Goal: Task Accomplishment & Management: Manage account settings

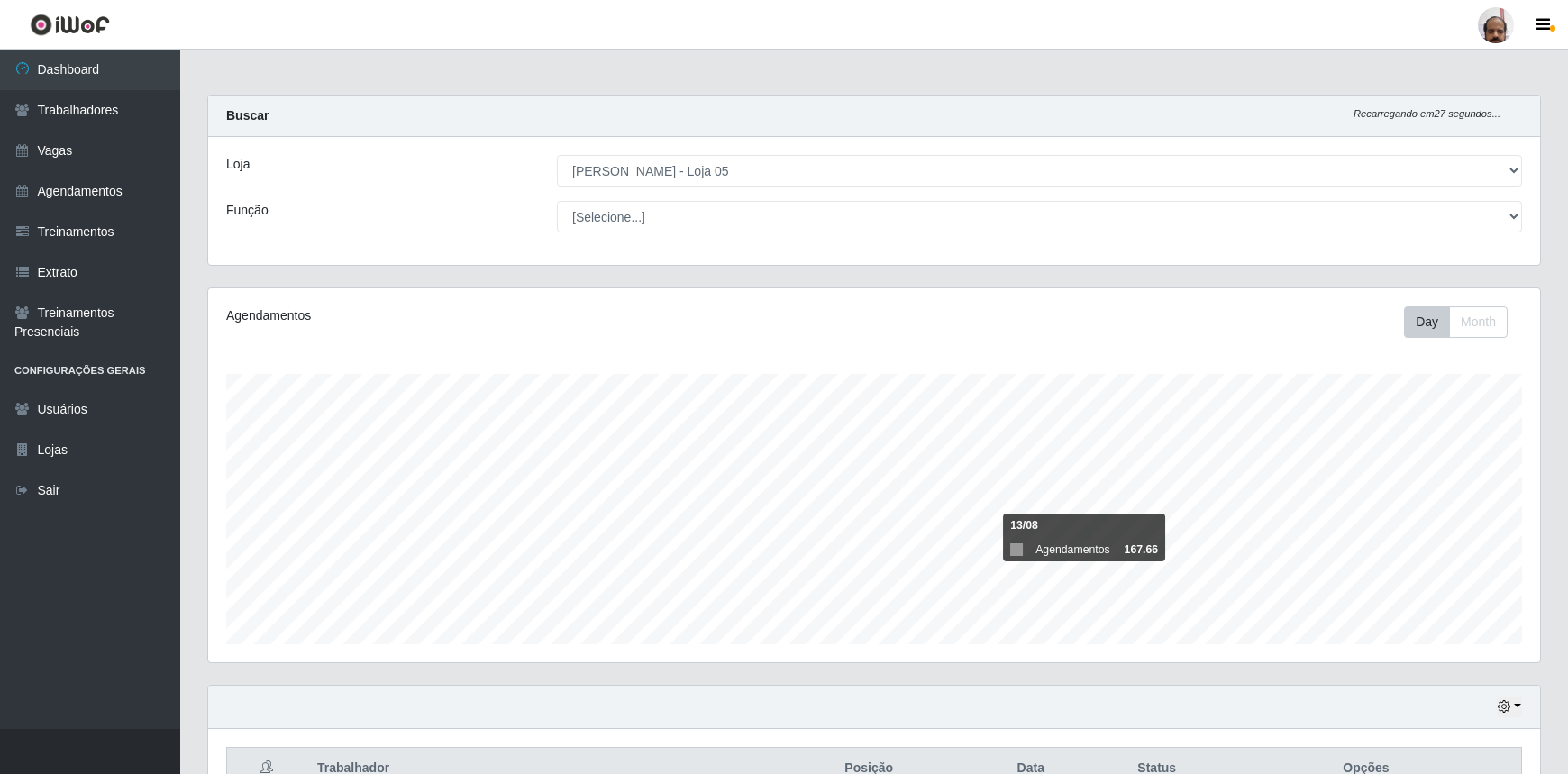
select select "252"
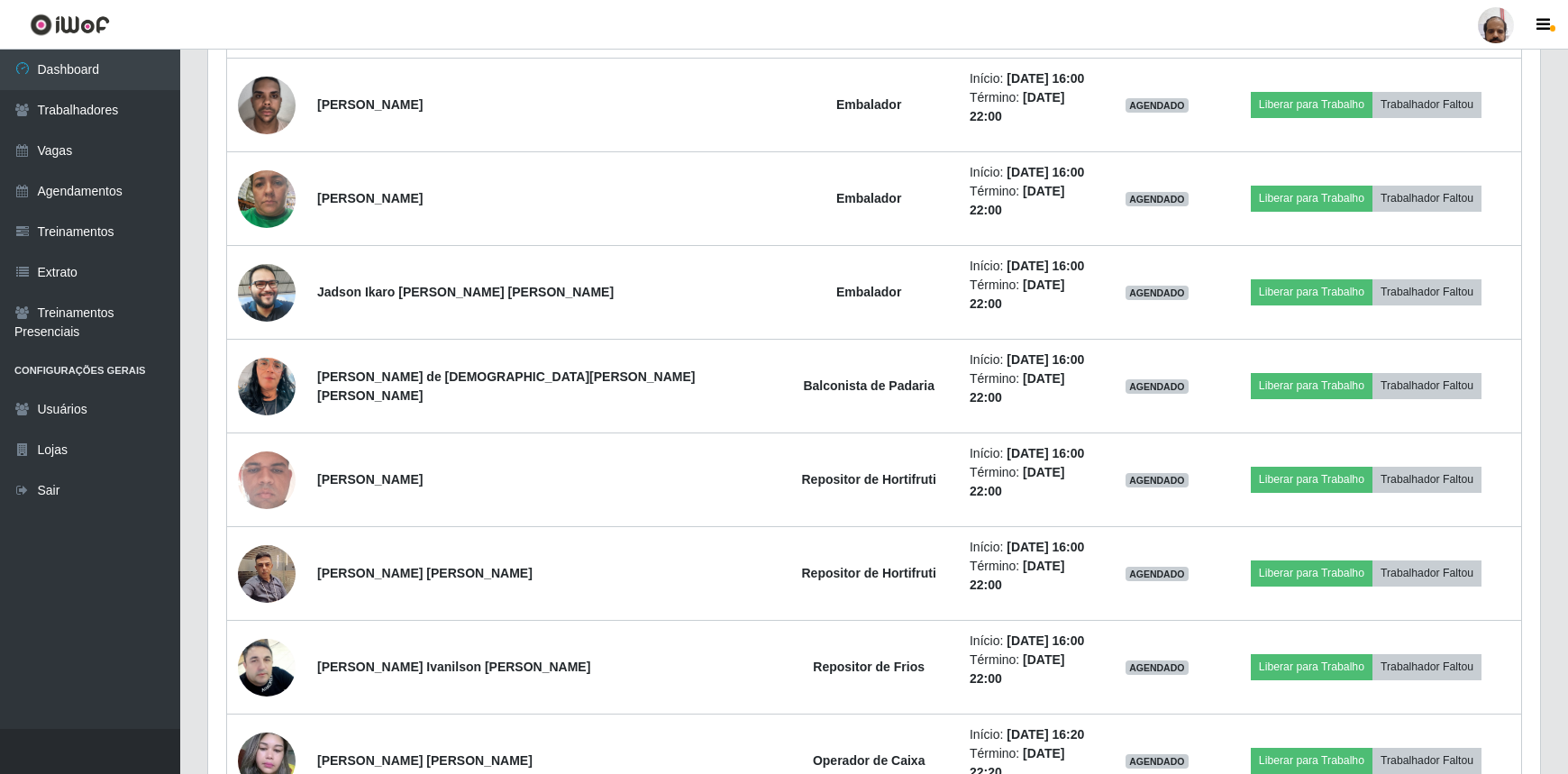
scroll to position [374, 1332]
click at [1049, 24] on header "Perfil Alterar Senha Sair" at bounding box center [784, 25] width 1568 height 50
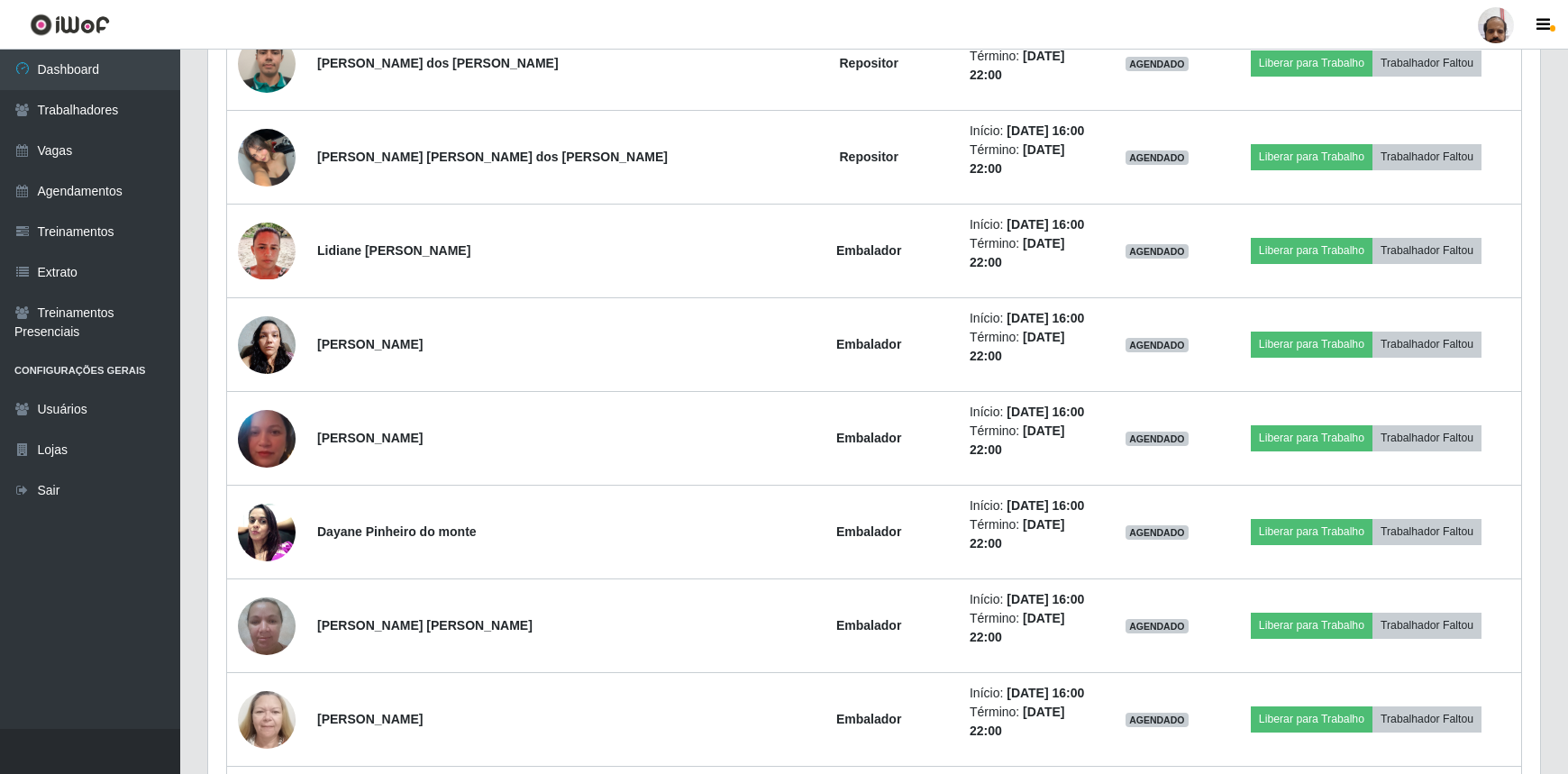
scroll to position [1175, 0]
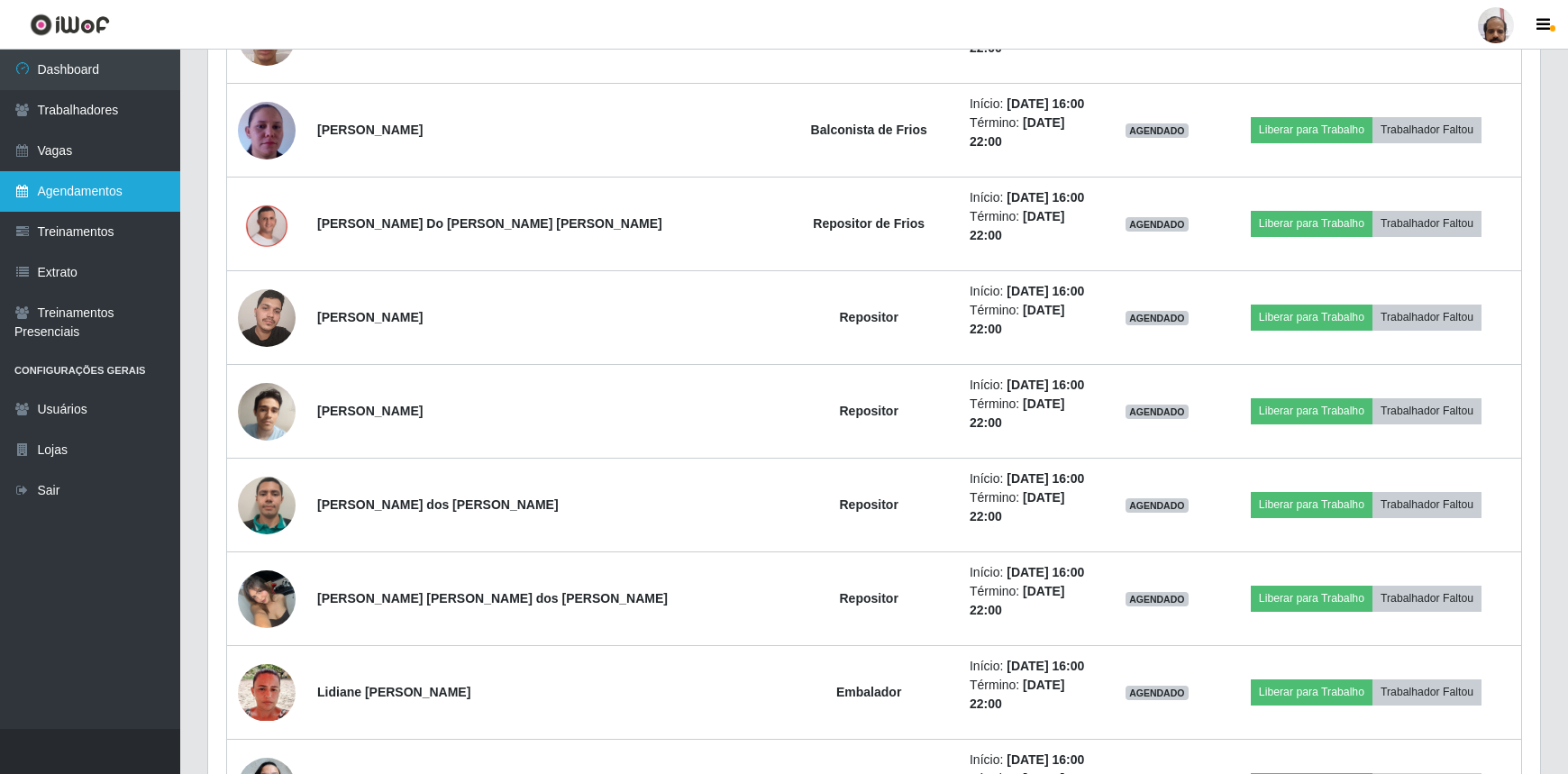
click at [96, 196] on link "Agendamentos" at bounding box center [90, 191] width 180 height 41
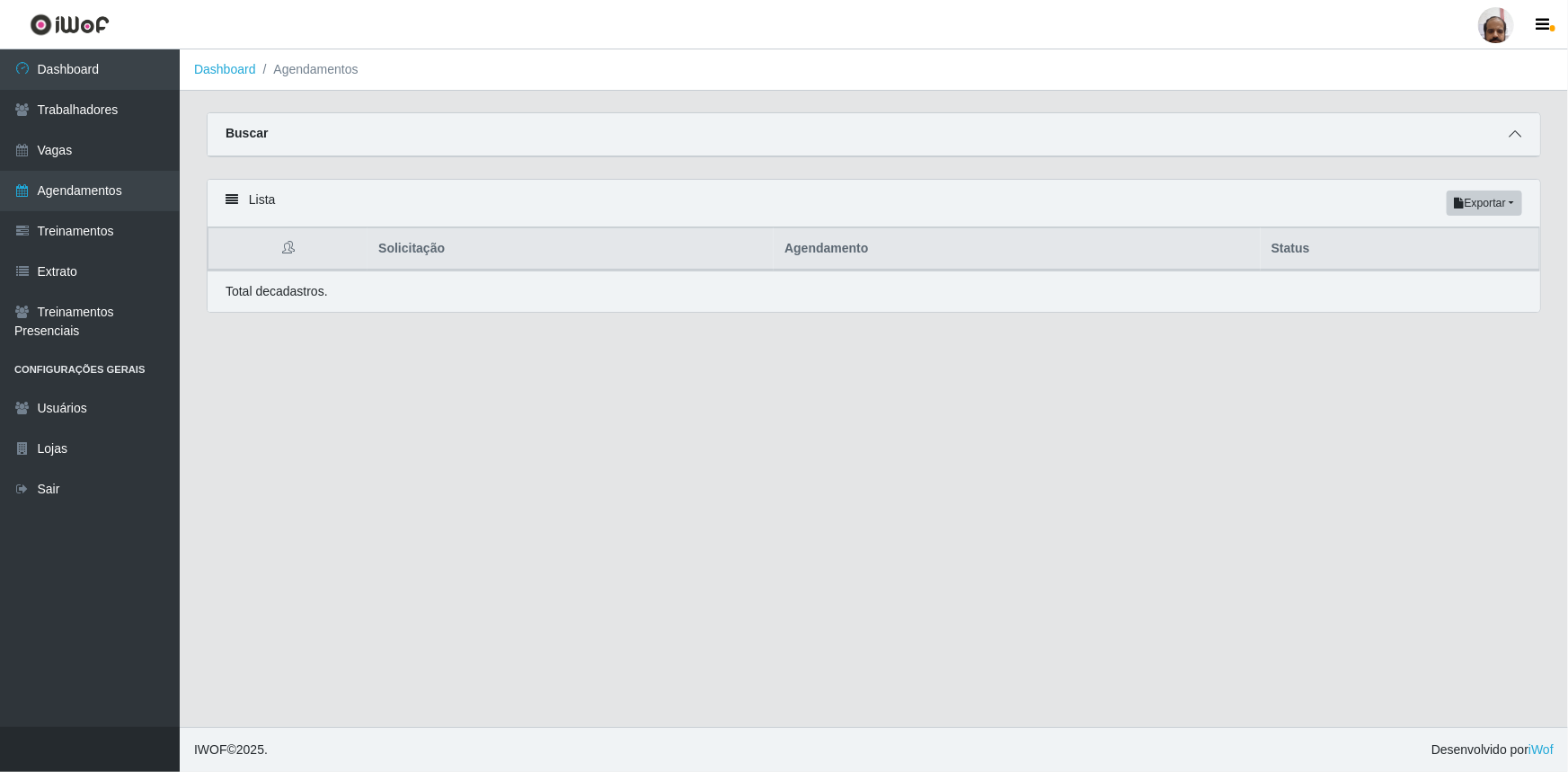
click at [1512, 138] on icon at bounding box center [1514, 134] width 13 height 13
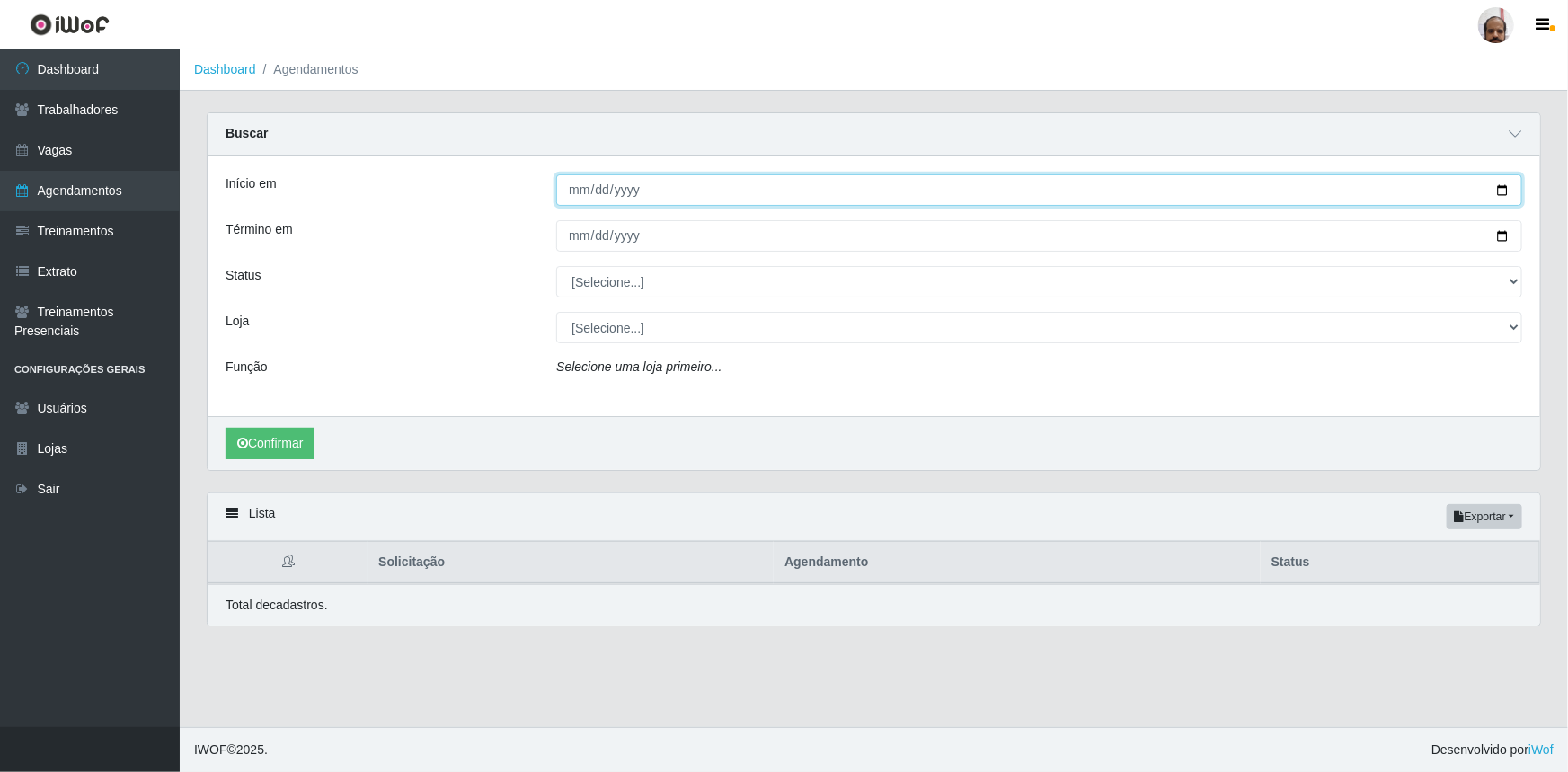
click at [1504, 194] on input "Início em" at bounding box center [1039, 191] width 966 height 32
type input "2025-09-05"
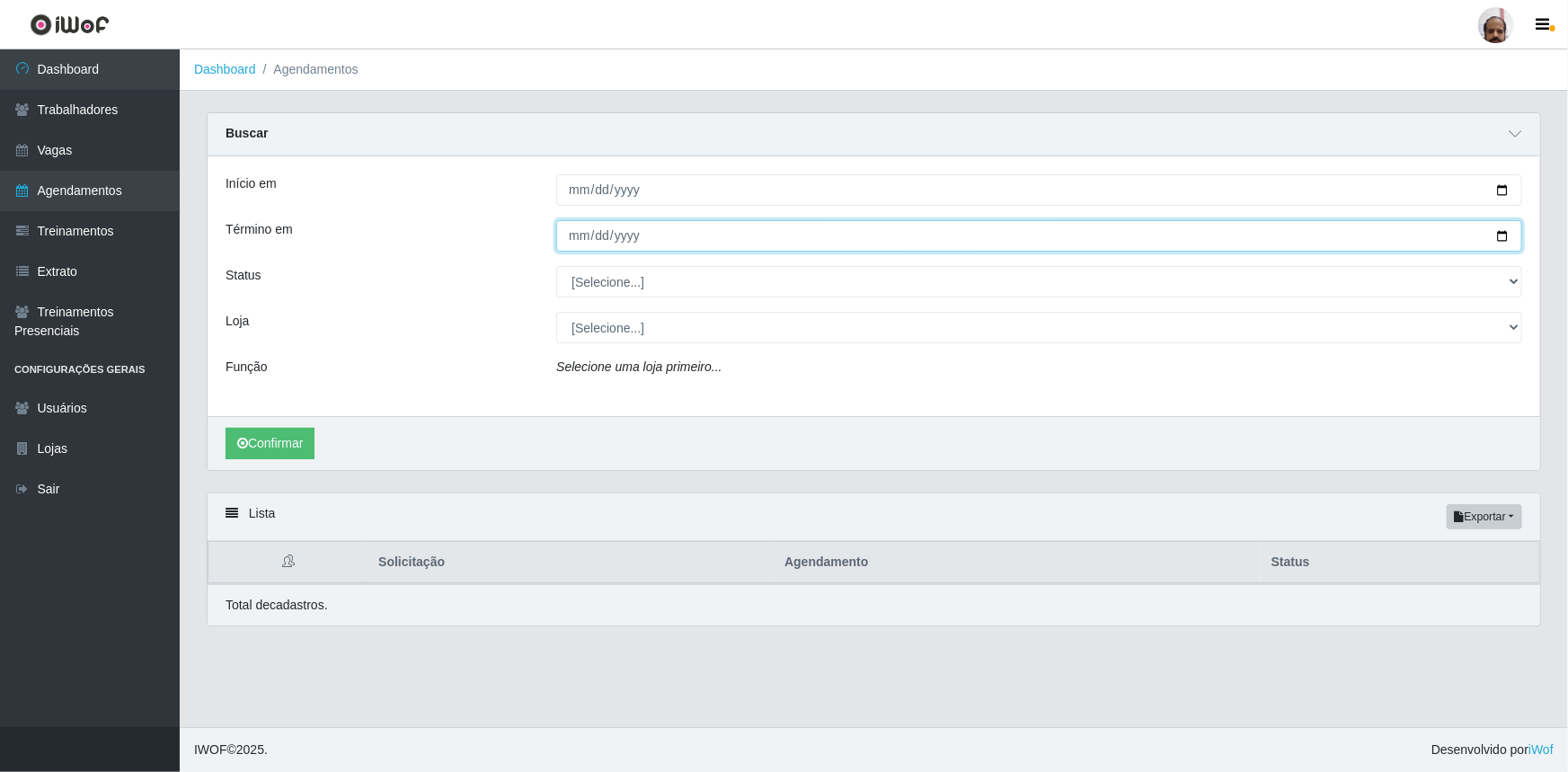
click at [1501, 235] on input "Término em" at bounding box center [1039, 236] width 966 height 32
type input "2025-09-05"
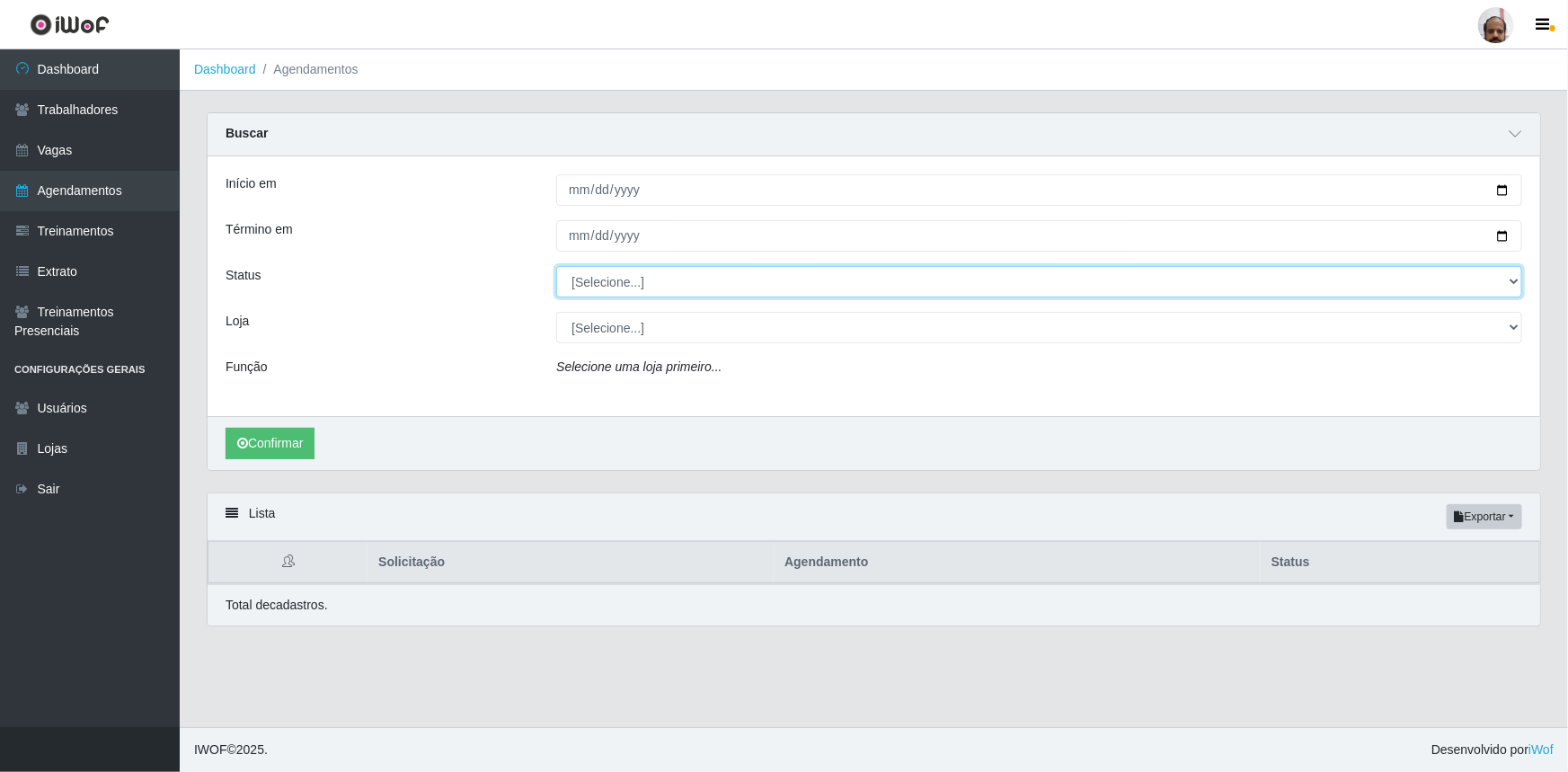
click at [1511, 278] on select "[Selecione...] AGENDADO AGUARDANDO LIBERAR EM ANDAMENTO EM REVISÃO FINALIZADO C…" at bounding box center [1039, 282] width 966 height 32
select select "AGENDADO"
click at [556, 266] on select "[Selecione...] AGENDADO AGUARDANDO LIBERAR EM ANDAMENTO EM REVISÃO FINALIZADO C…" at bounding box center [1039, 282] width 966 height 32
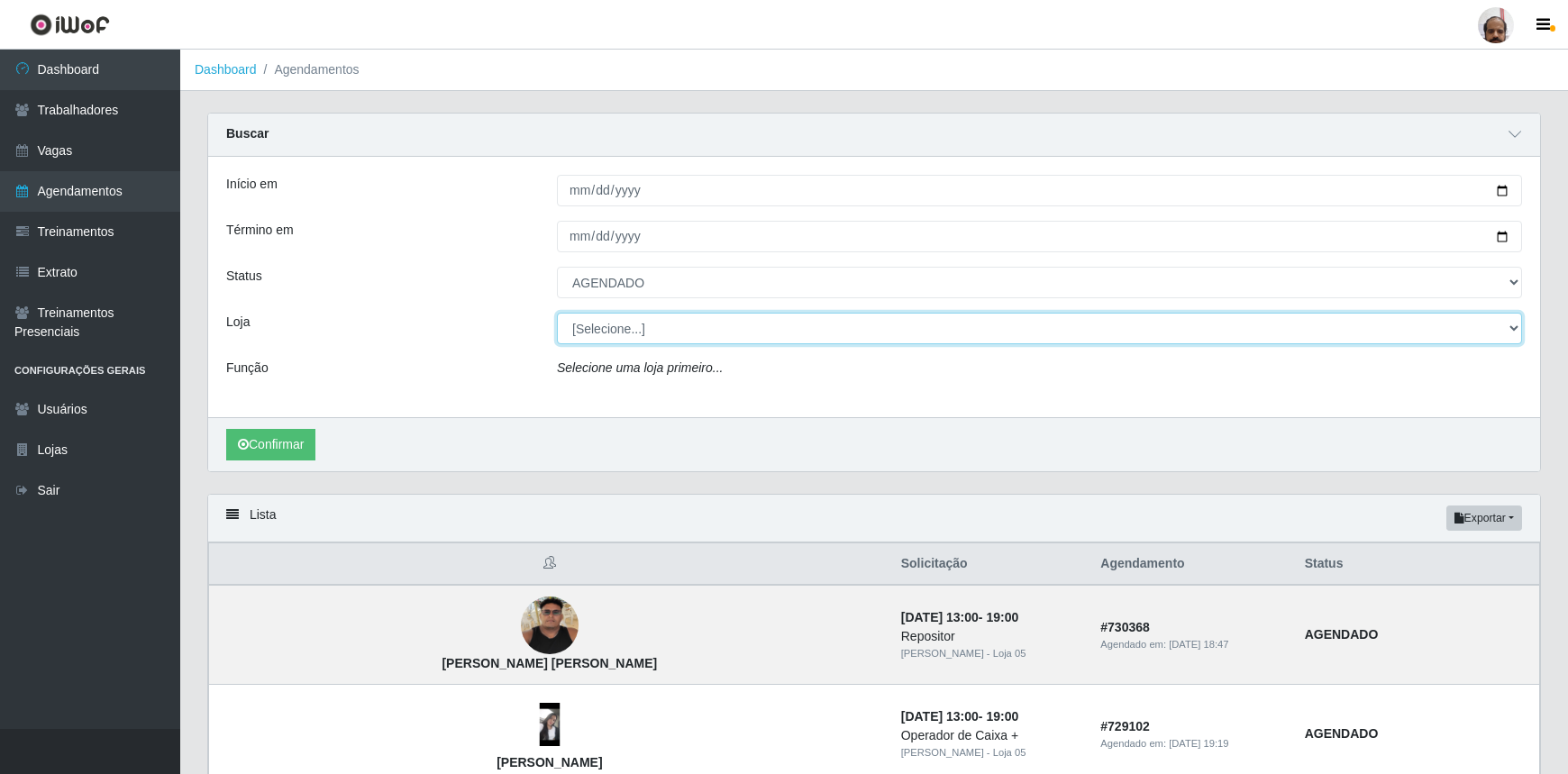
click at [1514, 328] on select "[Selecione...] Mar Vermelho - Loja 05" at bounding box center [1040, 328] width 965 height 32
select select "252"
click at [557, 312] on select "[Selecione...] Mar Vermelho - Loja 05" at bounding box center [1040, 328] width 965 height 32
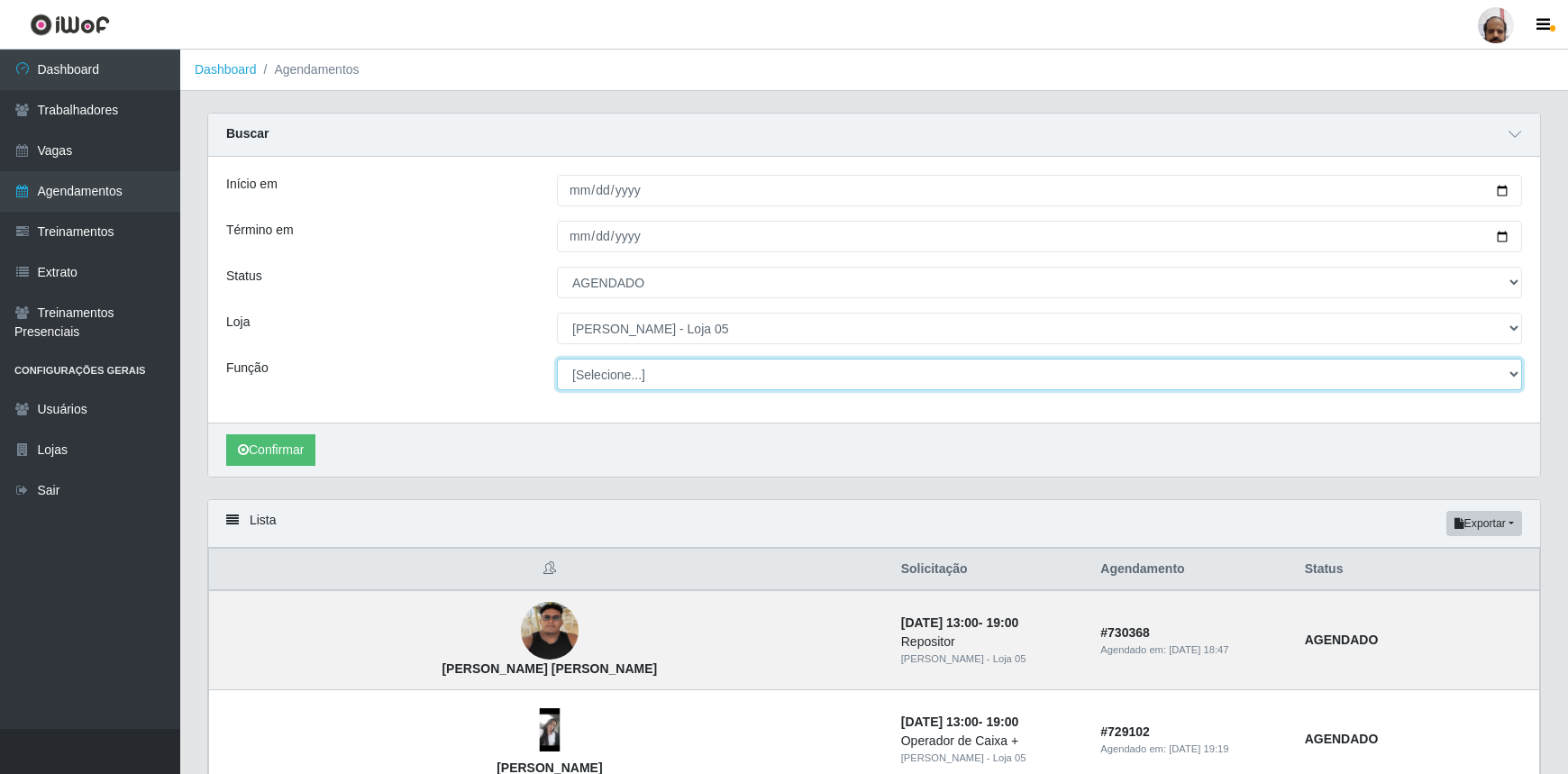
click at [1508, 378] on select "[Selecione...] ASG ASG + ASG ++ Auxiliar de Depósito Auxiliar de Depósito + Aux…" at bounding box center [1040, 375] width 965 height 32
select select "1"
click at [557, 359] on select "[Selecione...] ASG ASG + ASG ++ Auxiliar de Depósito Auxiliar de Depósito + Aux…" at bounding box center [1040, 375] width 965 height 32
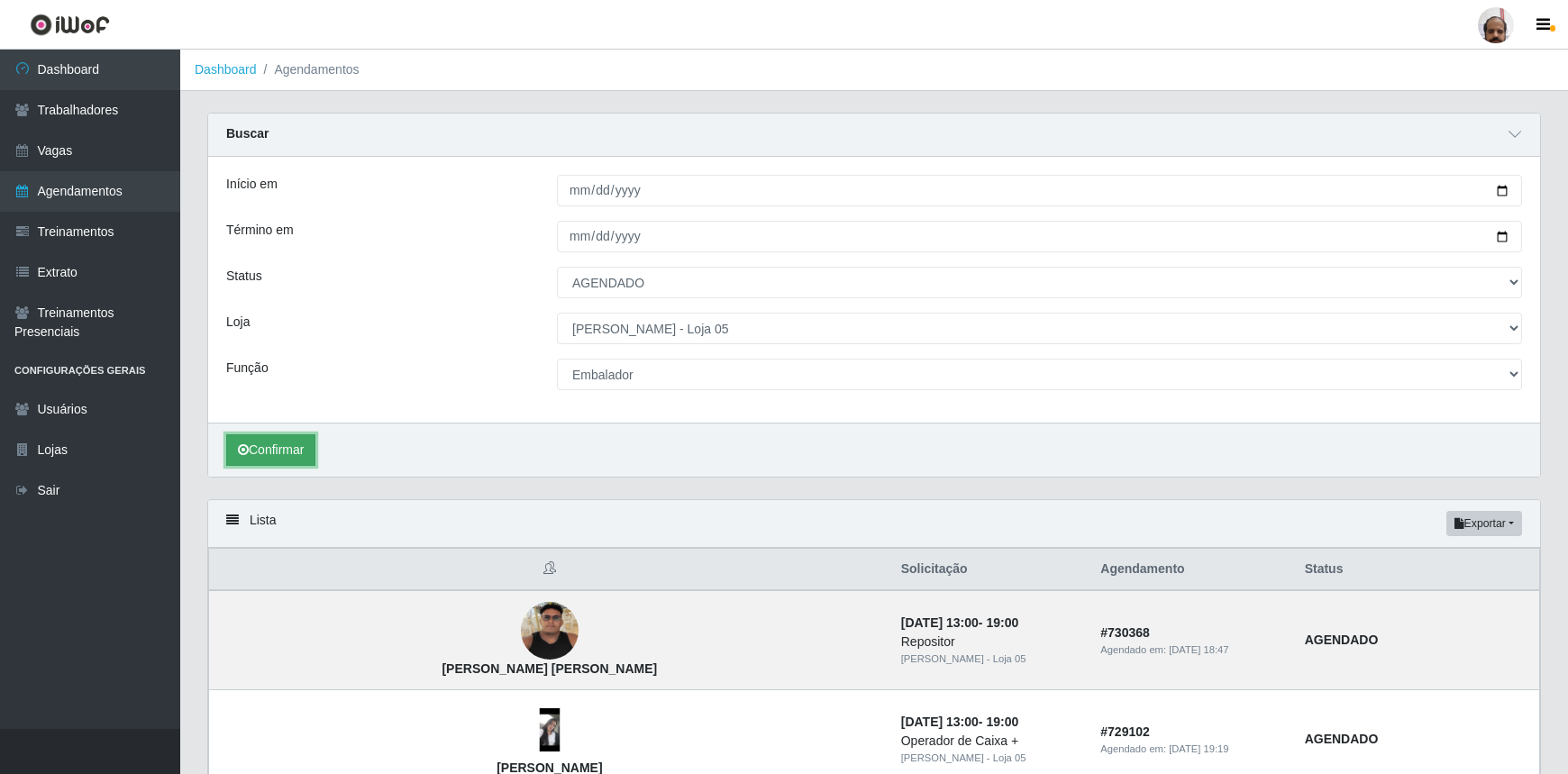
click at [303, 450] on button "Confirmar" at bounding box center [271, 451] width 90 height 32
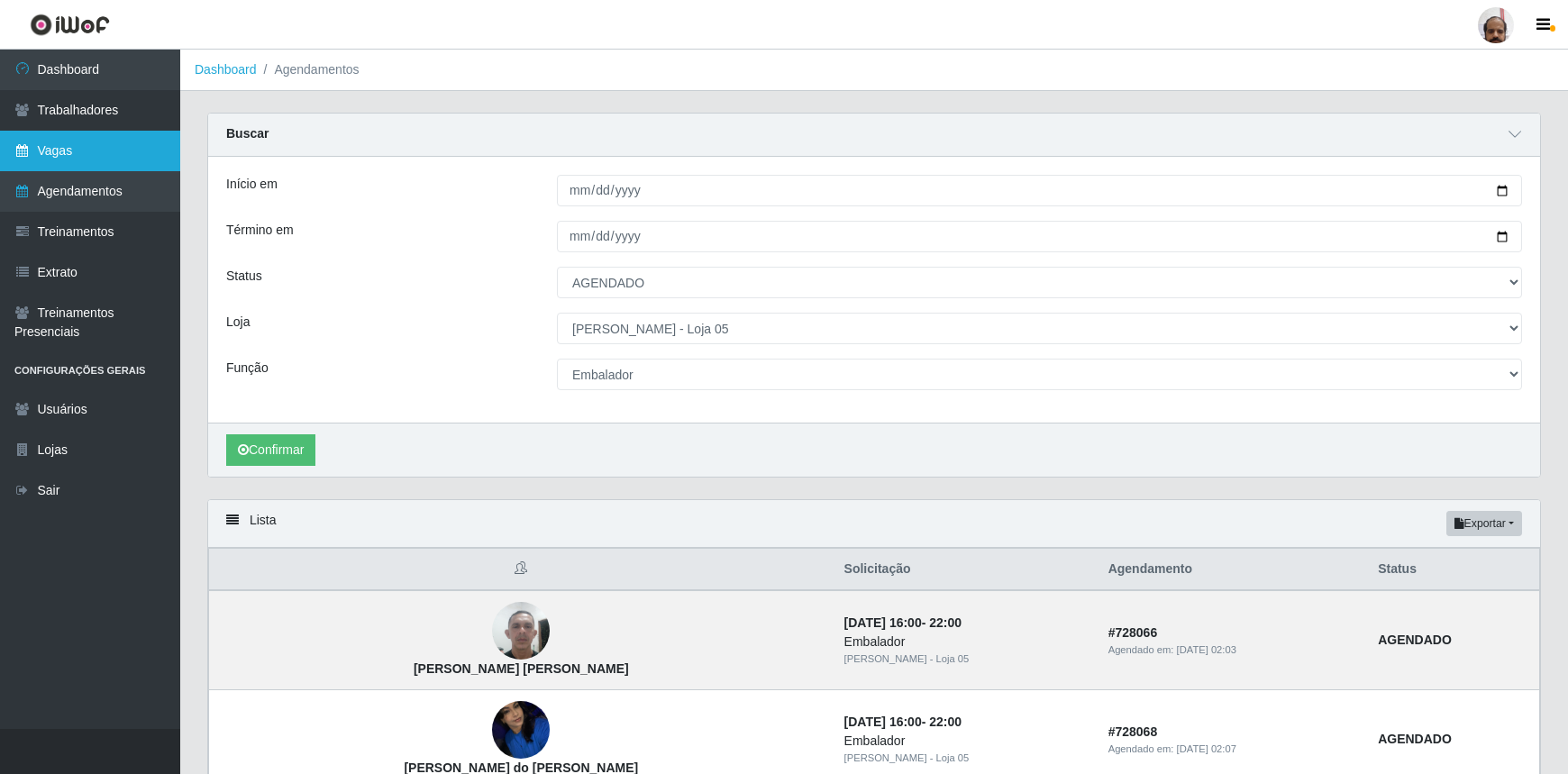
click at [99, 138] on link "Vagas" at bounding box center [90, 150] width 180 height 41
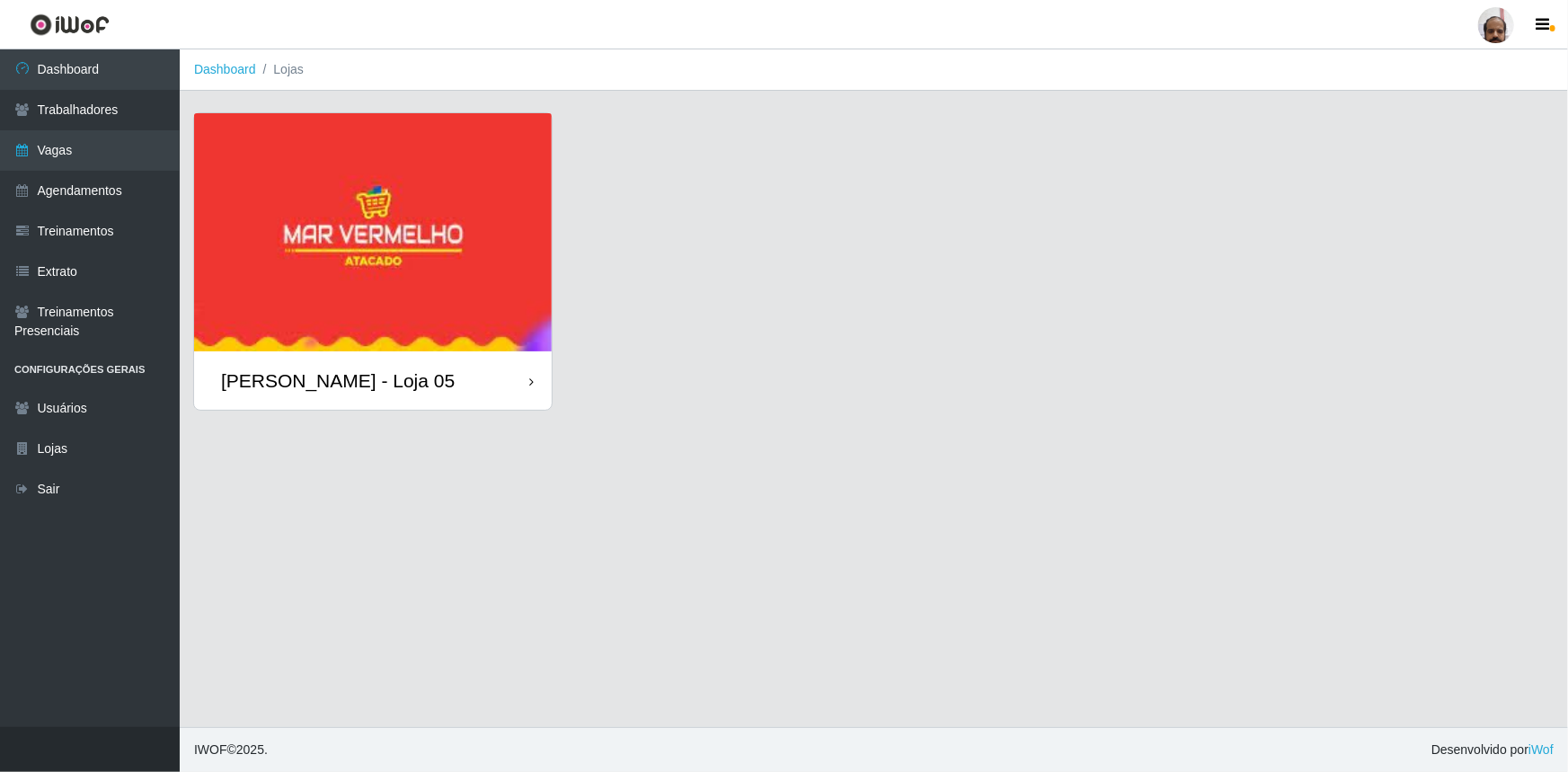
click at [349, 386] on div "[PERSON_NAME] - Loja 05" at bounding box center [338, 380] width 234 height 23
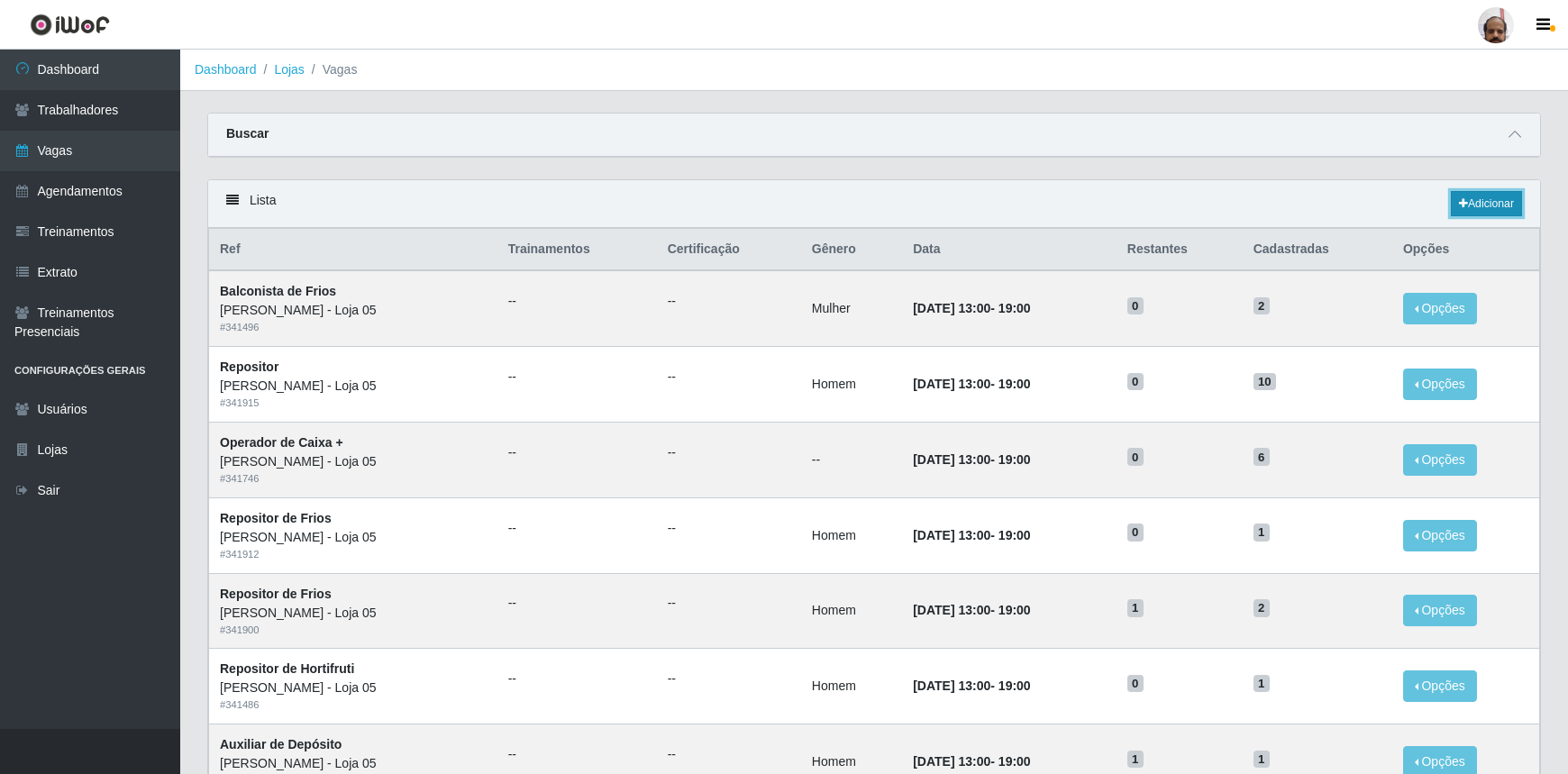
click at [1514, 201] on link "Adicionar" at bounding box center [1486, 203] width 72 height 25
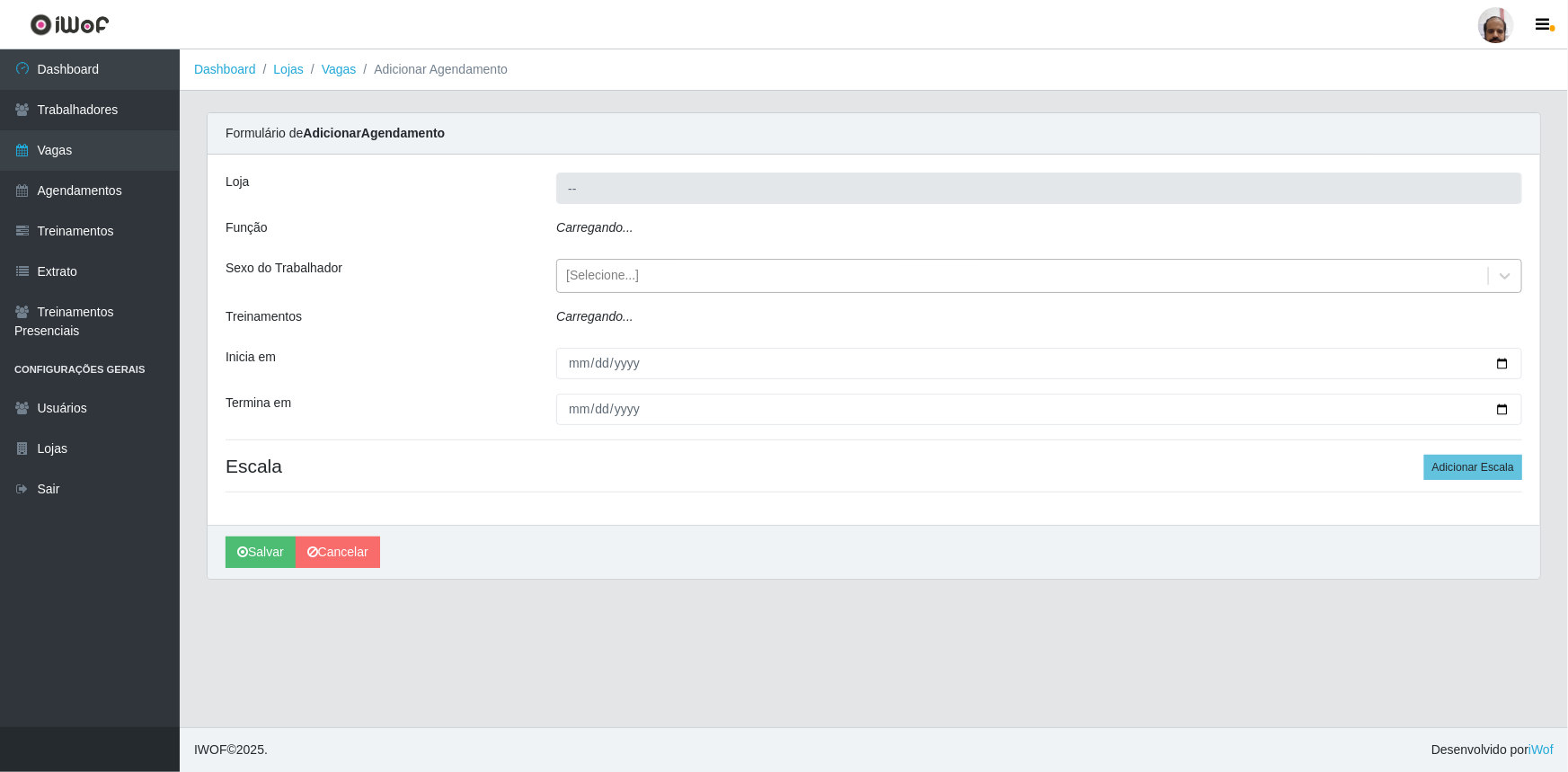
type input "[PERSON_NAME] - Loja 05"
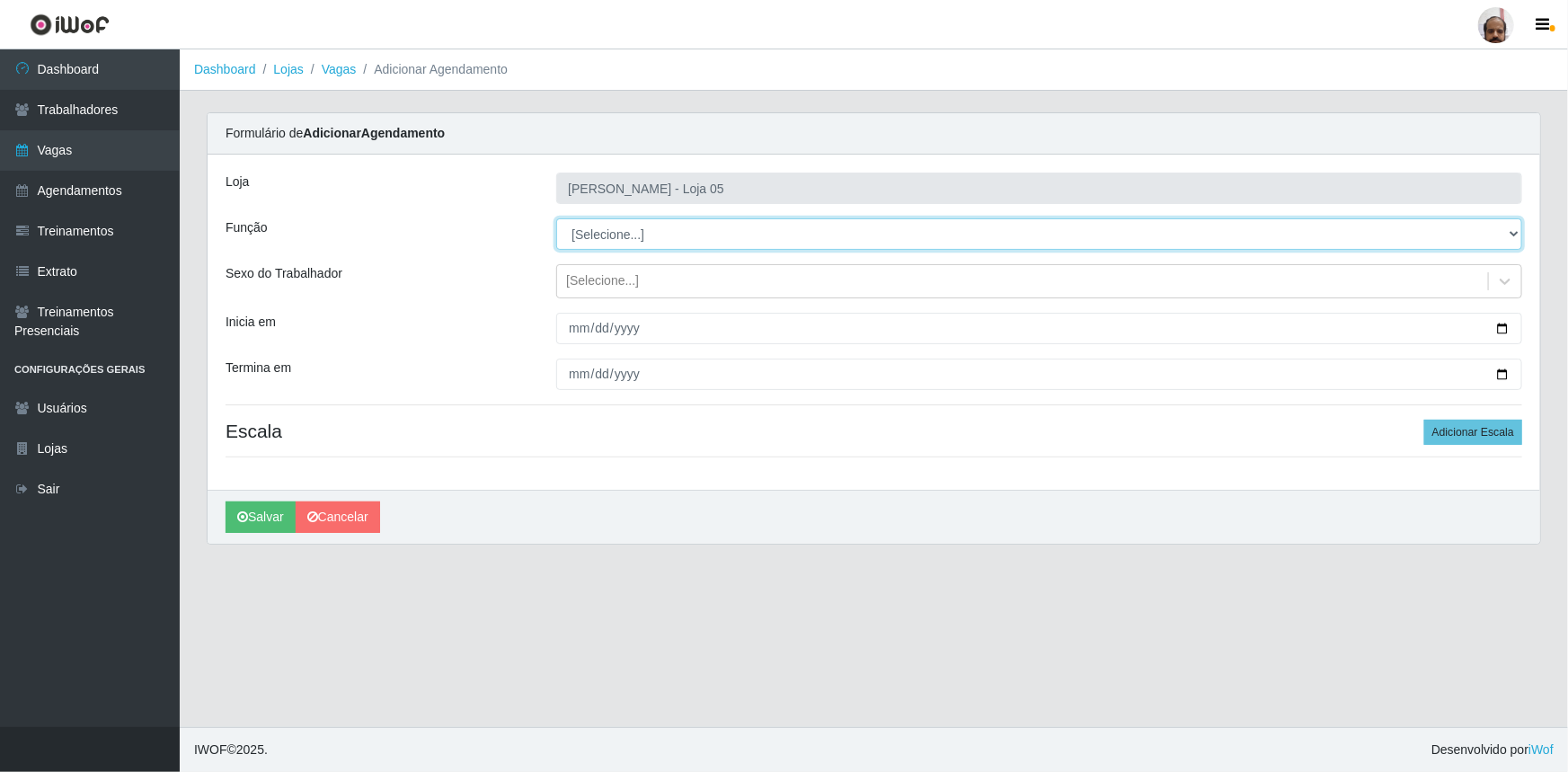
click at [1515, 231] on select "[Selecione...] ASG ASG + ASG ++ Auxiliar de Depósito Auxiliar de Depósito + Aux…" at bounding box center [1039, 234] width 966 height 32
select select "1"
click at [556, 218] on select "[Selecione...] ASG ASG + ASG ++ Auxiliar de Depósito Auxiliar de Depósito + Aux…" at bounding box center [1039, 234] width 966 height 32
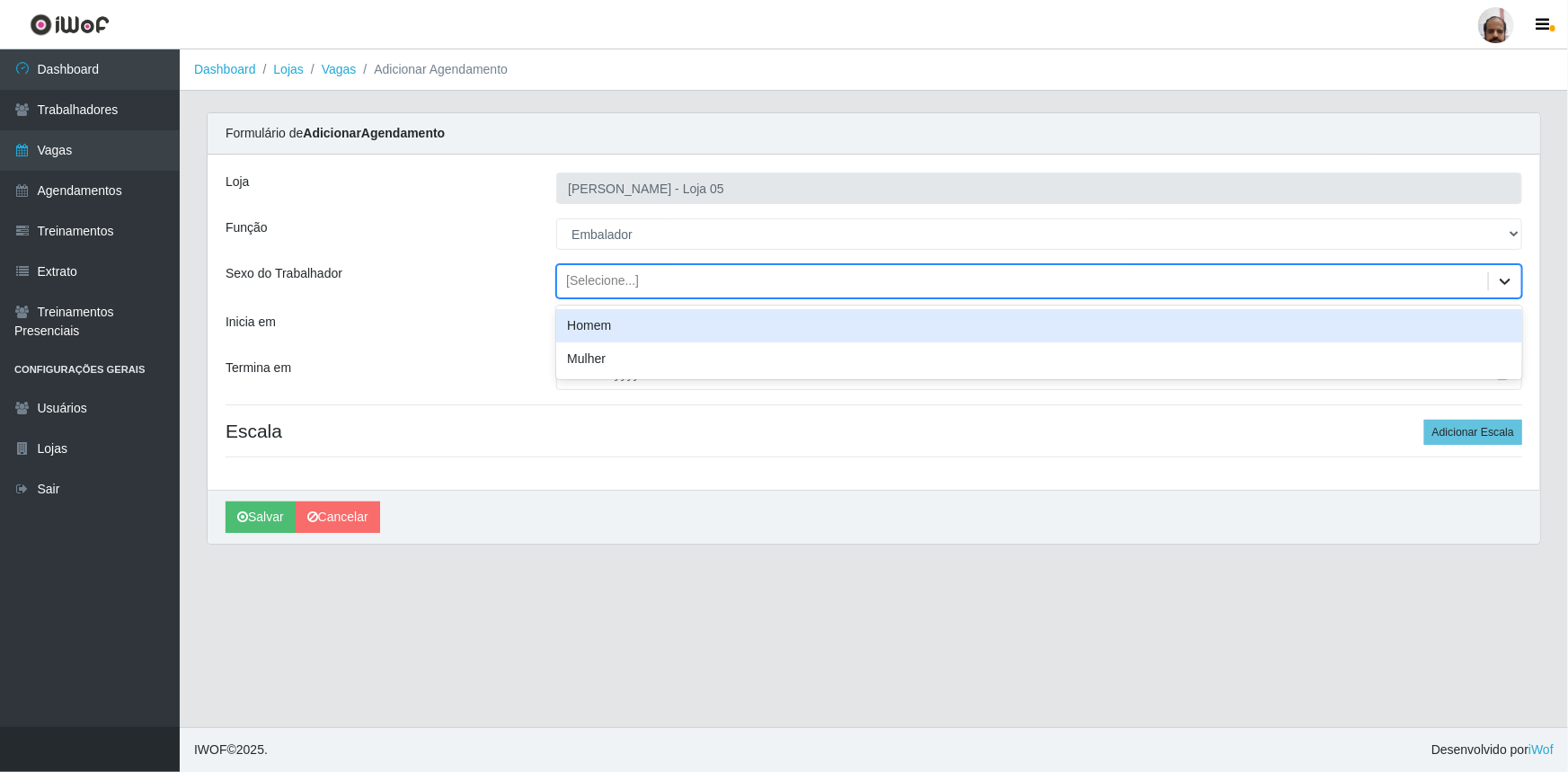
click at [1506, 284] on icon at bounding box center [1505, 282] width 11 height 6
click at [477, 322] on div "Inicia em" at bounding box center [377, 328] width 330 height 32
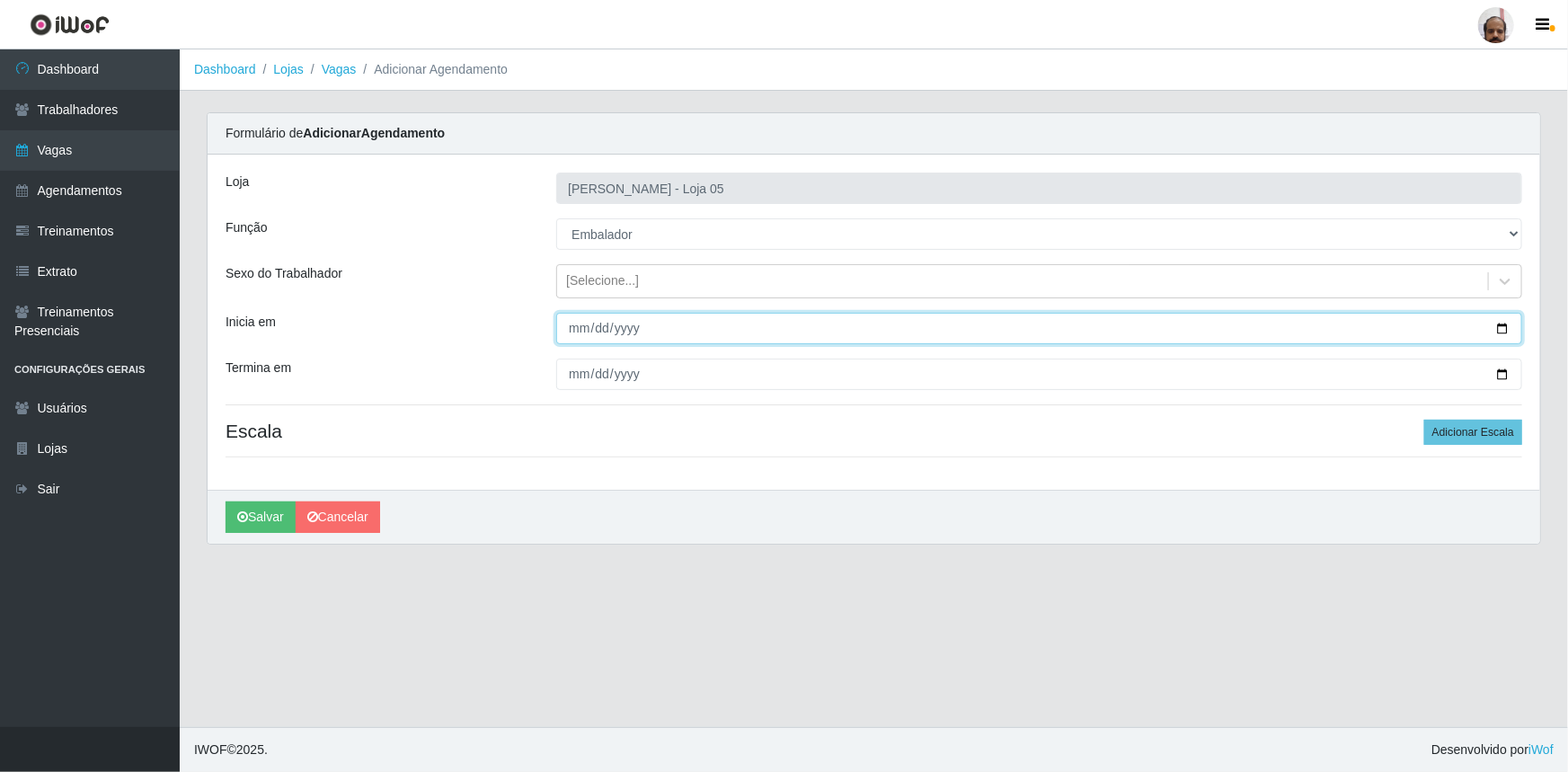
click at [1504, 327] on input "Inicia em" at bounding box center [1039, 328] width 966 height 32
type input "2025-09-05"
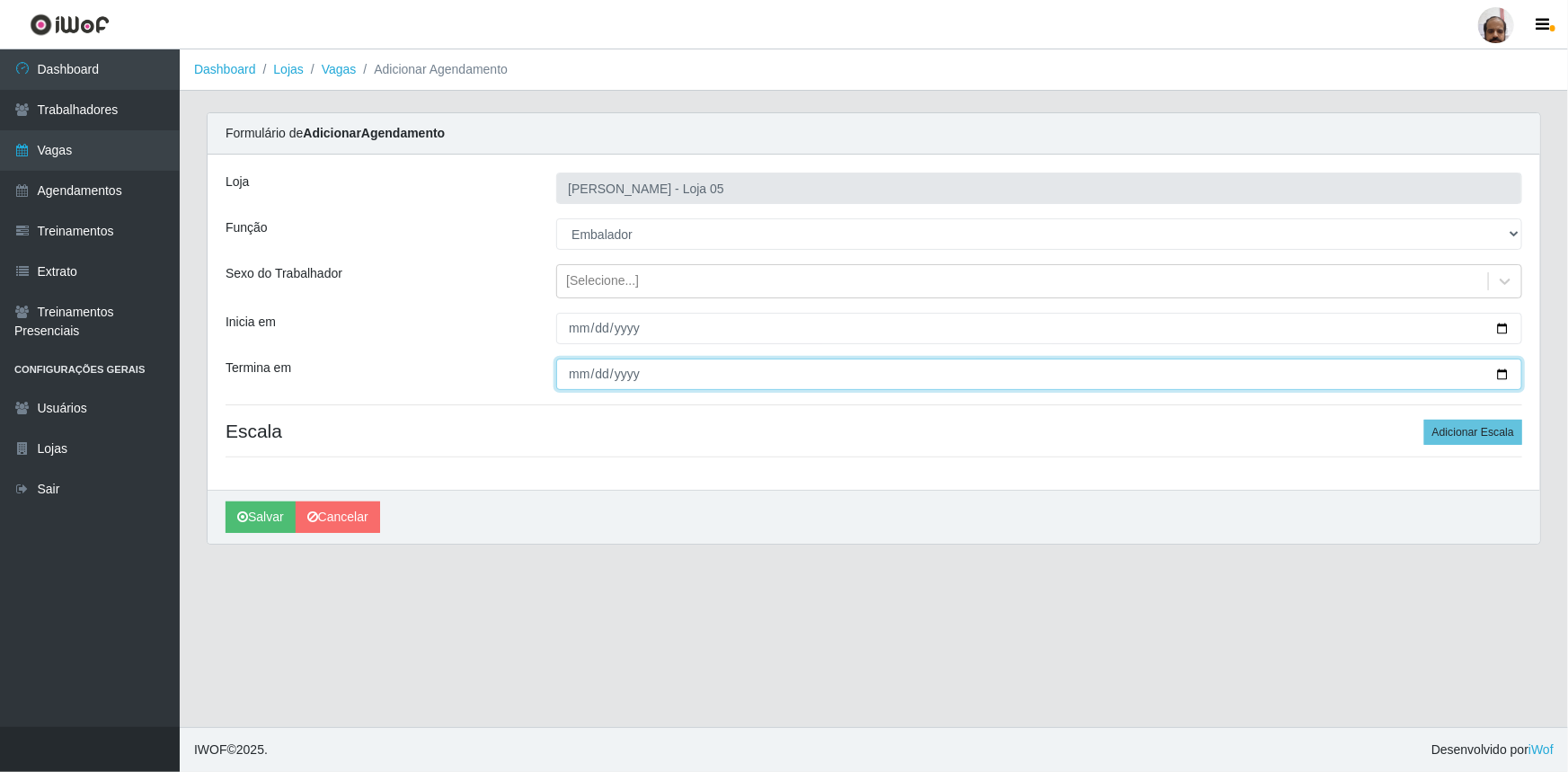
click at [1499, 370] on input "Termina em" at bounding box center [1039, 374] width 966 height 32
type input "2025-09-05"
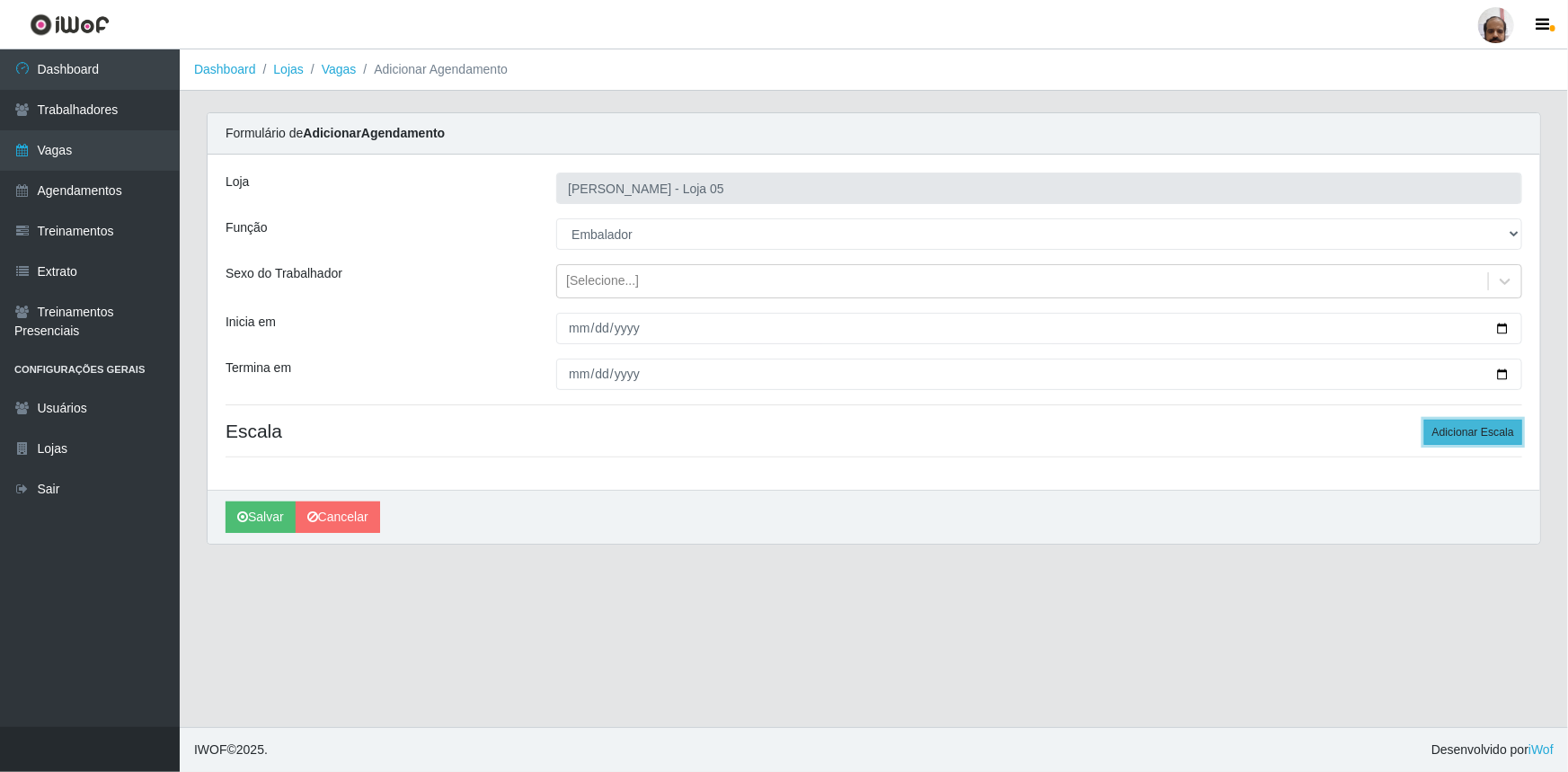
click at [1518, 429] on button "Adicionar Escala" at bounding box center [1473, 432] width 98 height 25
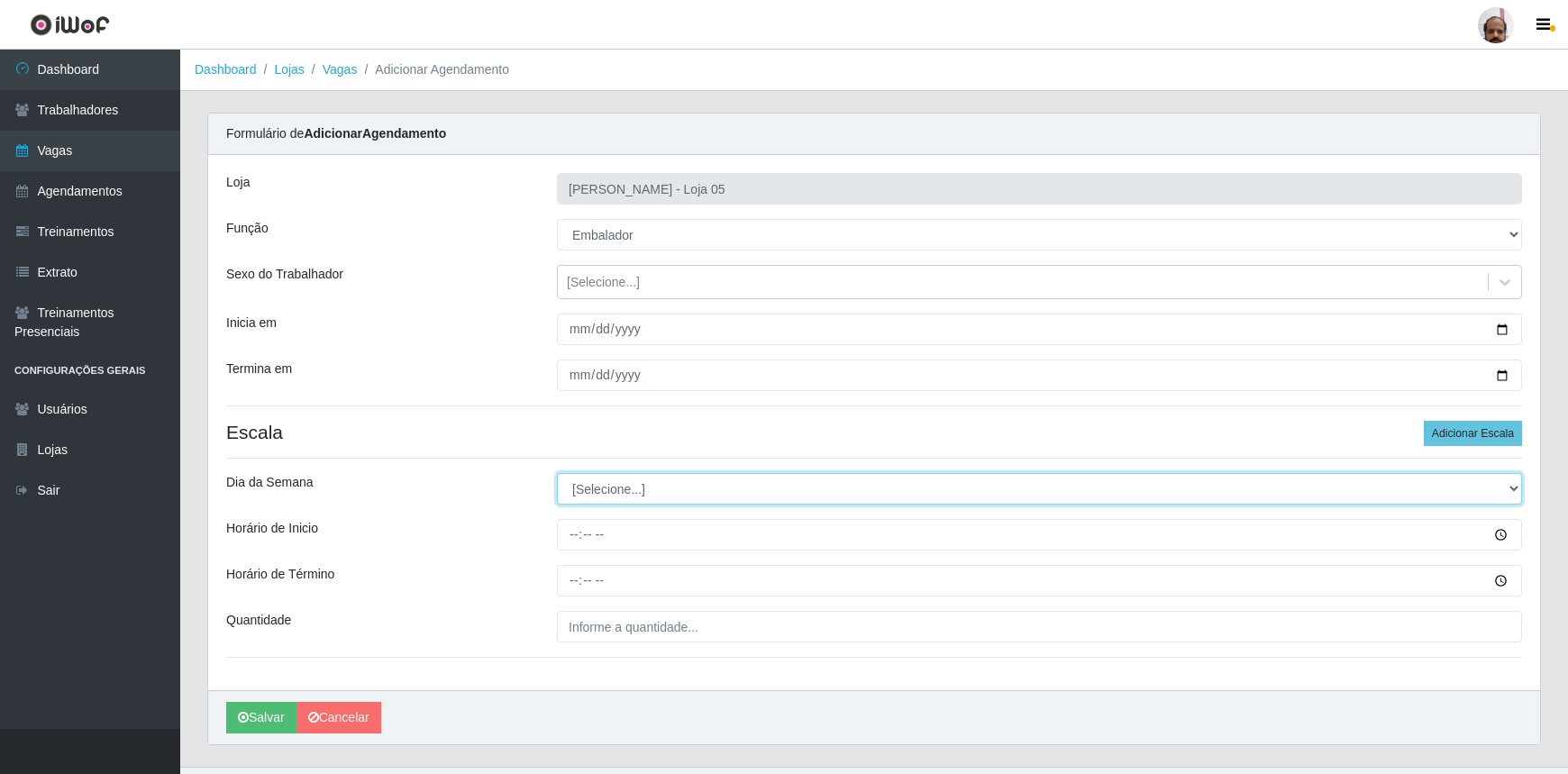
drag, startPoint x: 1511, startPoint y: 484, endPoint x: 1492, endPoint y: 495, distance: 22.0
click at [1511, 484] on select "[Selecione...] Segunda Terça Quarta Quinta Sexta Sábado Domingo" at bounding box center [1040, 489] width 965 height 32
select select "5"
click at [557, 474] on select "[Selecione...] Segunda Terça Quarta Quinta Sexta Sábado Domingo" at bounding box center [1040, 489] width 965 height 32
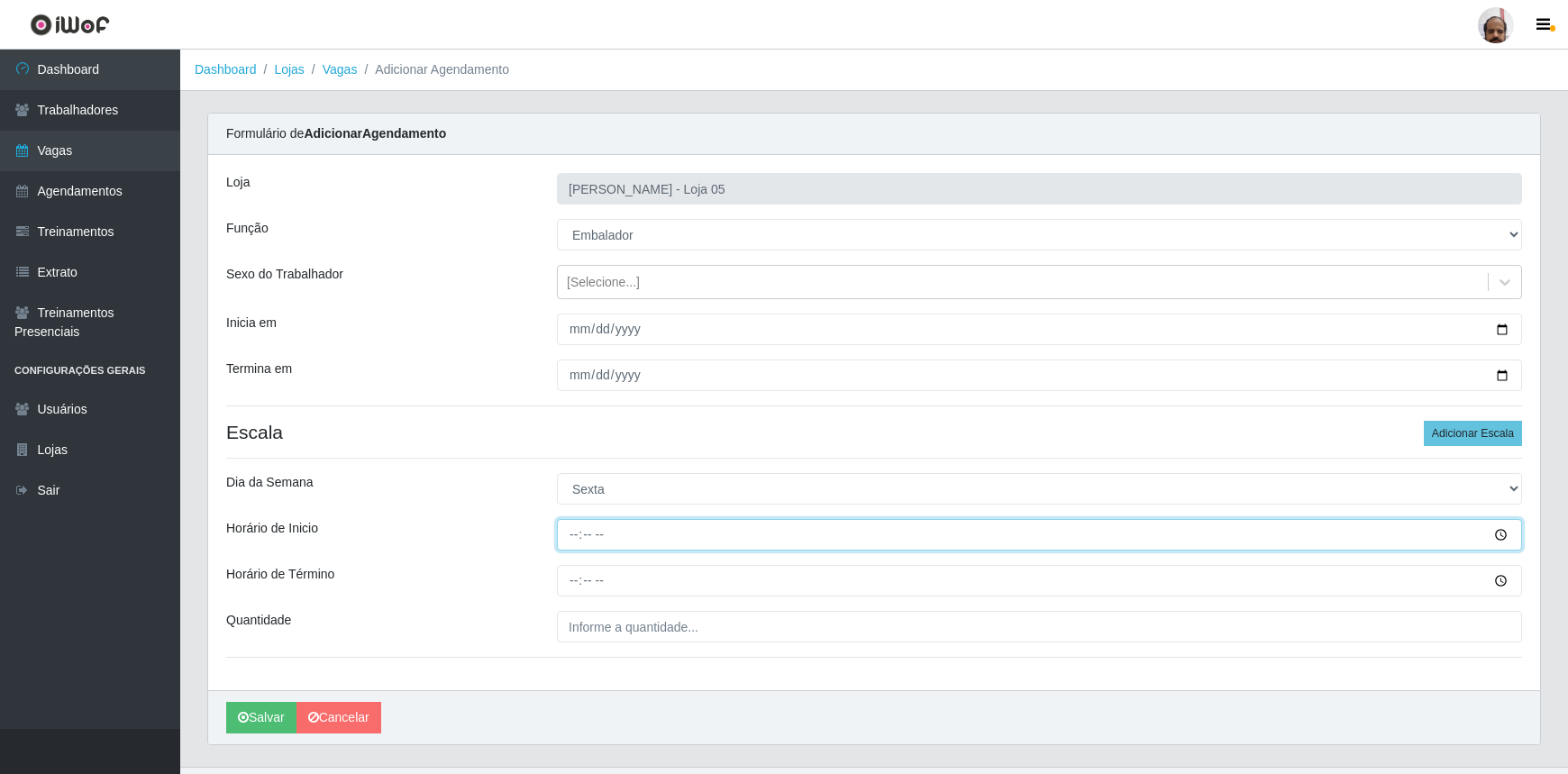
click at [568, 532] on input "Horário de Inicio" at bounding box center [1040, 535] width 965 height 32
type input "08:30"
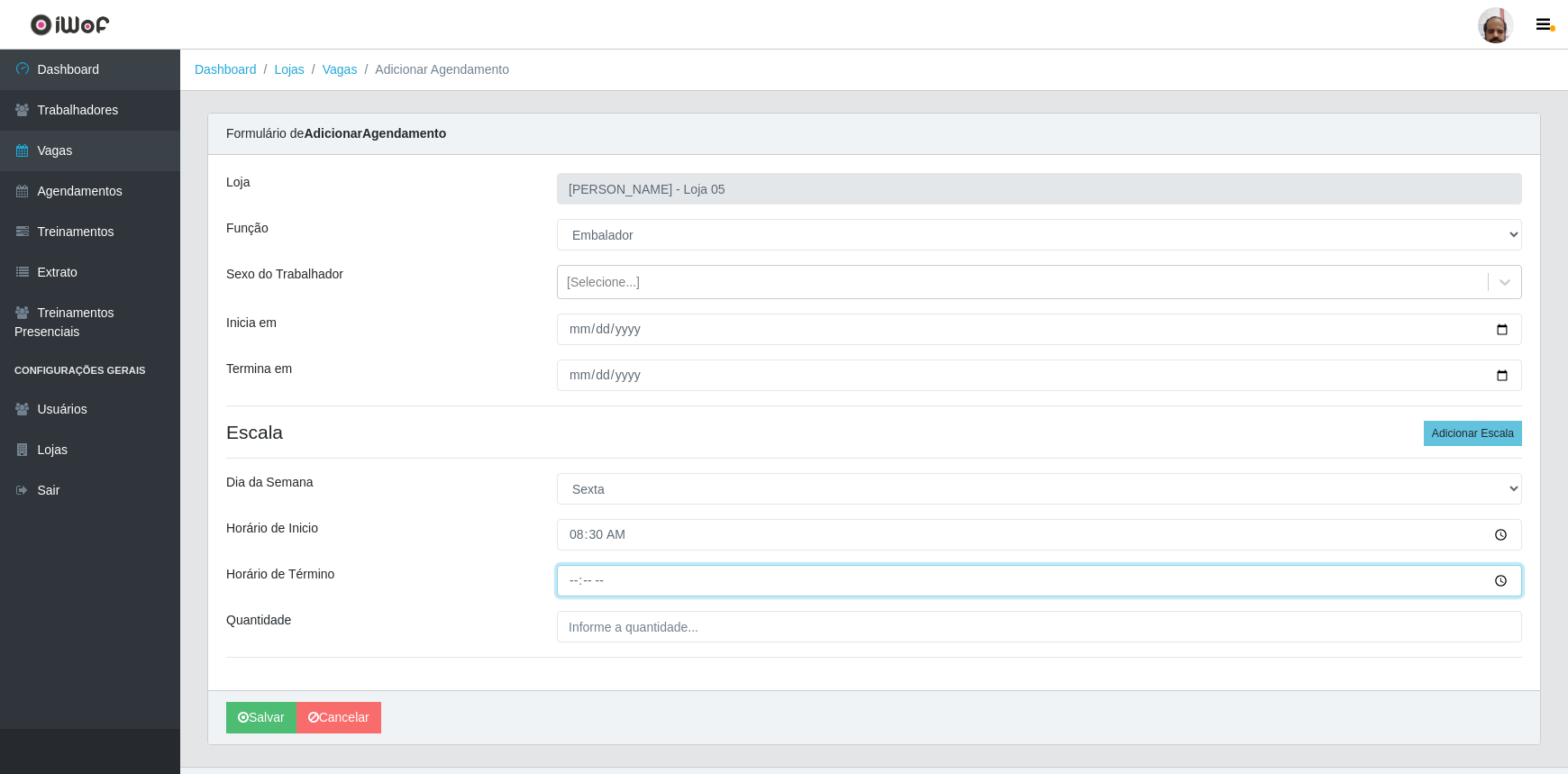
click at [572, 580] on input "Horário de Término" at bounding box center [1040, 581] width 965 height 32
type input "14:30"
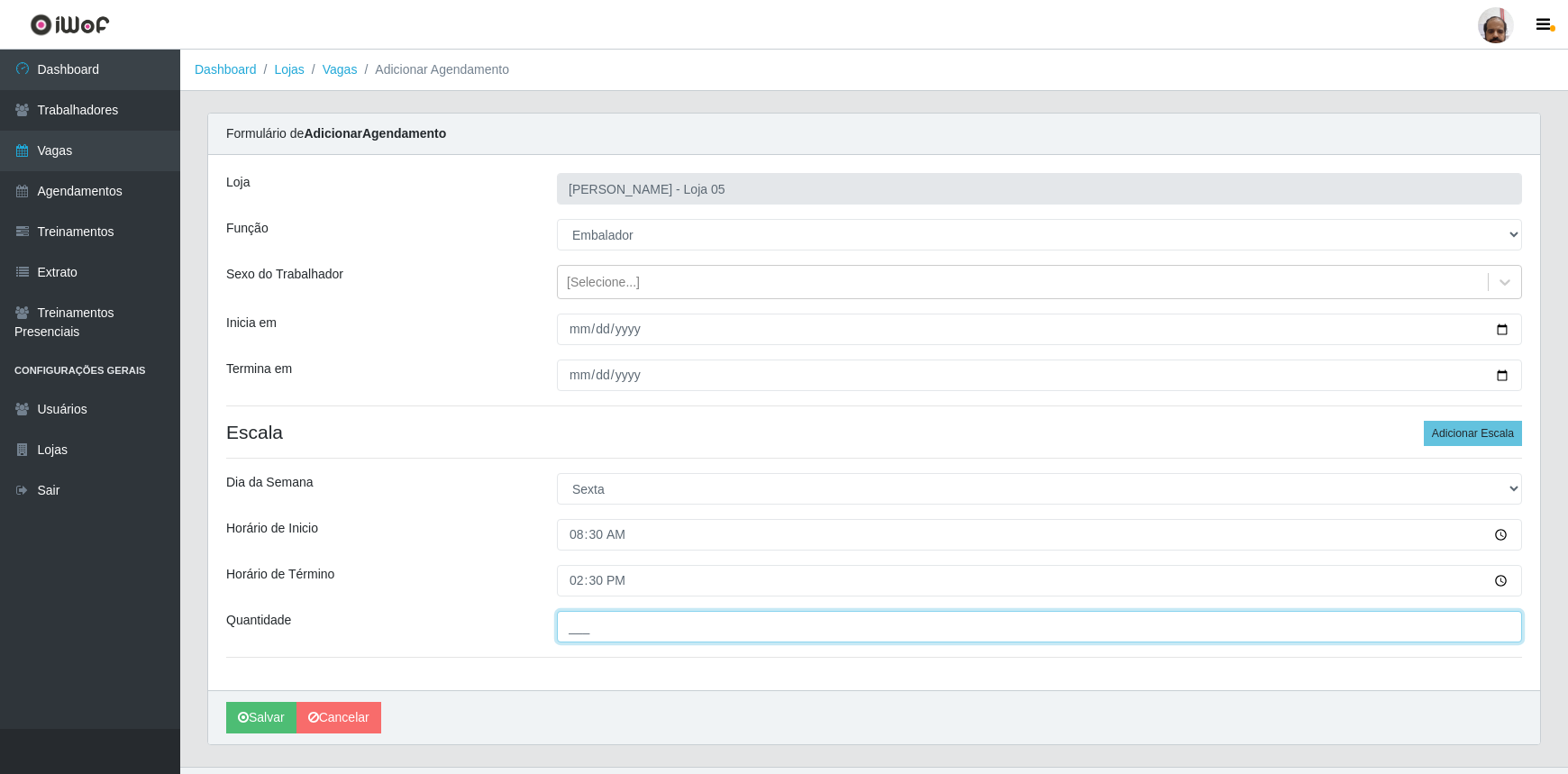
drag, startPoint x: 576, startPoint y: 622, endPoint x: 573, endPoint y: 631, distance: 9.5
click at [576, 622] on input "___" at bounding box center [1040, 627] width 965 height 32
type input "7__"
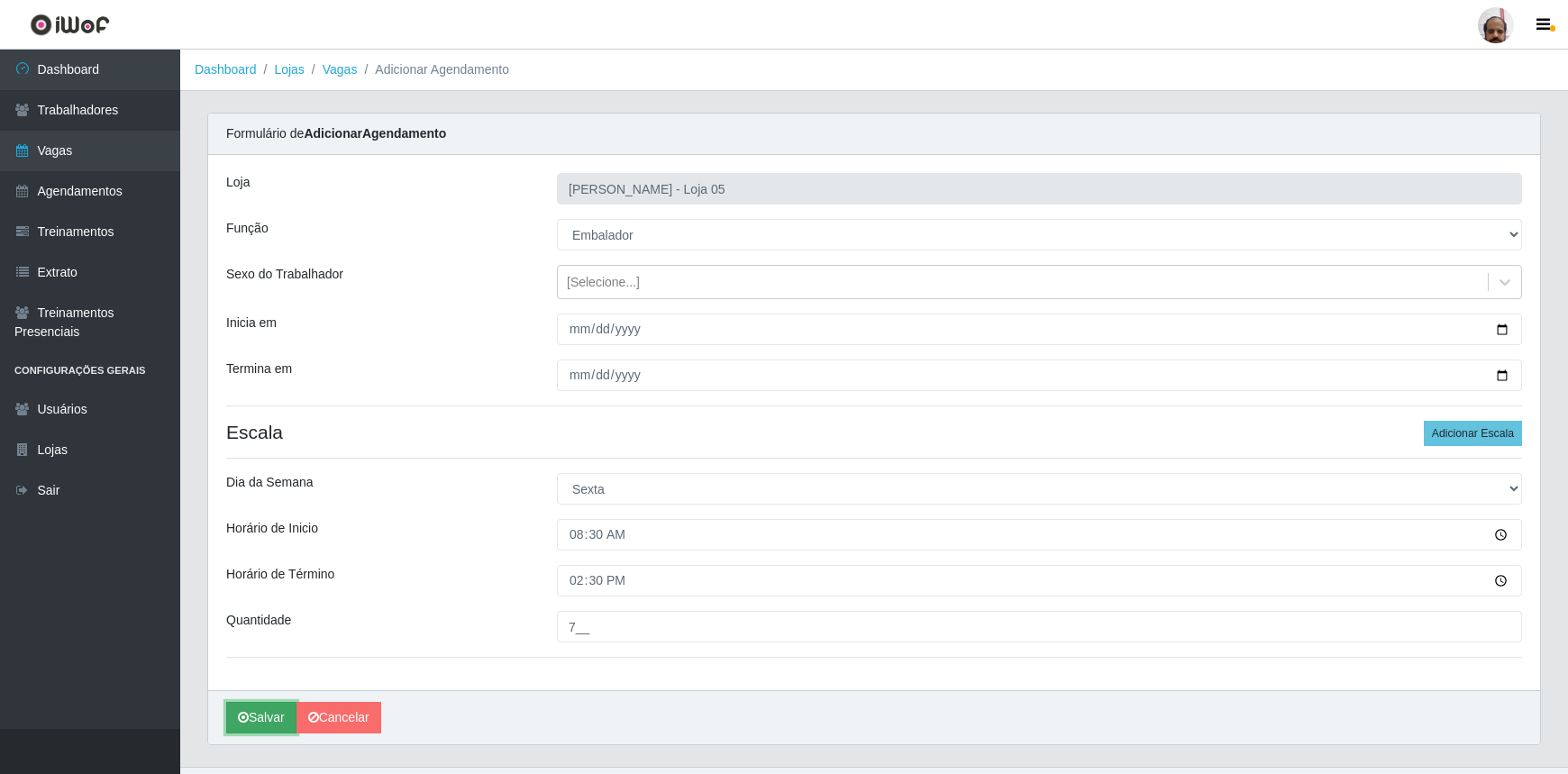
click at [268, 717] on button "Salvar" at bounding box center [261, 718] width 71 height 32
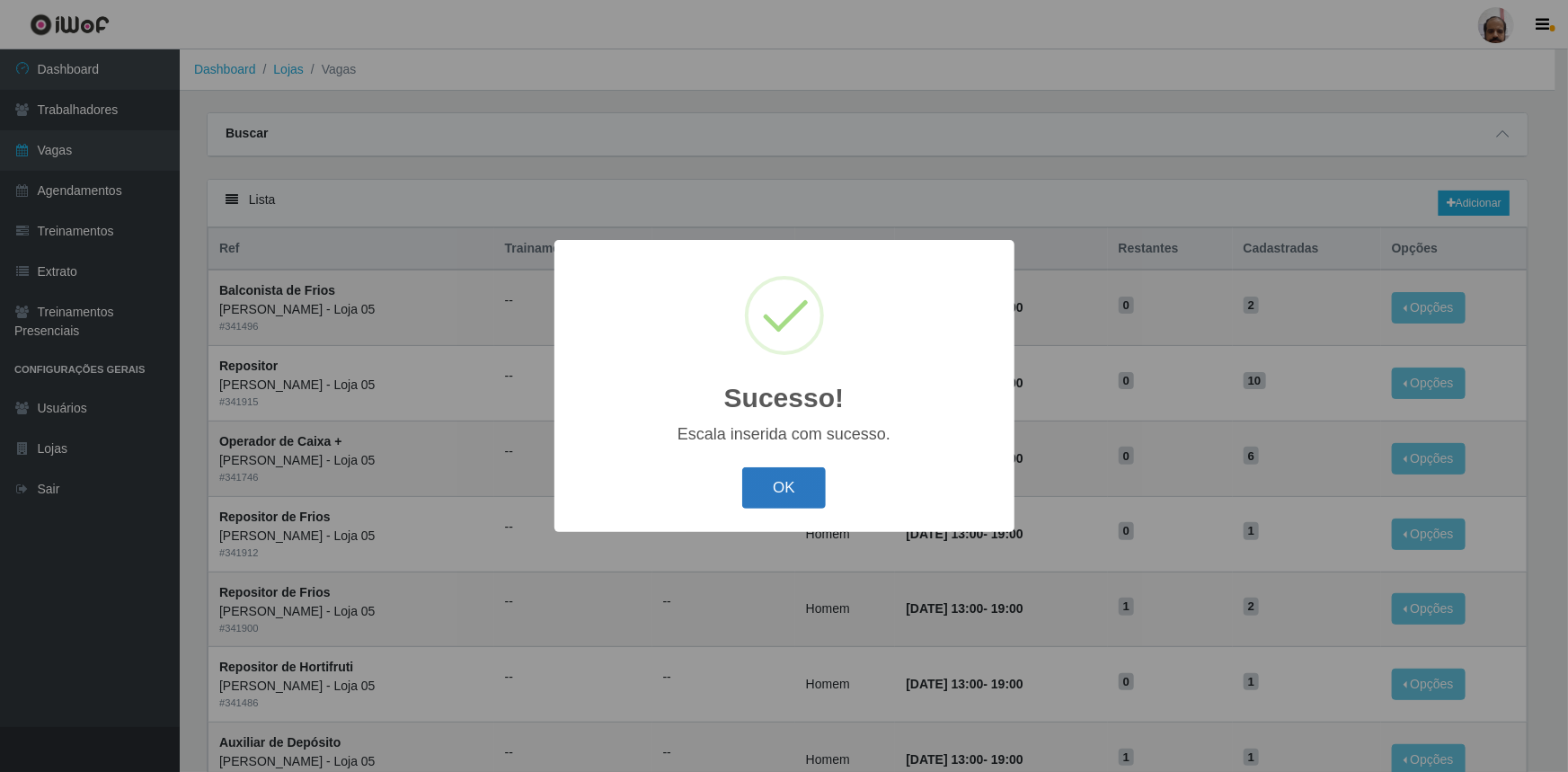
click at [801, 492] on button "OK" at bounding box center [784, 488] width 83 height 43
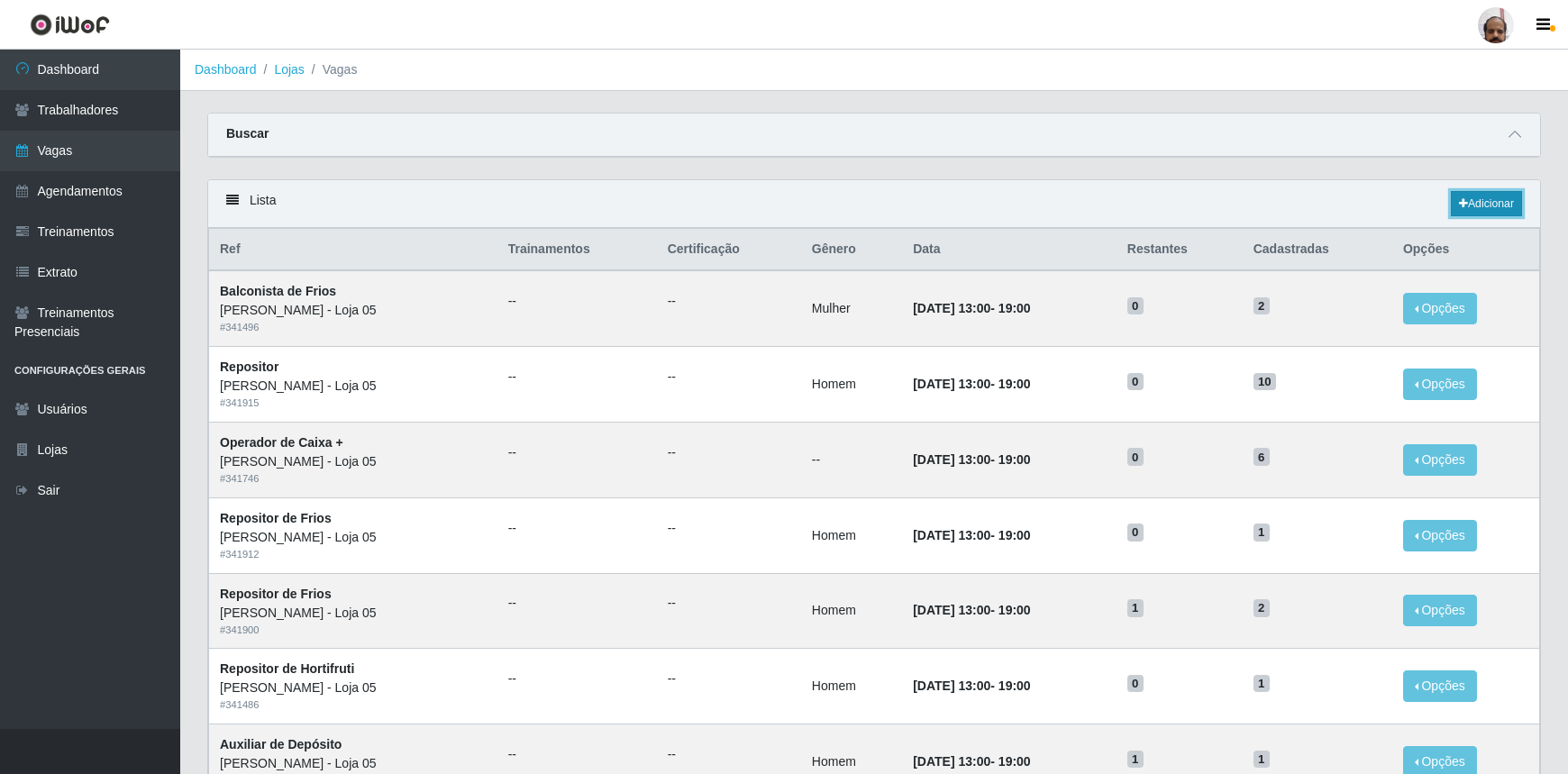
click at [1487, 200] on link "Adicionar" at bounding box center [1486, 203] width 72 height 25
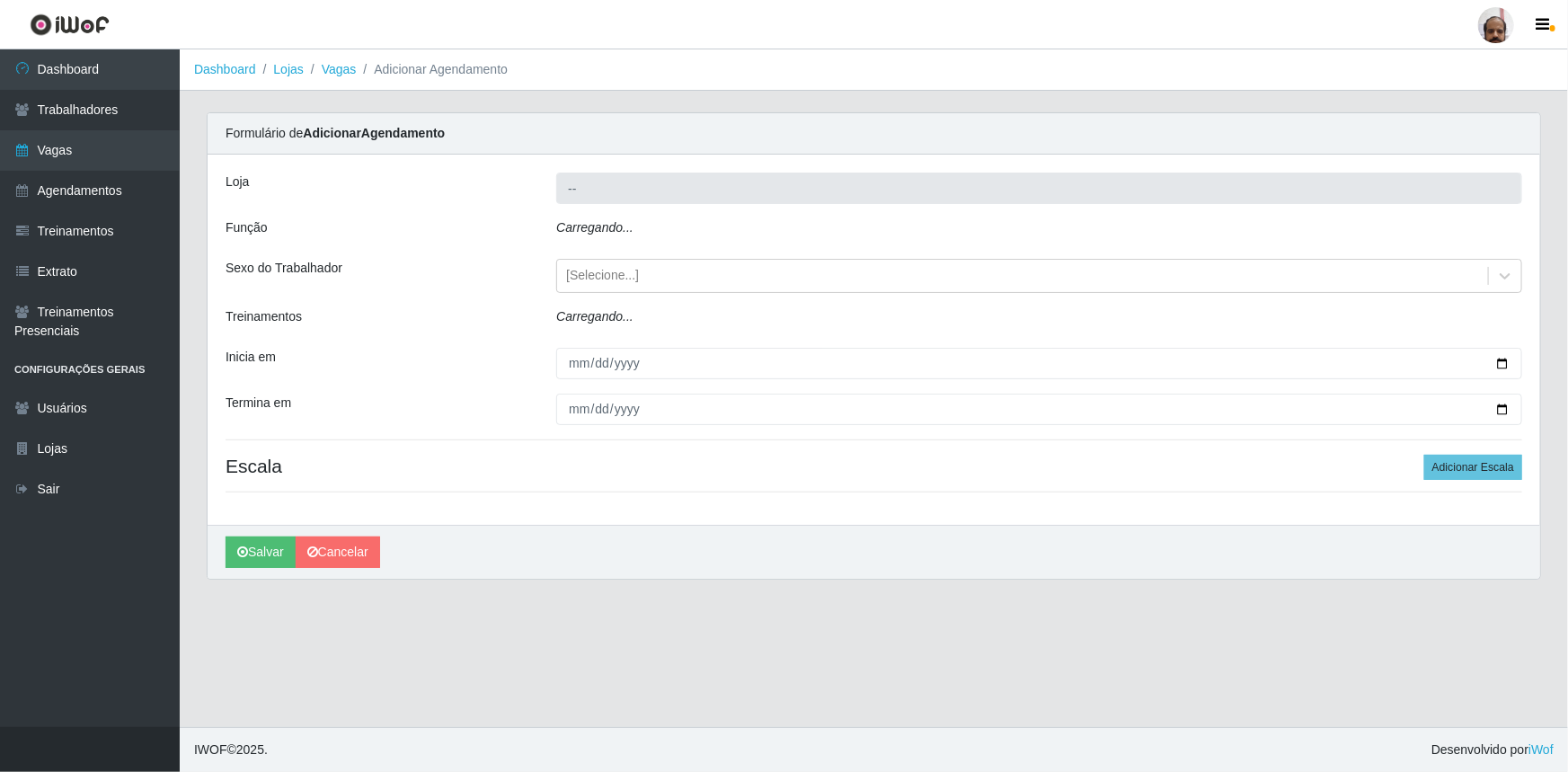
type input "[PERSON_NAME] - Loja 05"
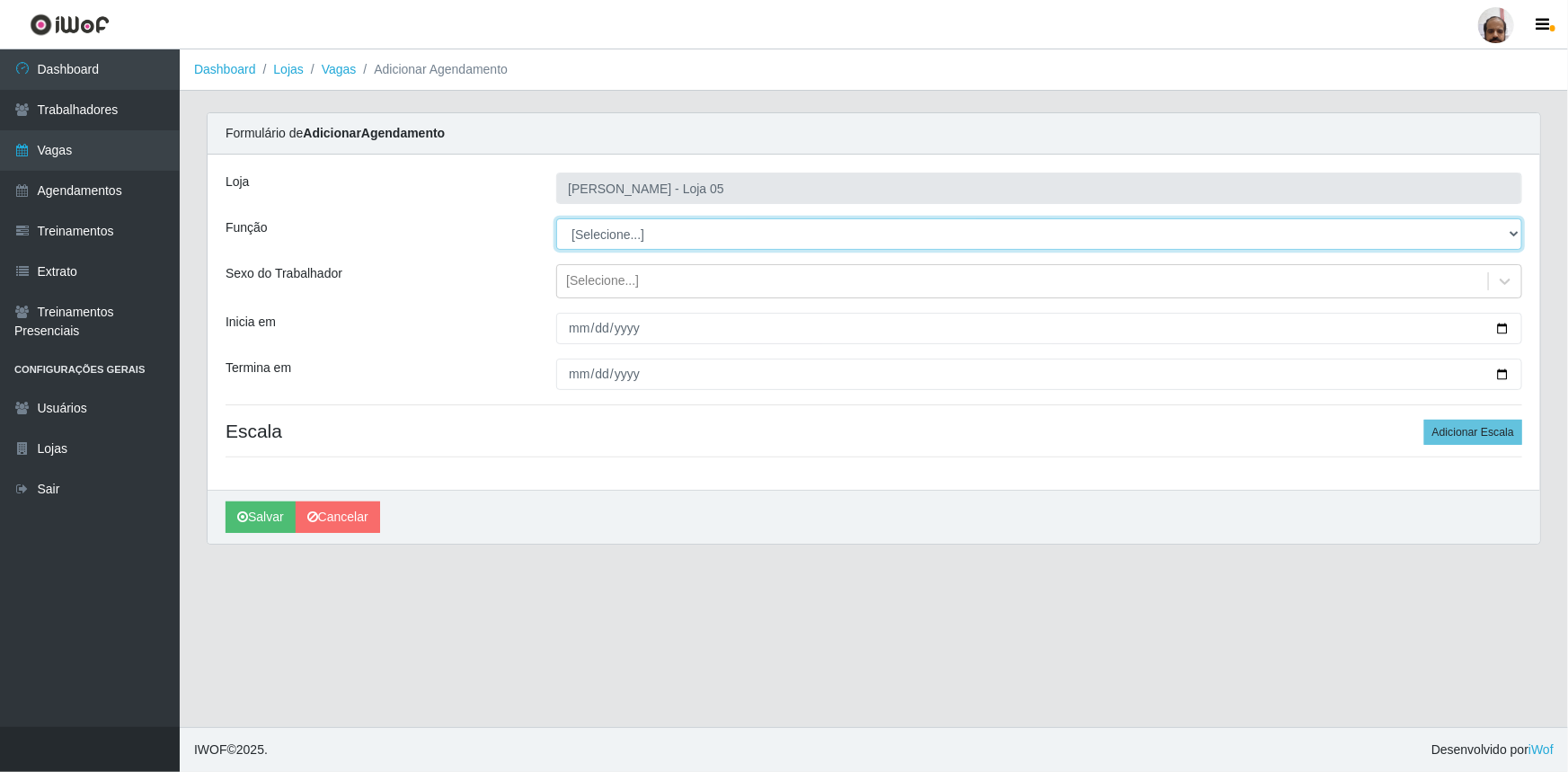
click at [1510, 229] on select "[Selecione...] ASG ASG + ASG ++ Auxiliar de Depósito Auxiliar de Depósito + Aux…" at bounding box center [1039, 234] width 966 height 32
select select "4"
click at [556, 218] on select "[Selecione...] ASG ASG + ASG ++ Auxiliar de Depósito Auxiliar de Depósito + Aux…" at bounding box center [1039, 234] width 966 height 32
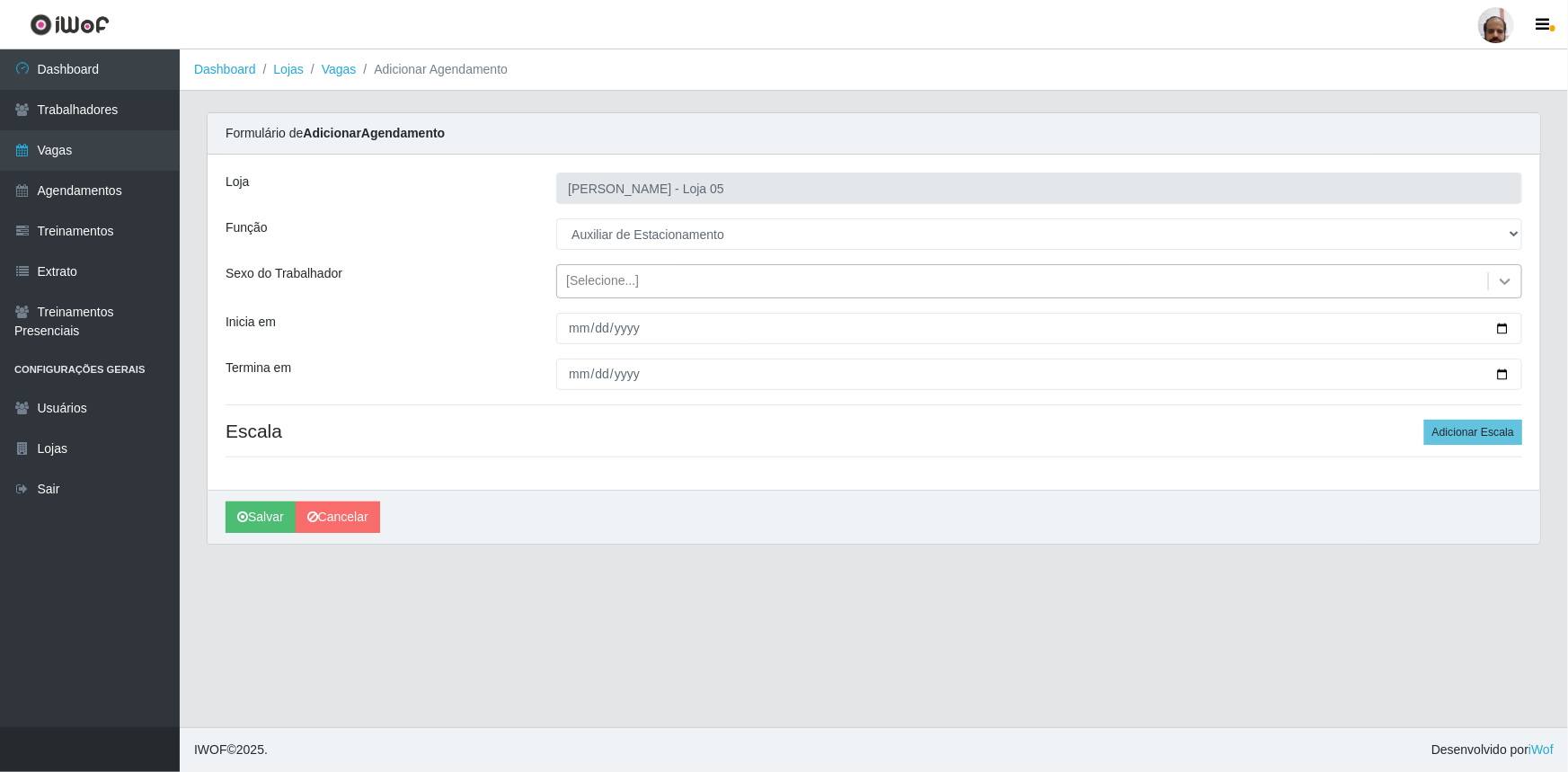
click at [1506, 288] on icon at bounding box center [1505, 281] width 18 height 18
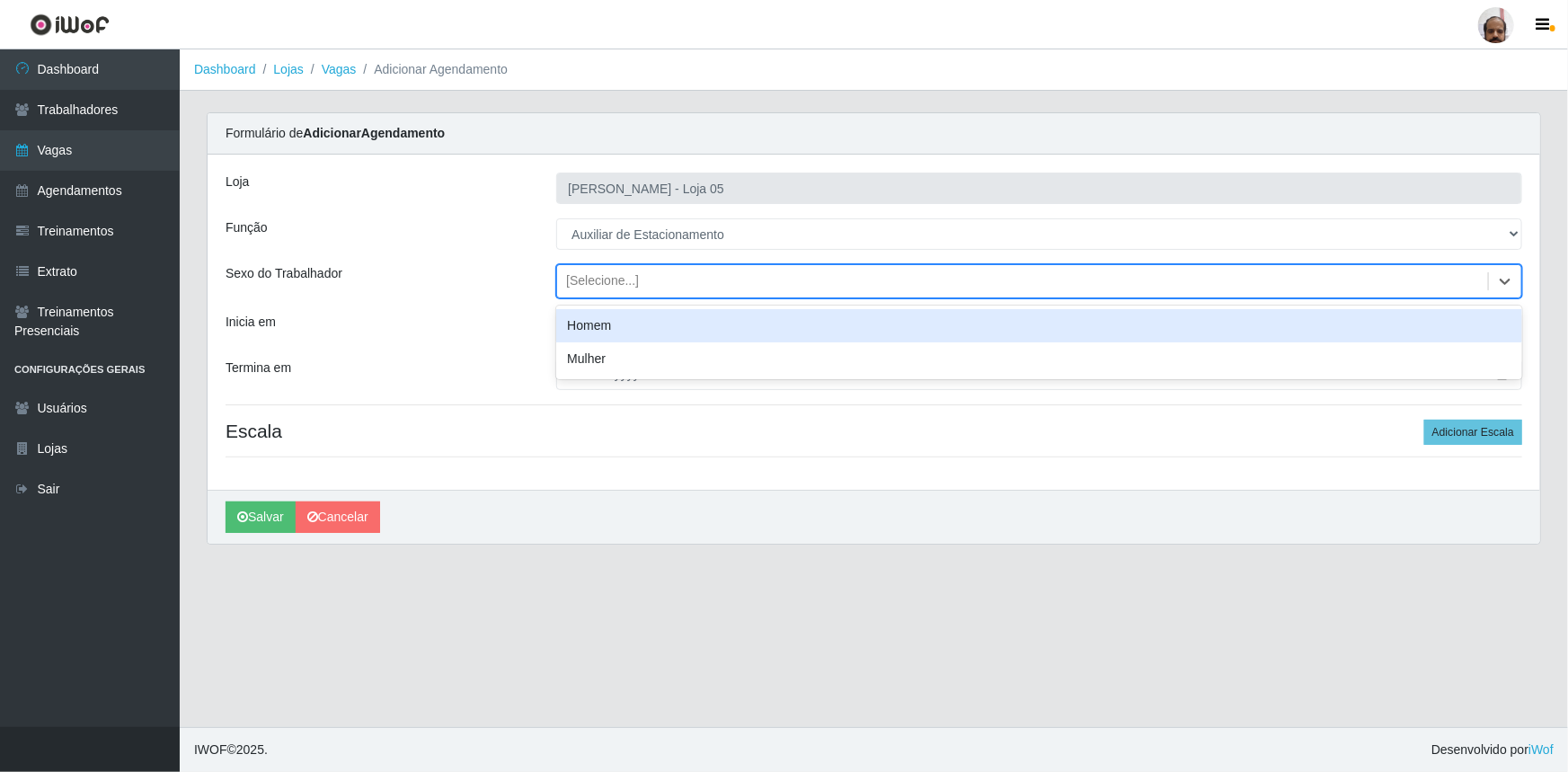
click at [755, 327] on div "Homem" at bounding box center [1039, 326] width 966 height 34
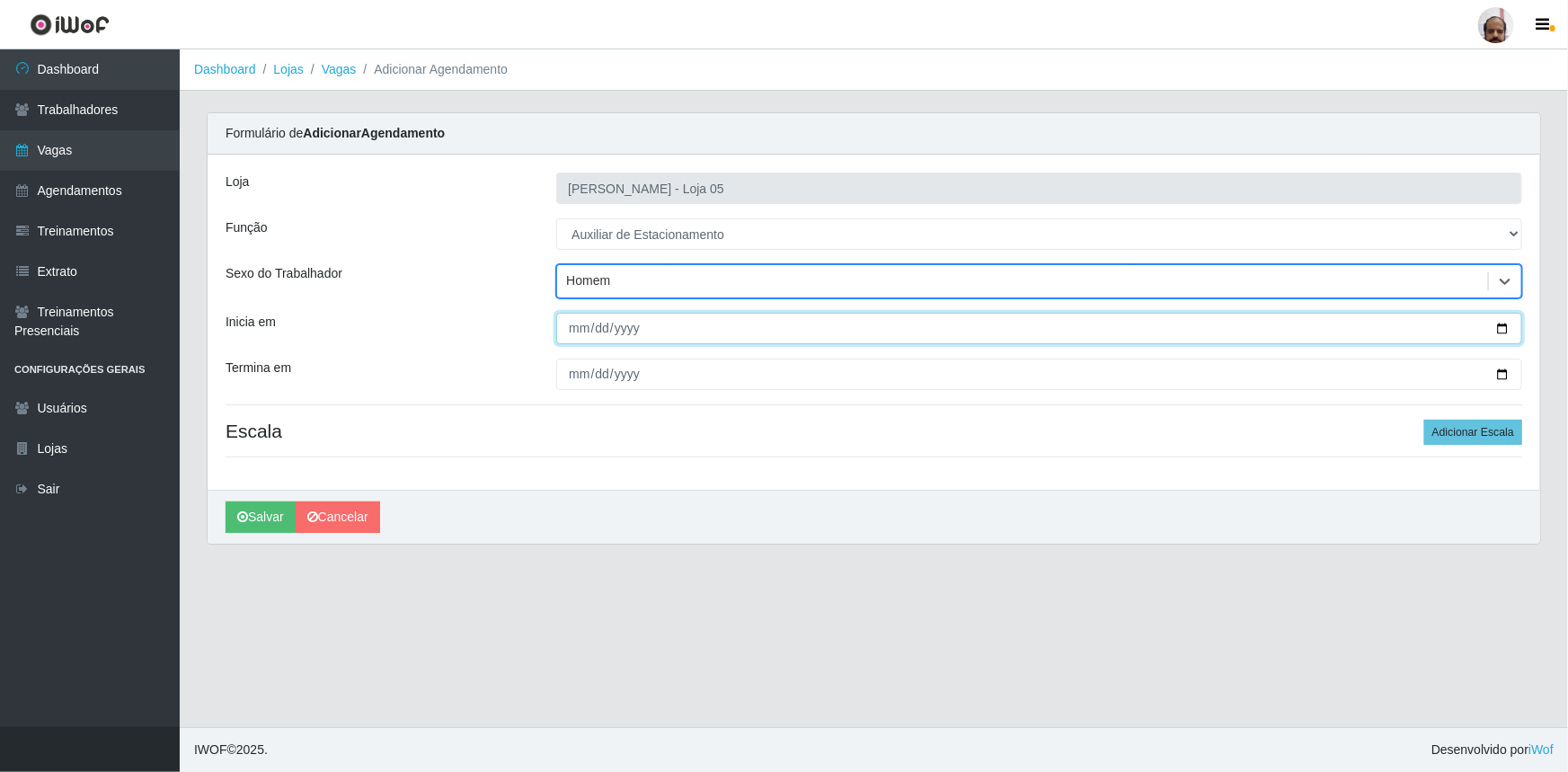
click at [1501, 328] on input "Inicia em" at bounding box center [1039, 328] width 966 height 32
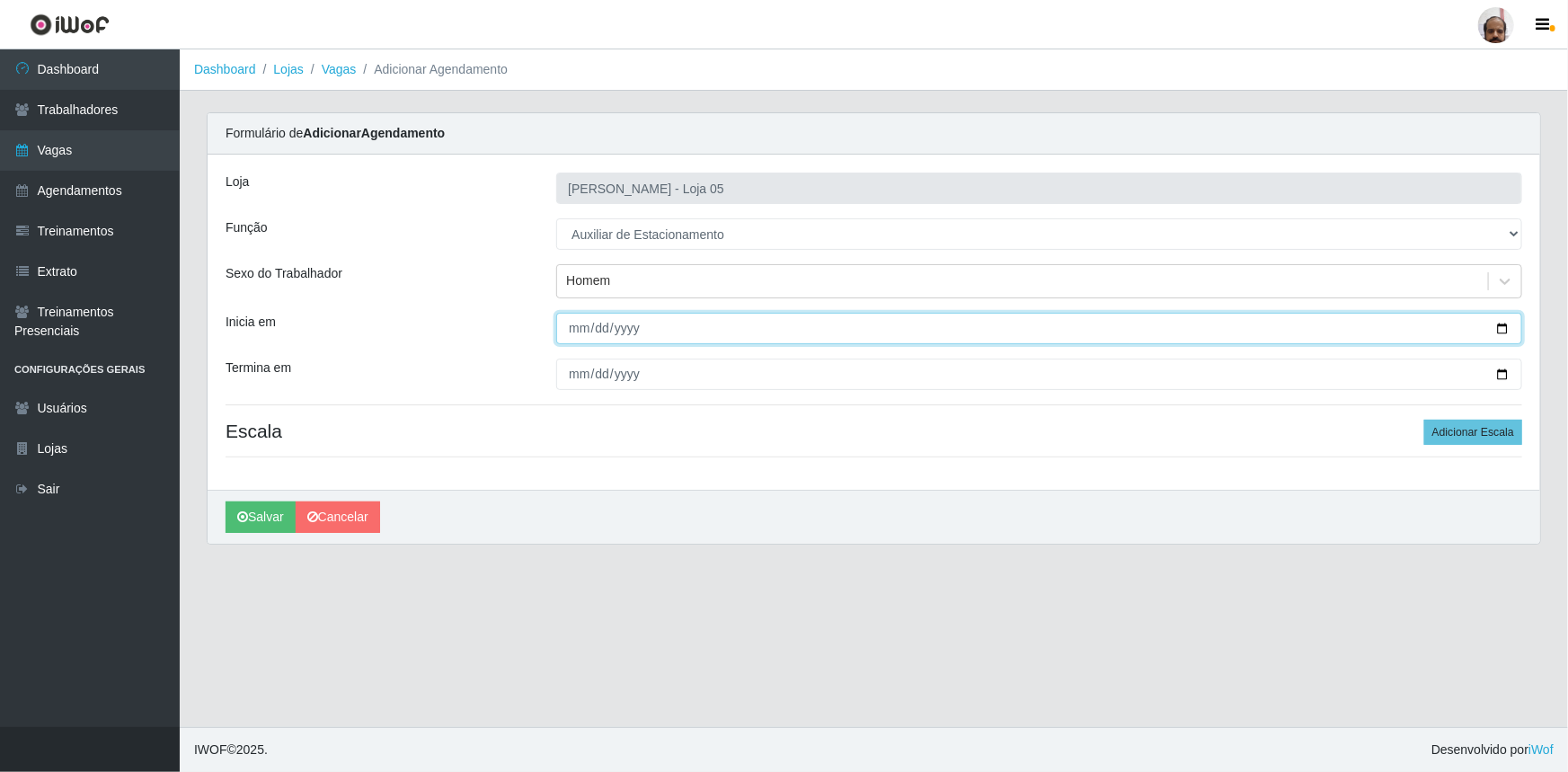
type input "2025-09-05"
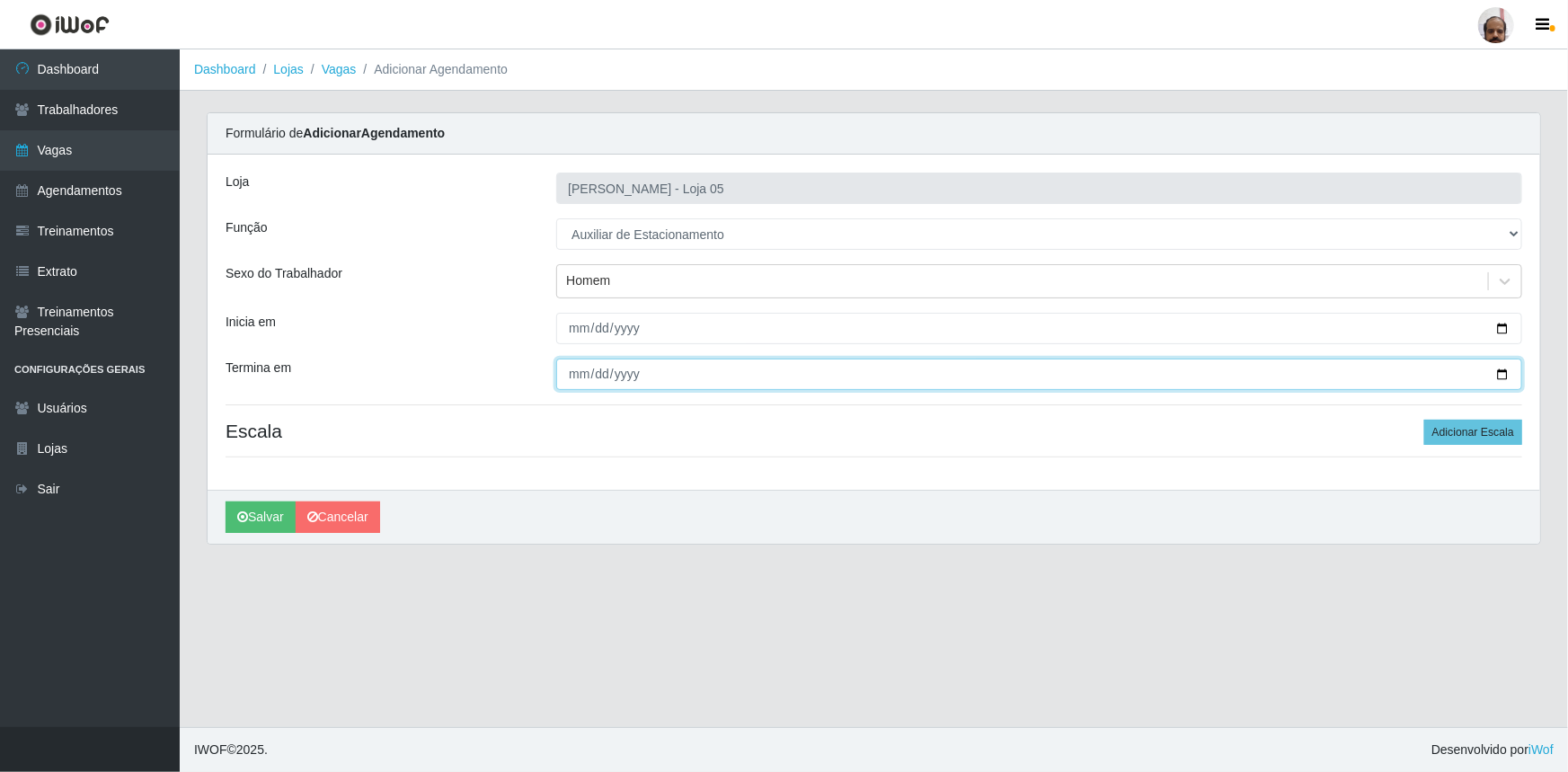
click at [1504, 377] on input "Termina em" at bounding box center [1039, 374] width 966 height 32
type input "2025-09-05"
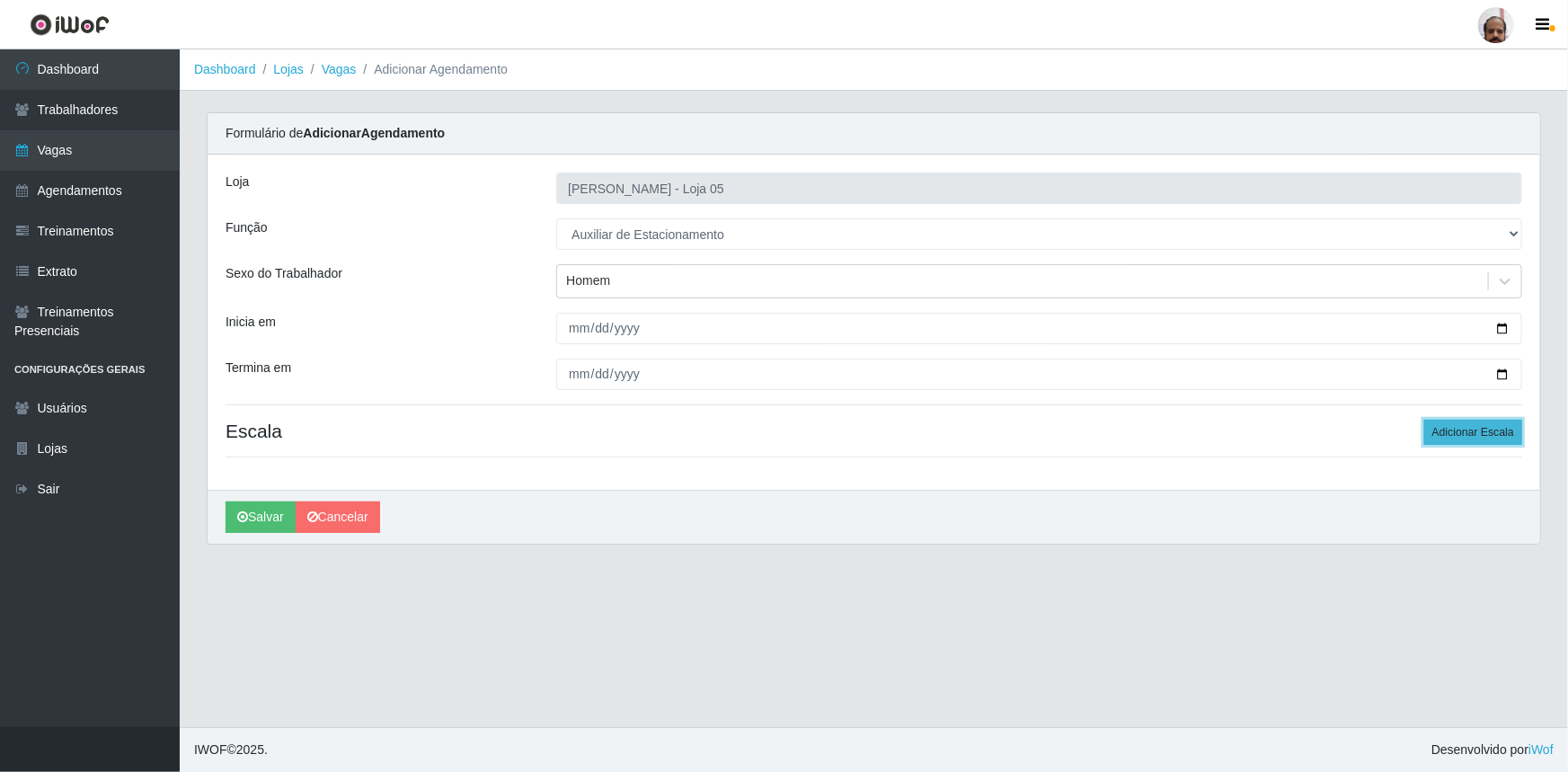
click at [1499, 433] on button "Adicionar Escala" at bounding box center [1473, 432] width 98 height 25
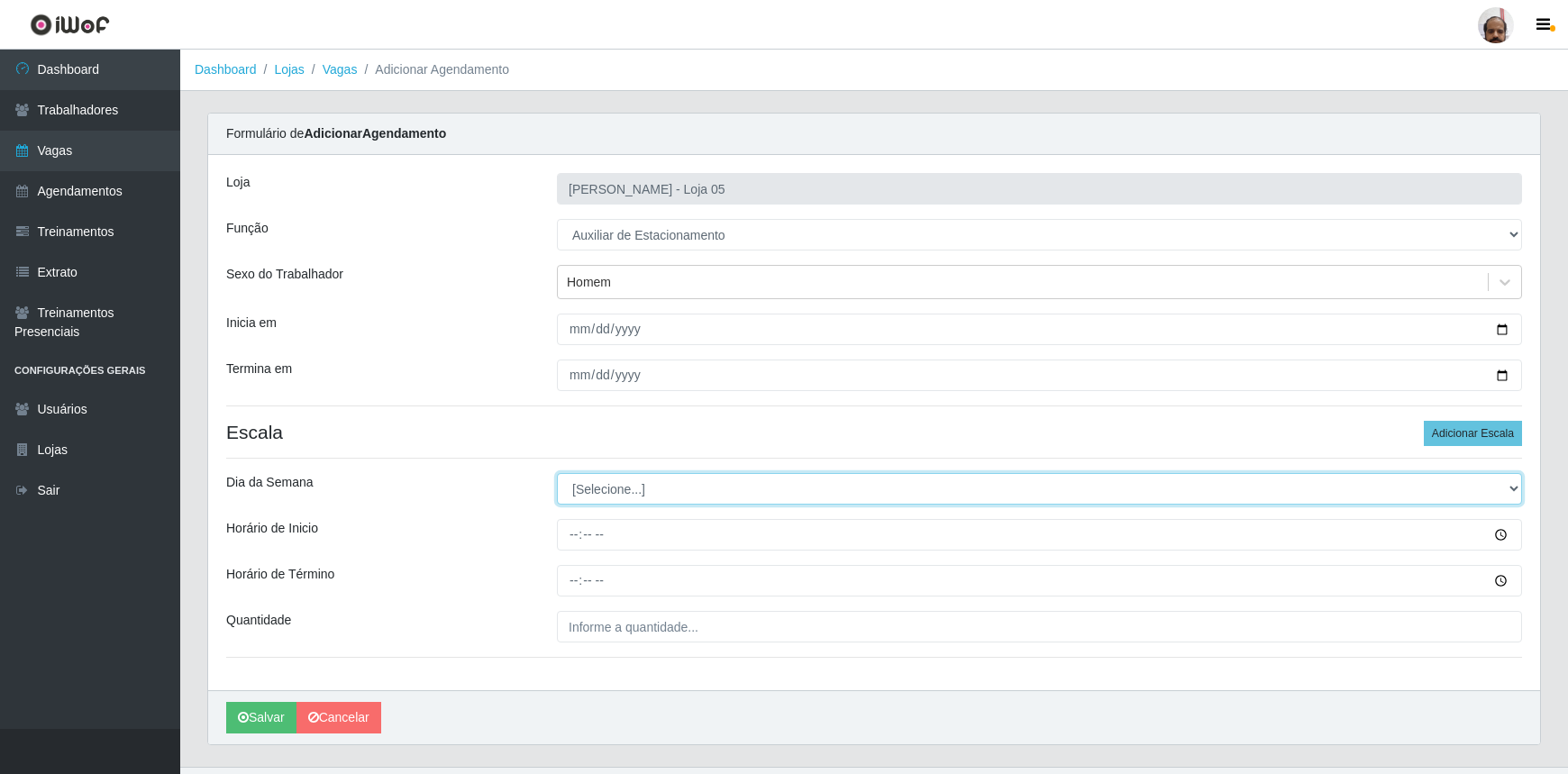
drag, startPoint x: 1516, startPoint y: 490, endPoint x: 1470, endPoint y: 502, distance: 47.5
click at [1516, 490] on select "[Selecione...] Segunda Terça Quarta Quinta Sexta Sábado Domingo" at bounding box center [1040, 489] width 965 height 32
select select "5"
click at [557, 474] on select "[Selecione...] Segunda Terça Quarta Quinta Sexta Sábado Domingo" at bounding box center [1040, 489] width 965 height 32
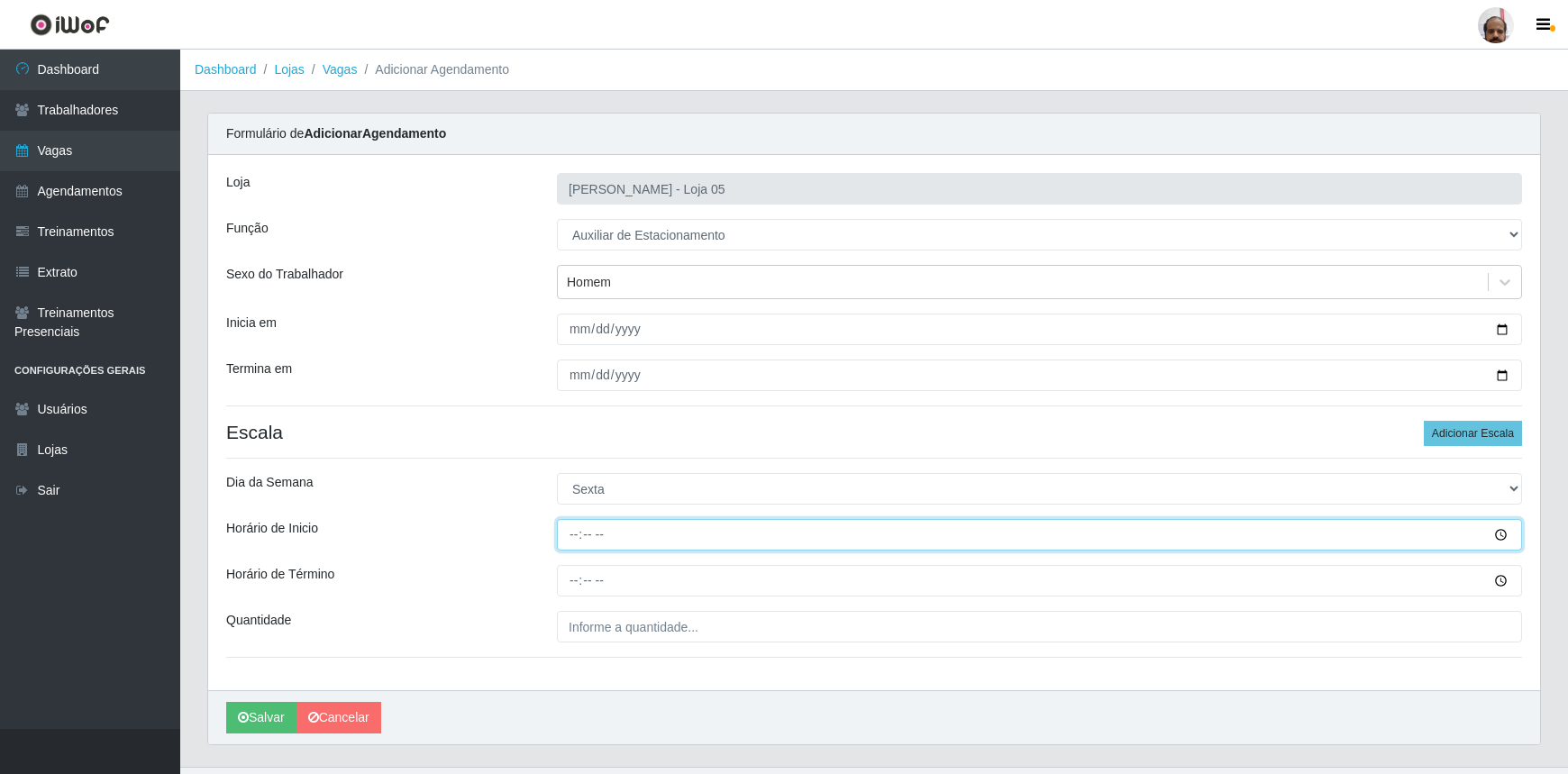
click at [570, 528] on input "Horário de Inicio" at bounding box center [1040, 535] width 965 height 32
type input "08:00"
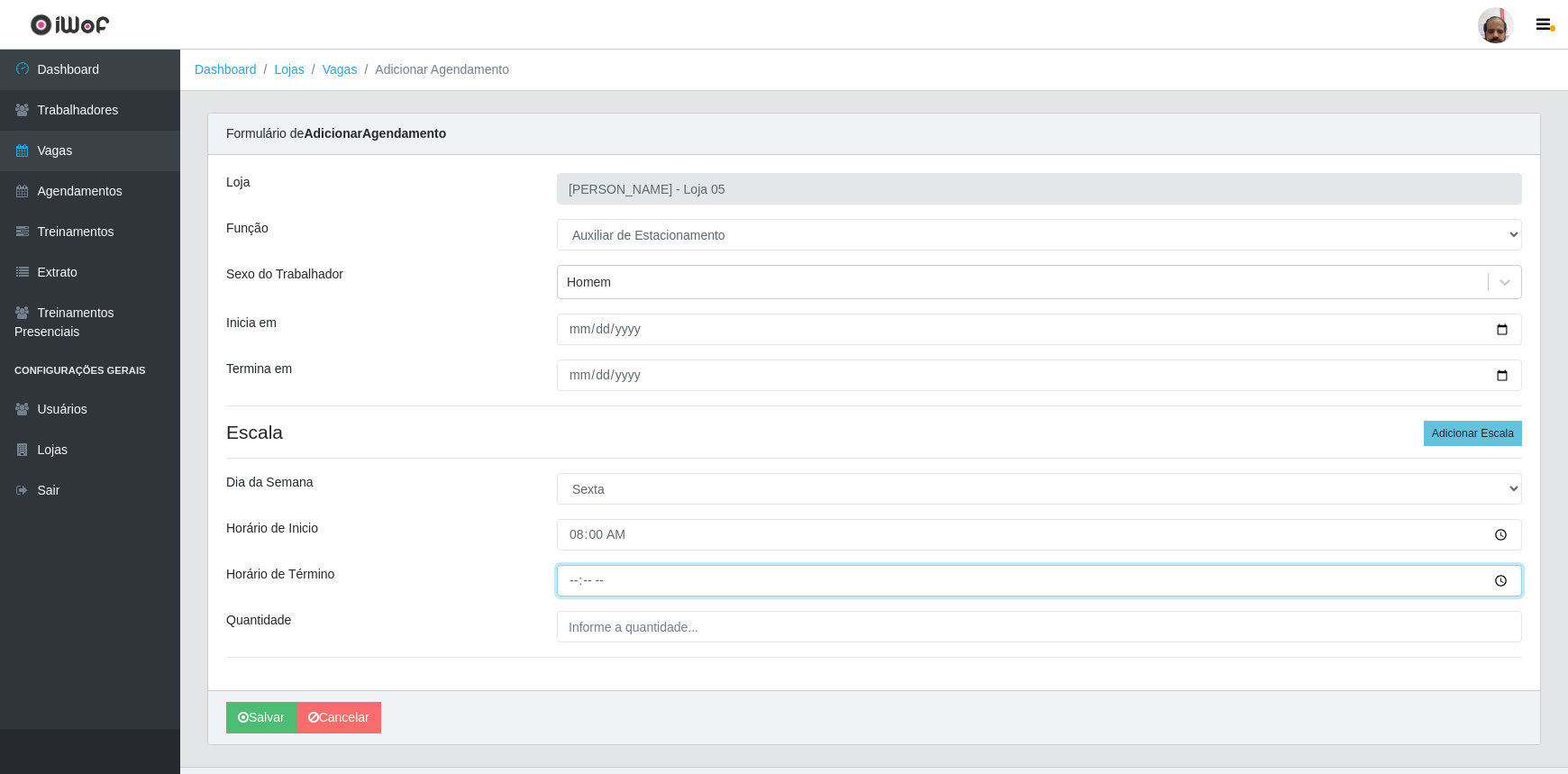
click at [571, 579] on input "Horário de Término" at bounding box center [1040, 581] width 965 height 32
type input "14:00"
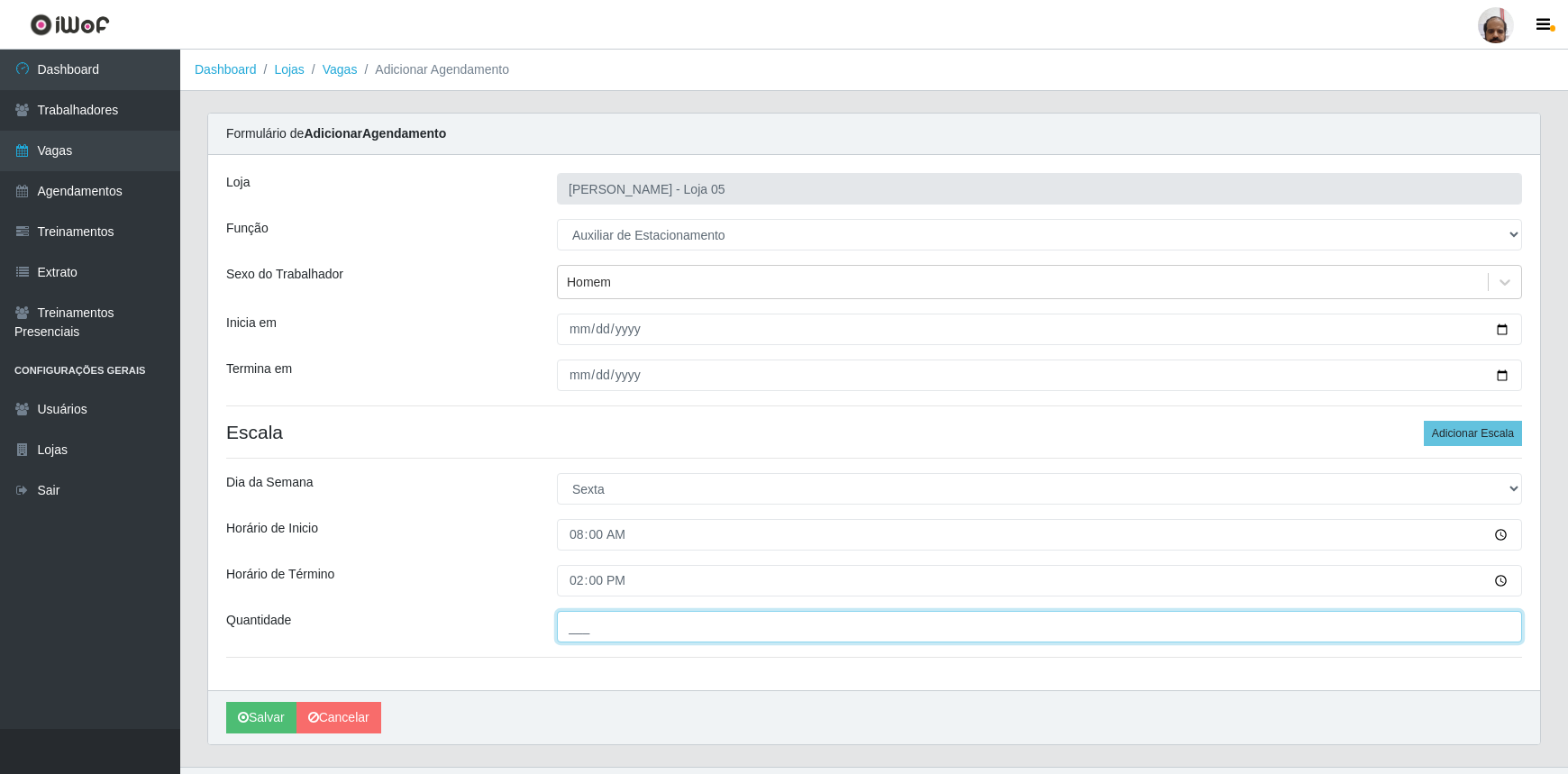
click at [573, 615] on input "___" at bounding box center [1040, 627] width 965 height 32
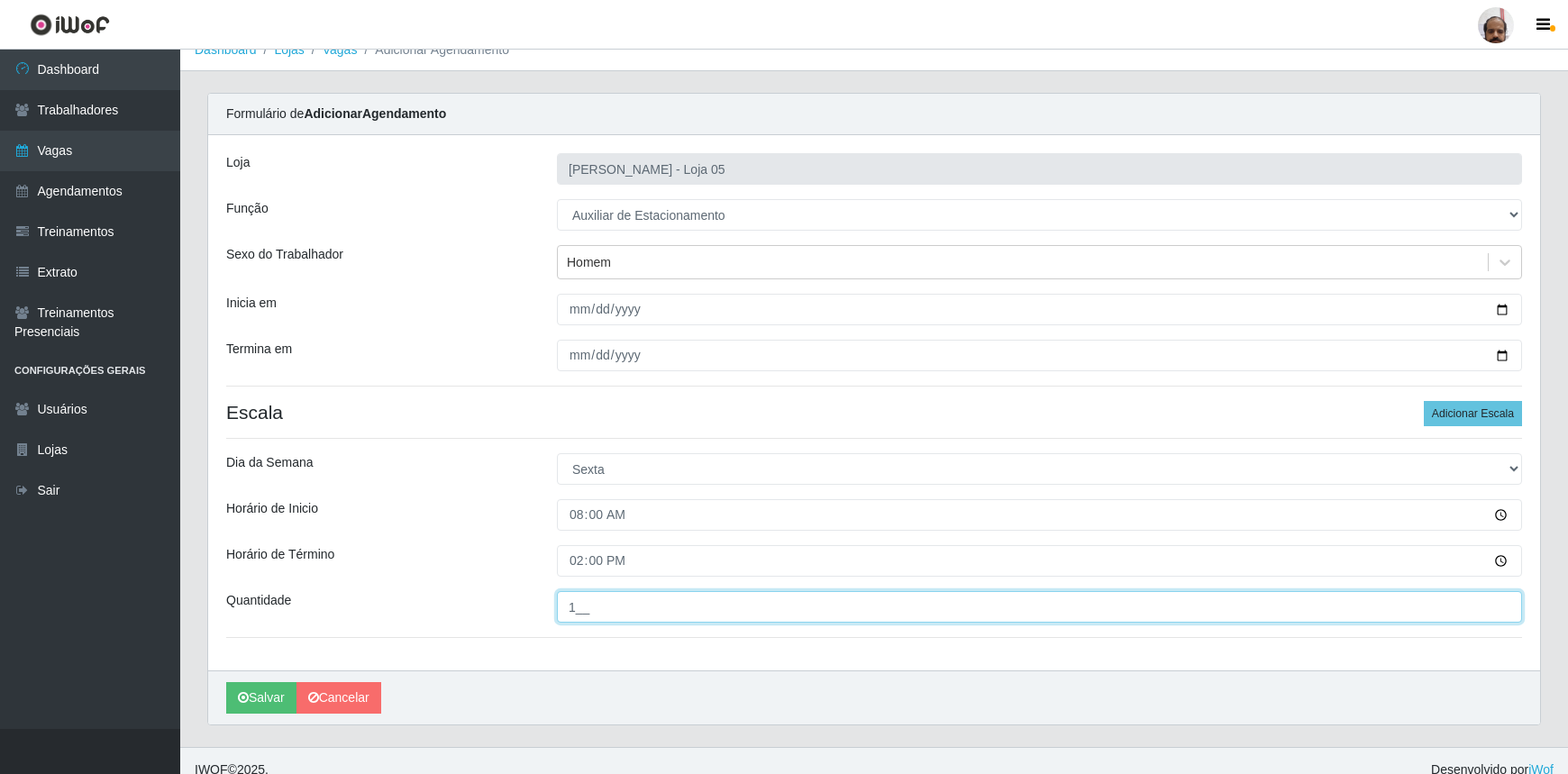
scroll to position [36, 0]
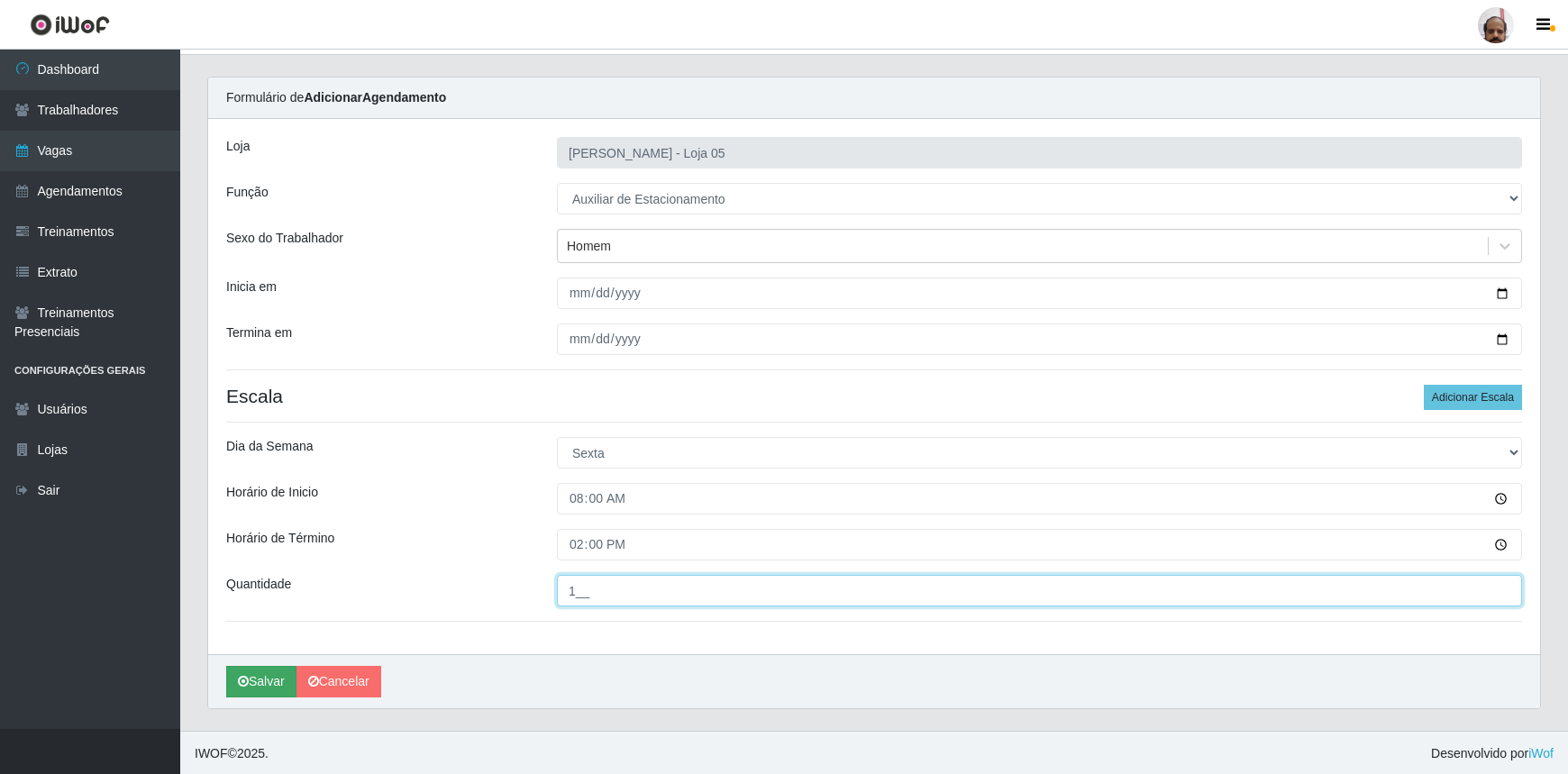
type input "1__"
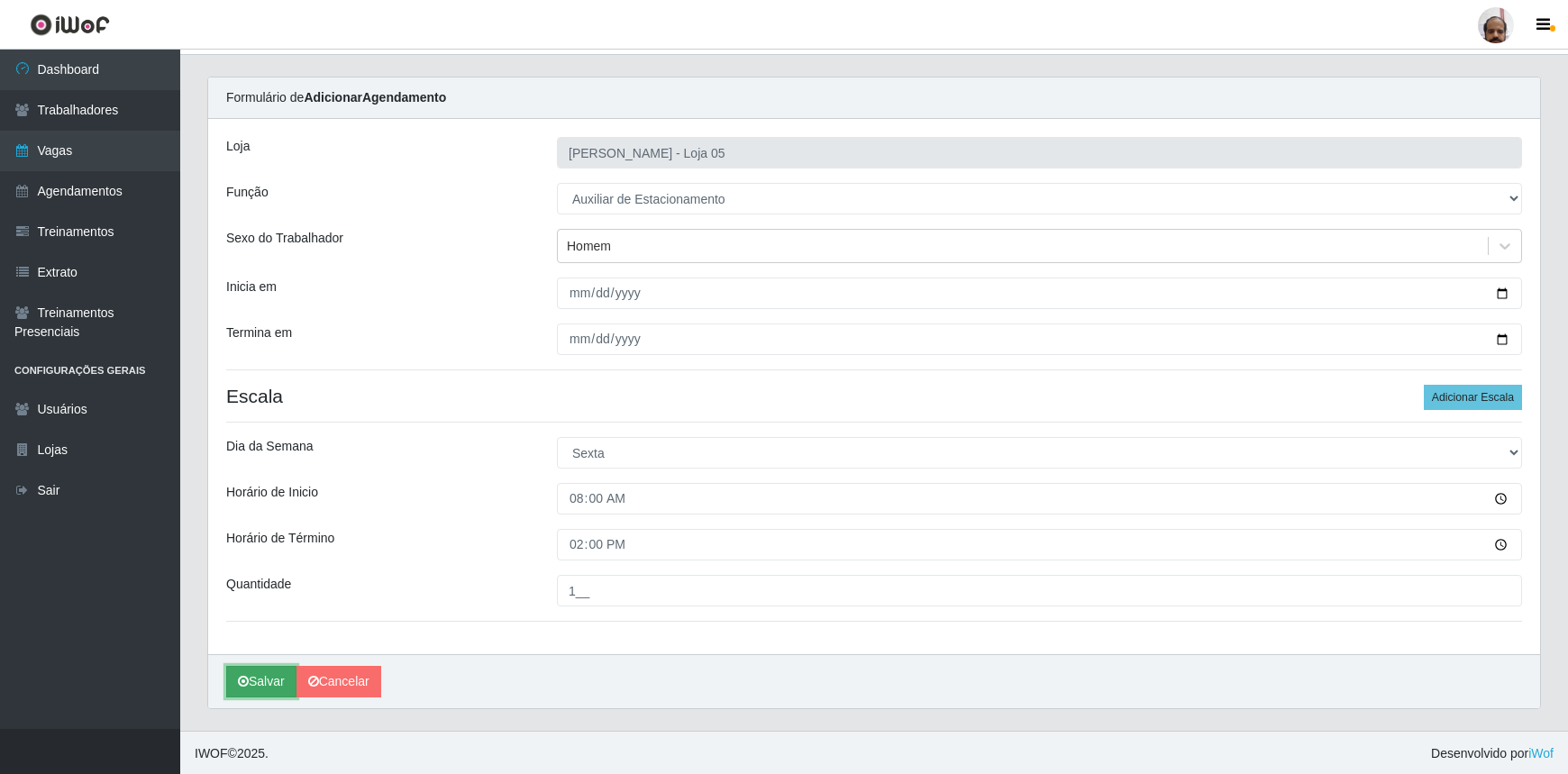
click at [249, 681] on button "Salvar" at bounding box center [261, 681] width 71 height 32
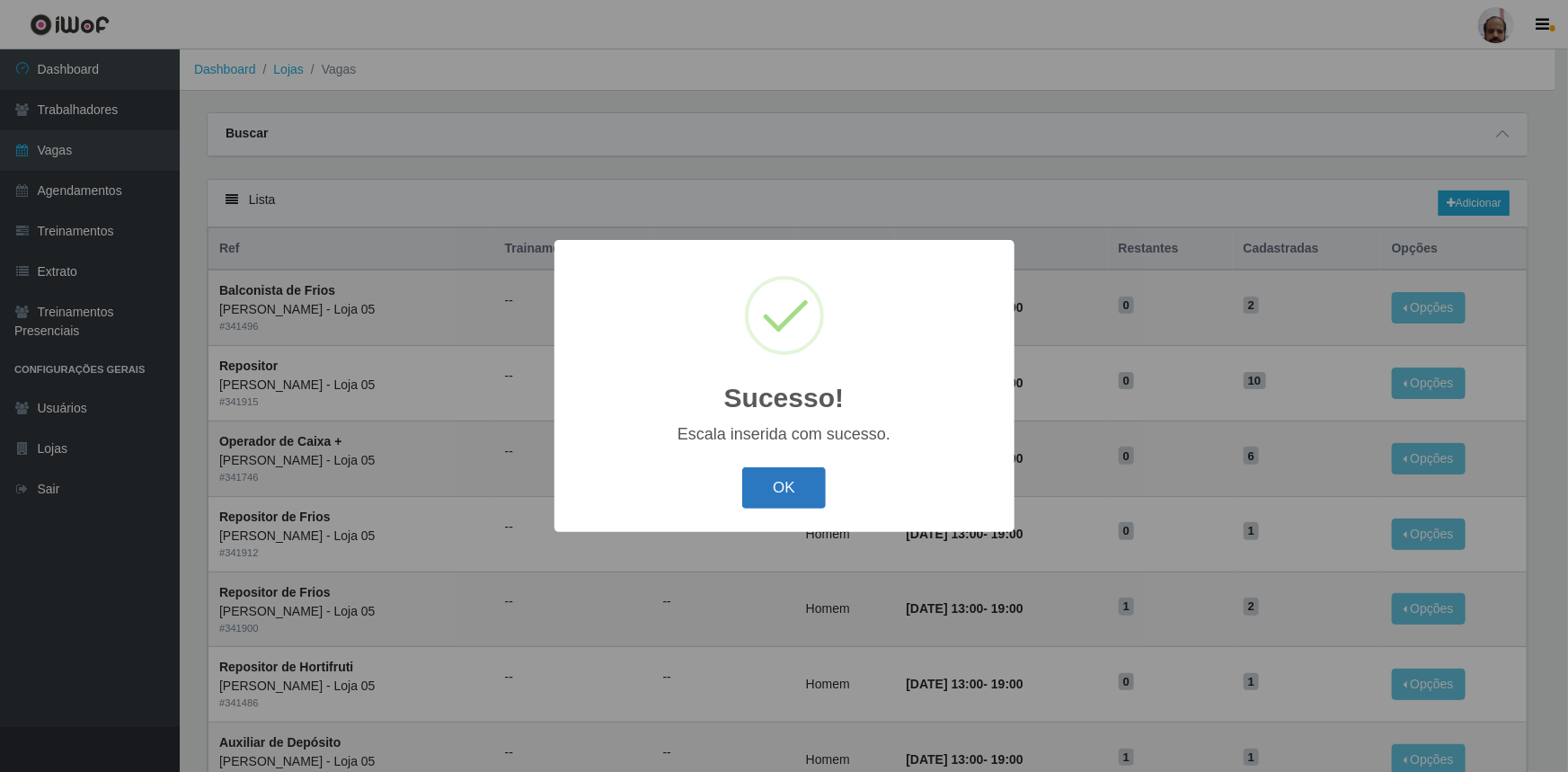
click at [815, 509] on button "OK" at bounding box center [784, 488] width 83 height 43
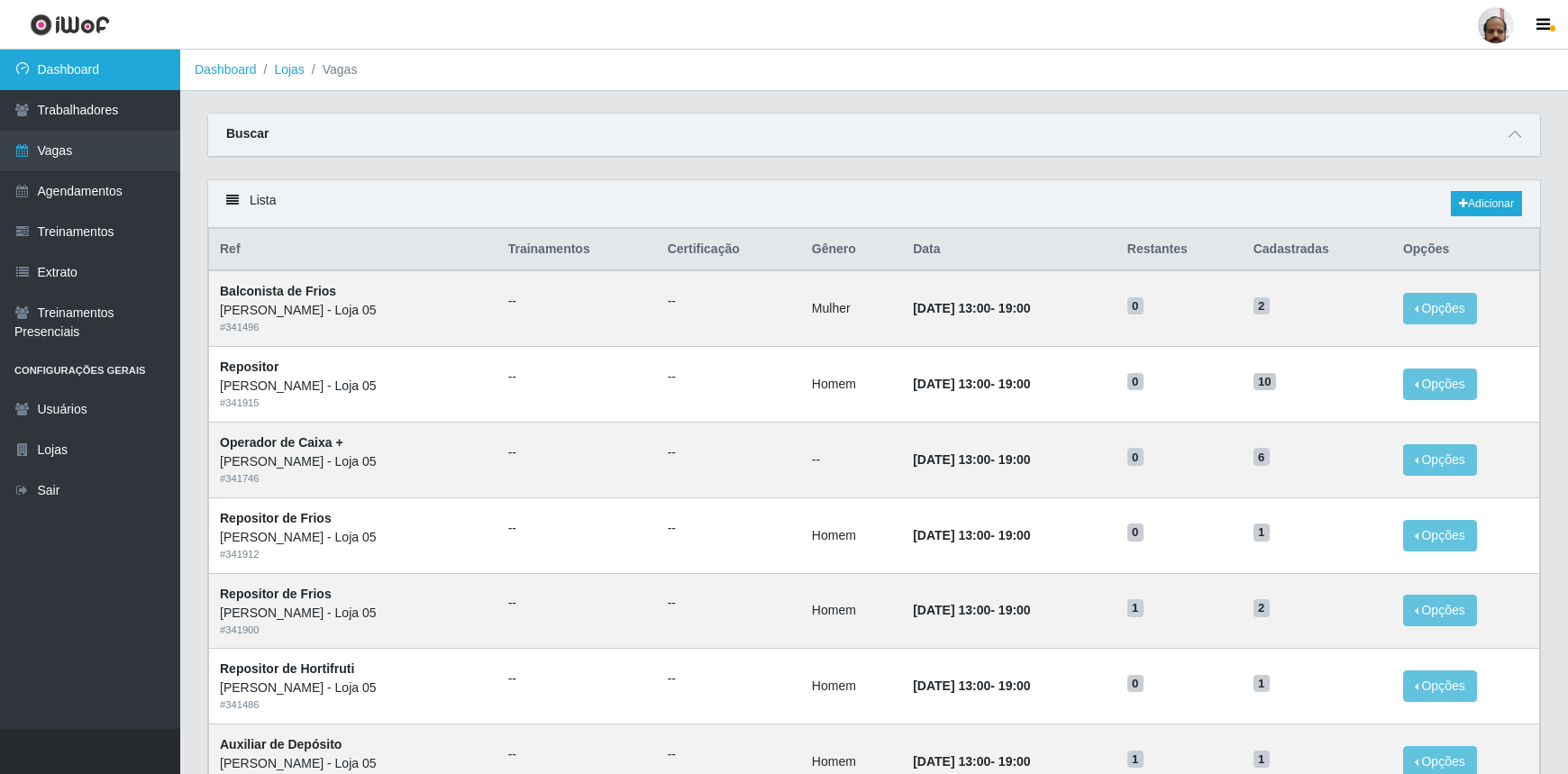
click at [107, 78] on link "Dashboard" at bounding box center [90, 70] width 180 height 41
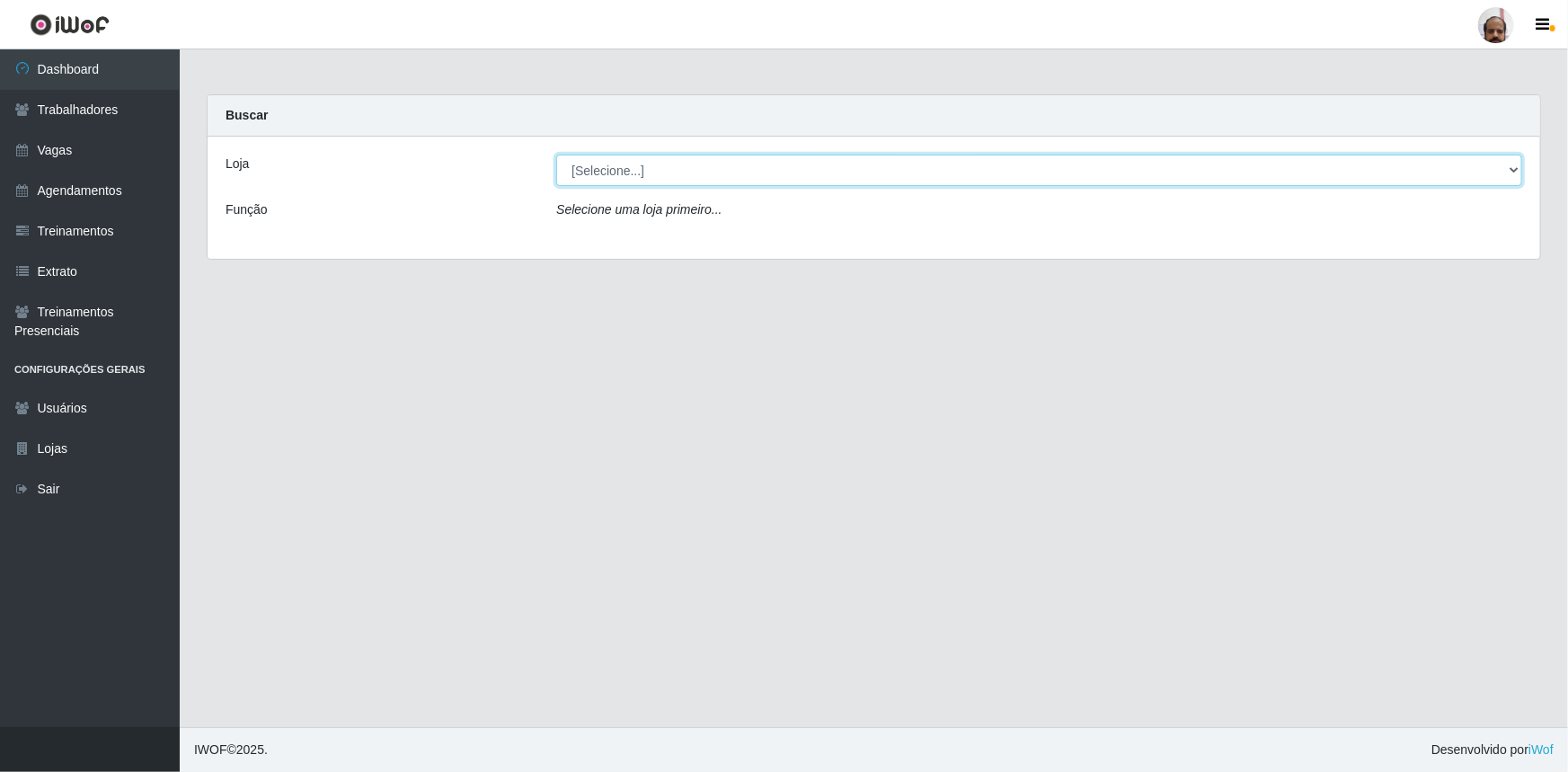
click at [1510, 169] on select "[Selecione...] Mar Vermelho - Loja 05" at bounding box center [1039, 171] width 966 height 32
select select "252"
click at [556, 155] on select "[Selecione...] Mar Vermelho - Loja 05" at bounding box center [1039, 171] width 966 height 32
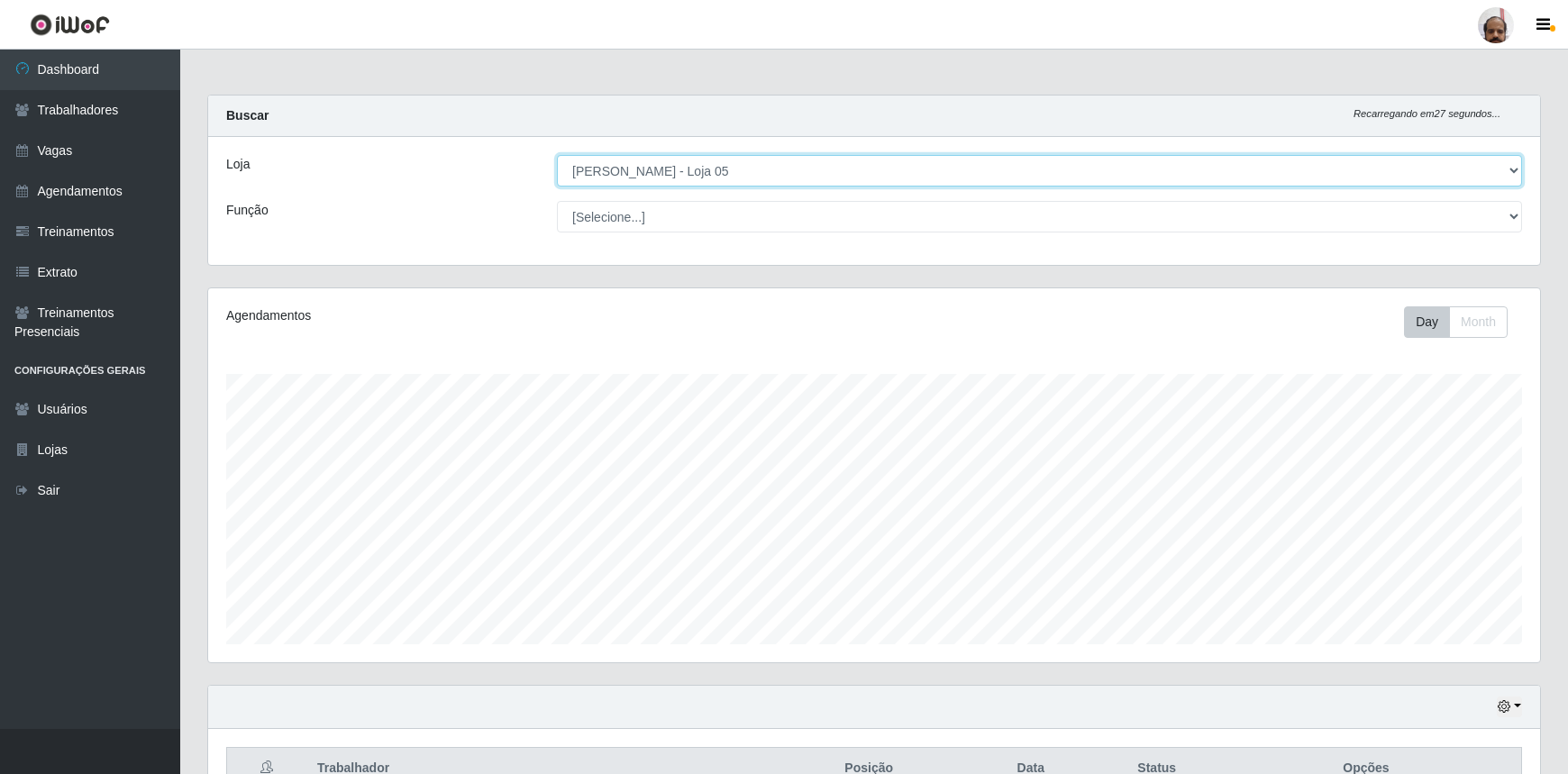
scroll to position [374, 1332]
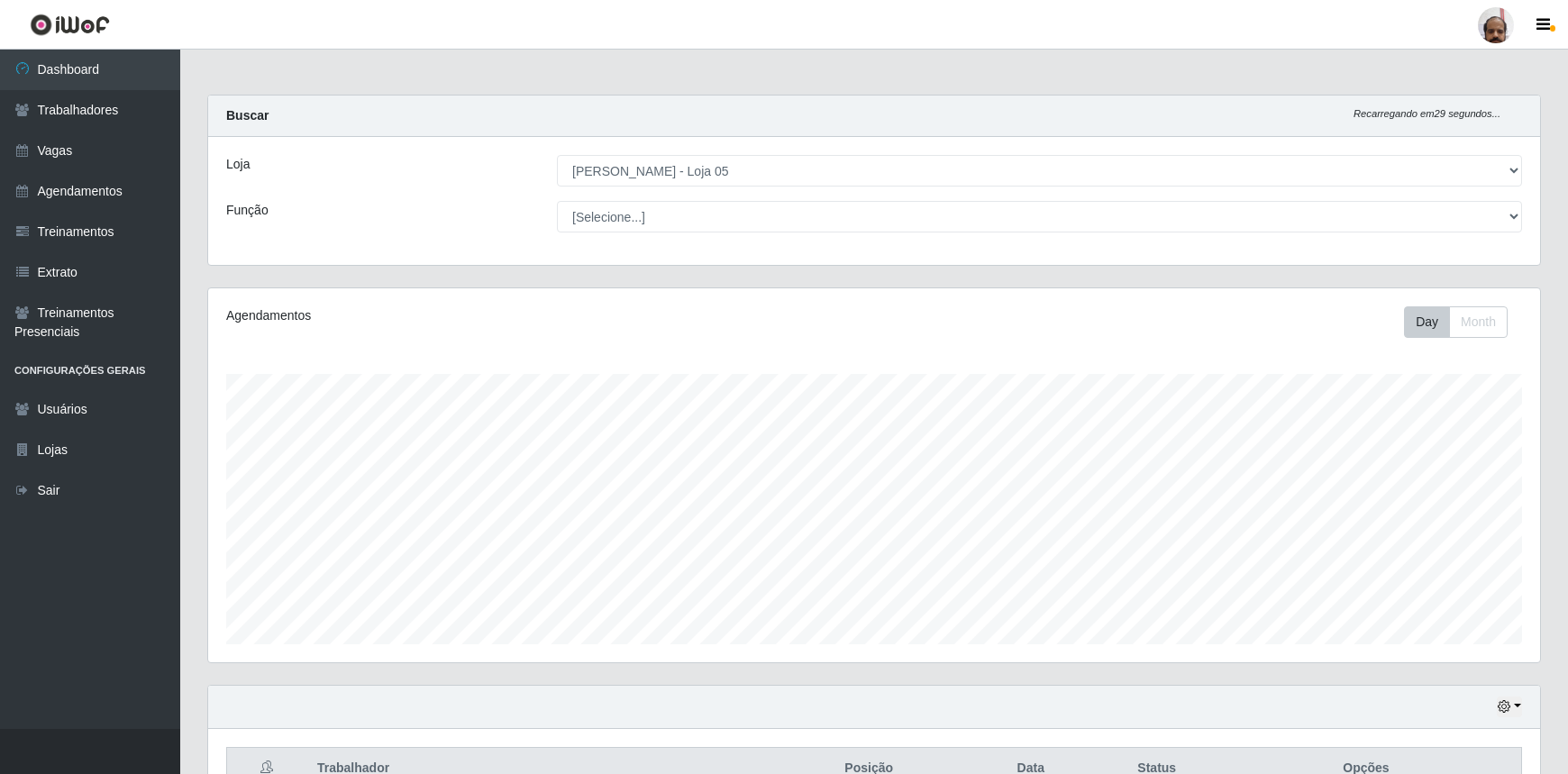
click at [0, 541] on ul "Dashboard Trabalhadores Vagas Agendamentos Treinamentos Extrato Treinamentos Pr…" at bounding box center [90, 389] width 180 height 679
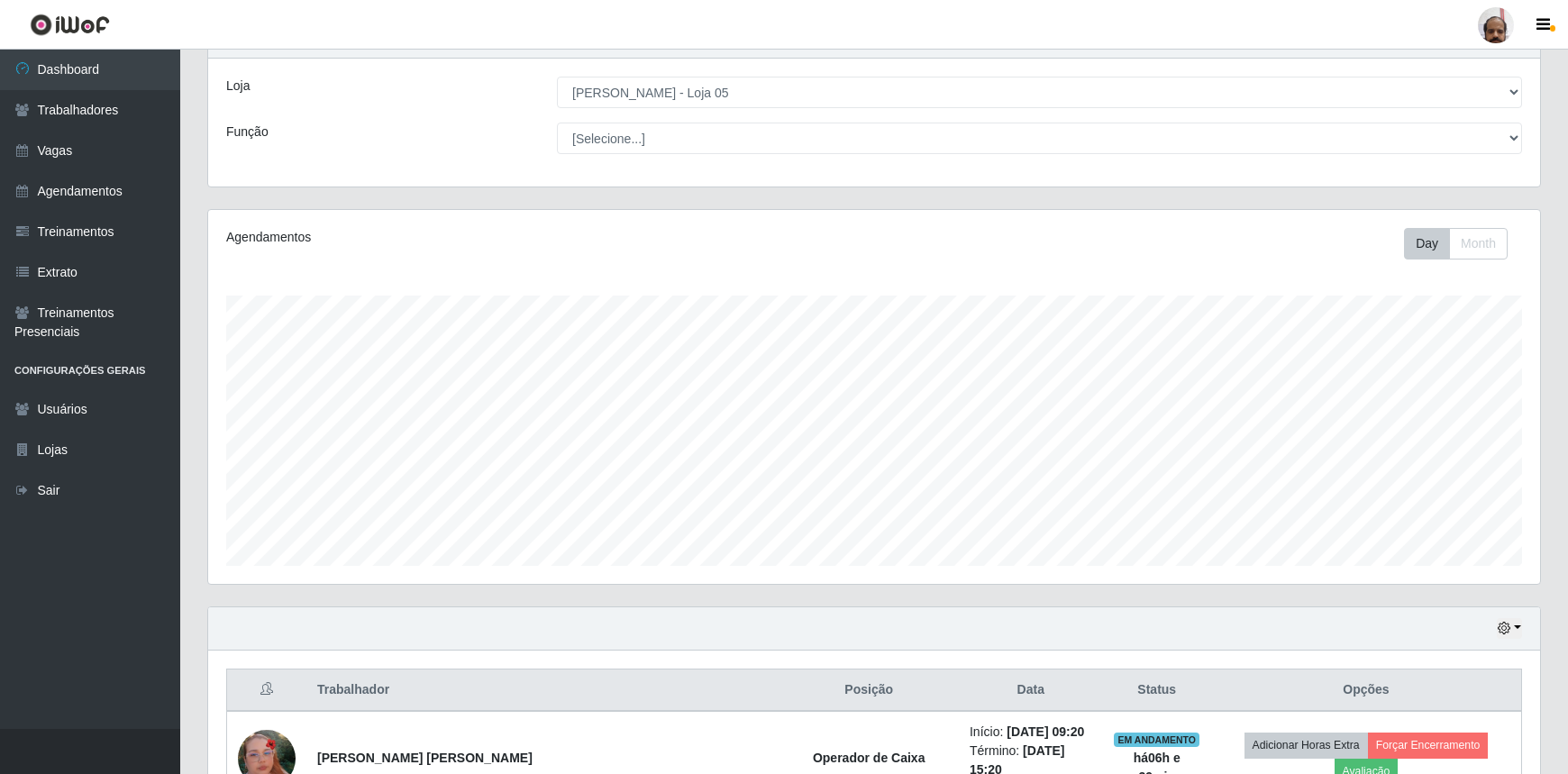
scroll to position [0, 0]
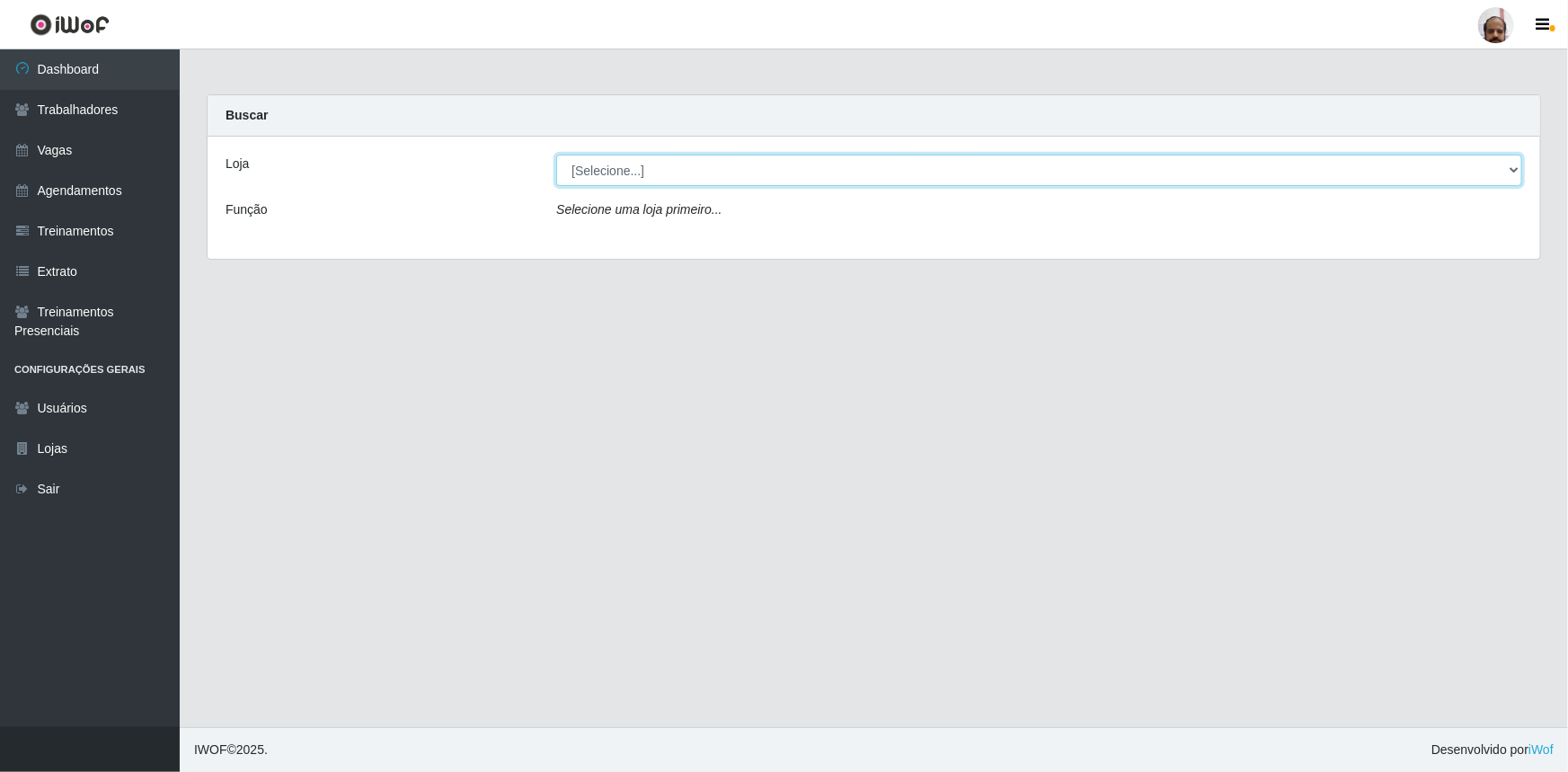
click at [646, 165] on select "[Selecione...] Mar Vermelho - Loja 05" at bounding box center [1039, 171] width 966 height 32
select select "252"
click at [556, 155] on select "[Selecione...] Mar Vermelho - Loja 05" at bounding box center [1039, 171] width 966 height 32
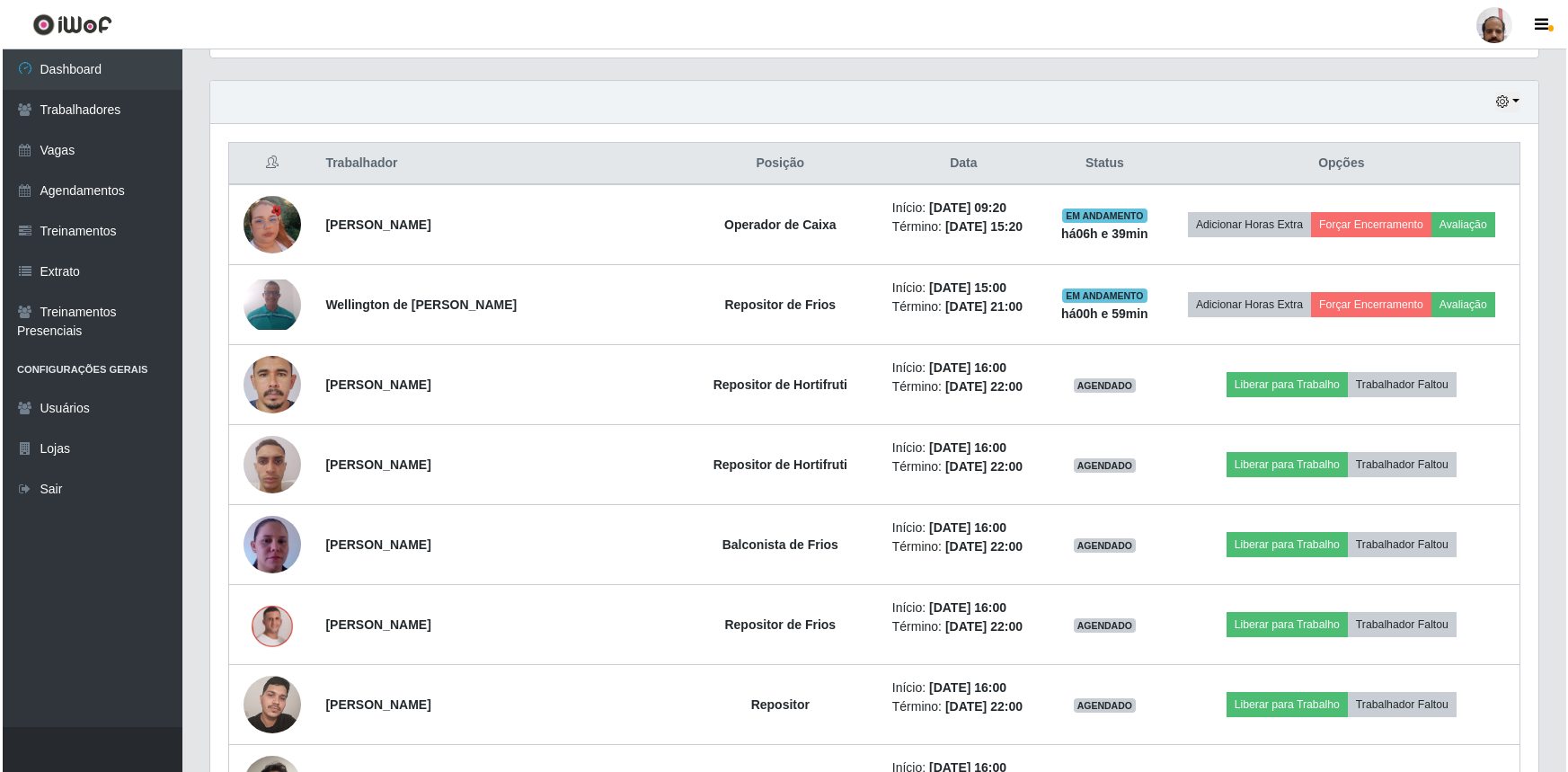
scroll to position [572, 0]
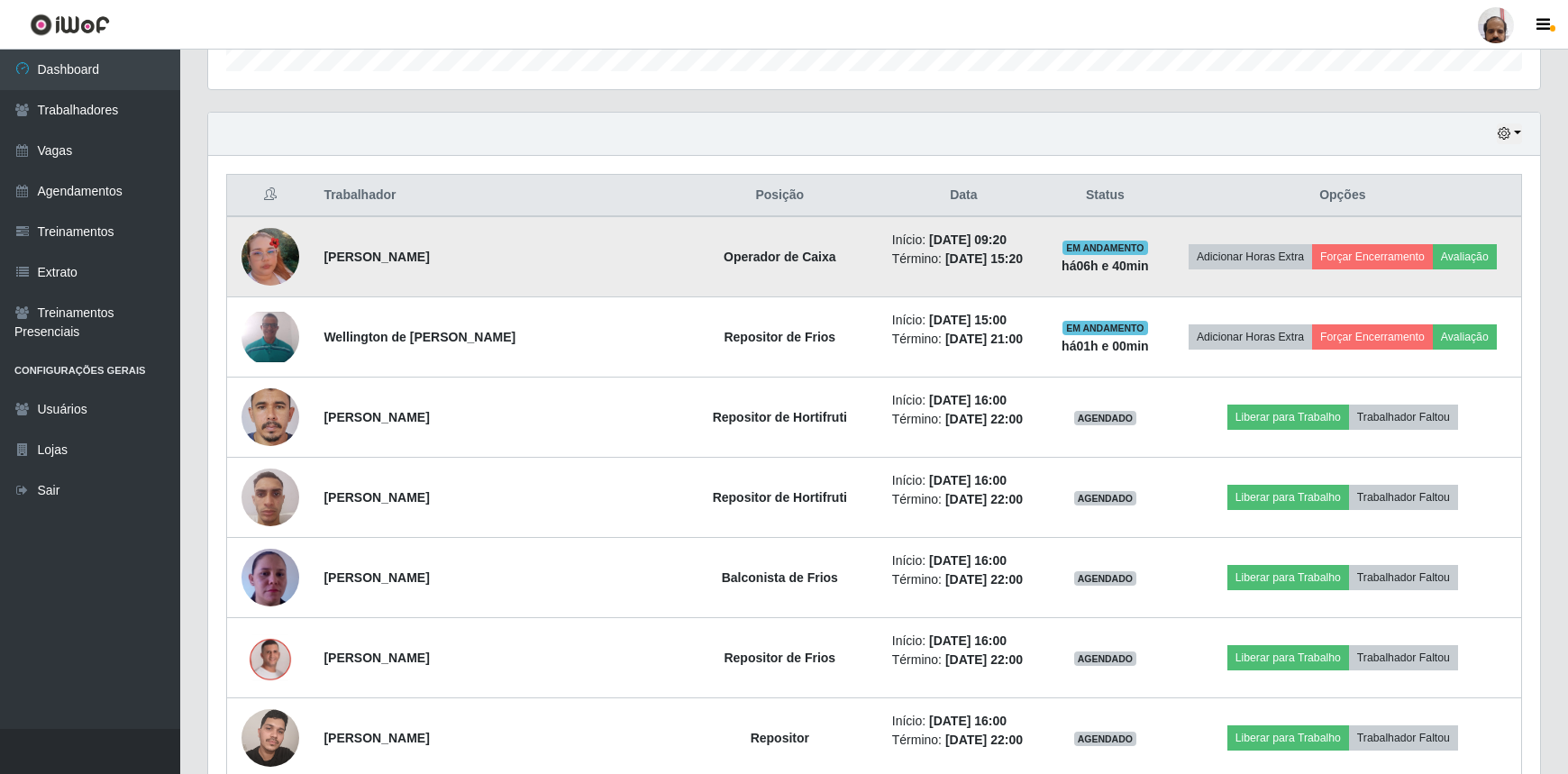
click at [262, 245] on img at bounding box center [271, 257] width 58 height 102
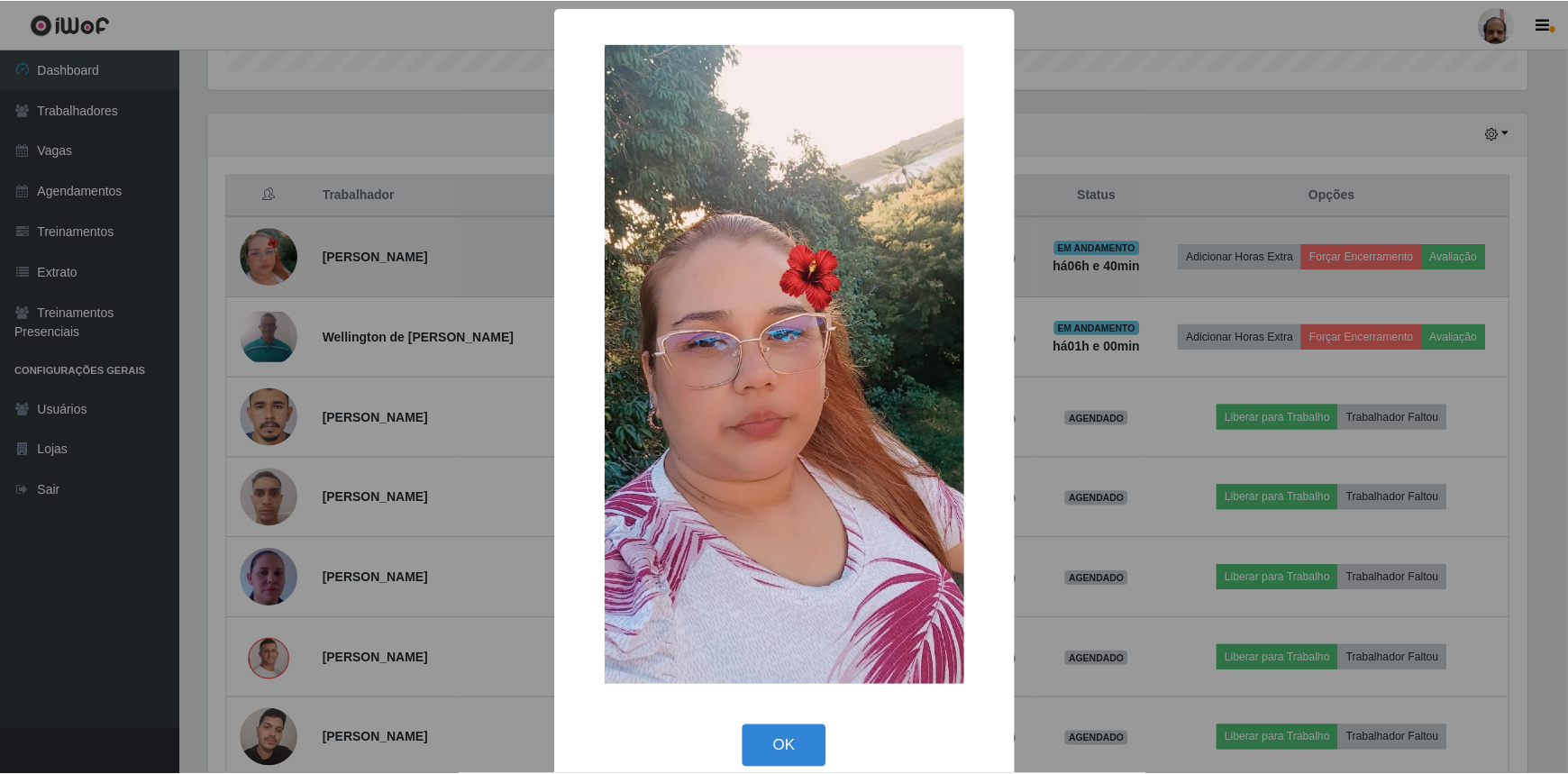
scroll to position [374, 1324]
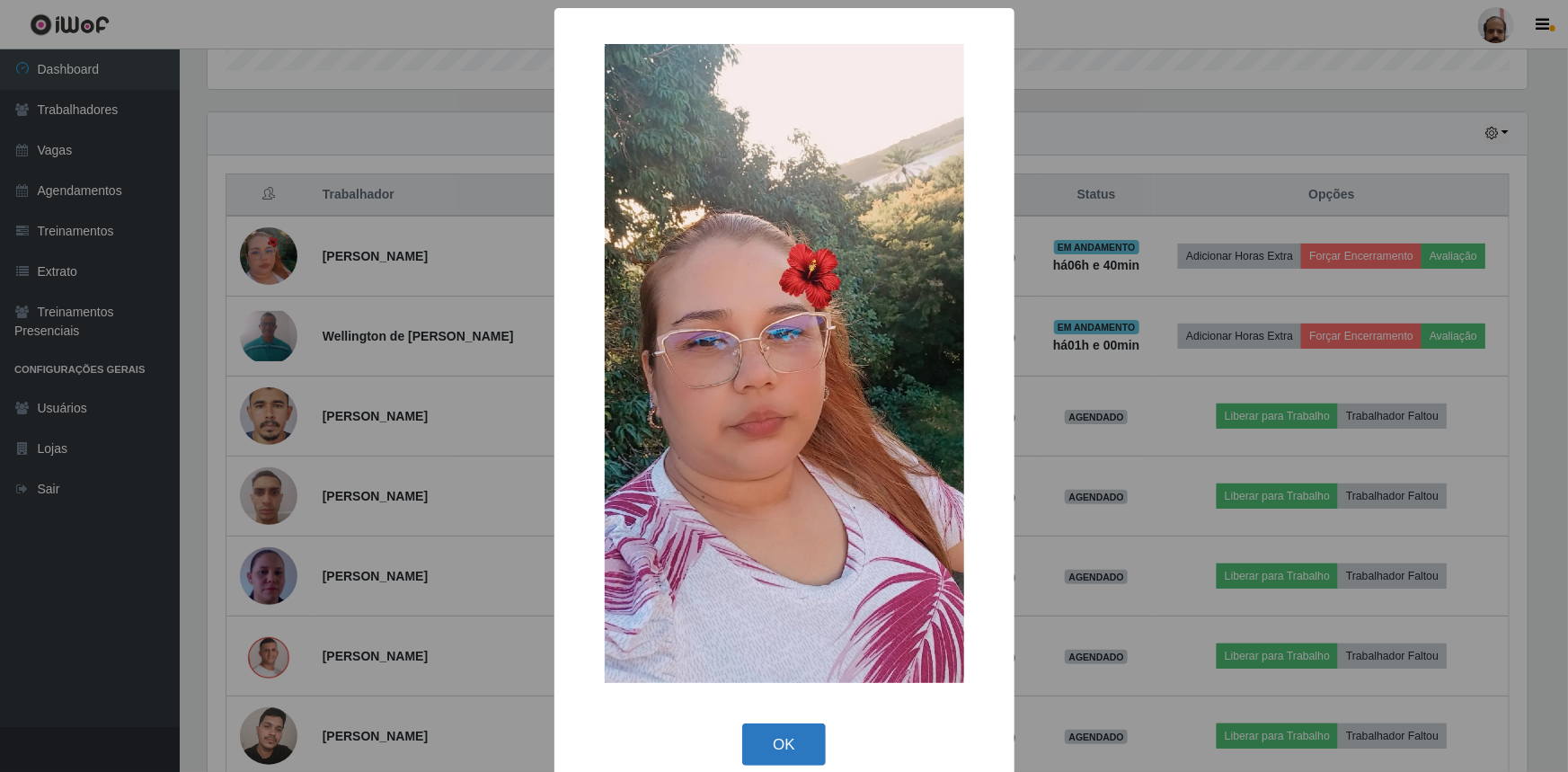
click at [773, 746] on button "OK" at bounding box center [784, 744] width 83 height 43
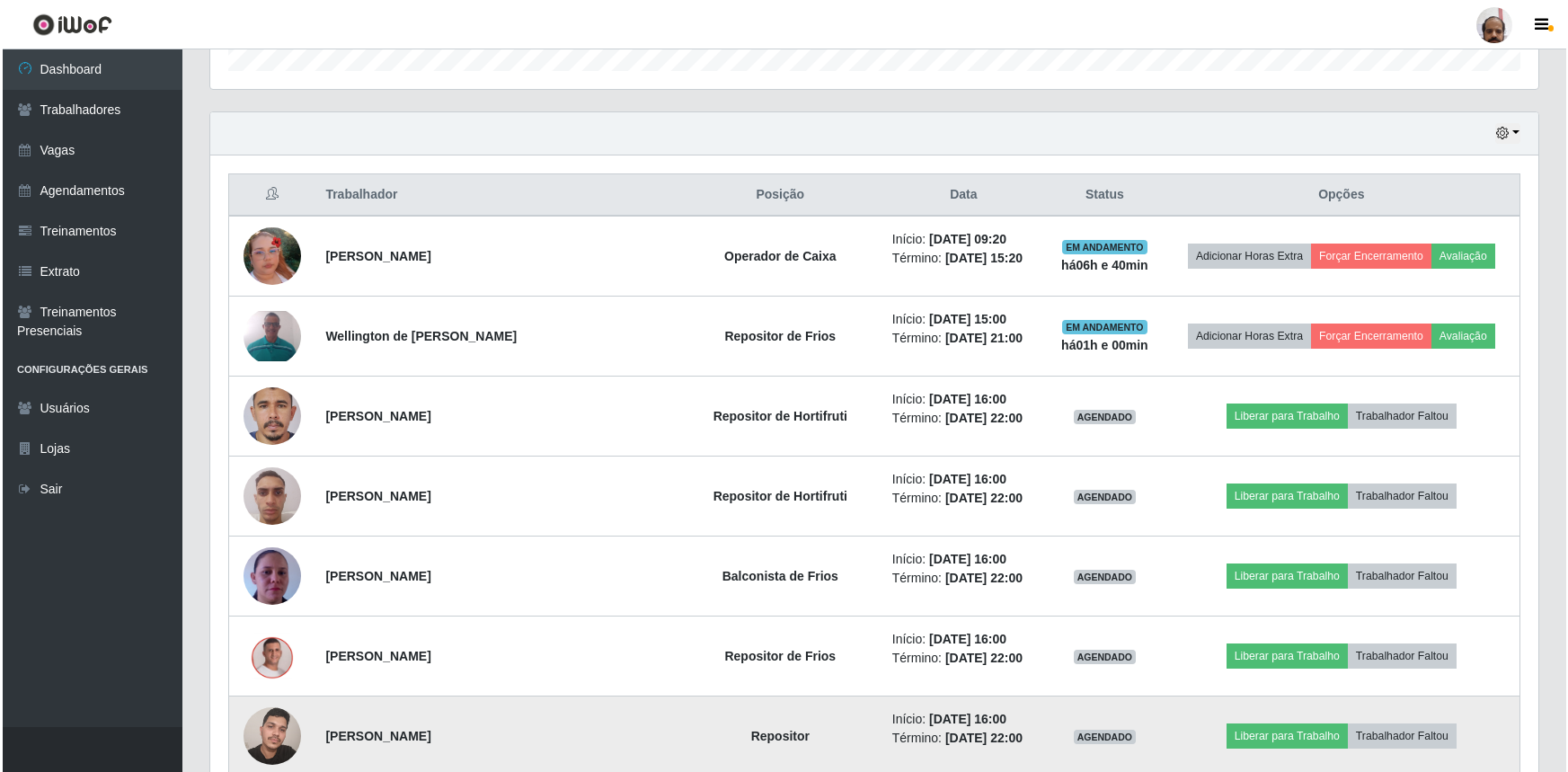
scroll to position [373, 1328]
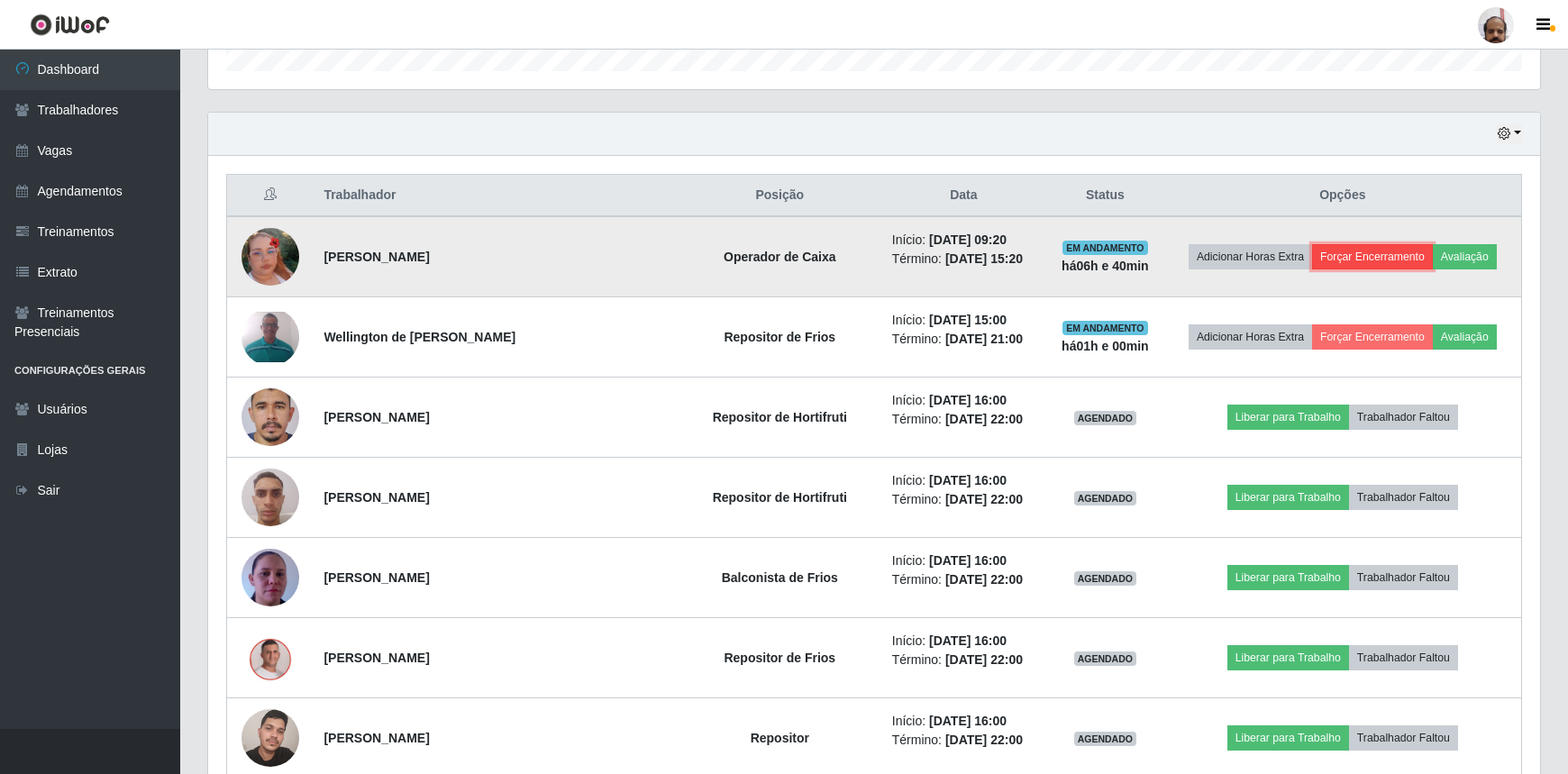
click at [1351, 249] on button "Forçar Encerramento" at bounding box center [1372, 256] width 120 height 25
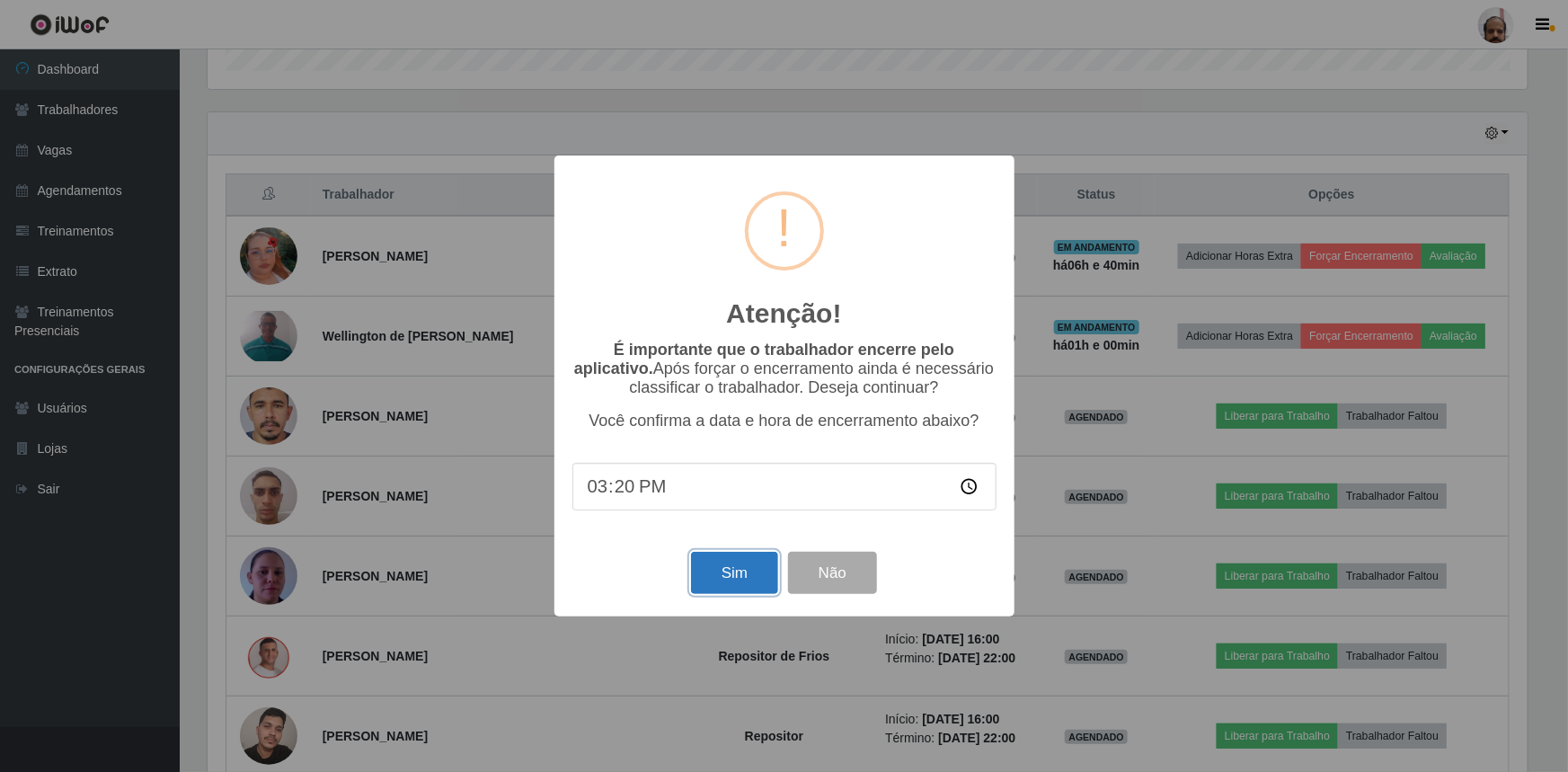
click at [747, 582] on button "Sim" at bounding box center [735, 573] width 87 height 43
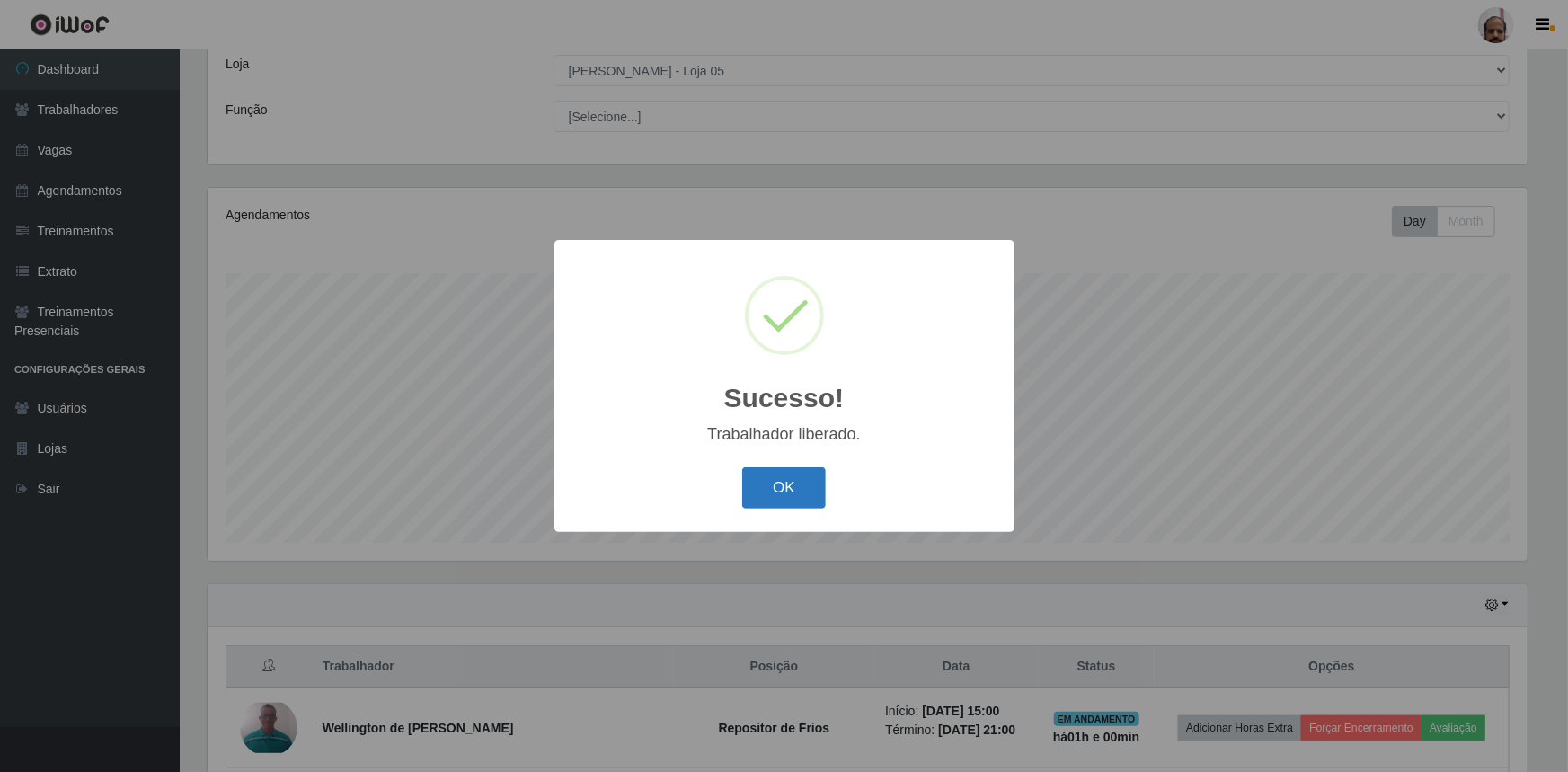
click at [763, 479] on button "OK" at bounding box center [784, 488] width 83 height 43
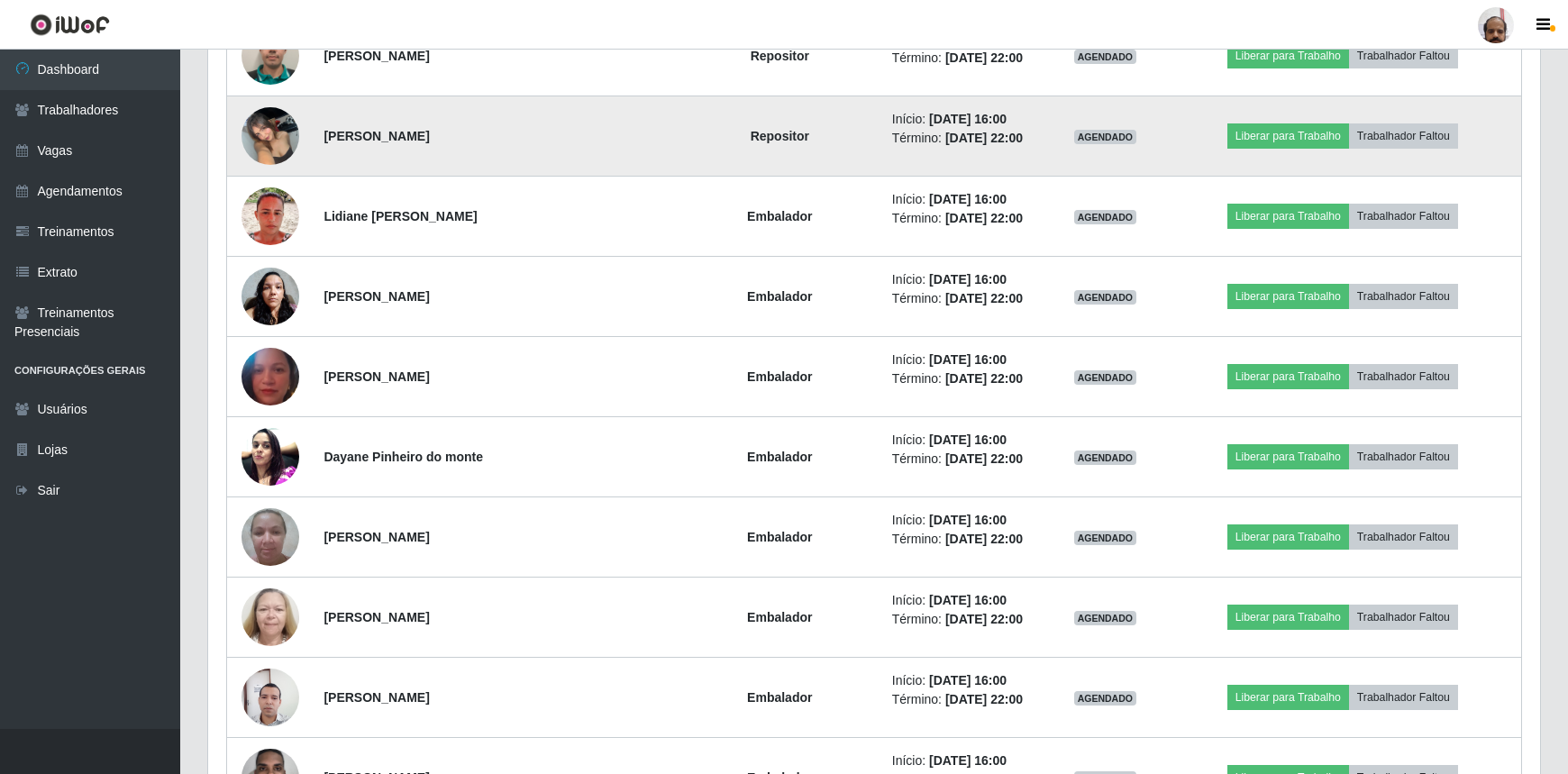
scroll to position [1329, 0]
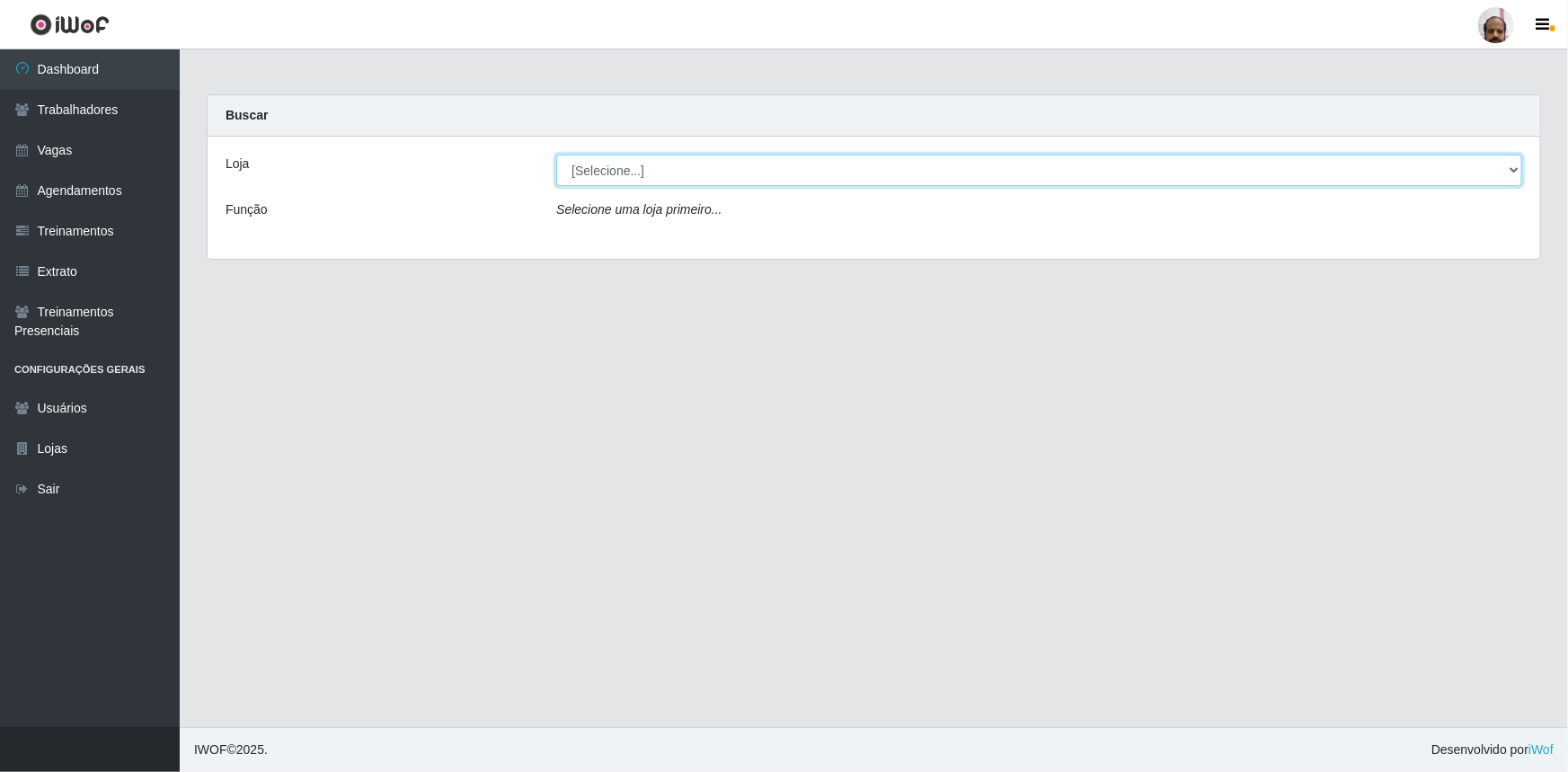
click at [624, 178] on select "[Selecione...] Mar Vermelho - Loja 05" at bounding box center [1039, 171] width 966 height 32
select select "252"
click at [556, 155] on select "[Selecione...] Mar Vermelho - Loja 05" at bounding box center [1039, 171] width 966 height 32
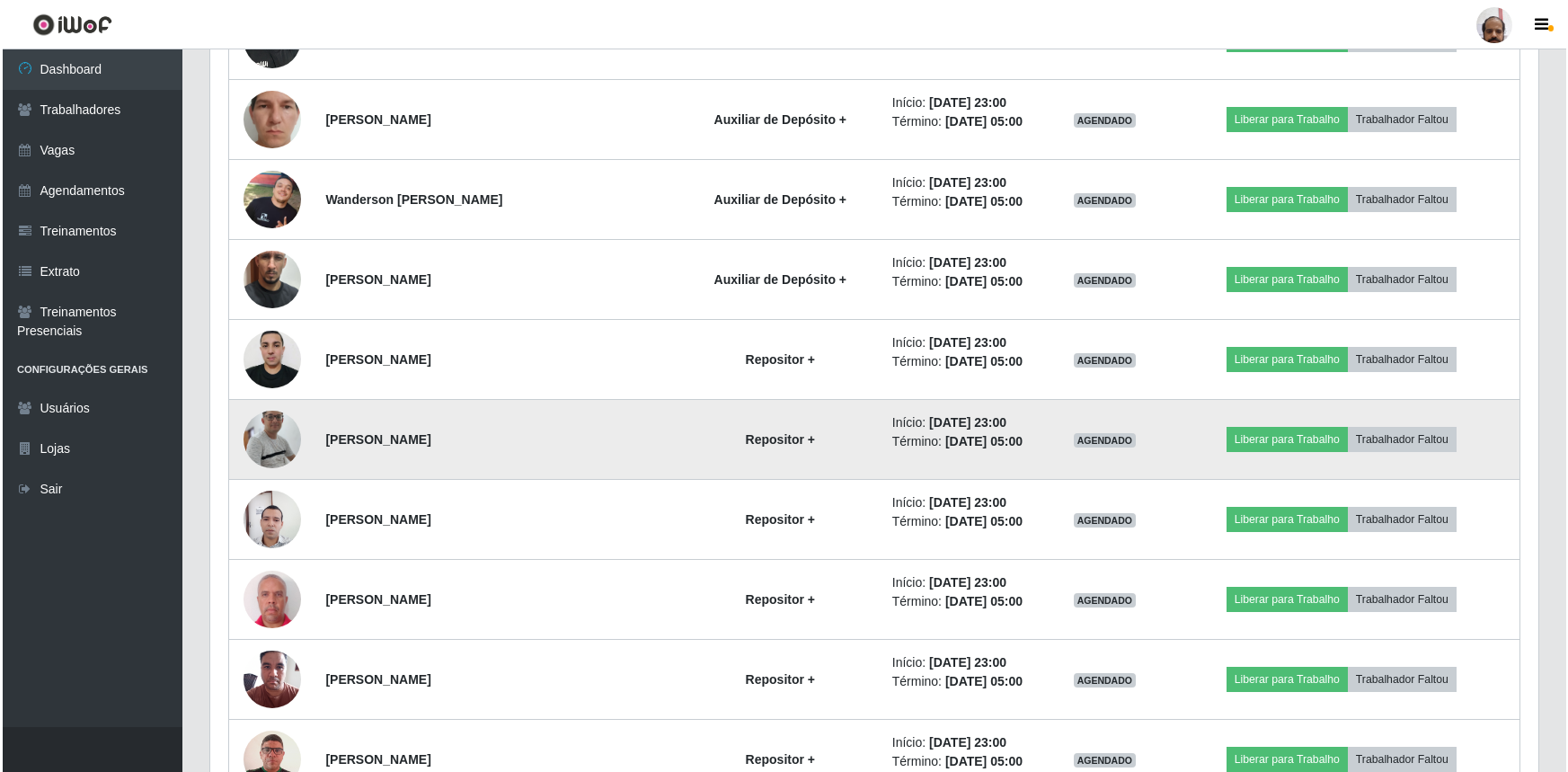
scroll to position [3023, 0]
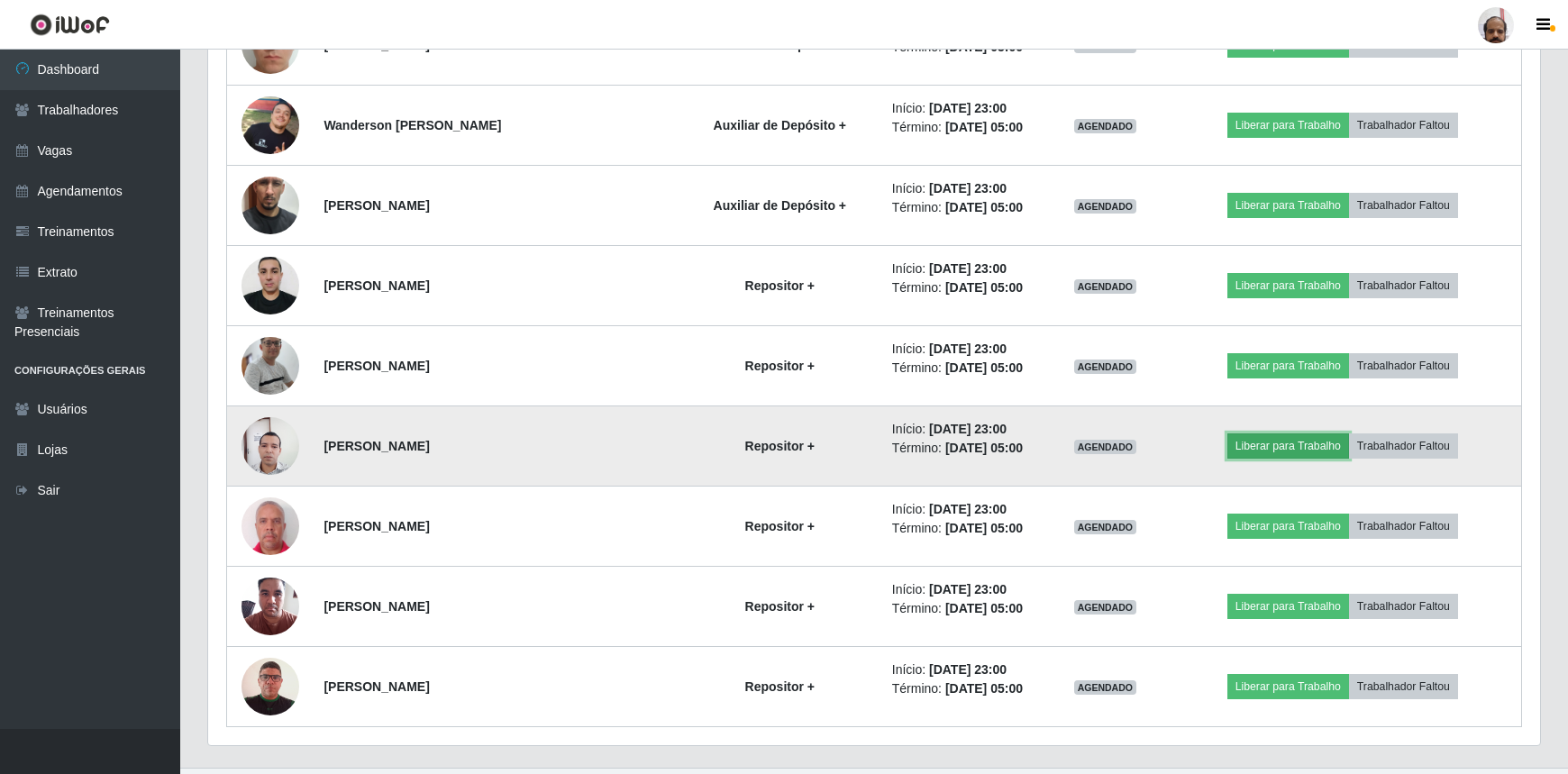
click at [1301, 441] on button "Liberar para Trabalho" at bounding box center [1288, 446] width 121 height 25
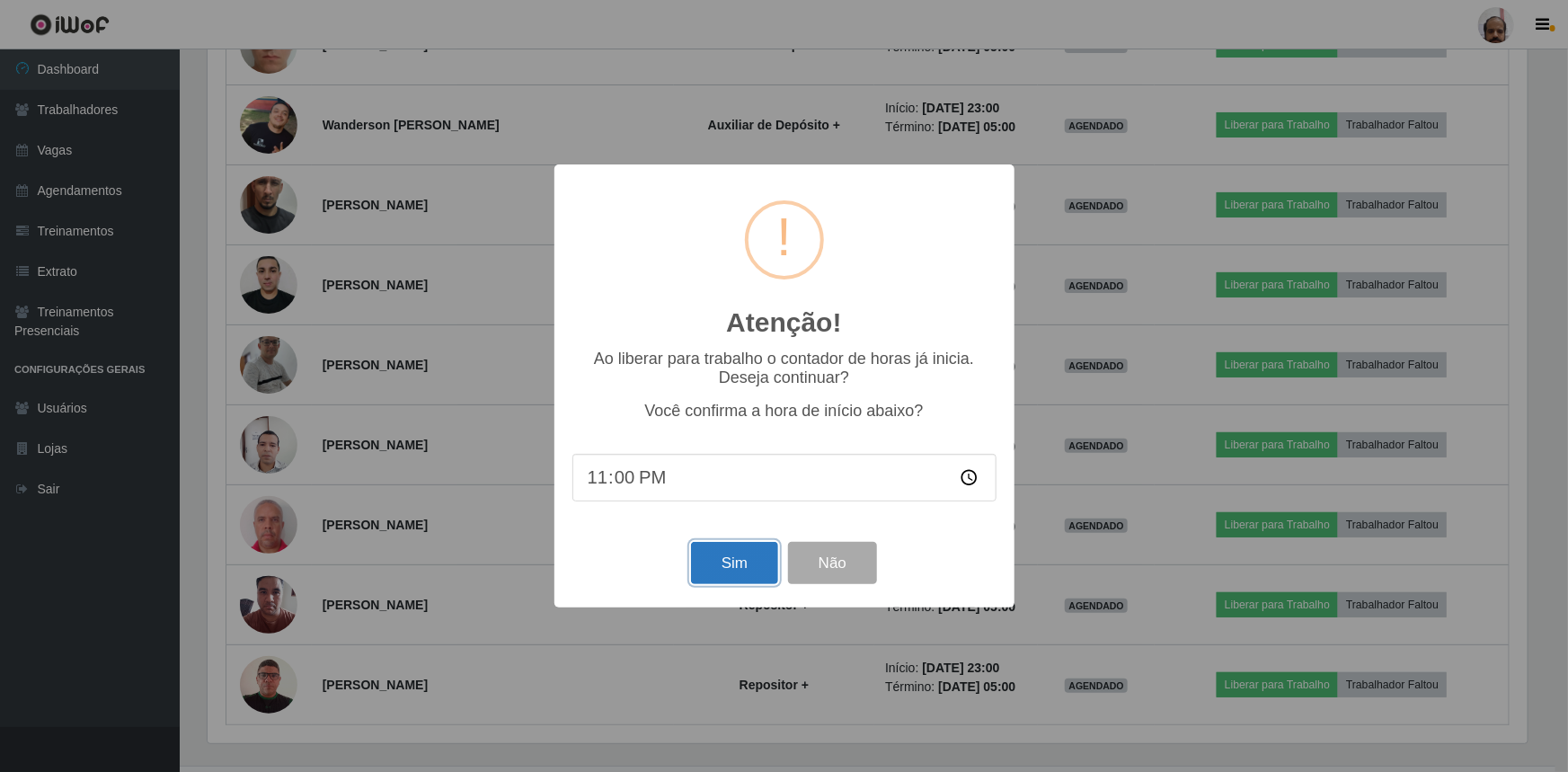
click at [727, 566] on button "Sim" at bounding box center [735, 563] width 87 height 43
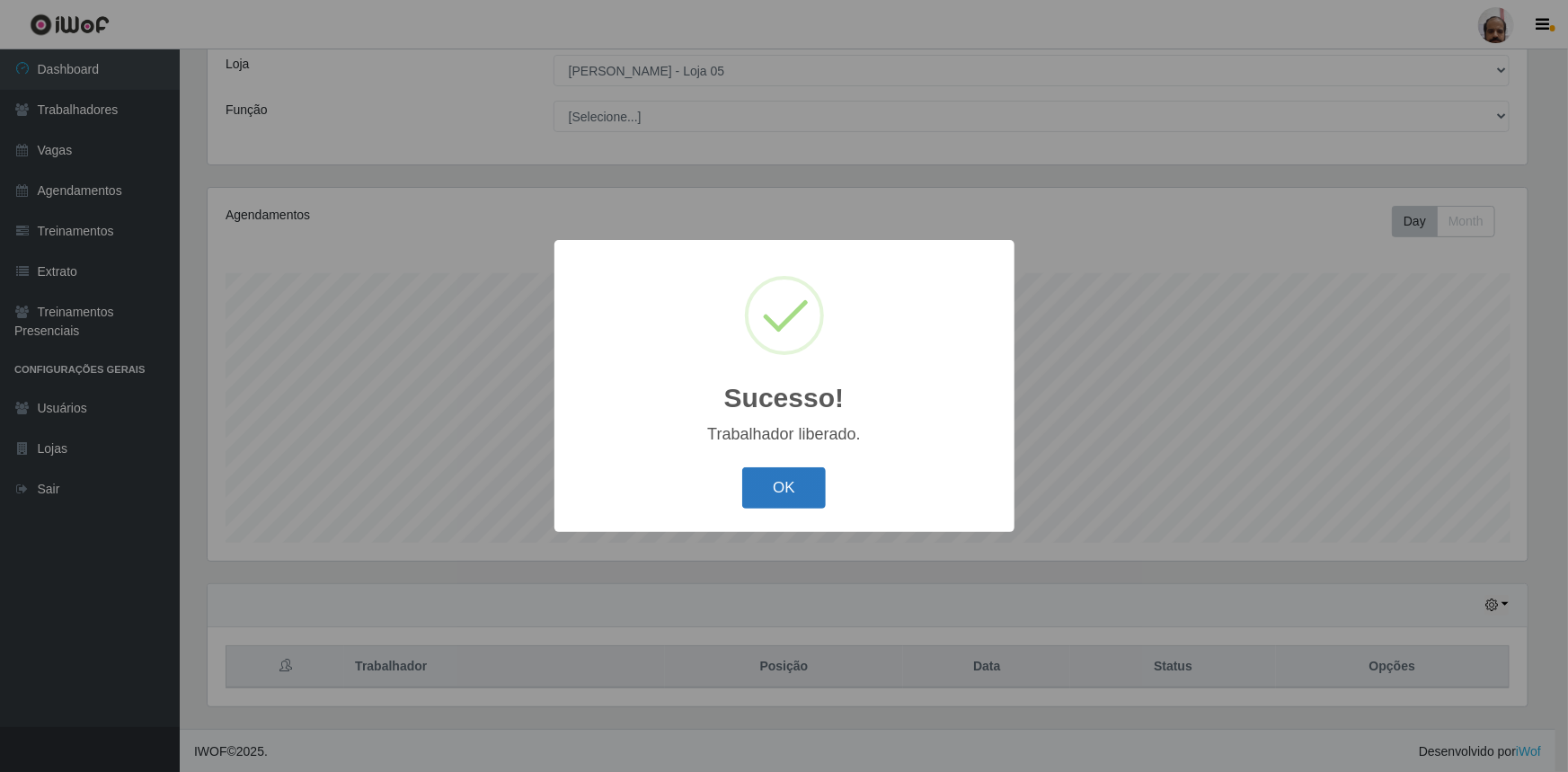
click at [797, 483] on button "OK" at bounding box center [784, 488] width 83 height 43
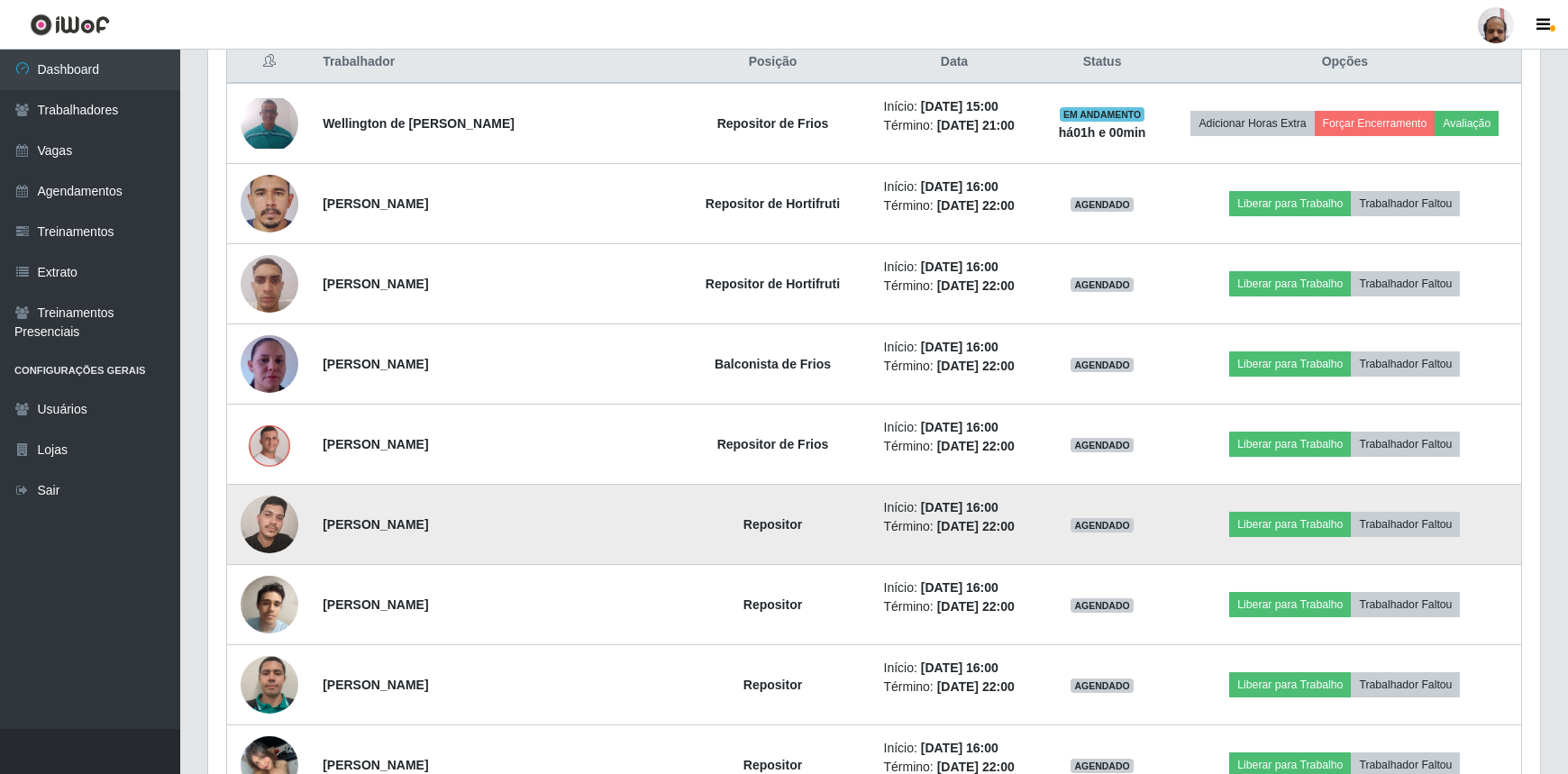
scroll to position [737, 0]
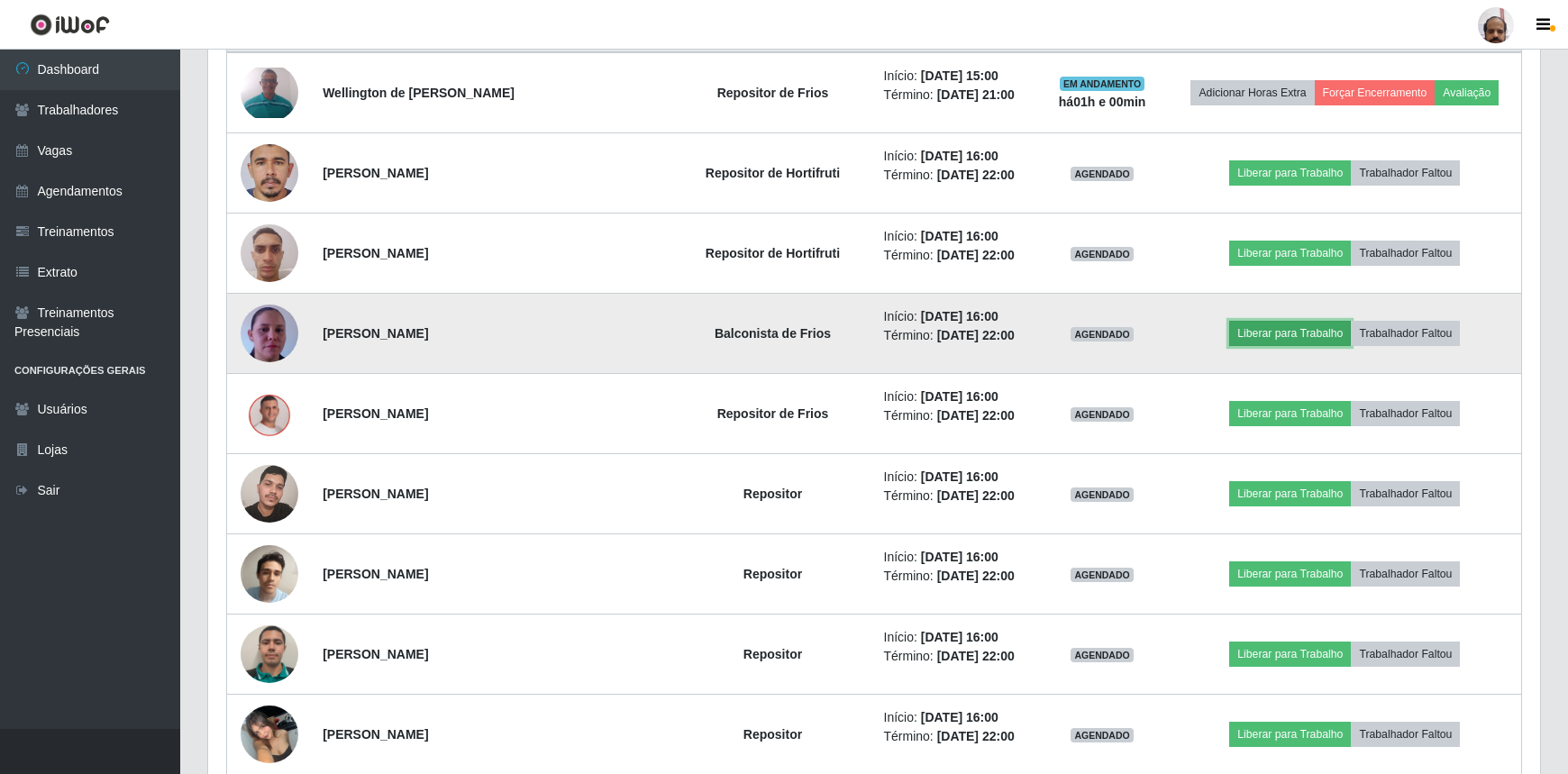
click at [1274, 326] on button "Liberar para Trabalho" at bounding box center [1290, 332] width 121 height 25
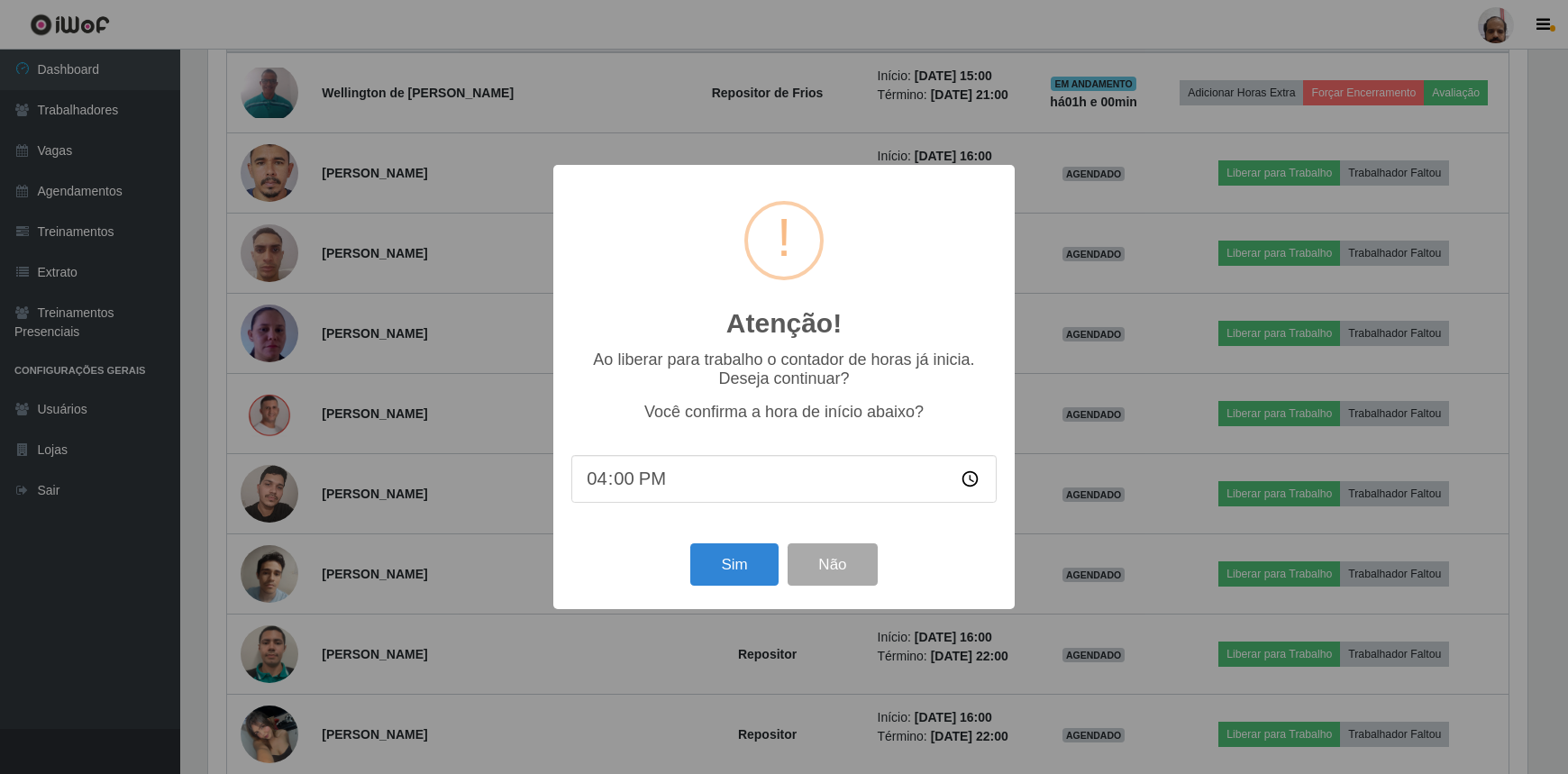
scroll to position [374, 1324]
click at [721, 575] on button "Sim" at bounding box center [737, 564] width 88 height 43
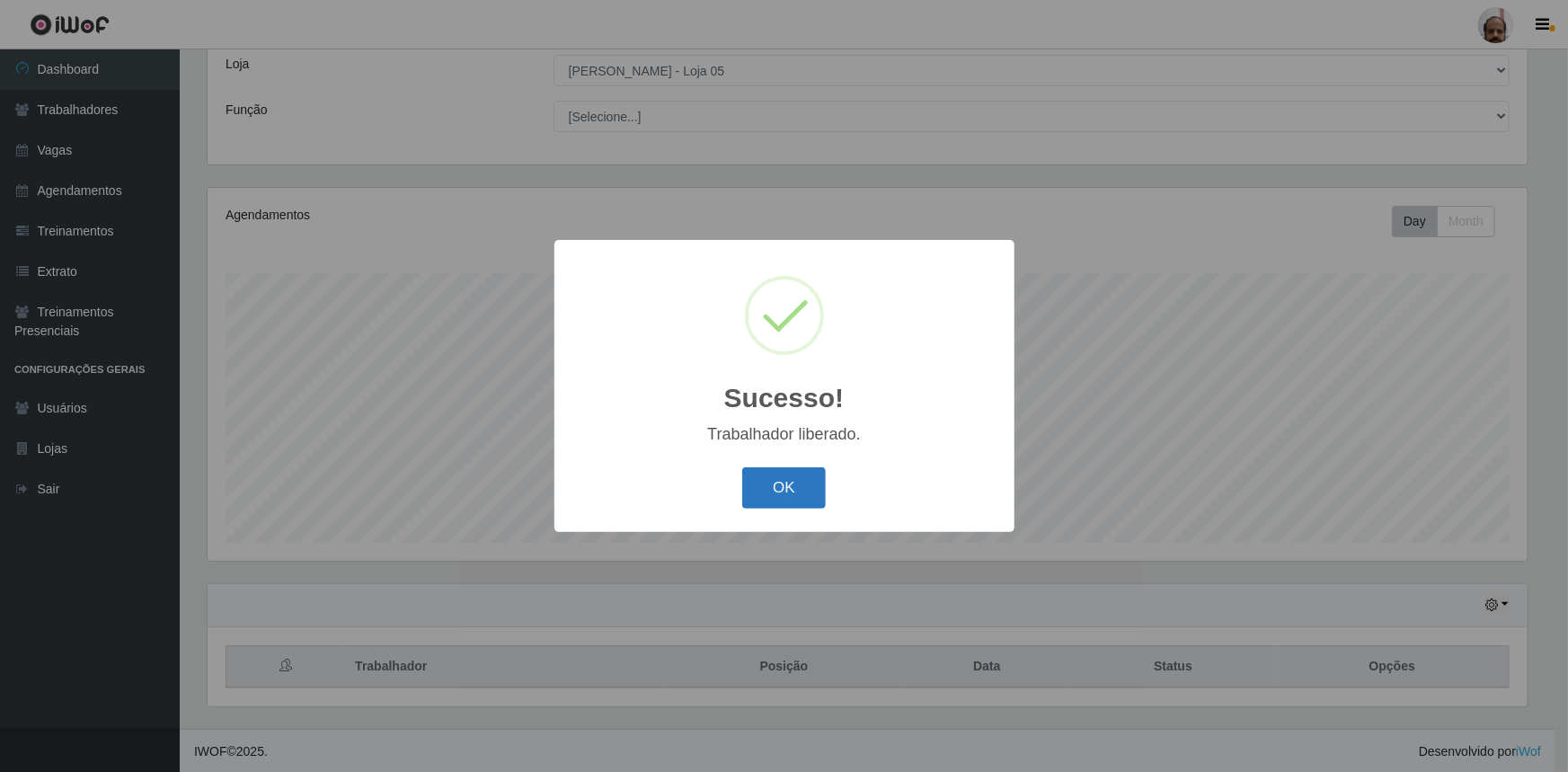
click at [796, 493] on button "OK" at bounding box center [784, 488] width 83 height 43
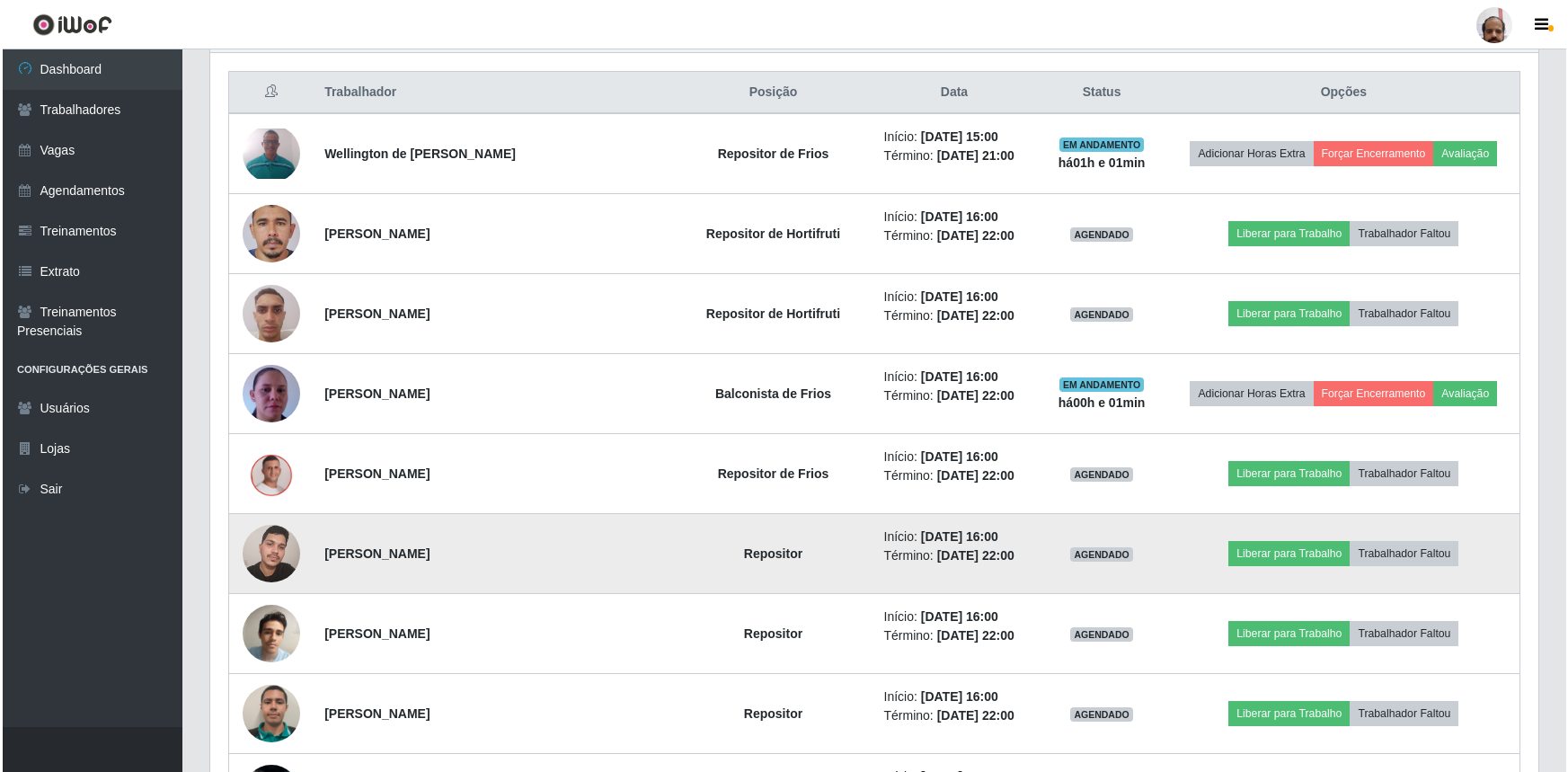
scroll to position [754, 0]
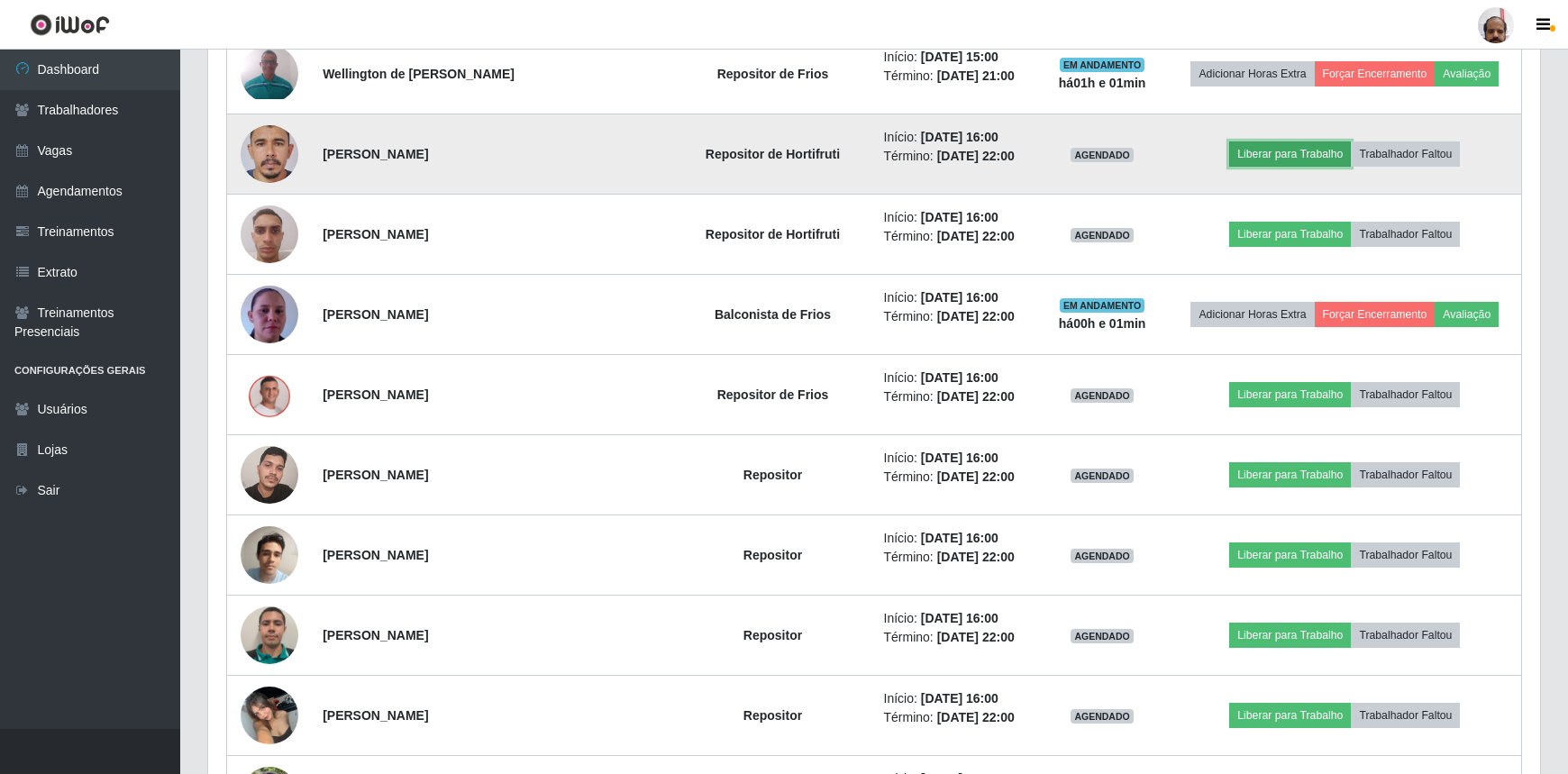
click at [1269, 150] on button "Liberar para Trabalho" at bounding box center [1290, 153] width 121 height 25
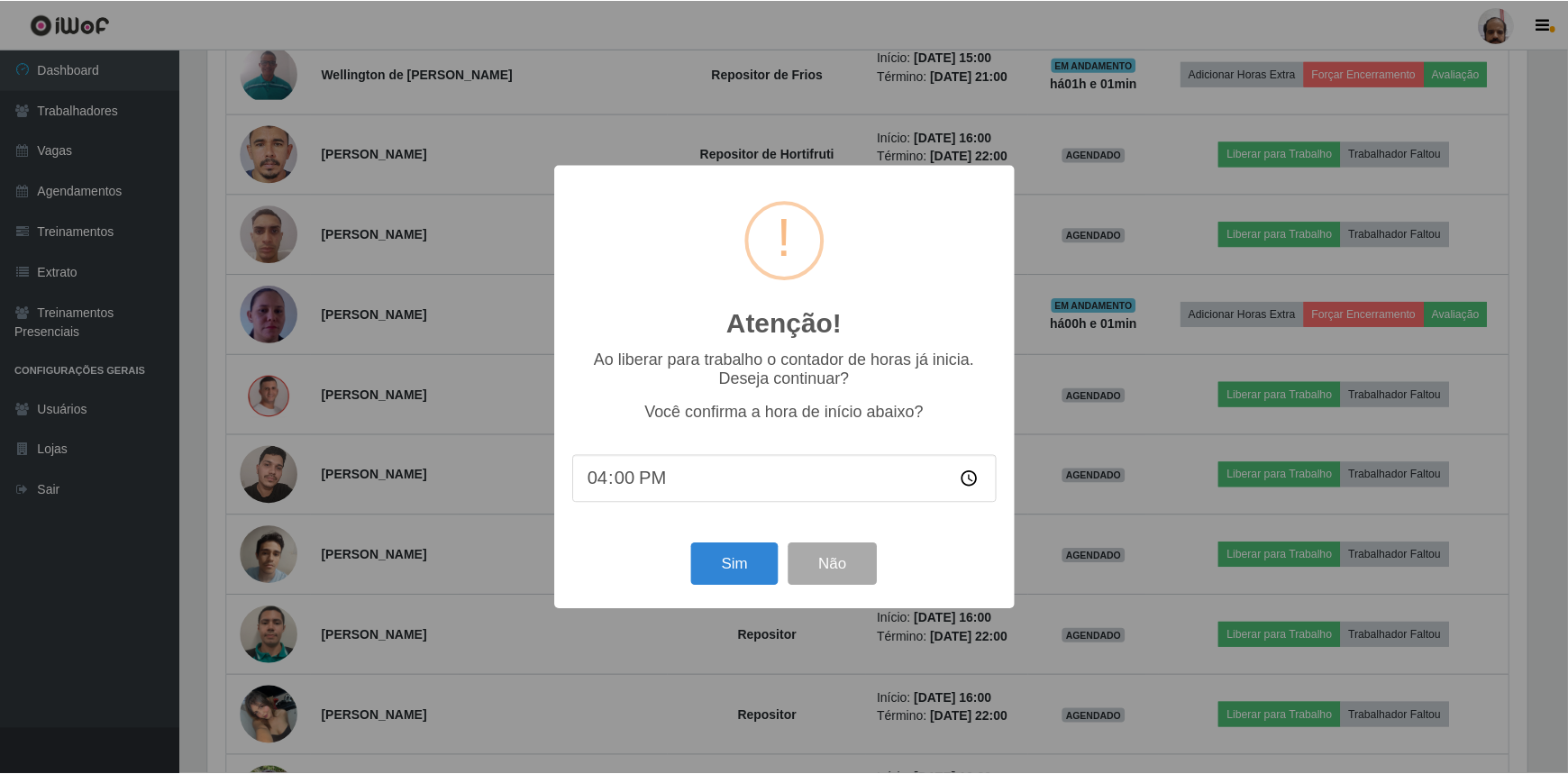
scroll to position [0, 0]
click at [745, 558] on button "Sim" at bounding box center [737, 564] width 88 height 43
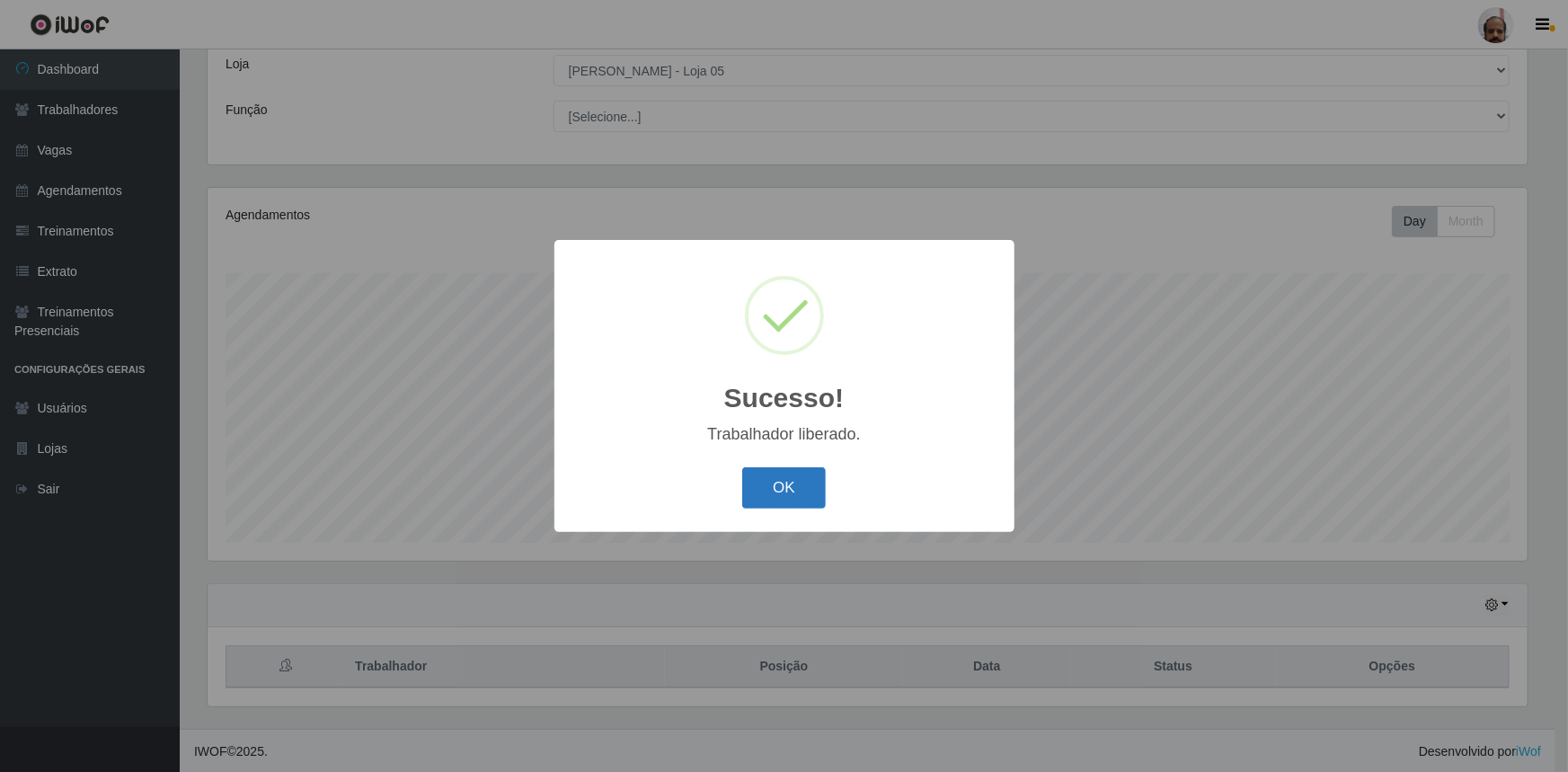
click at [772, 485] on button "OK" at bounding box center [784, 488] width 83 height 43
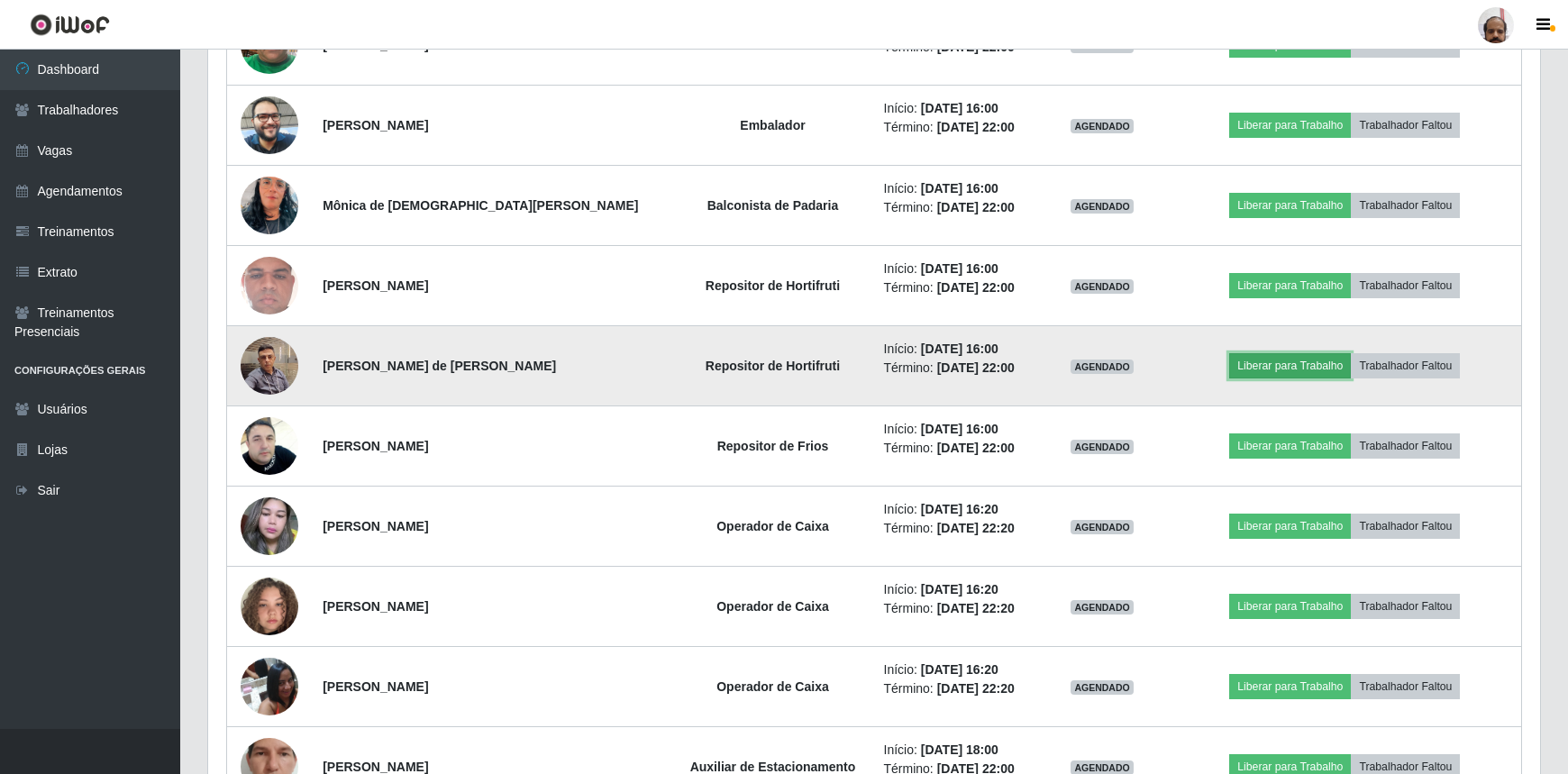
click at [1260, 358] on button "Liberar para Trabalho" at bounding box center [1290, 365] width 121 height 25
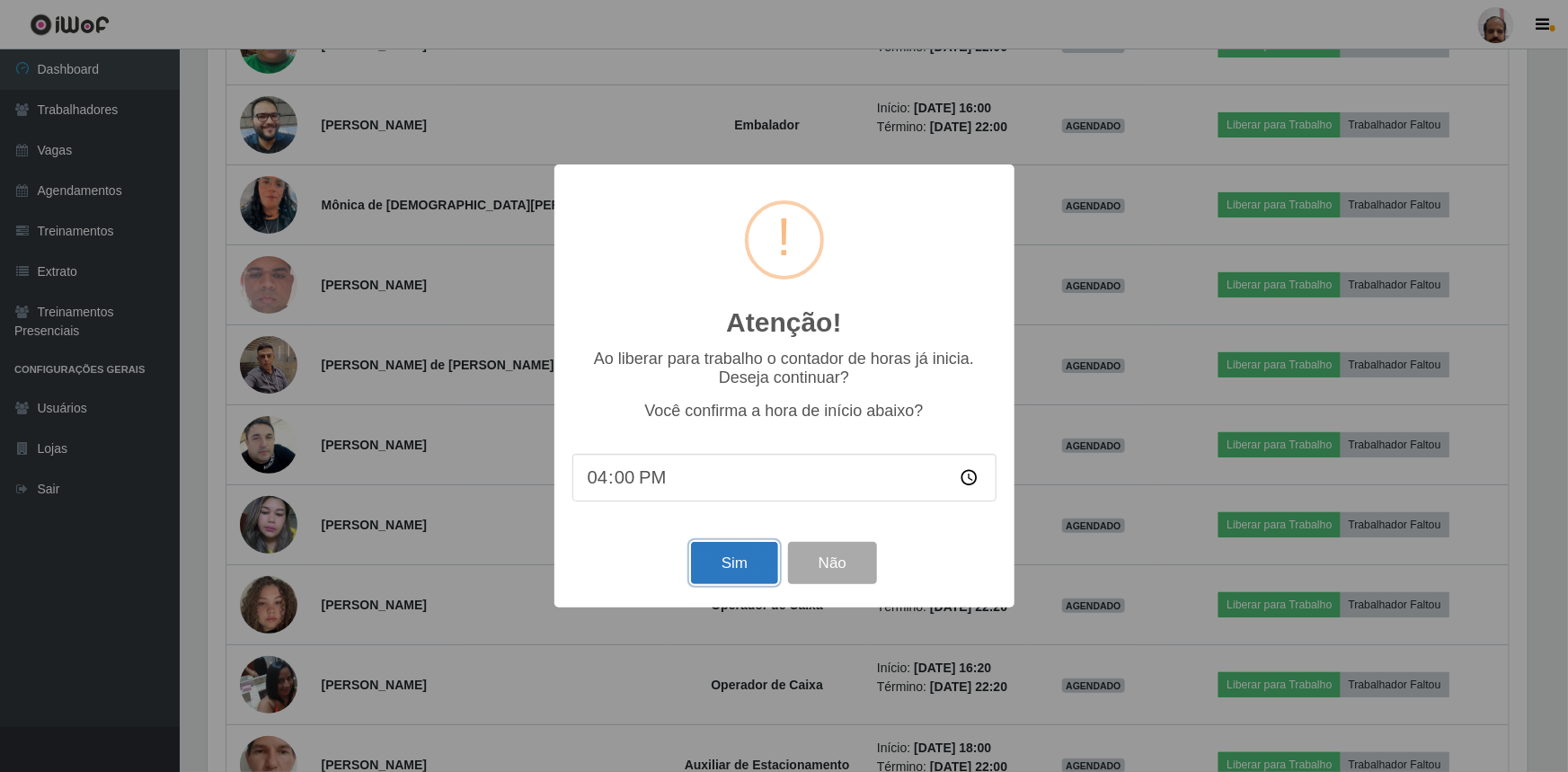
click at [743, 567] on button "Sim" at bounding box center [735, 563] width 87 height 43
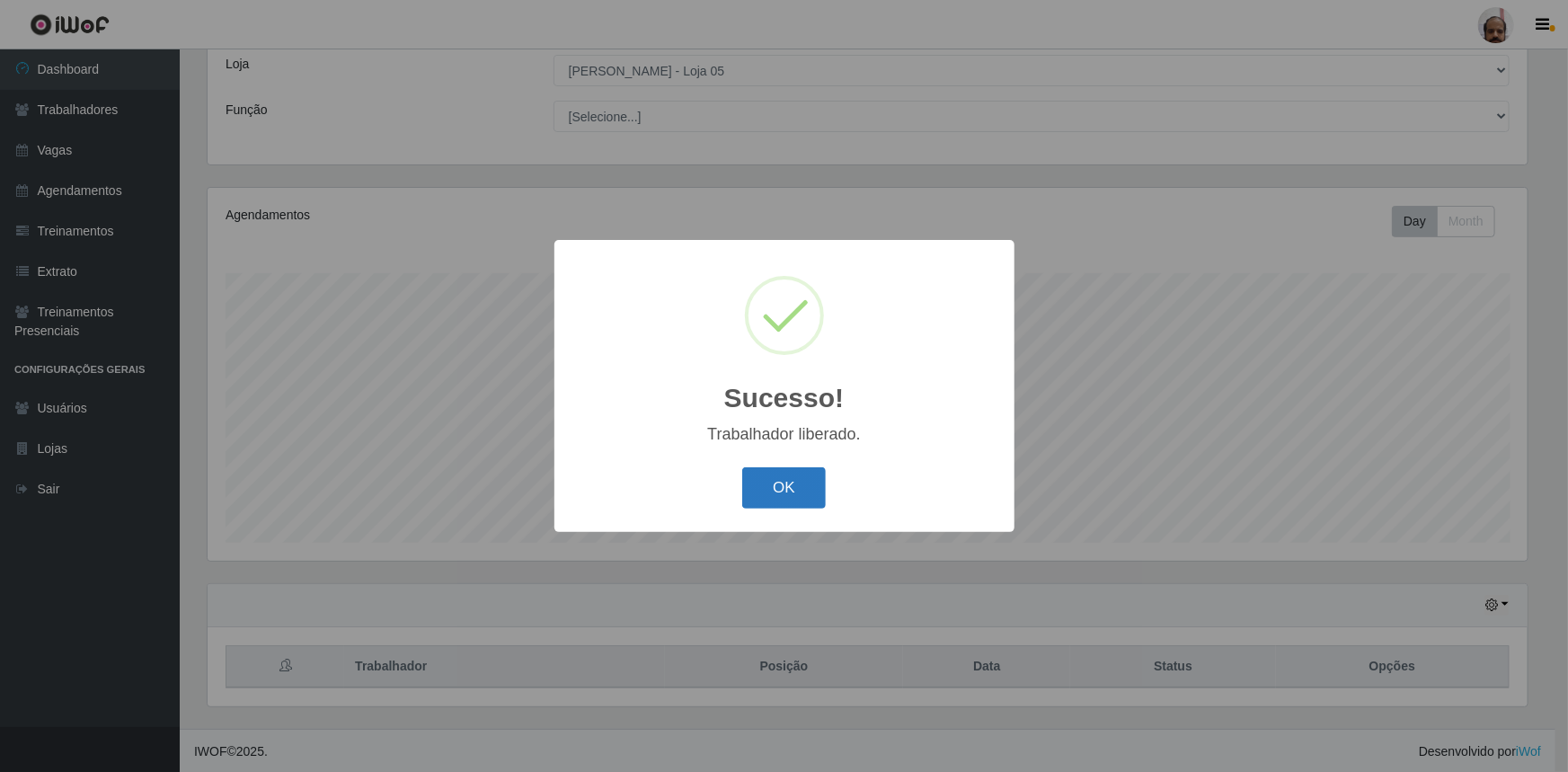
click at [799, 503] on button "OK" at bounding box center [784, 488] width 83 height 43
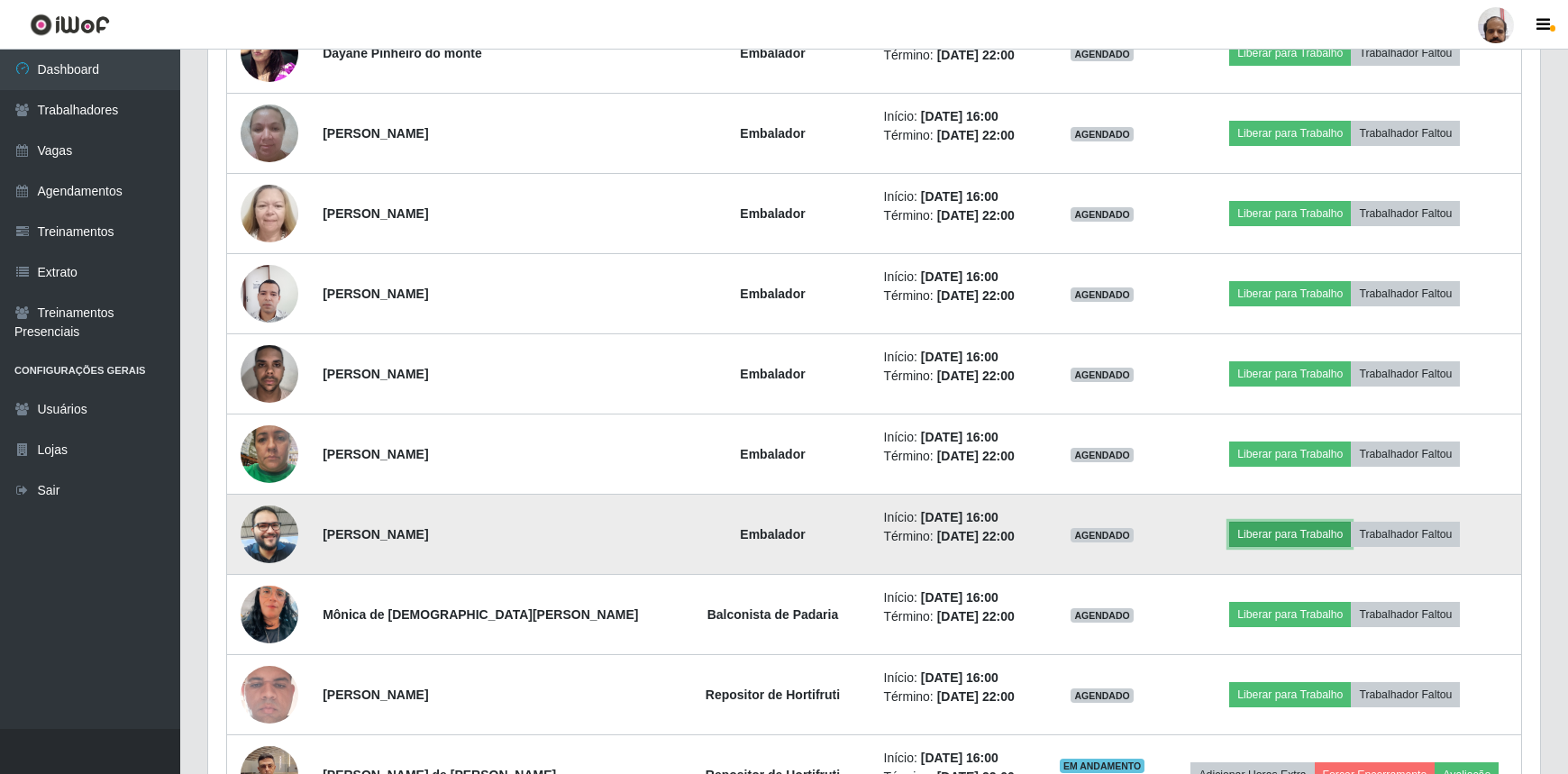
click at [1274, 530] on button "Liberar para Trabalho" at bounding box center [1290, 533] width 121 height 25
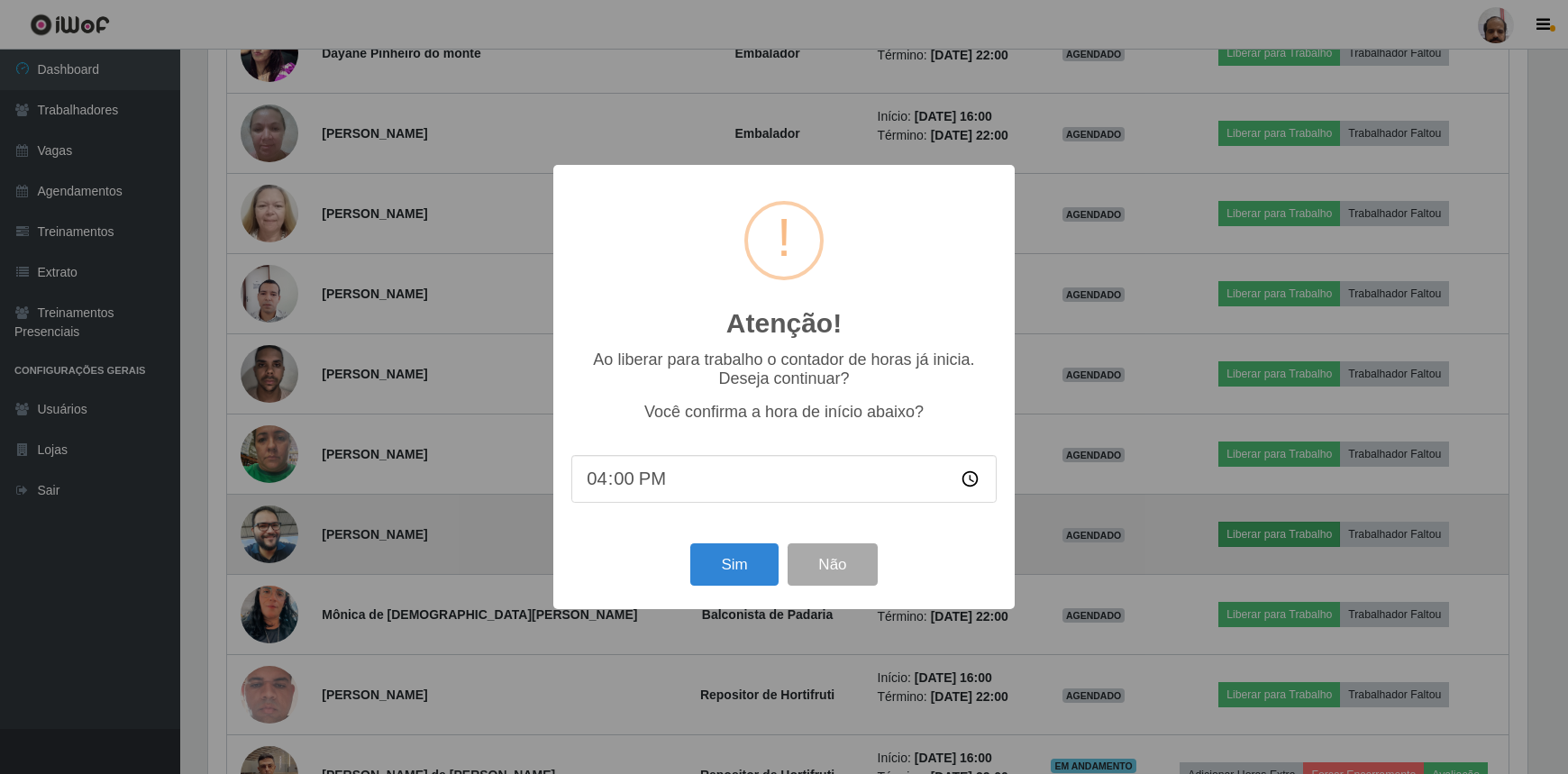
scroll to position [374, 1324]
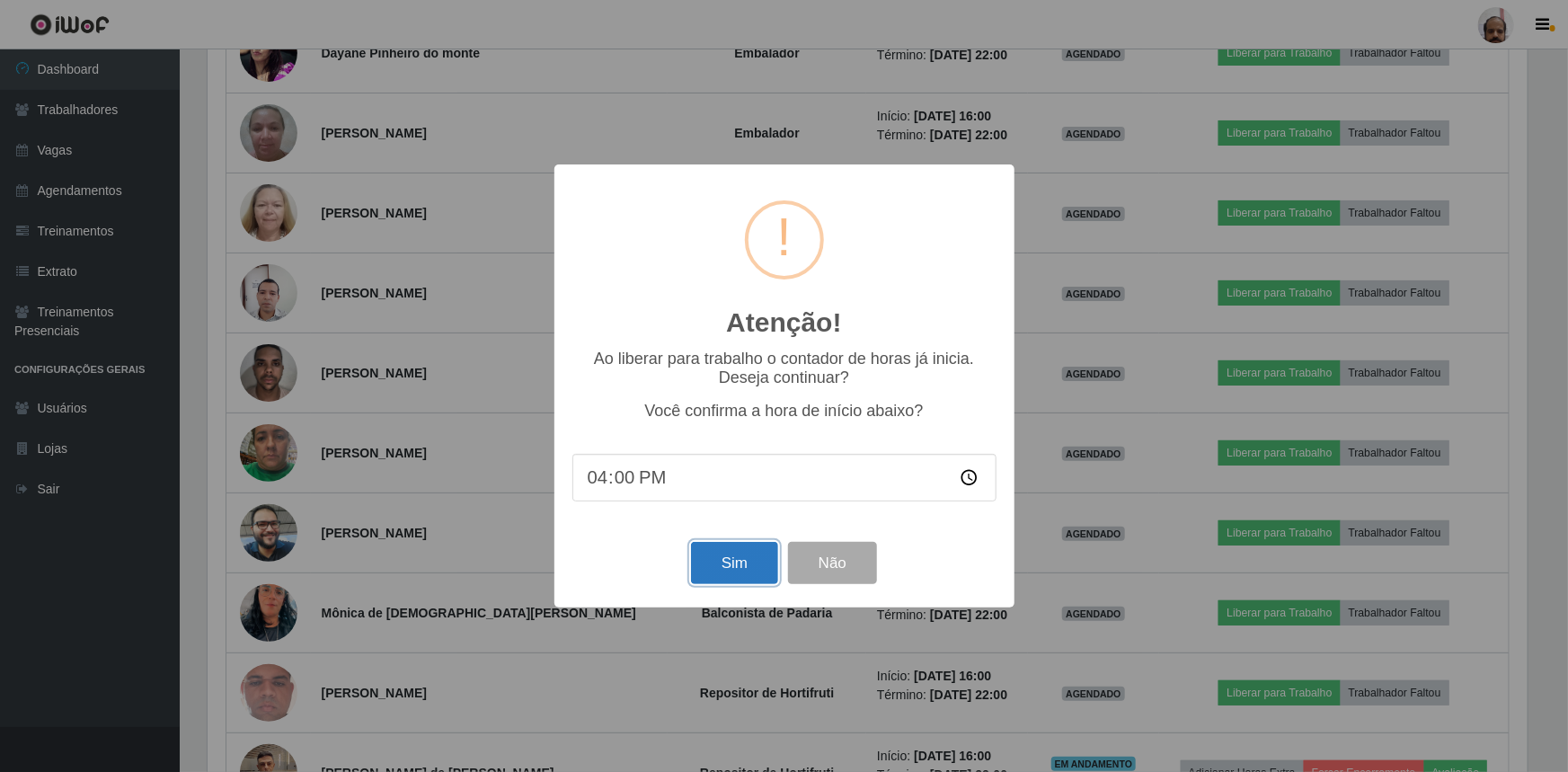
click at [743, 570] on button "Sim" at bounding box center [735, 563] width 87 height 43
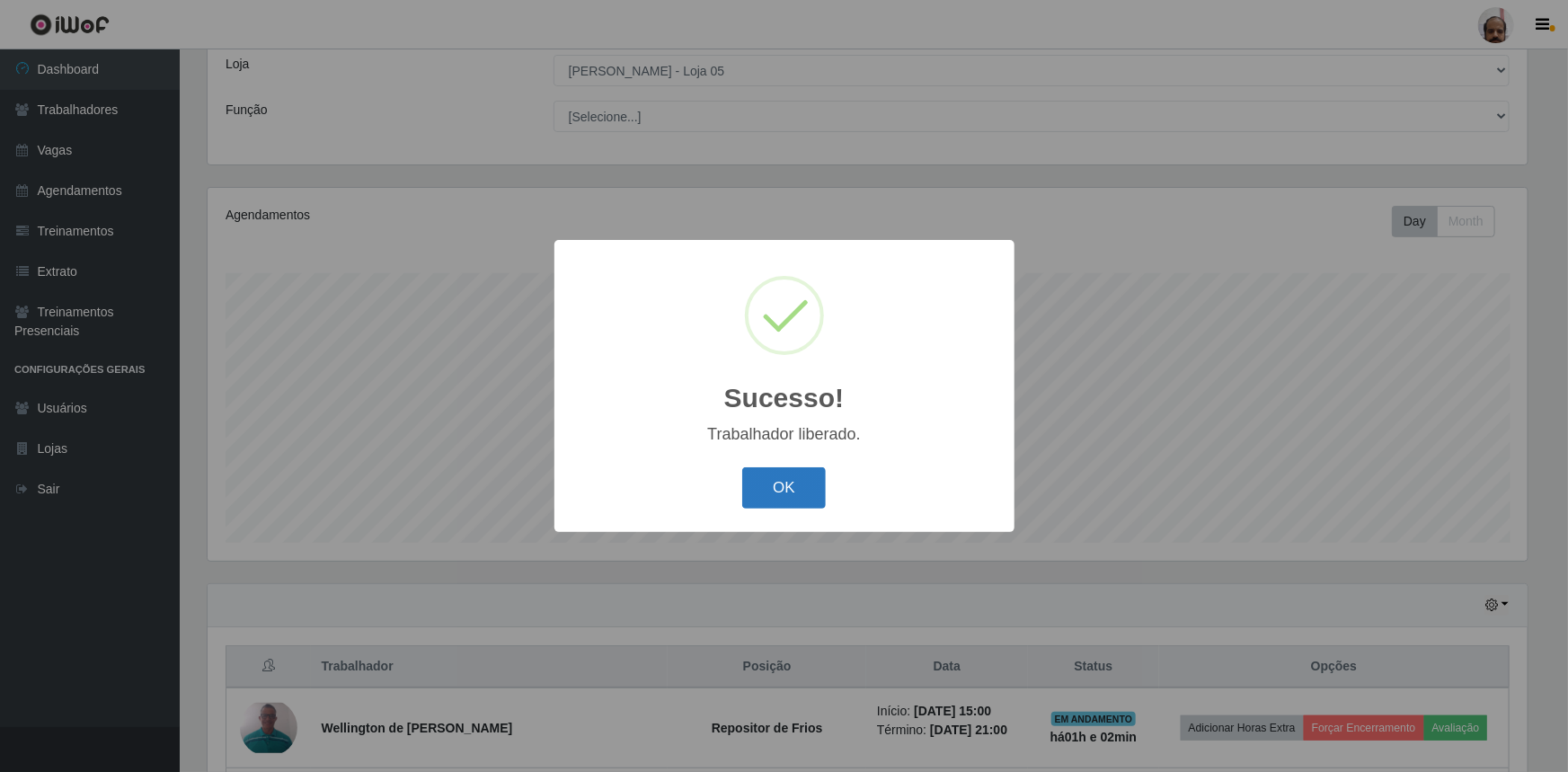
click at [776, 482] on button "OK" at bounding box center [784, 488] width 83 height 43
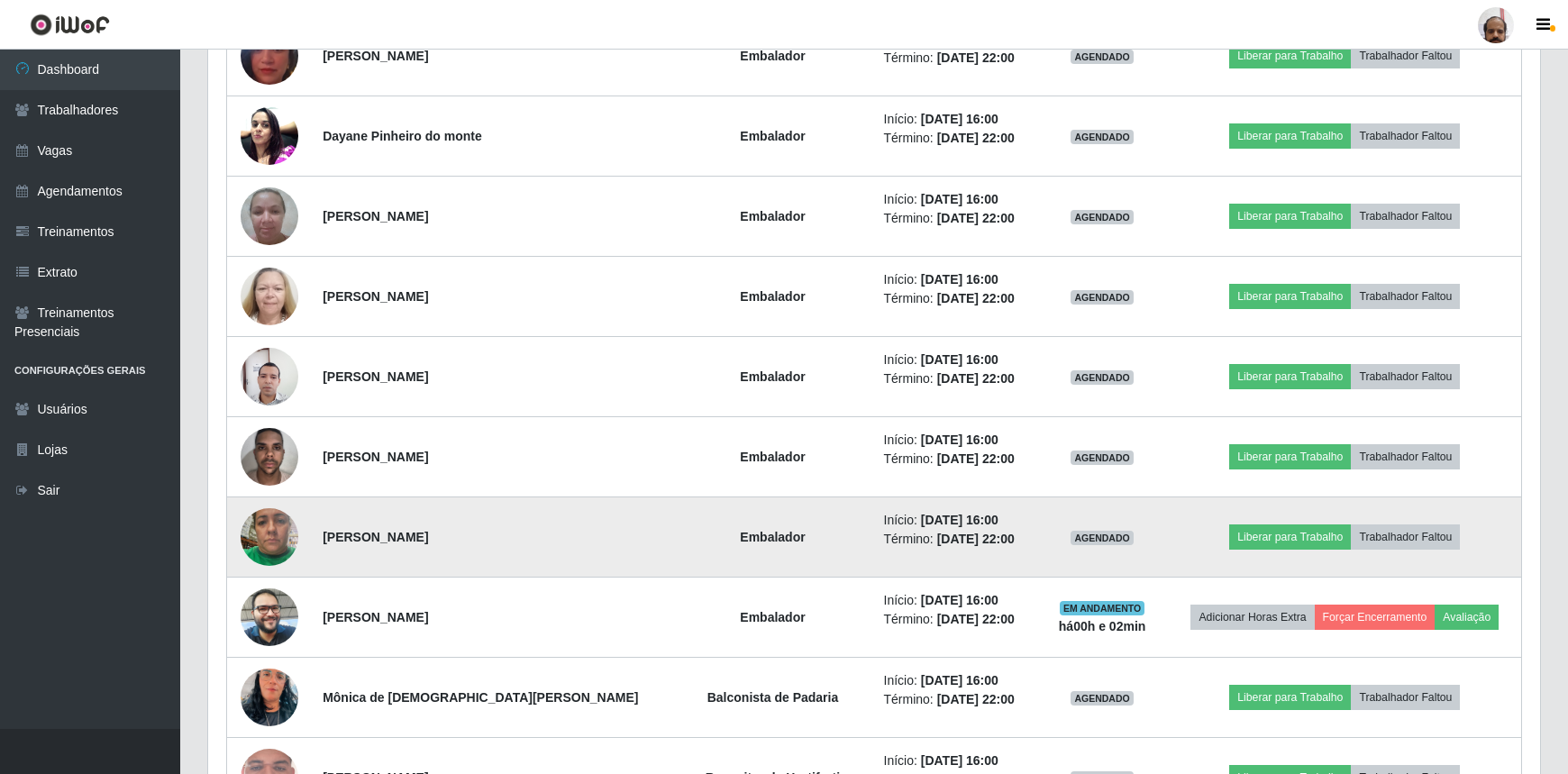
scroll to position [1657, 0]
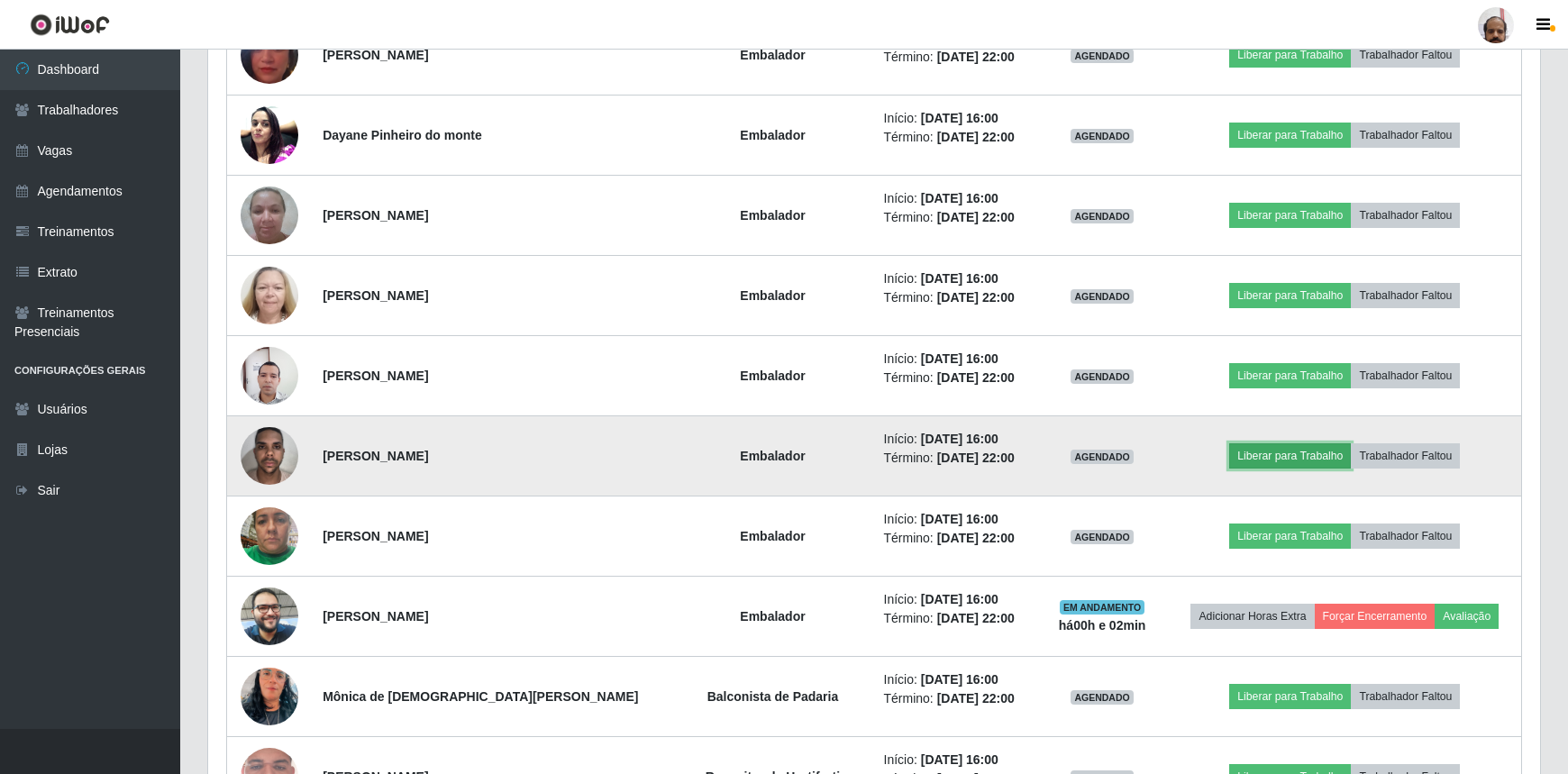
click at [1260, 455] on button "Liberar para Trabalho" at bounding box center [1290, 456] width 121 height 25
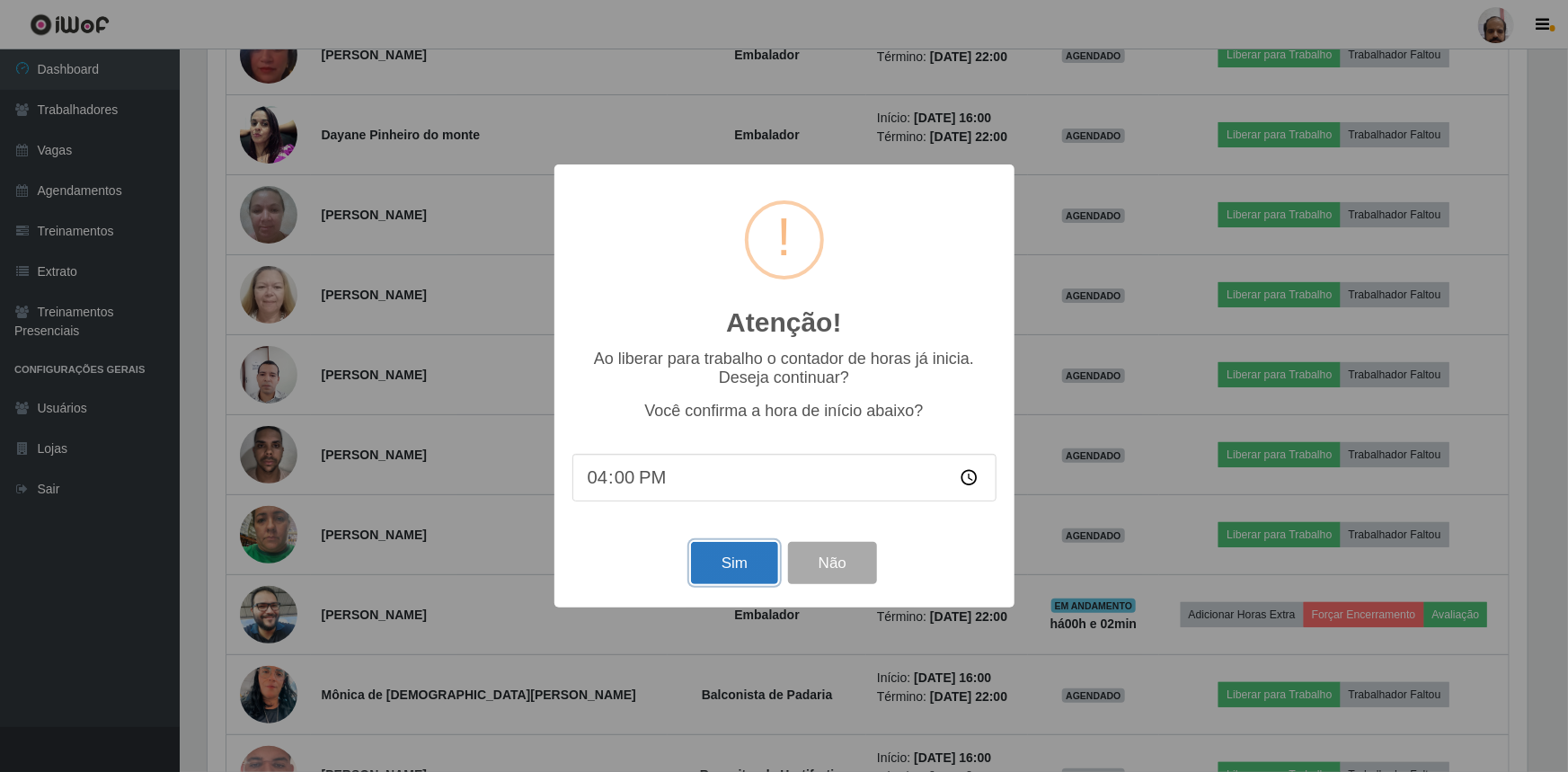
click at [744, 562] on button "Sim" at bounding box center [735, 563] width 87 height 43
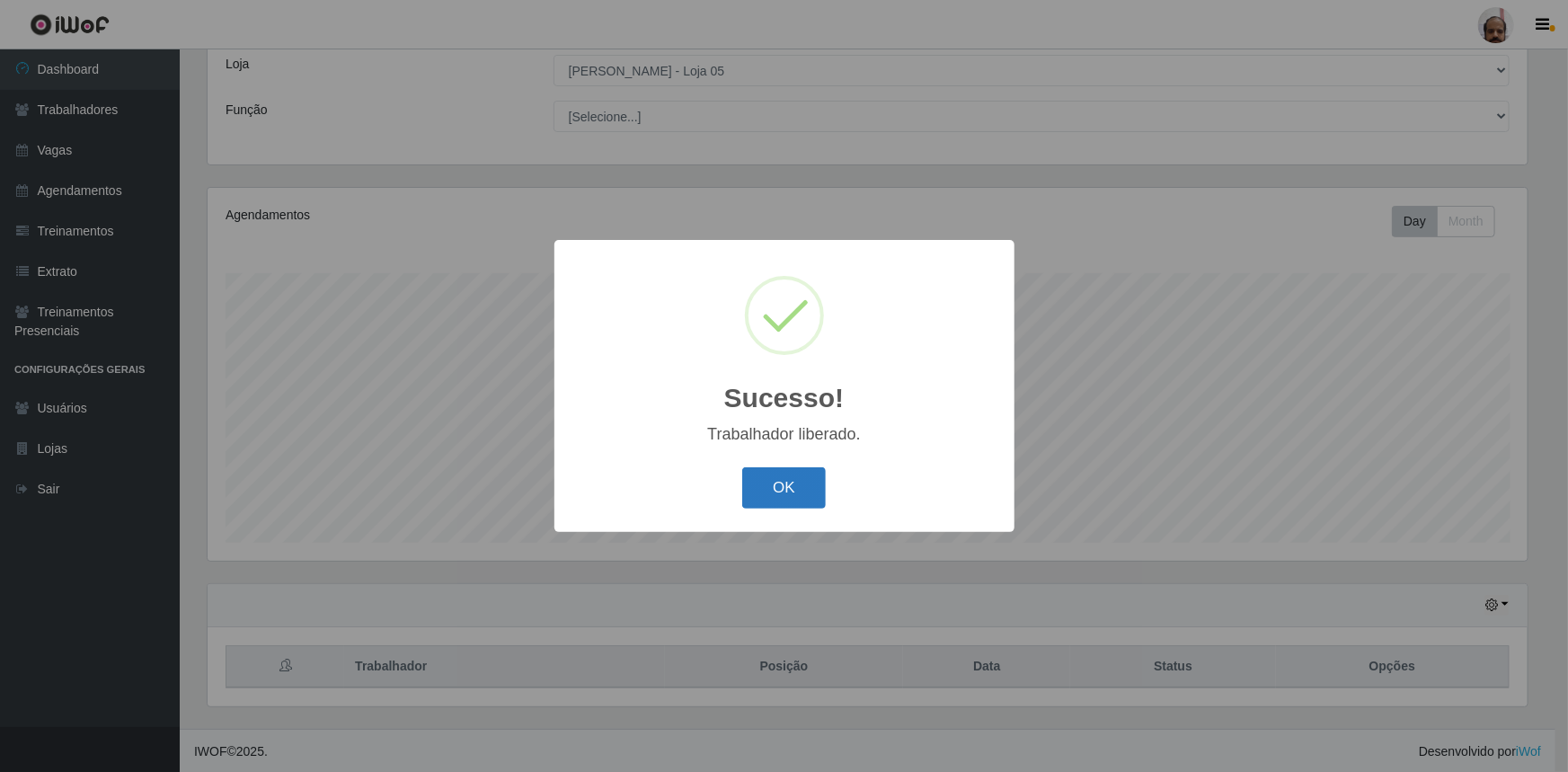
click at [794, 480] on button "OK" at bounding box center [784, 488] width 83 height 43
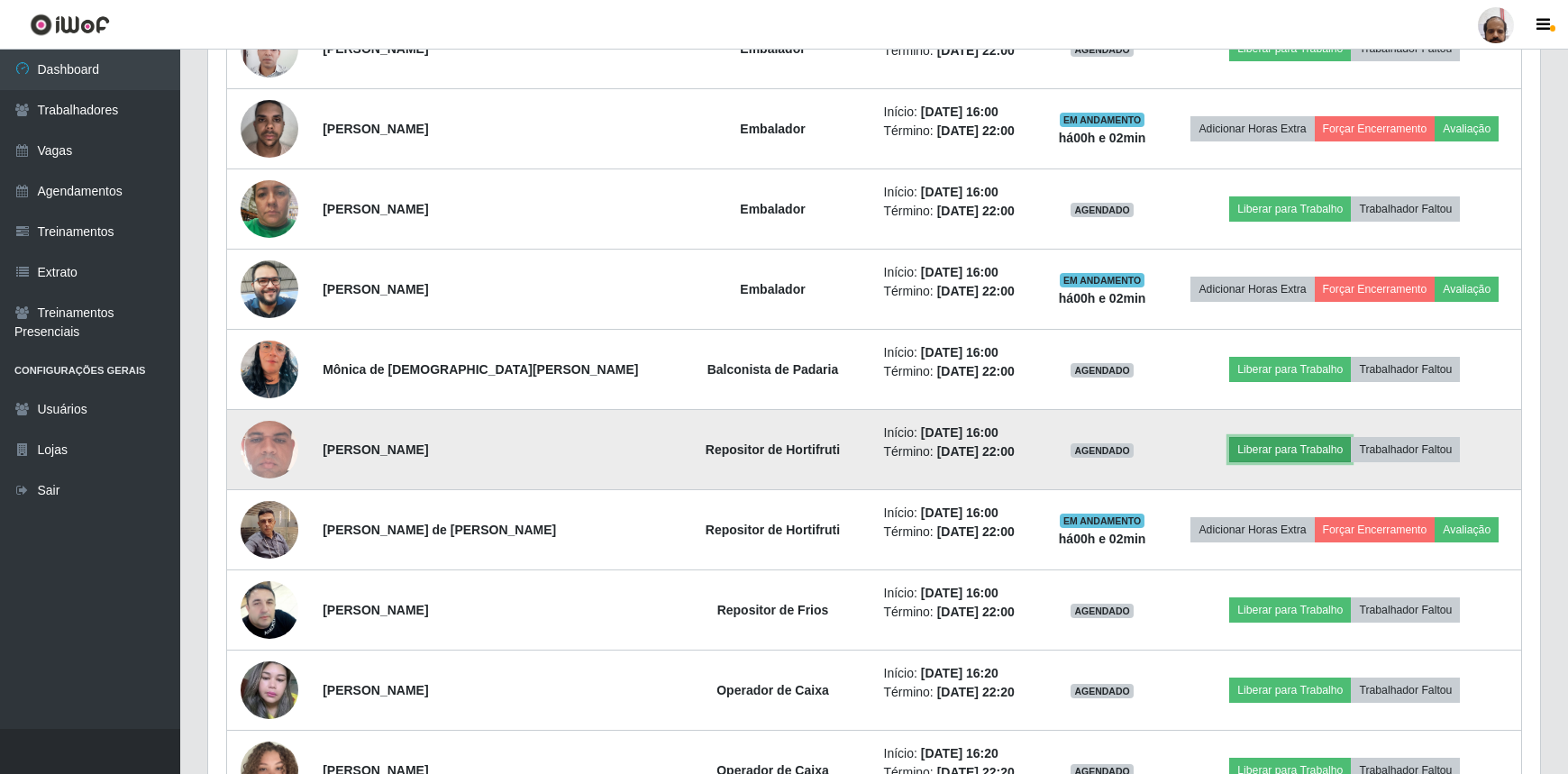
click at [1262, 443] on button "Liberar para Trabalho" at bounding box center [1290, 449] width 121 height 25
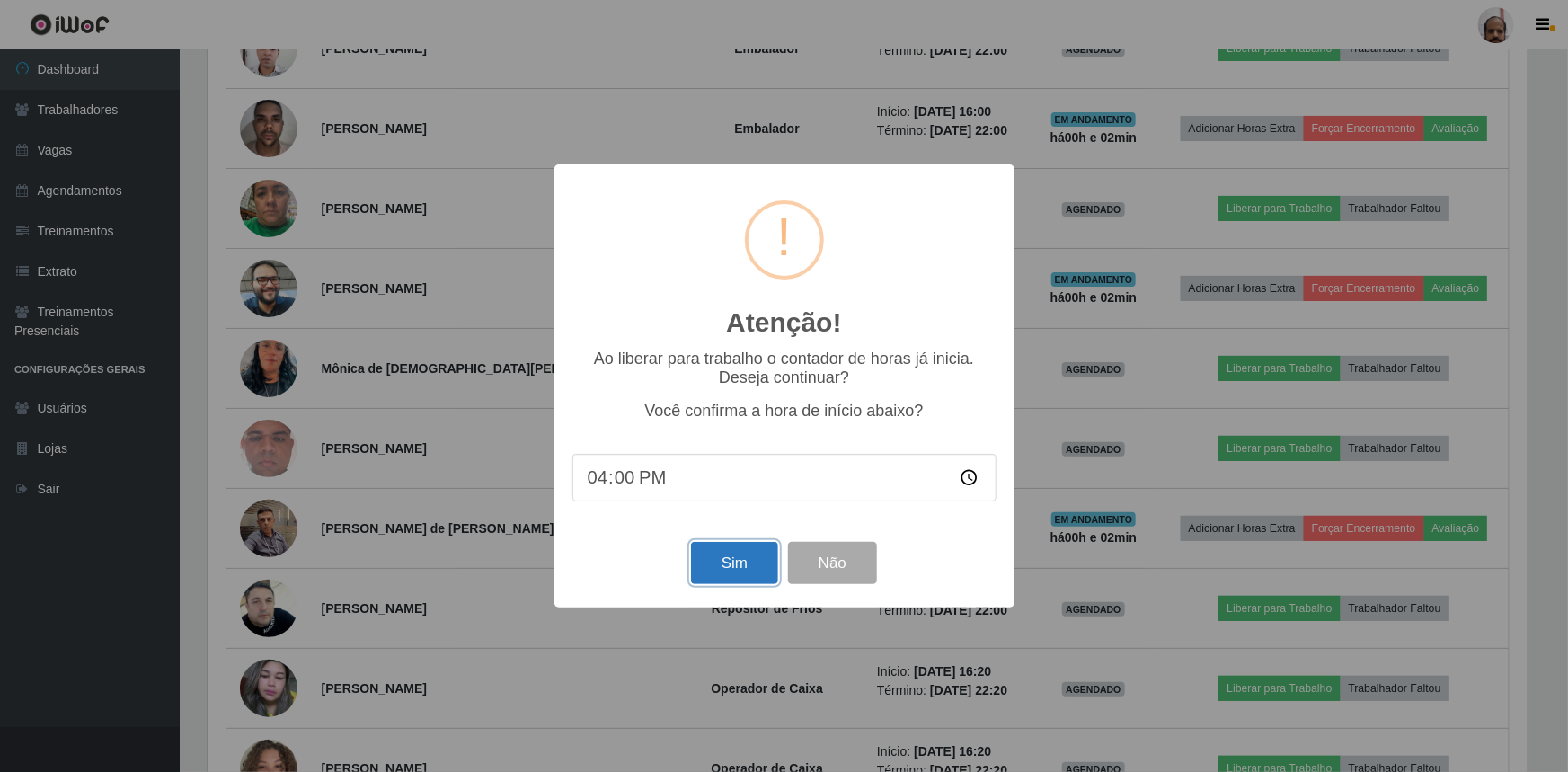
click at [728, 560] on button "Sim" at bounding box center [735, 563] width 87 height 43
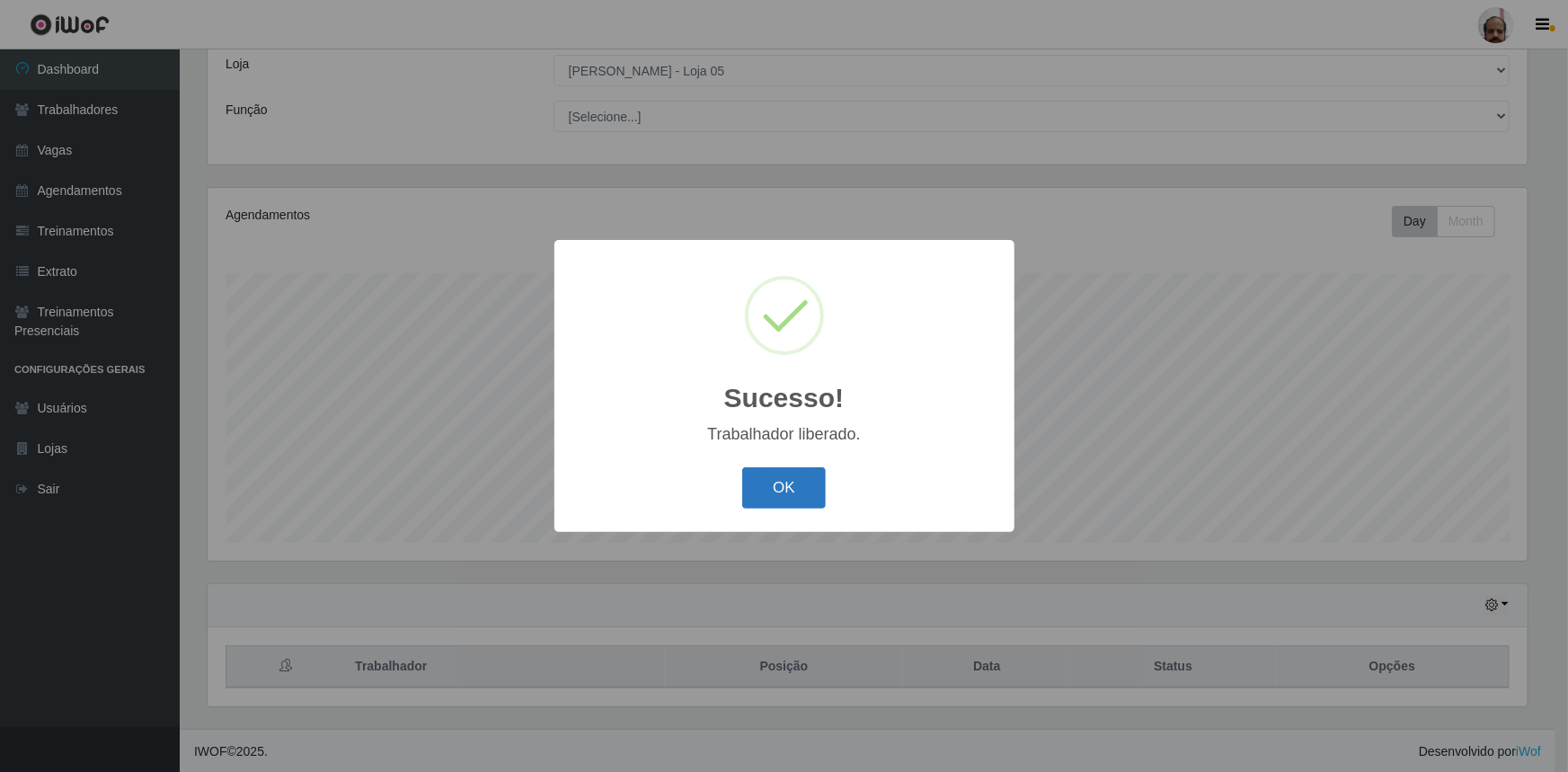
click at [764, 485] on button "OK" at bounding box center [784, 488] width 83 height 43
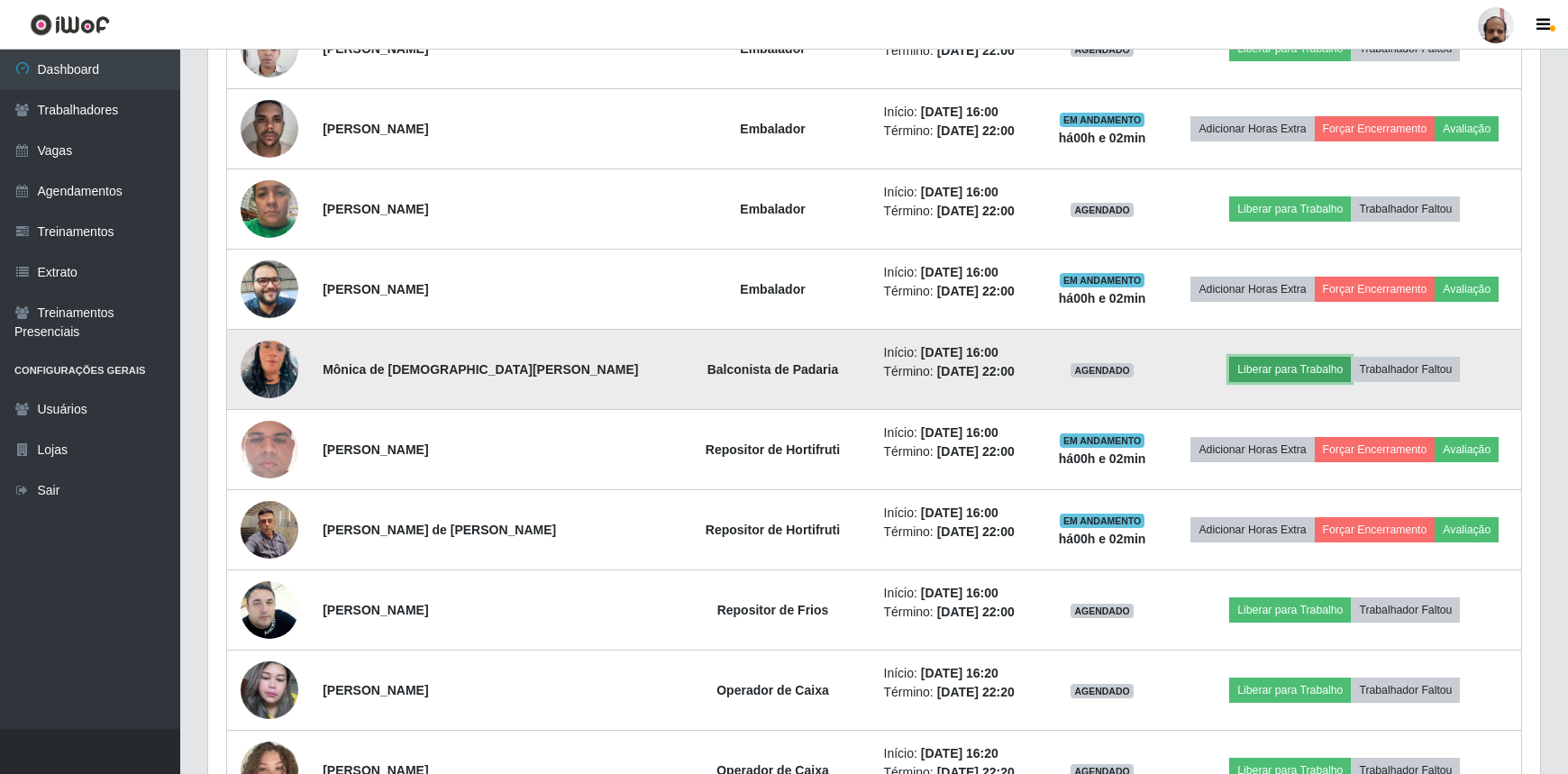
click at [1262, 362] on button "Liberar para Trabalho" at bounding box center [1290, 369] width 121 height 25
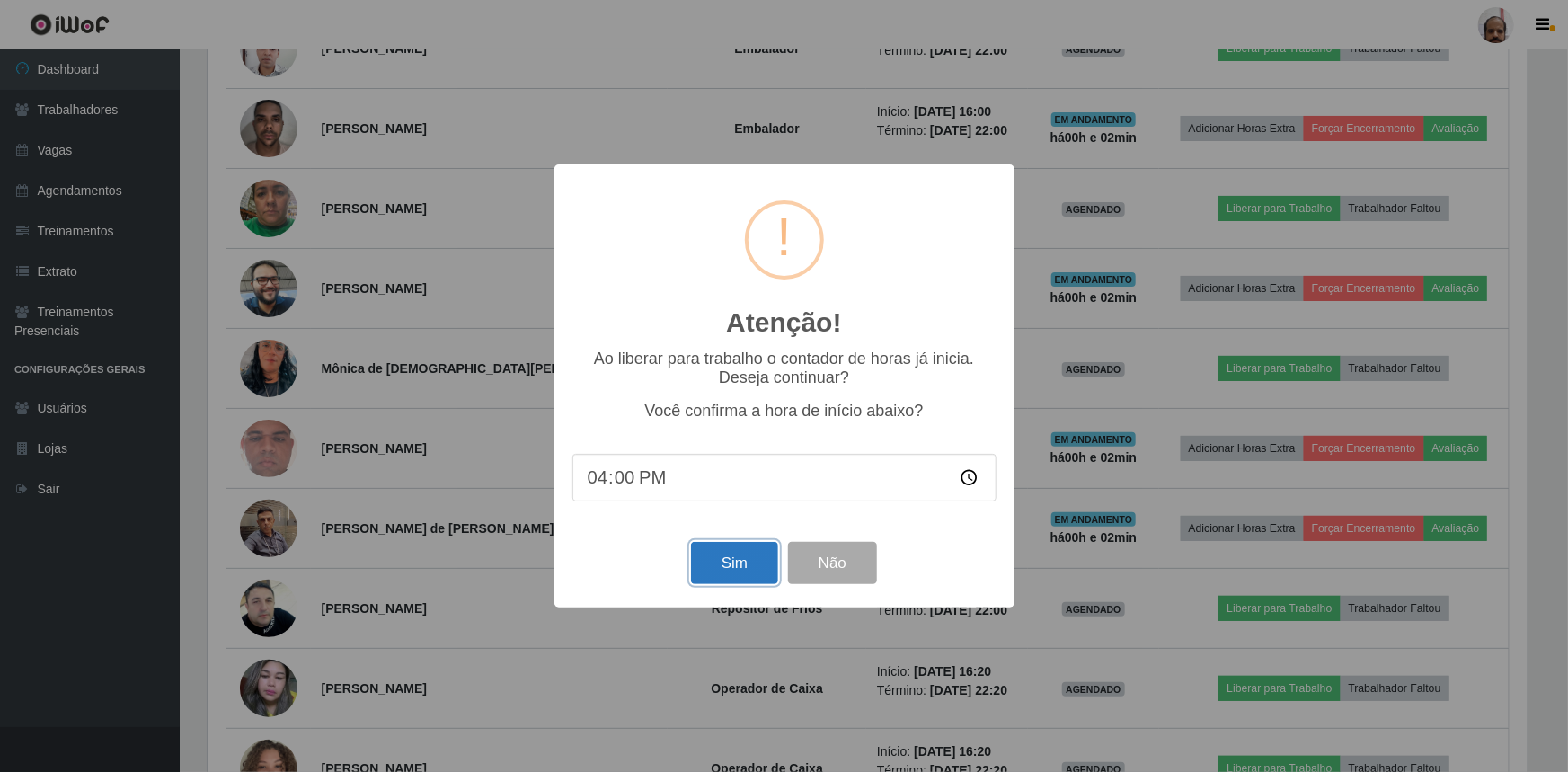
click at [726, 567] on button "Sim" at bounding box center [735, 563] width 87 height 43
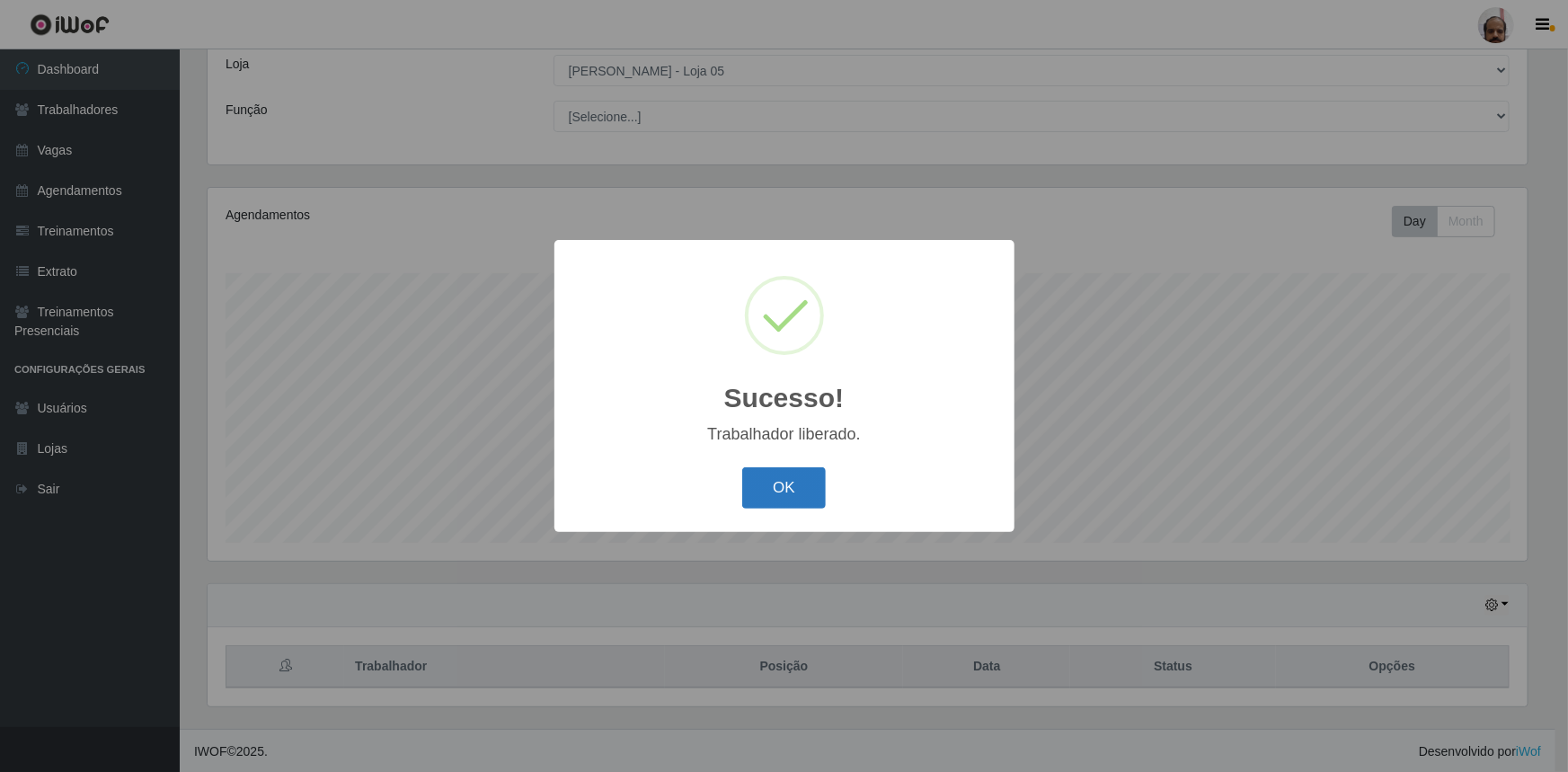
click at [783, 488] on button "OK" at bounding box center [784, 488] width 83 height 43
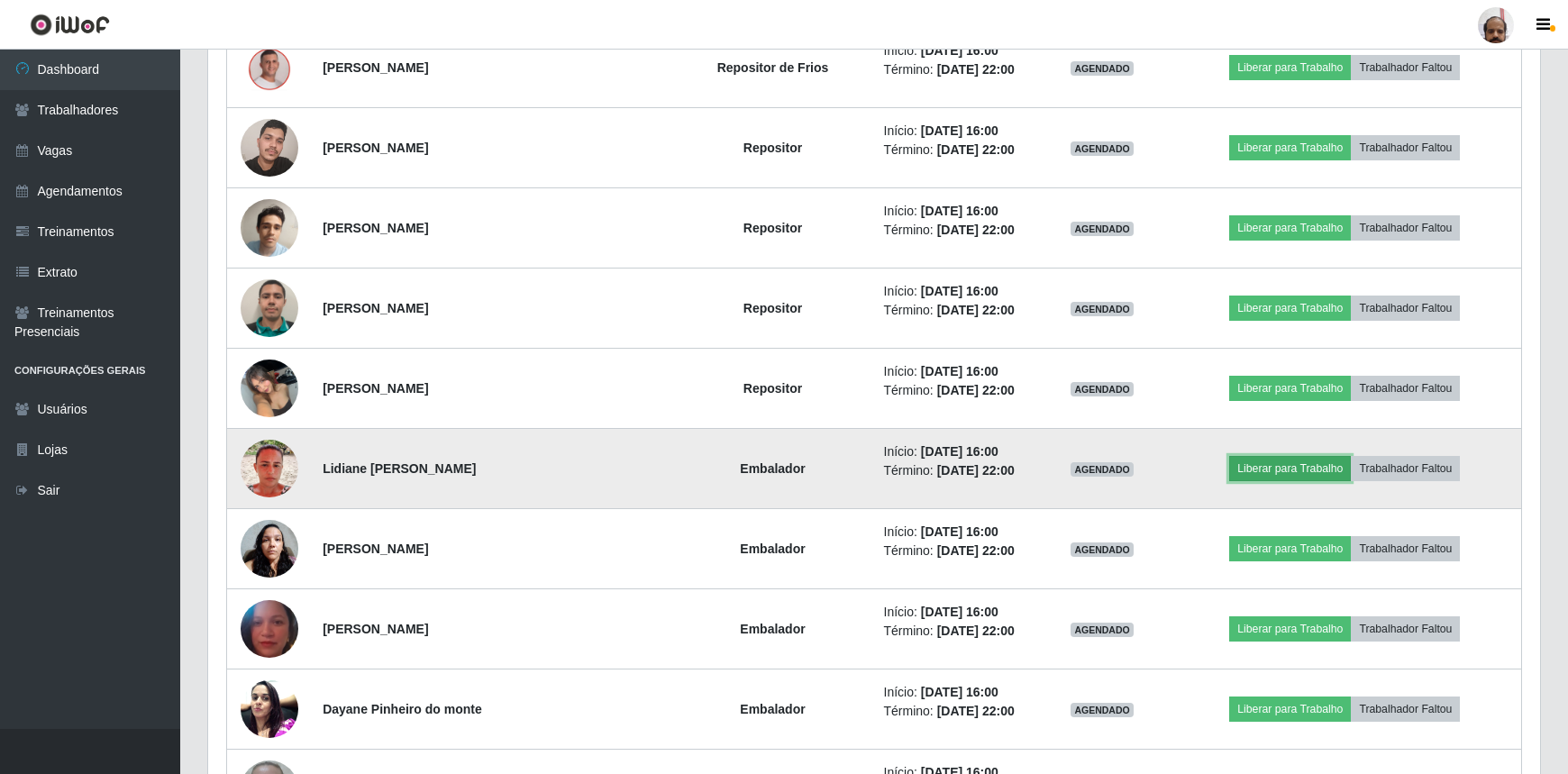
click at [1258, 462] on button "Liberar para Trabalho" at bounding box center [1290, 468] width 121 height 25
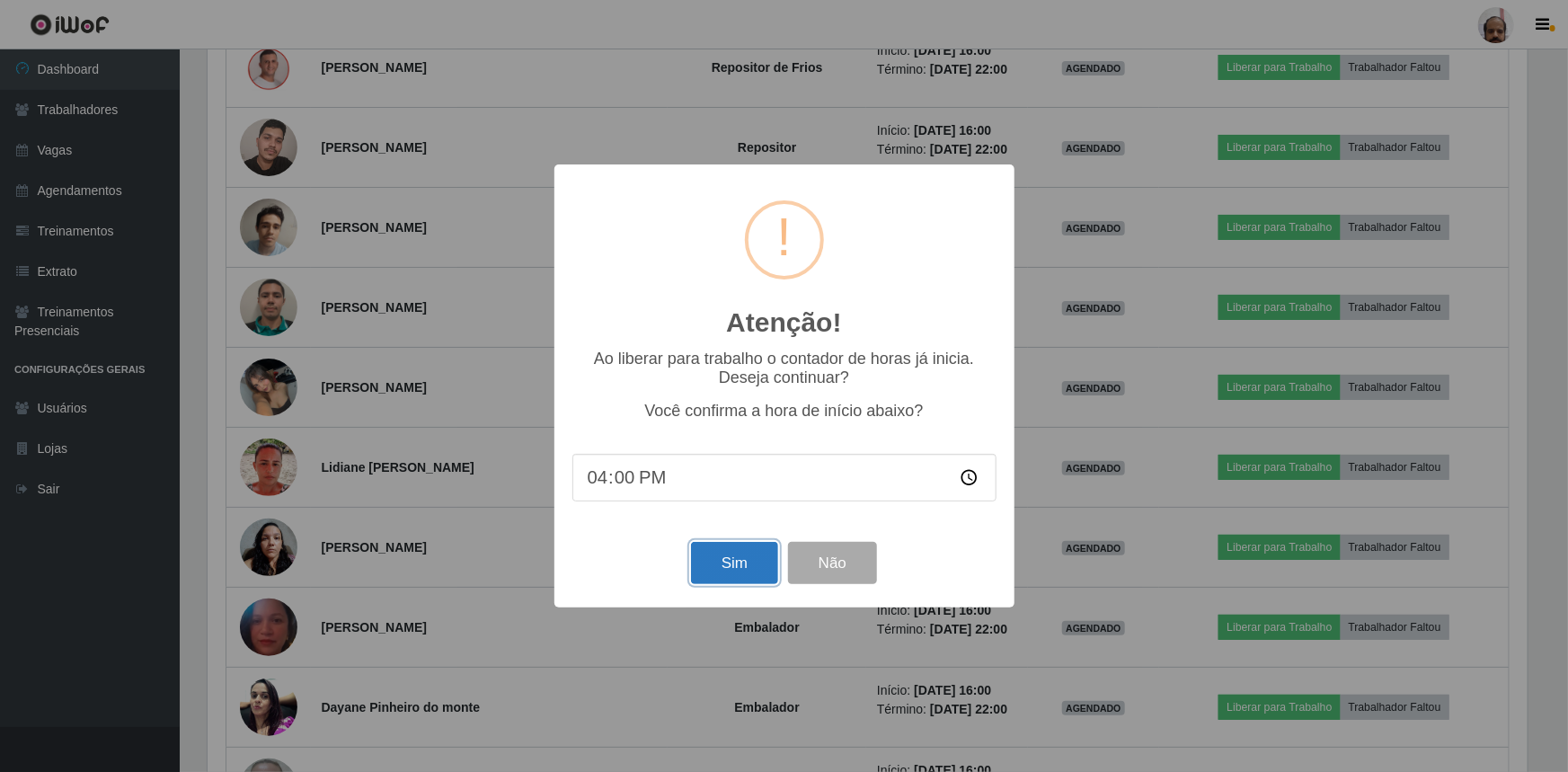
click at [735, 576] on button "Sim" at bounding box center [735, 563] width 87 height 43
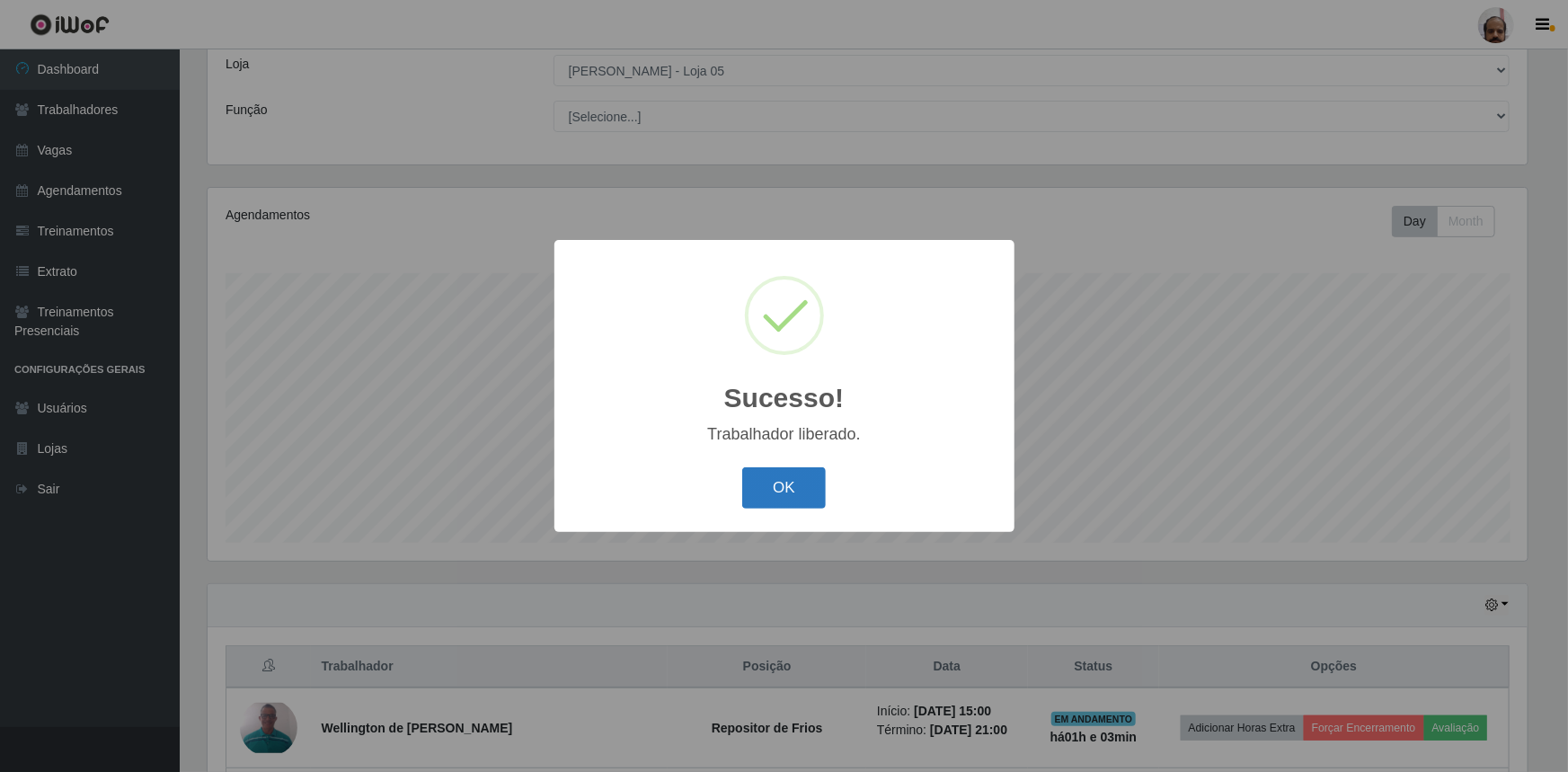
click at [783, 492] on button "OK" at bounding box center [784, 488] width 83 height 43
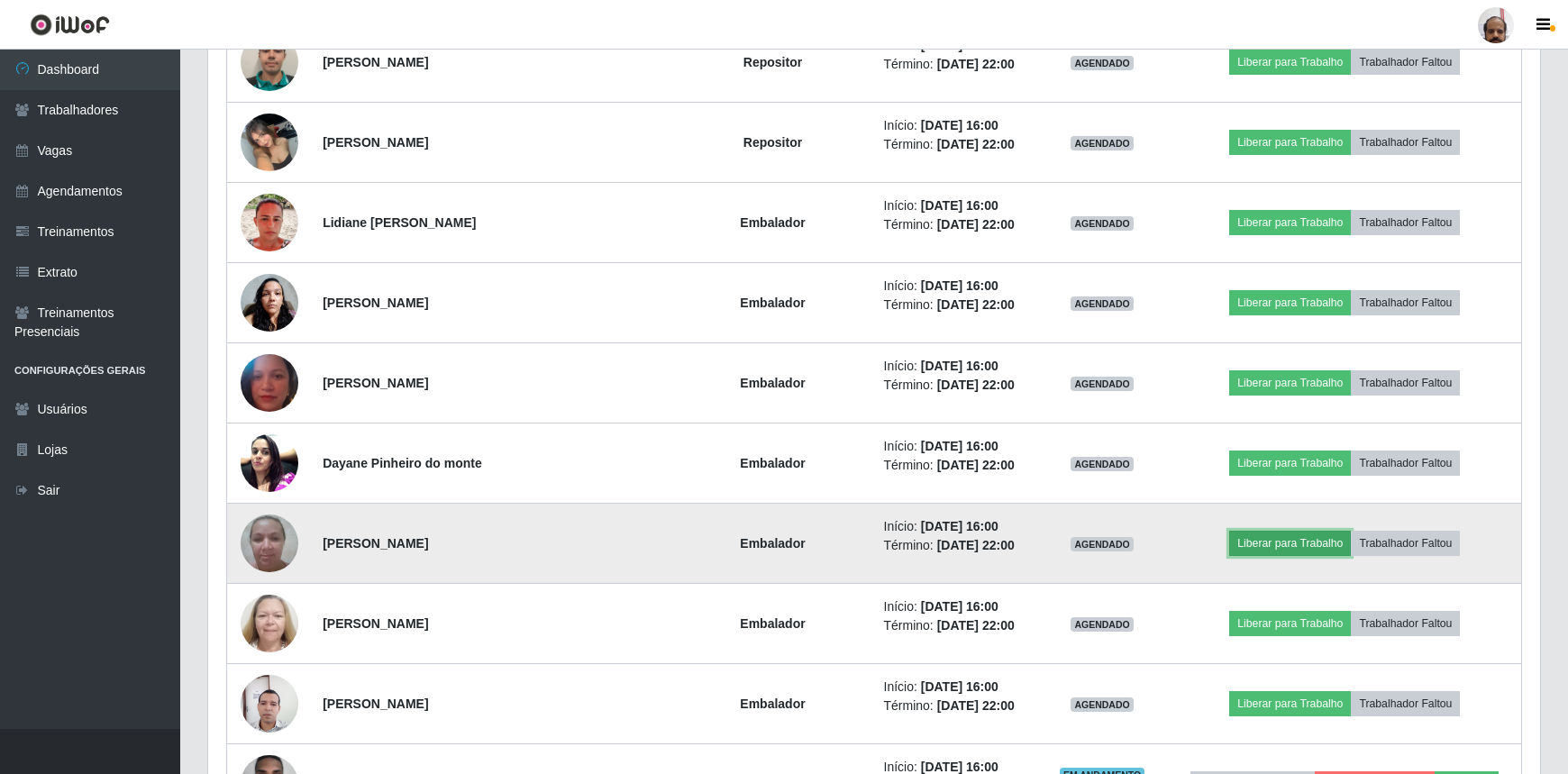
click at [1261, 539] on button "Liberar para Trabalho" at bounding box center [1290, 543] width 121 height 25
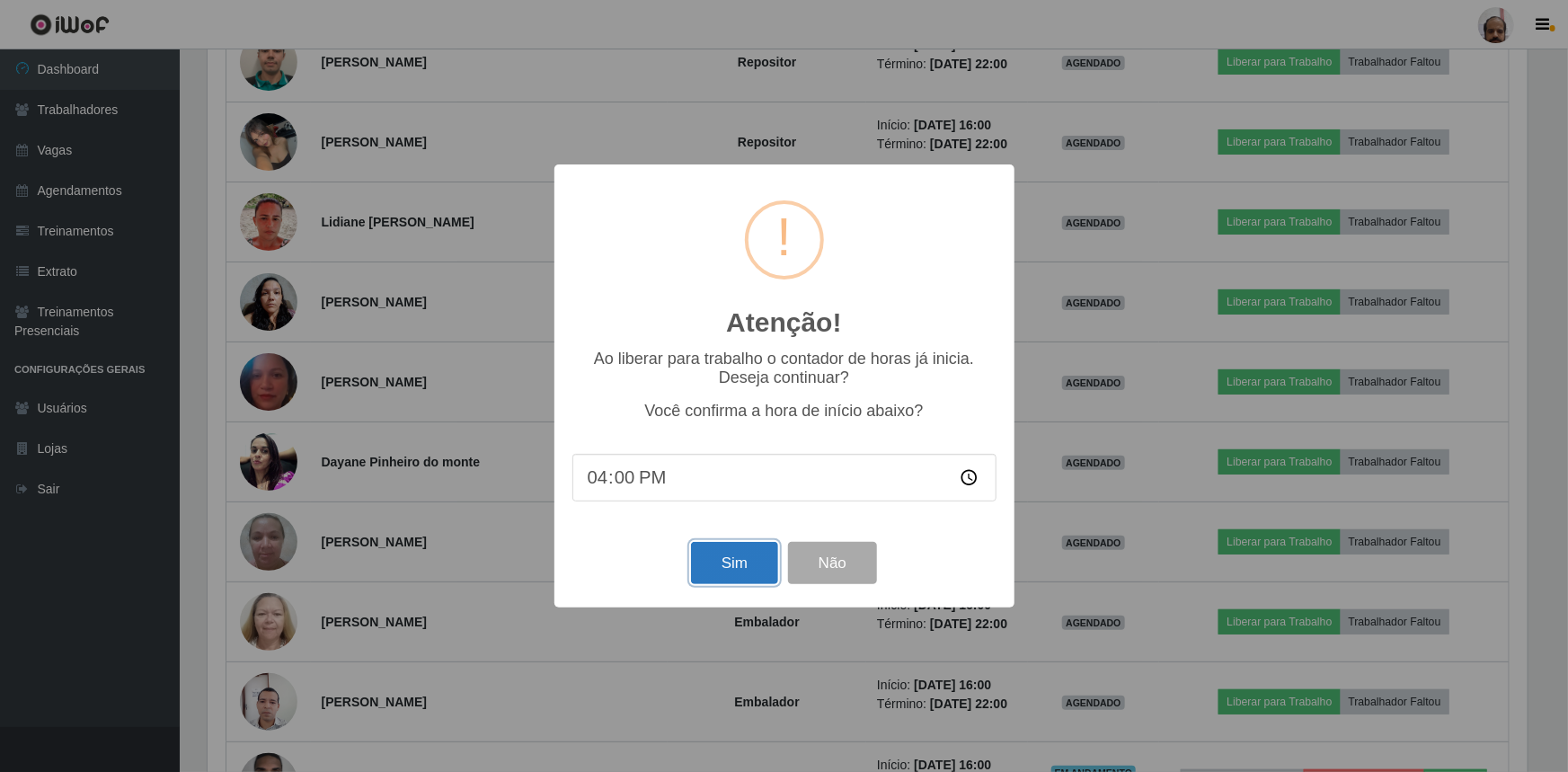
click at [720, 558] on button "Sim" at bounding box center [735, 563] width 87 height 43
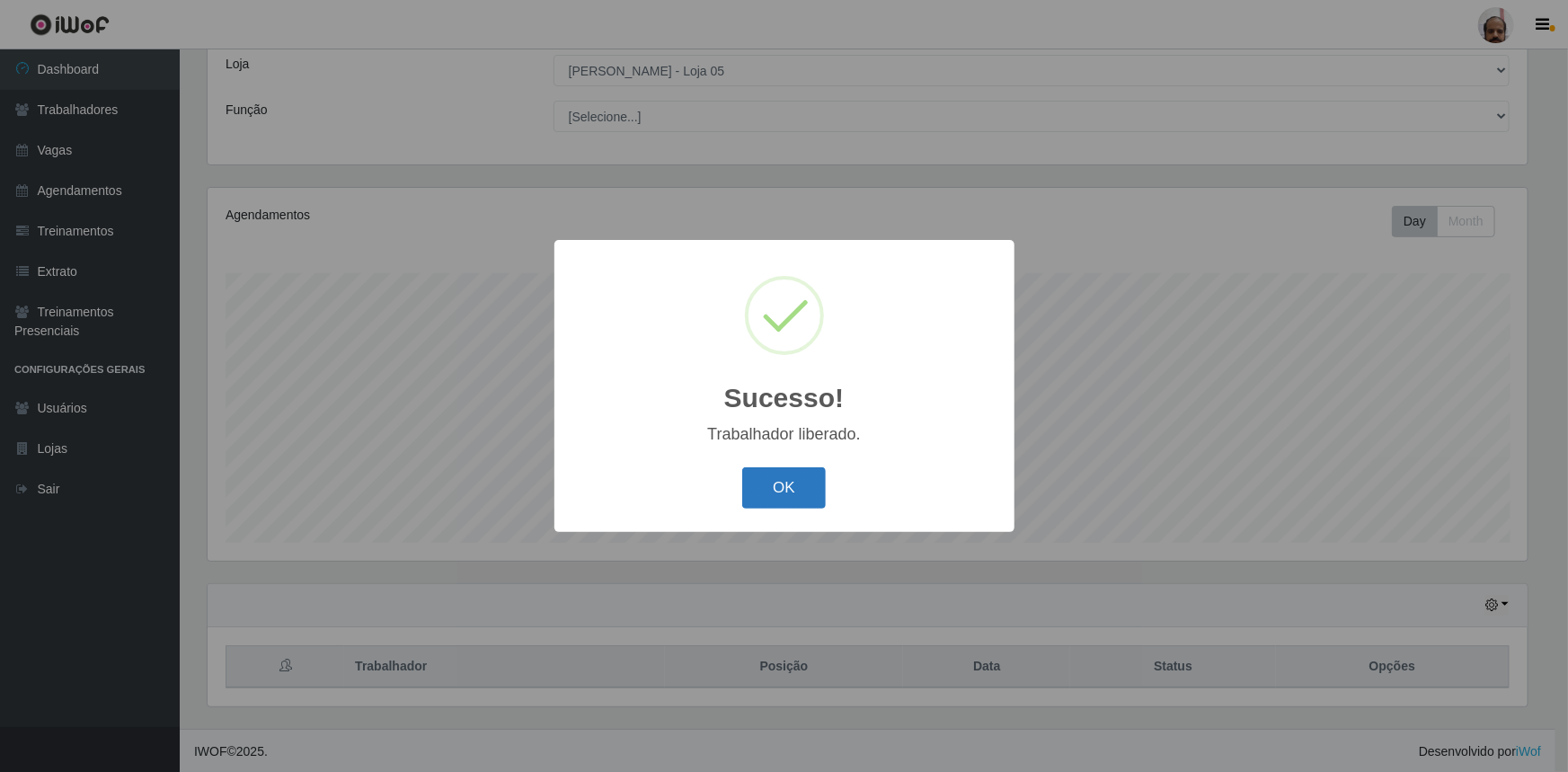
click at [785, 484] on button "OK" at bounding box center [784, 488] width 83 height 43
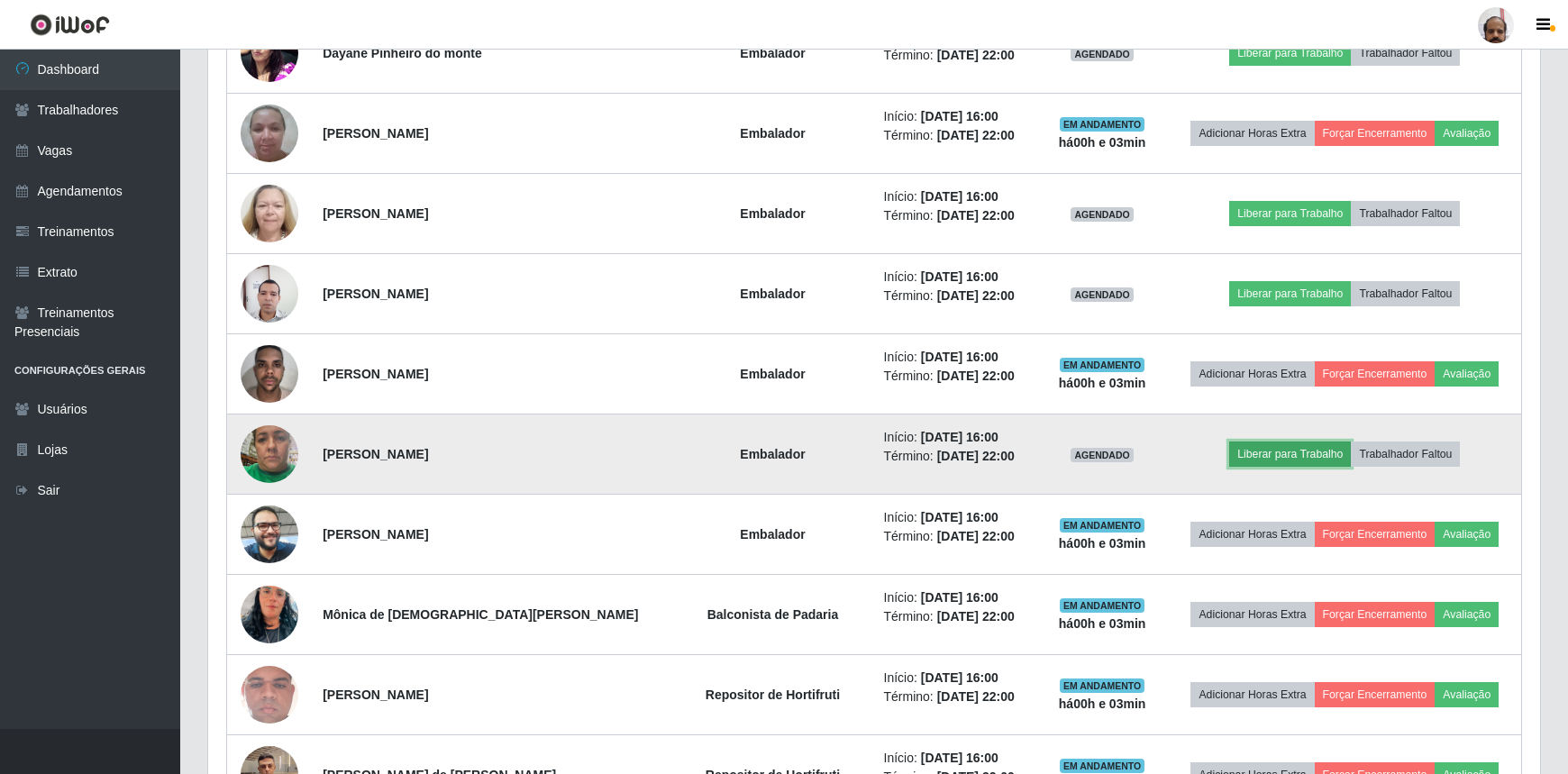
click at [1255, 450] on button "Liberar para Trabalho" at bounding box center [1290, 454] width 121 height 25
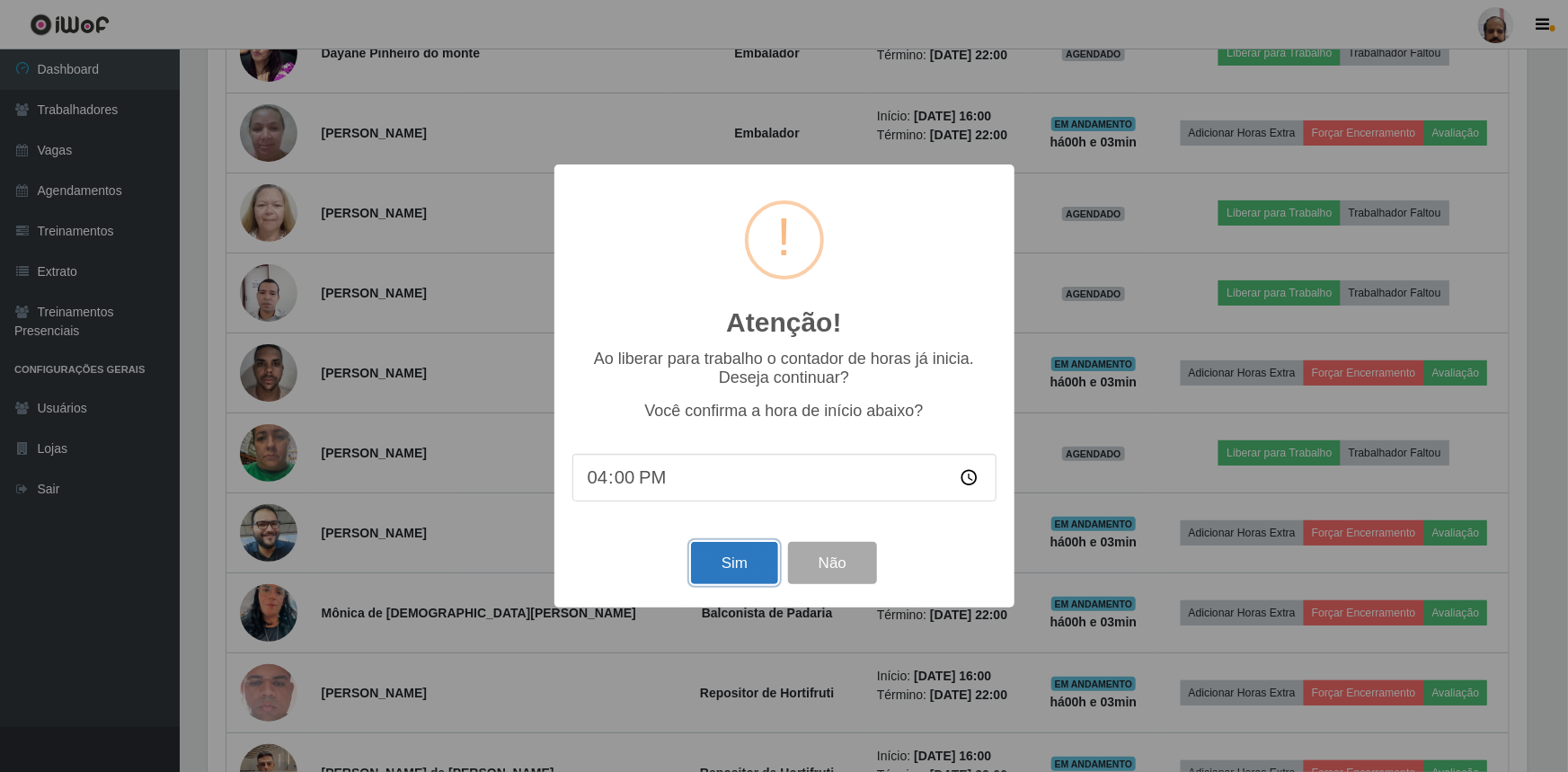
click at [730, 564] on button "Sim" at bounding box center [735, 563] width 87 height 43
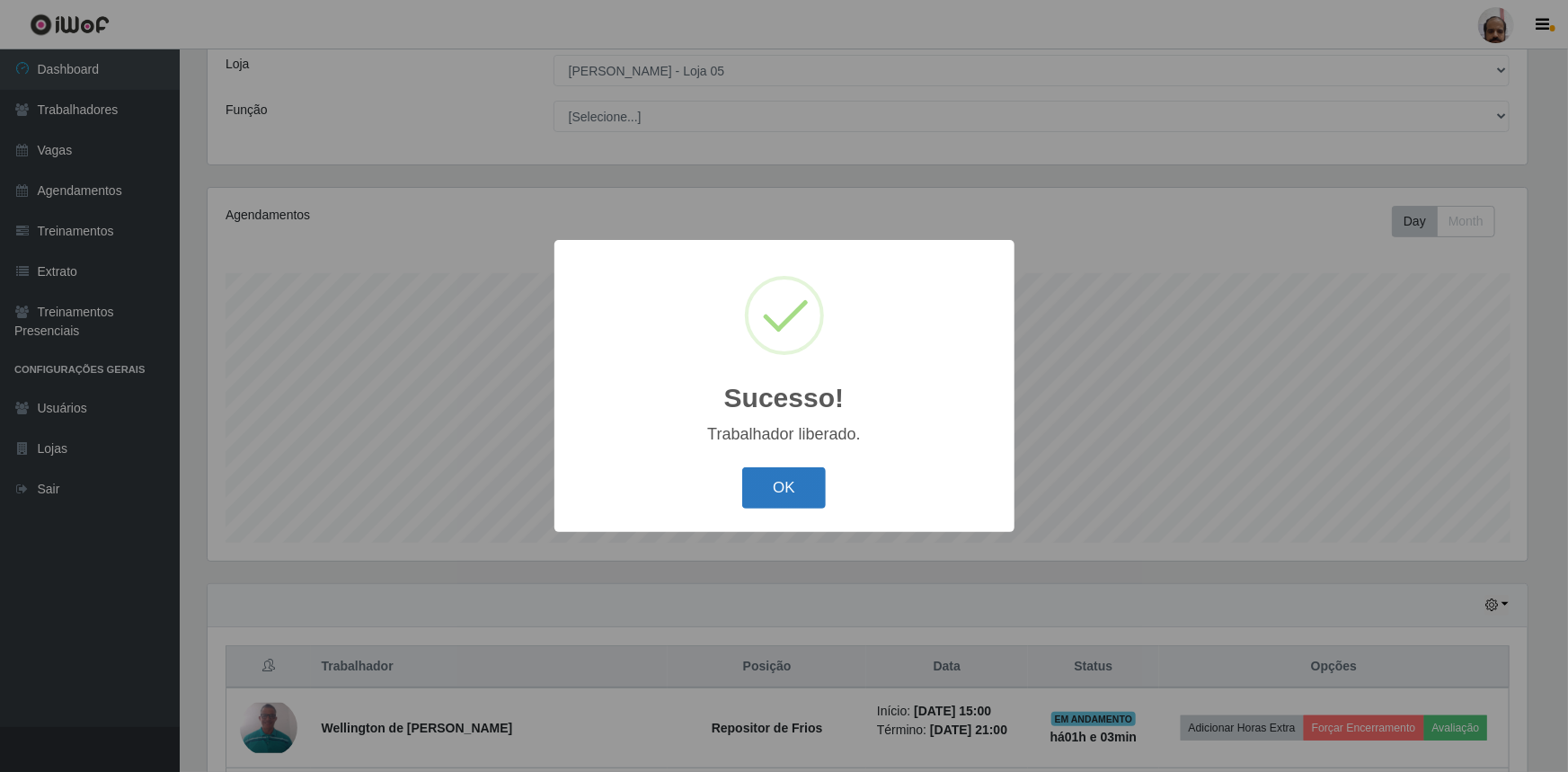
click at [794, 478] on button "OK" at bounding box center [784, 488] width 83 height 43
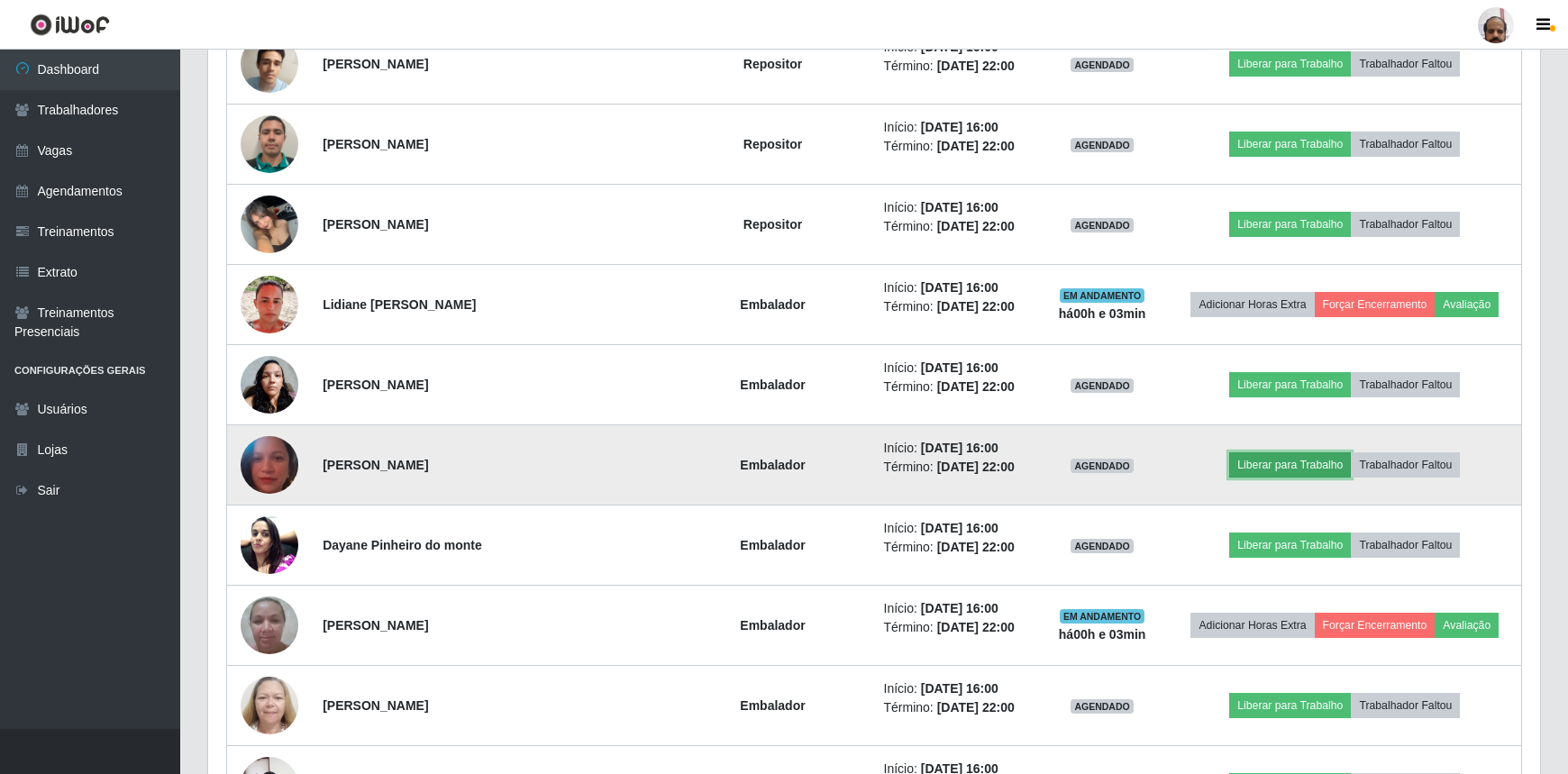
click at [1274, 461] on button "Liberar para Trabalho" at bounding box center [1290, 465] width 121 height 25
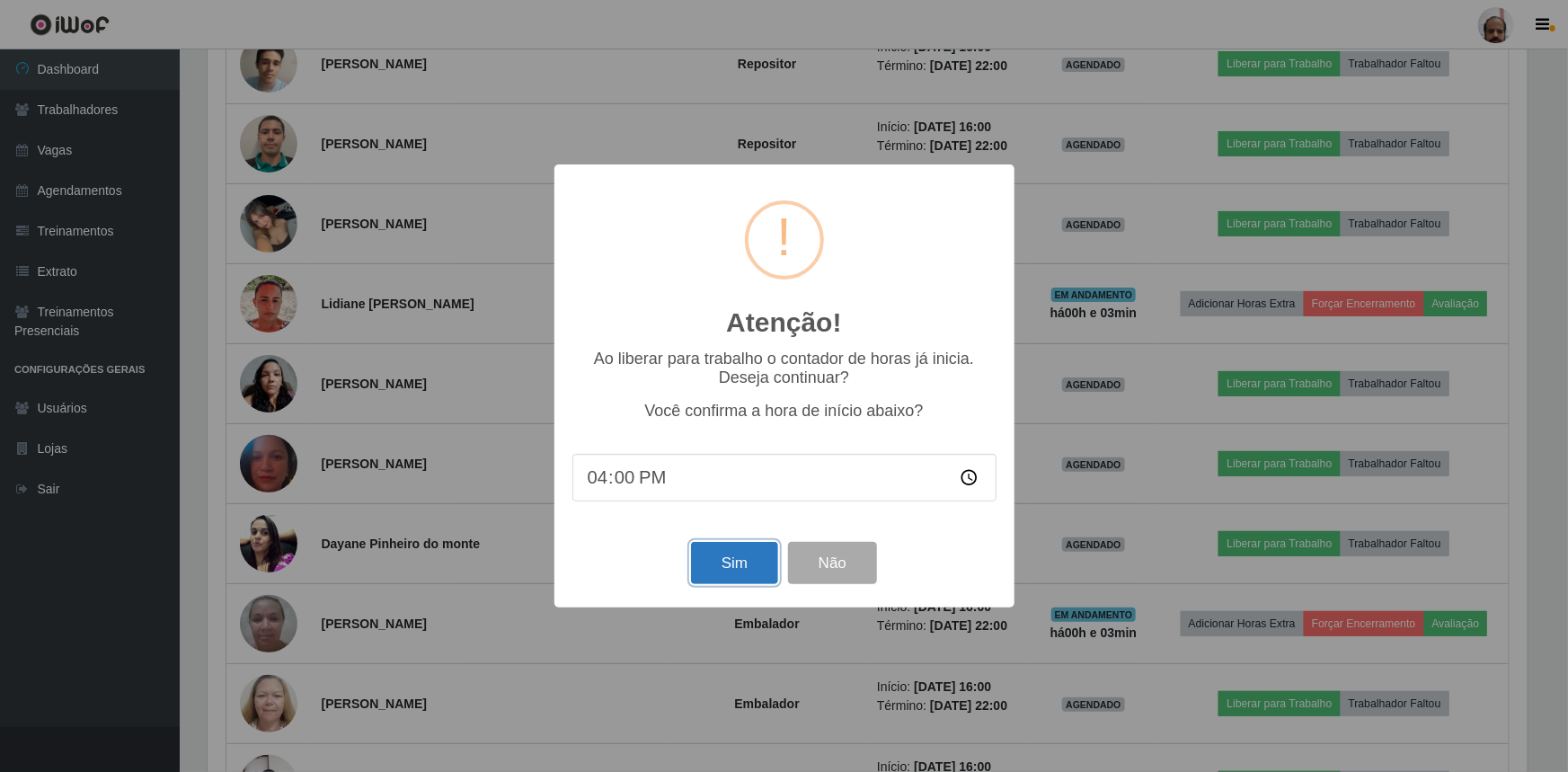
click at [732, 565] on button "Sim" at bounding box center [735, 563] width 87 height 43
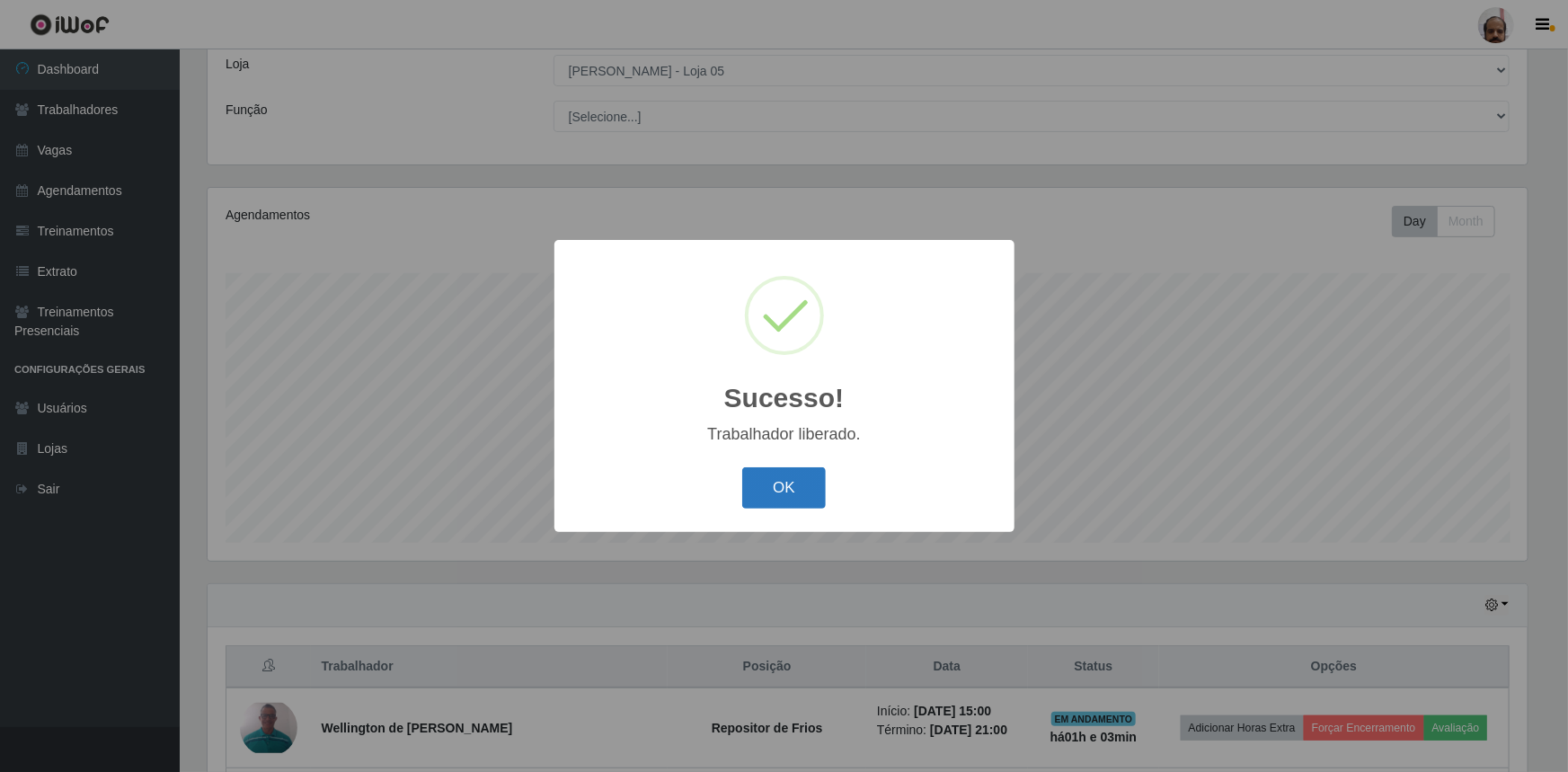
click at [783, 494] on button "OK" at bounding box center [784, 488] width 83 height 43
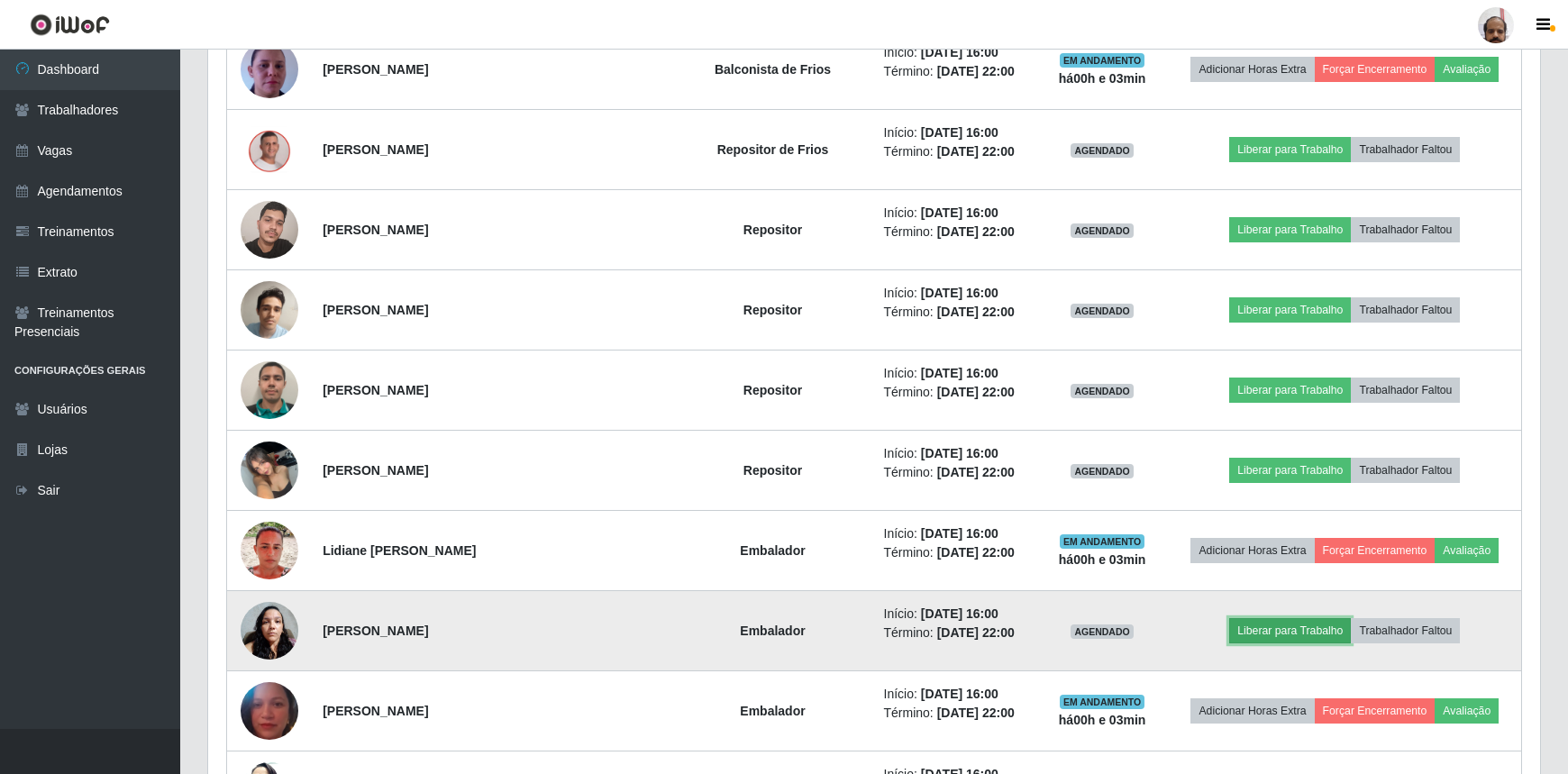
click at [1262, 627] on button "Liberar para Trabalho" at bounding box center [1290, 630] width 121 height 25
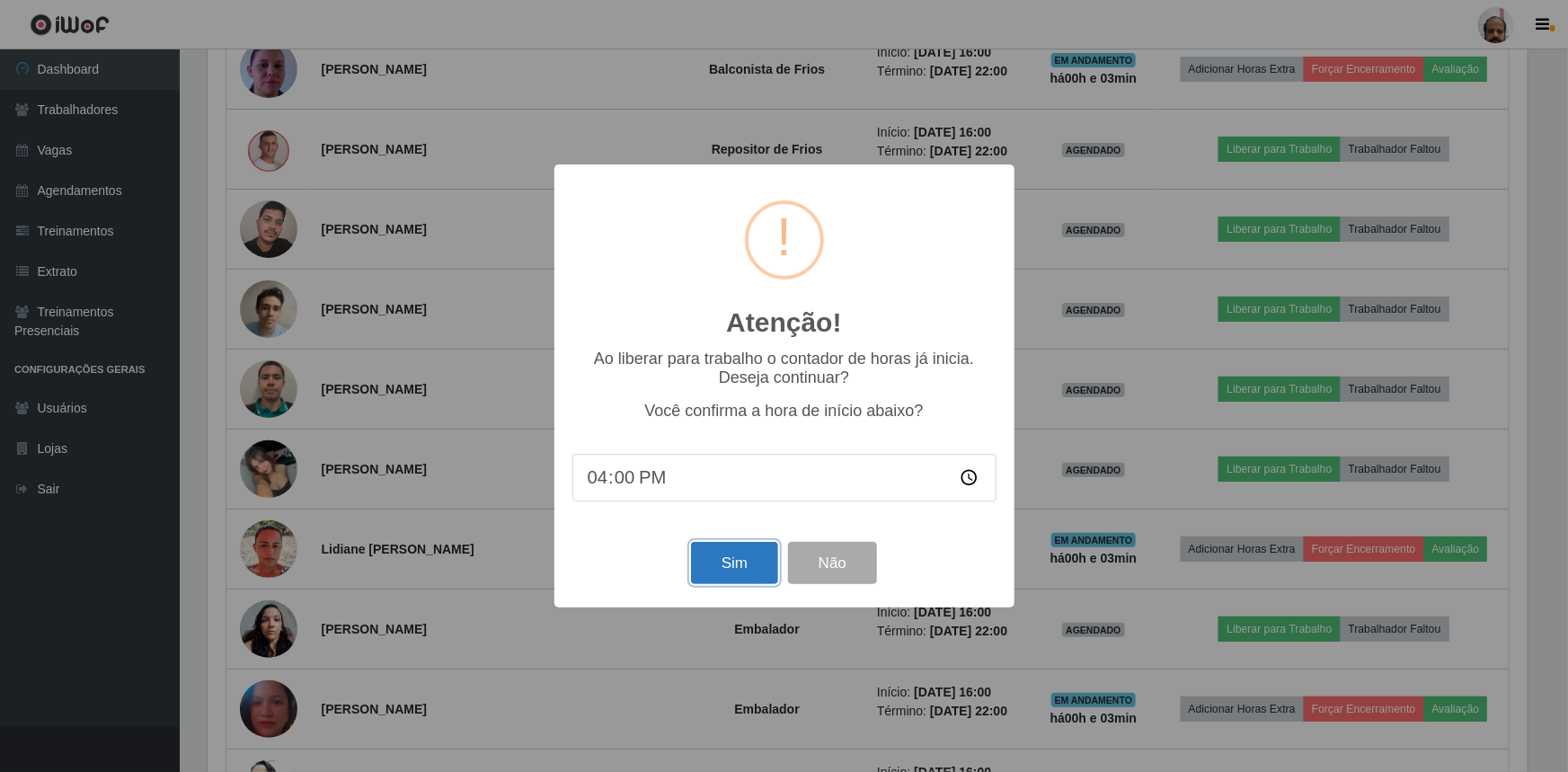
click at [737, 565] on button "Sim" at bounding box center [735, 563] width 87 height 43
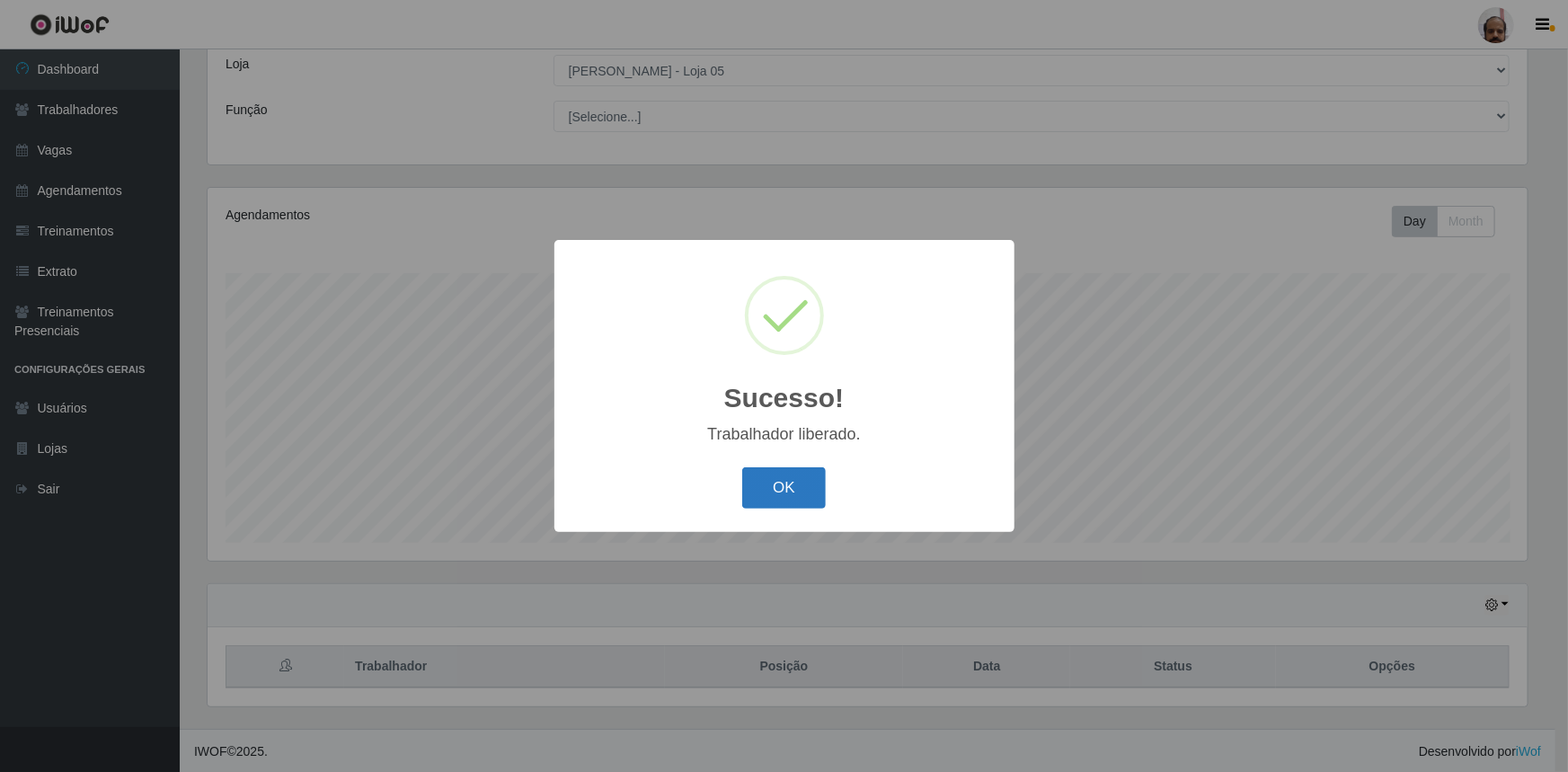
click at [767, 491] on button "OK" at bounding box center [784, 488] width 83 height 43
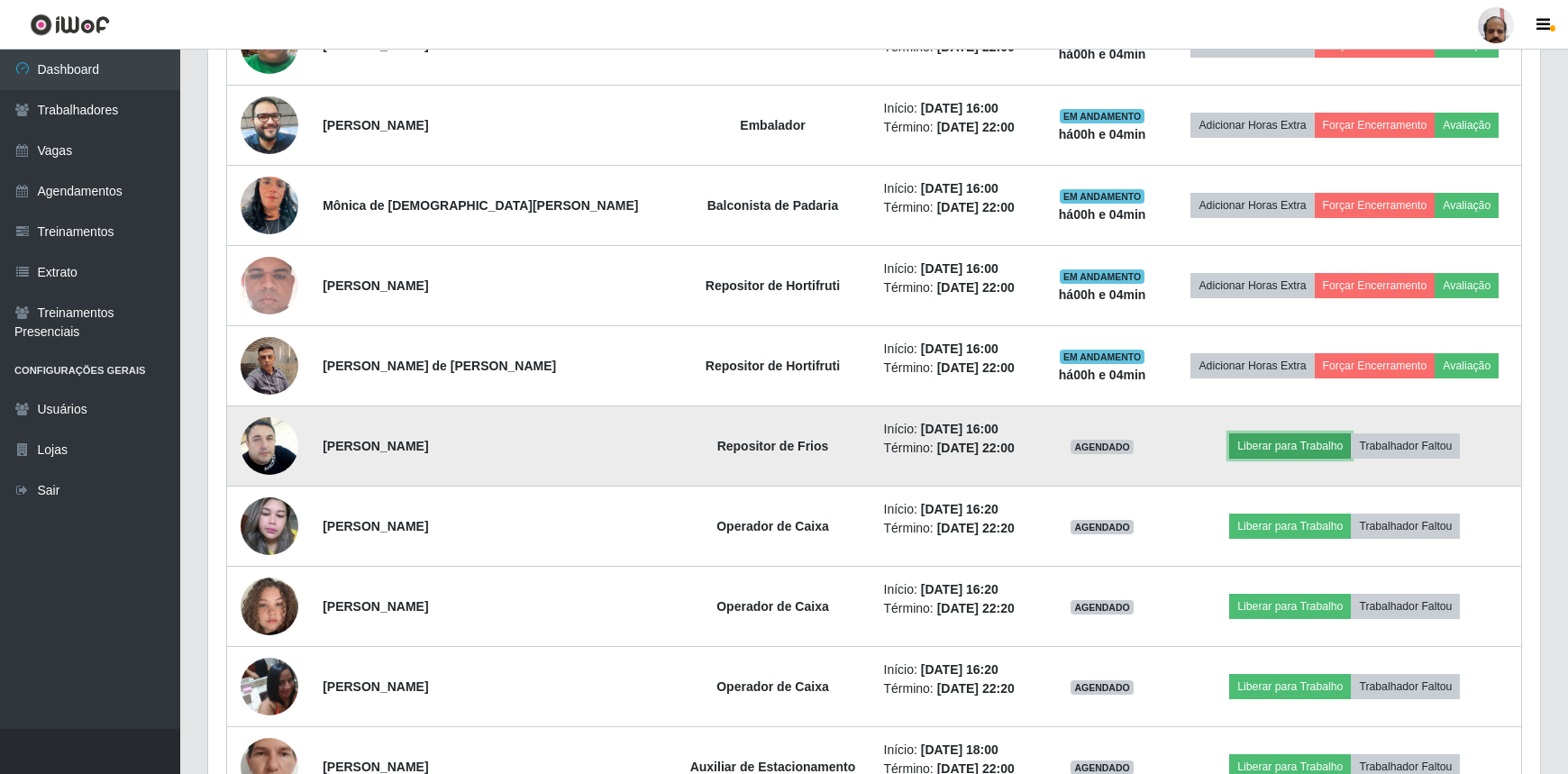
click at [1249, 439] on button "Liberar para Trabalho" at bounding box center [1290, 446] width 121 height 25
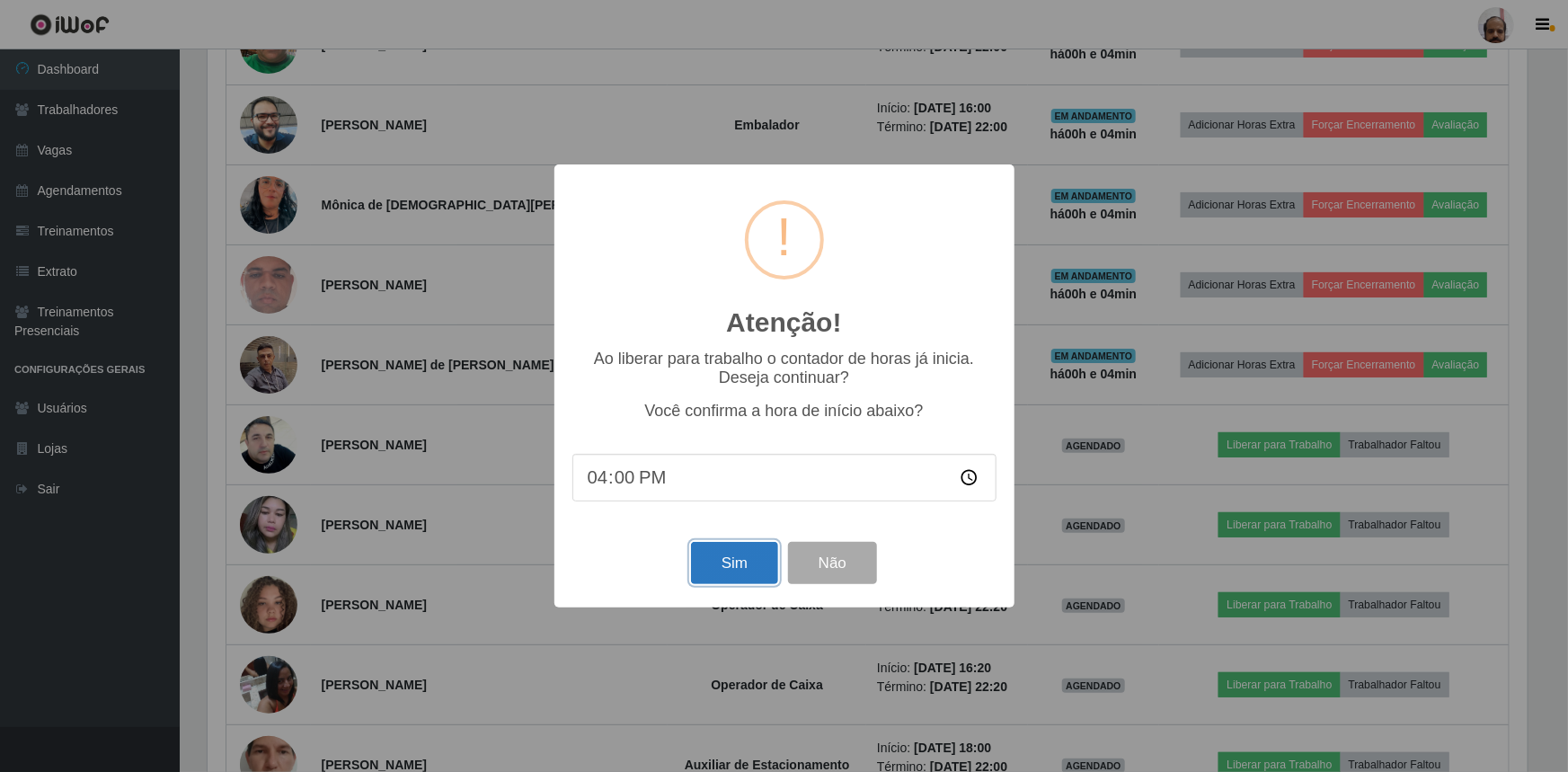
click at [741, 568] on button "Sim" at bounding box center [735, 563] width 87 height 43
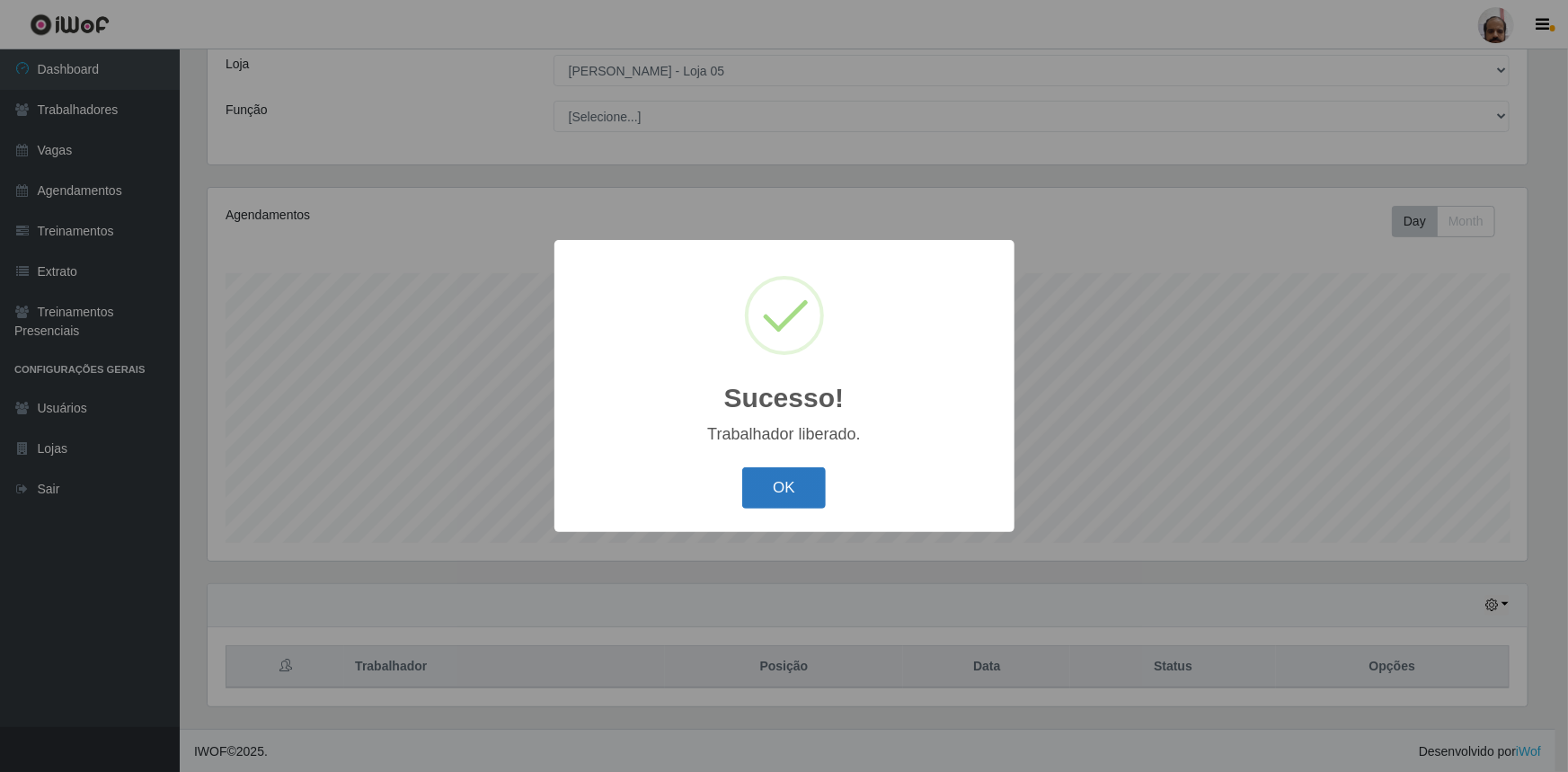
click at [776, 491] on button "OK" at bounding box center [784, 488] width 83 height 43
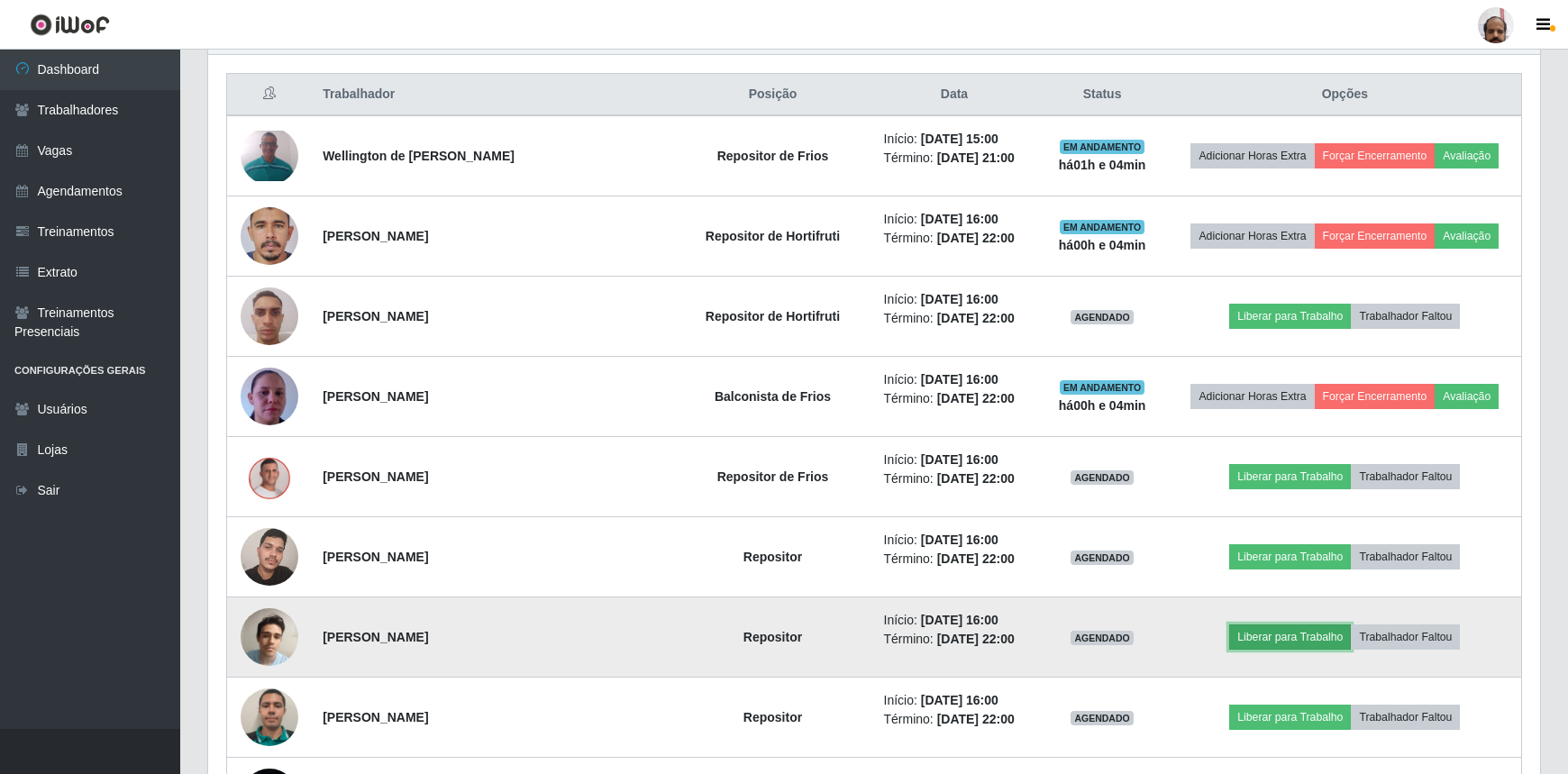
click at [1263, 629] on button "Liberar para Trabalho" at bounding box center [1290, 637] width 121 height 25
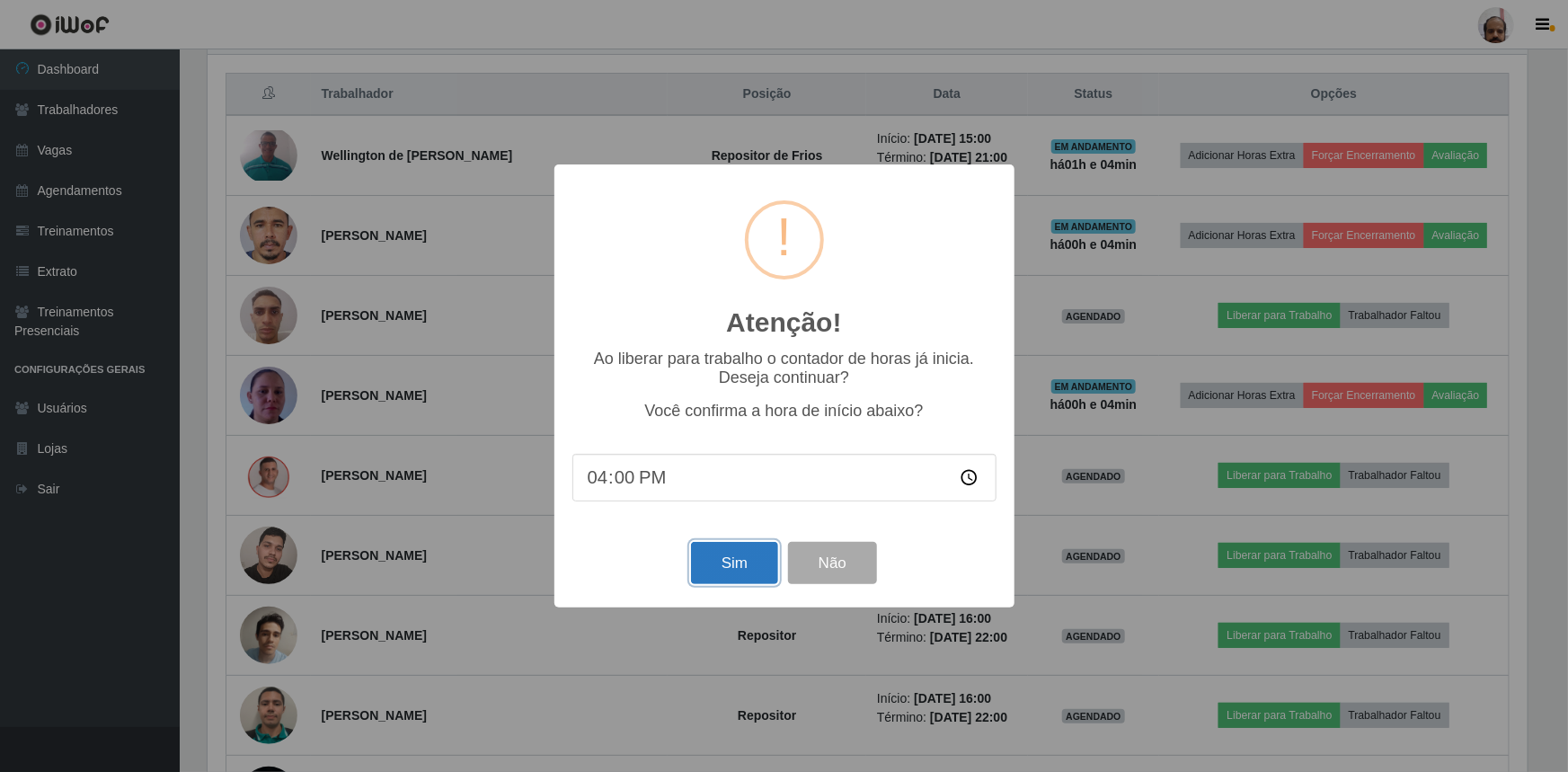
click at [729, 566] on button "Sim" at bounding box center [735, 563] width 87 height 43
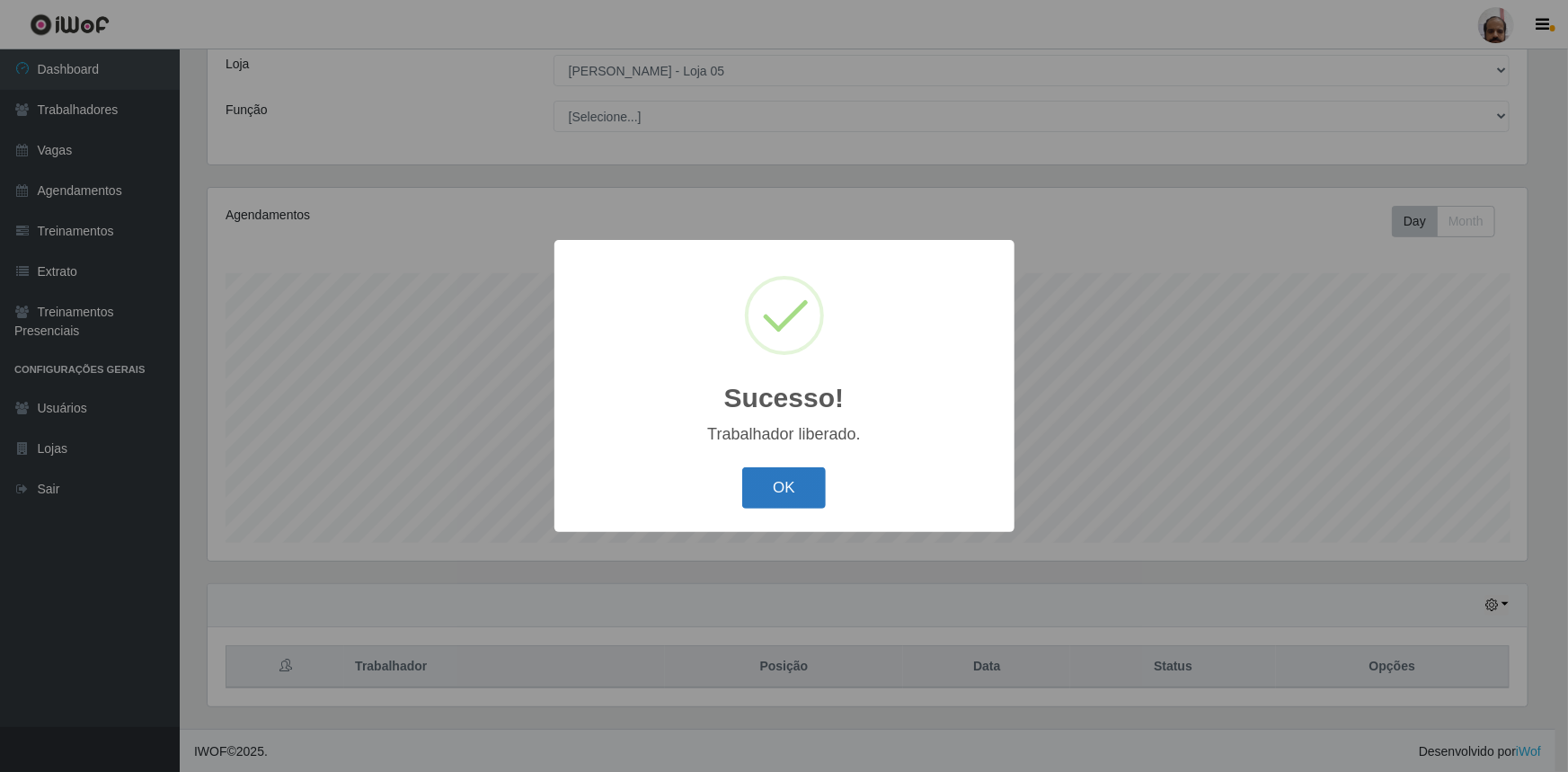
click at [772, 489] on button "OK" at bounding box center [784, 488] width 83 height 43
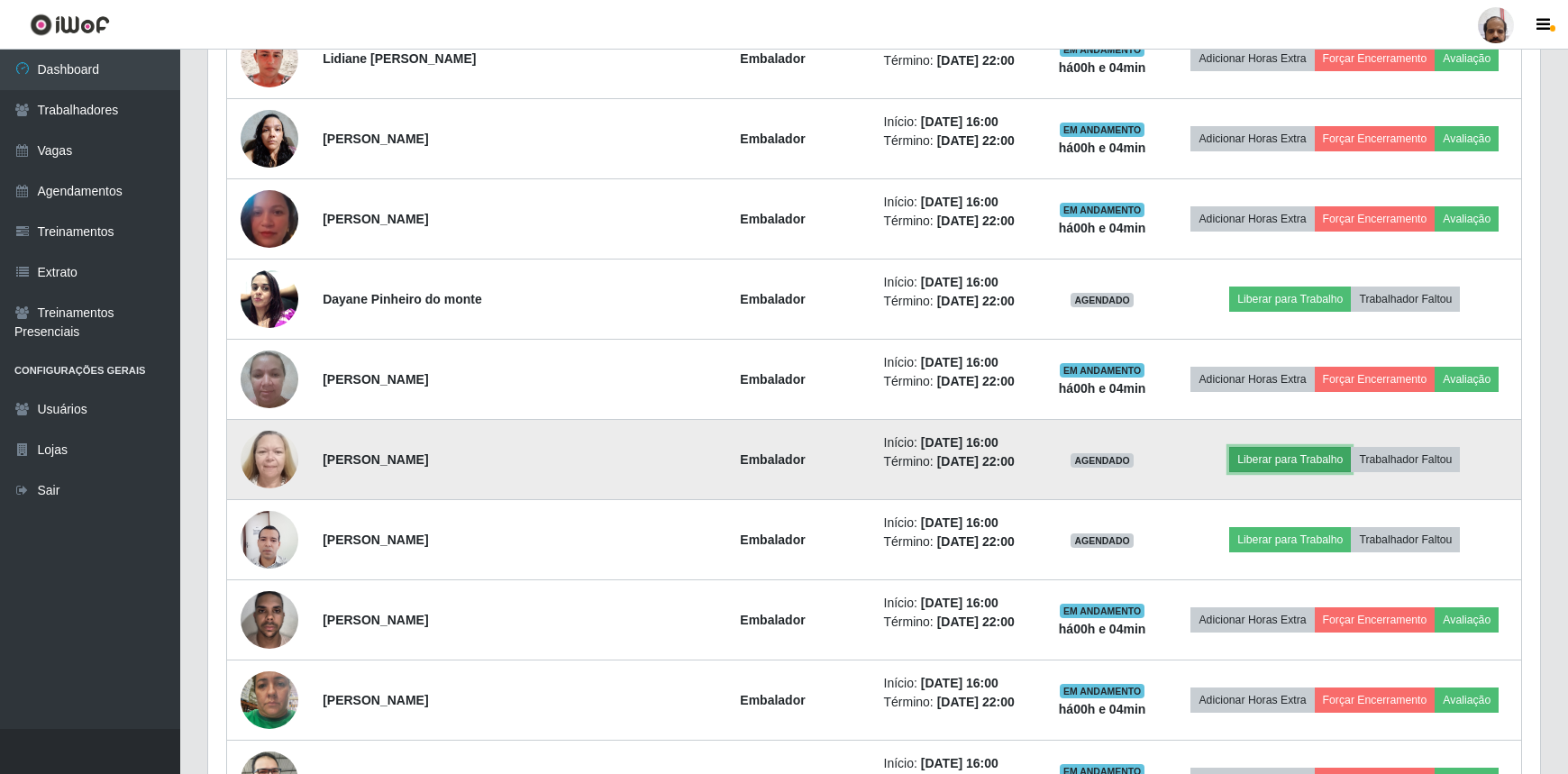
click at [1259, 452] on button "Liberar para Trabalho" at bounding box center [1290, 459] width 121 height 25
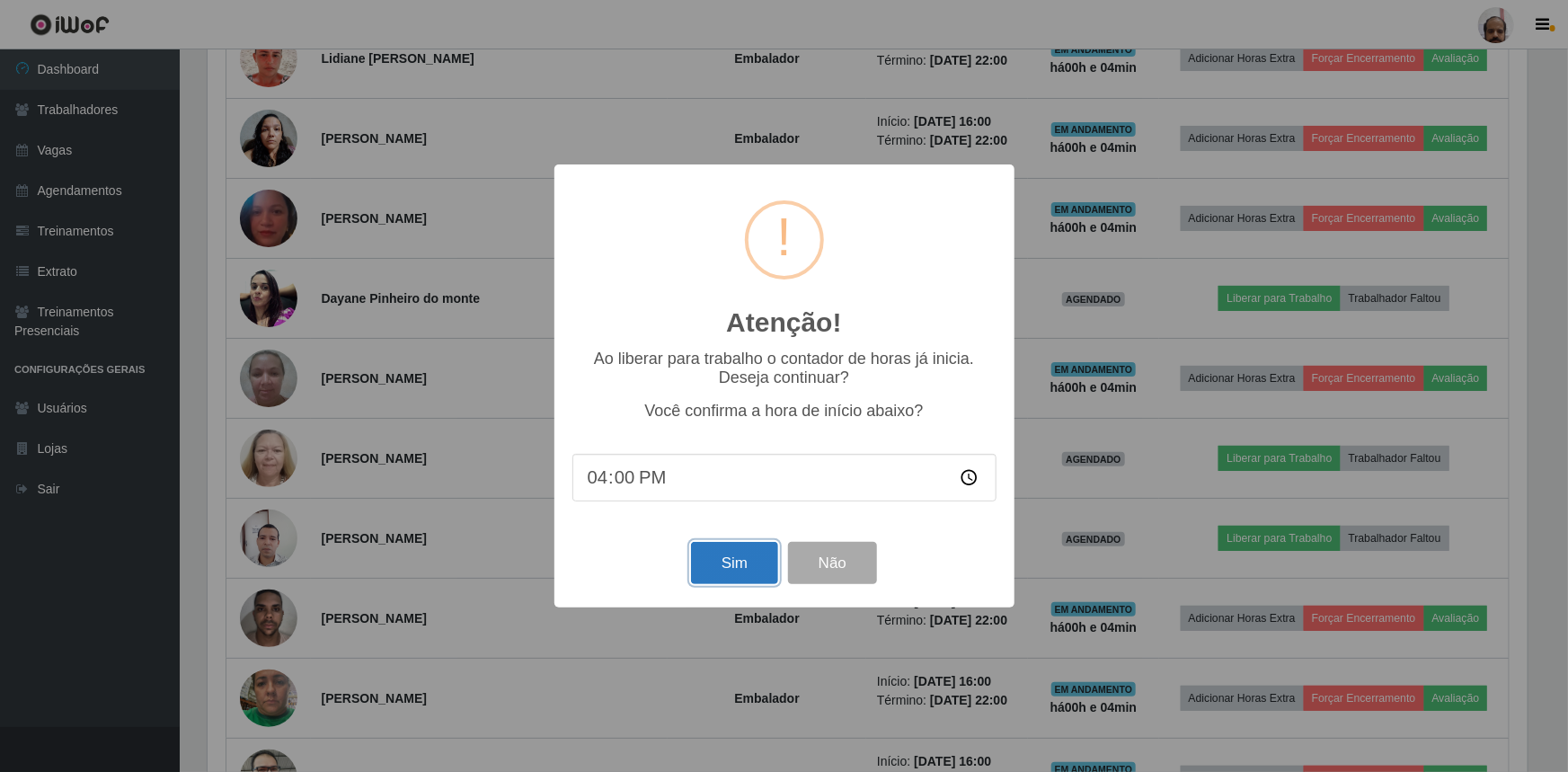
click at [725, 575] on button "Sim" at bounding box center [735, 563] width 87 height 43
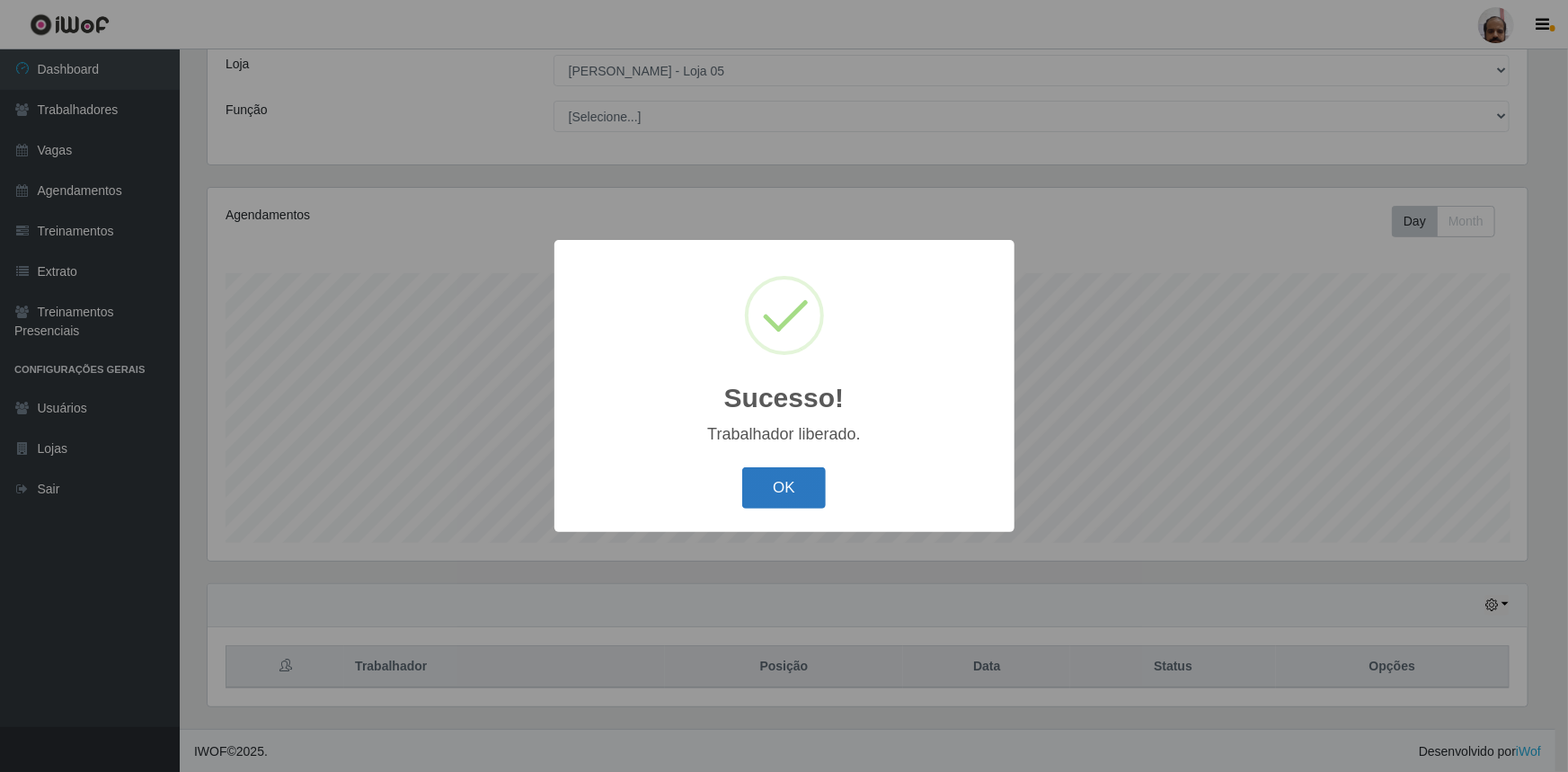
click at [767, 490] on button "OK" at bounding box center [784, 488] width 83 height 43
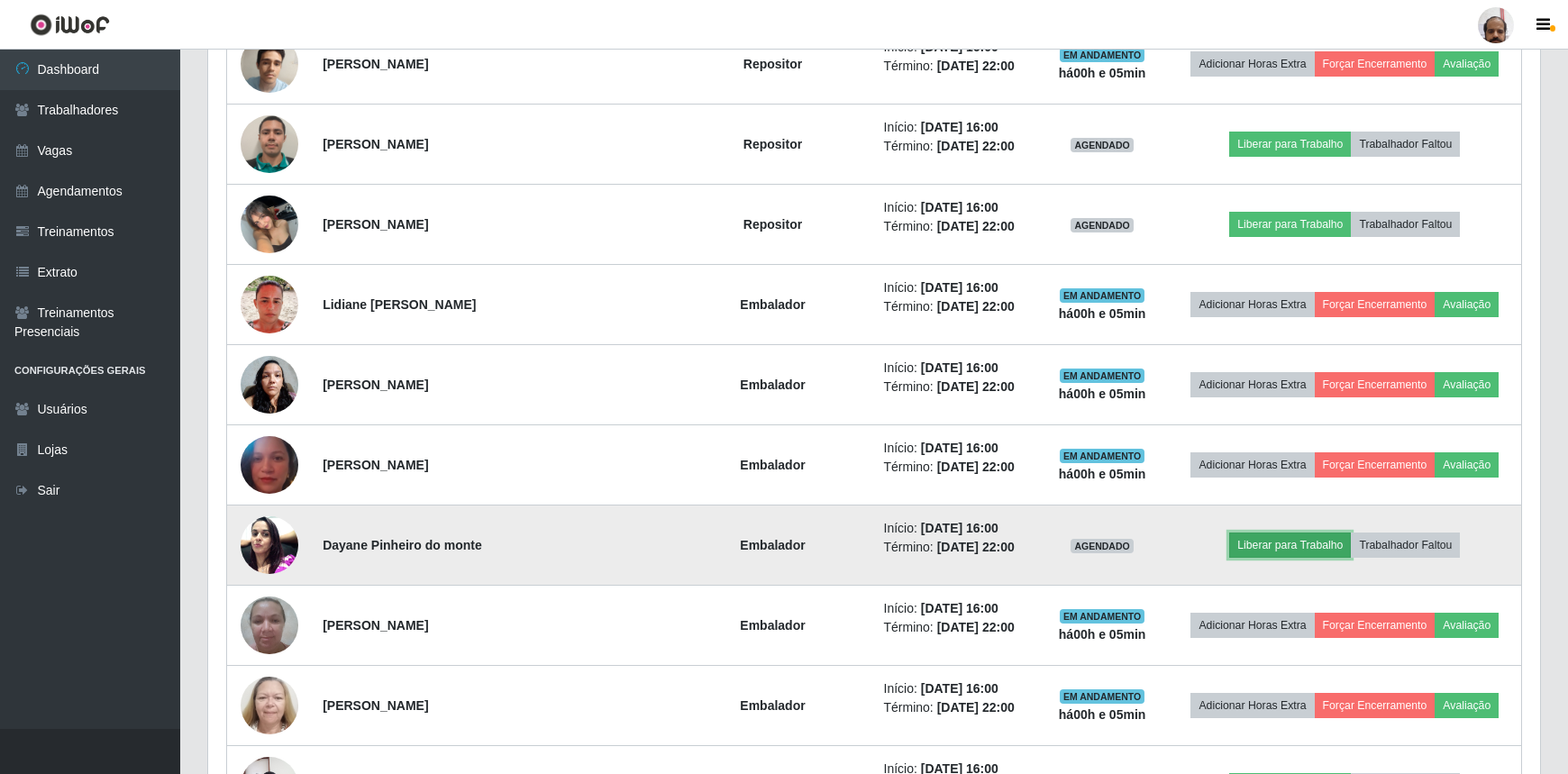
click at [1257, 539] on button "Liberar para Trabalho" at bounding box center [1290, 544] width 121 height 25
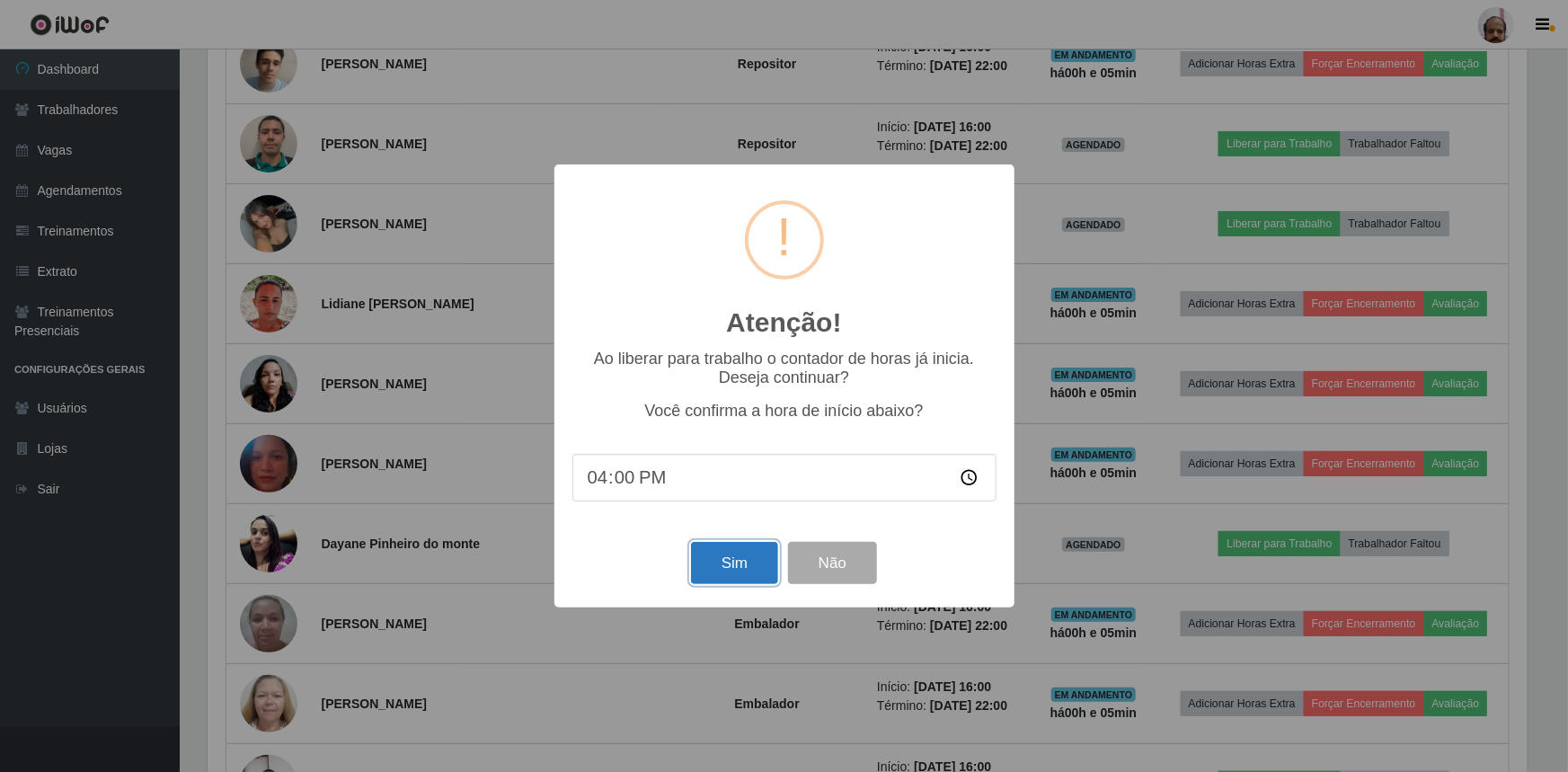
click at [735, 564] on button "Sim" at bounding box center [735, 563] width 87 height 43
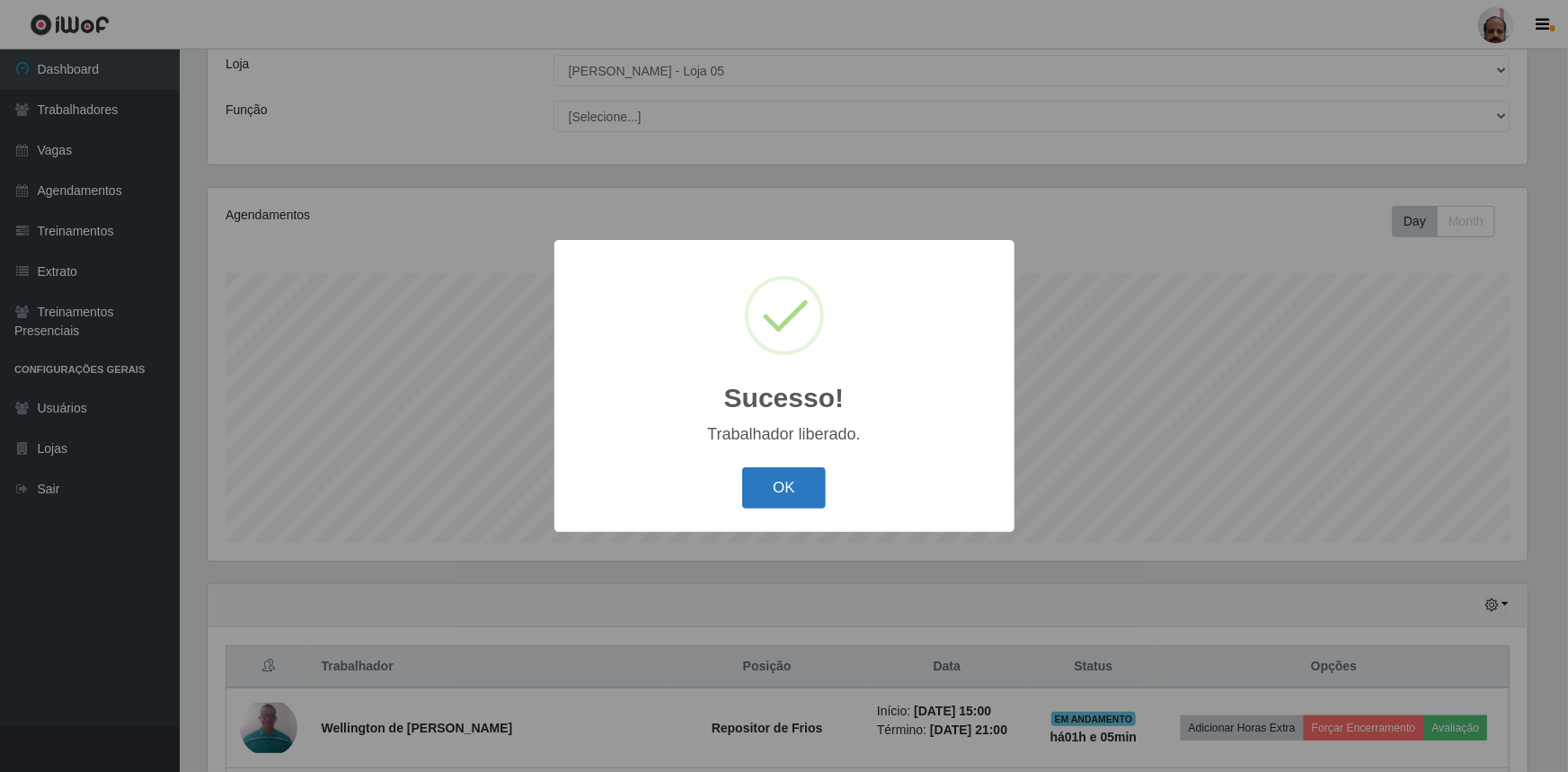
click at [789, 486] on button "OK" at bounding box center [784, 488] width 83 height 43
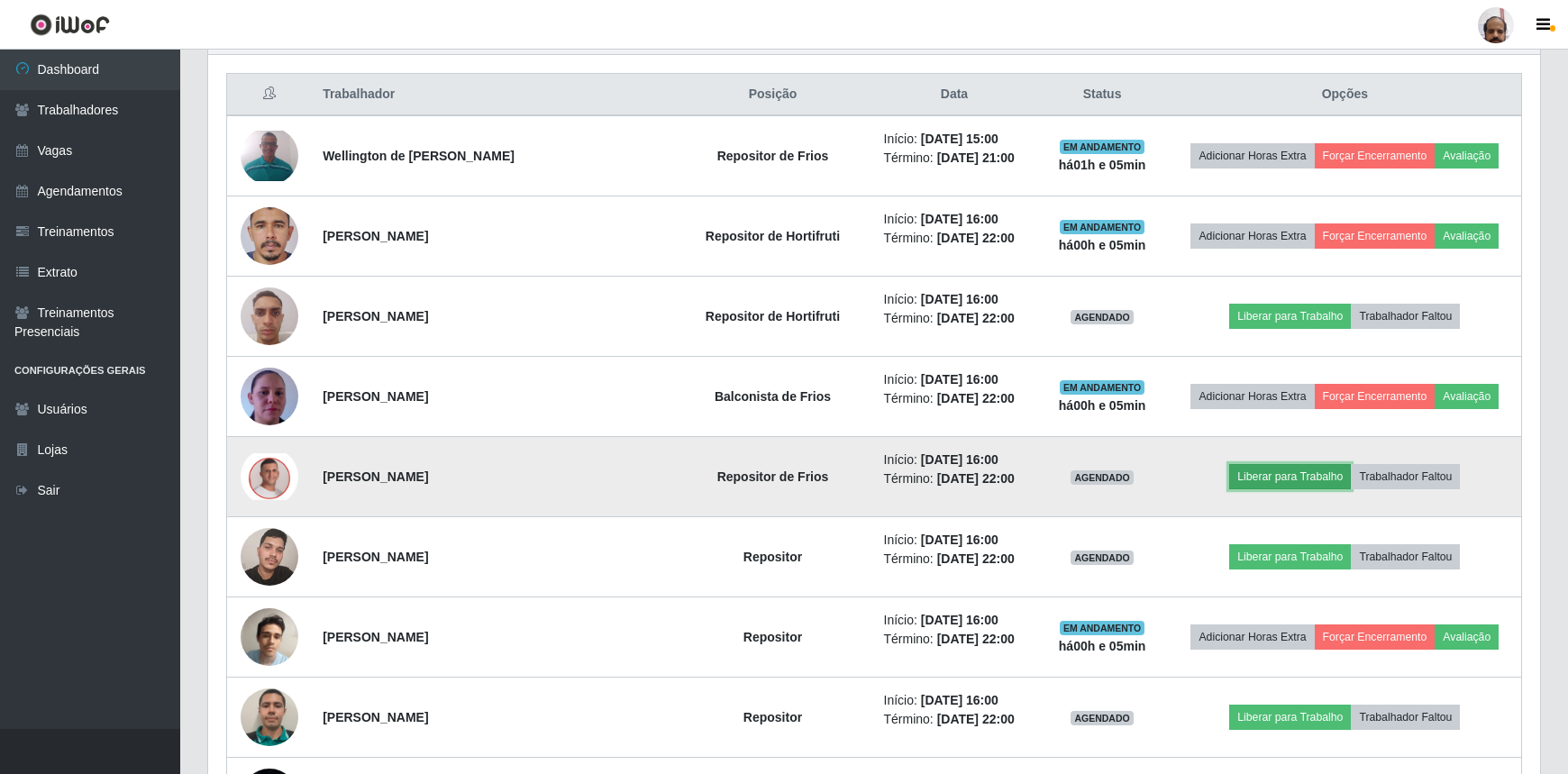
click at [1247, 471] on button "Liberar para Trabalho" at bounding box center [1290, 476] width 121 height 25
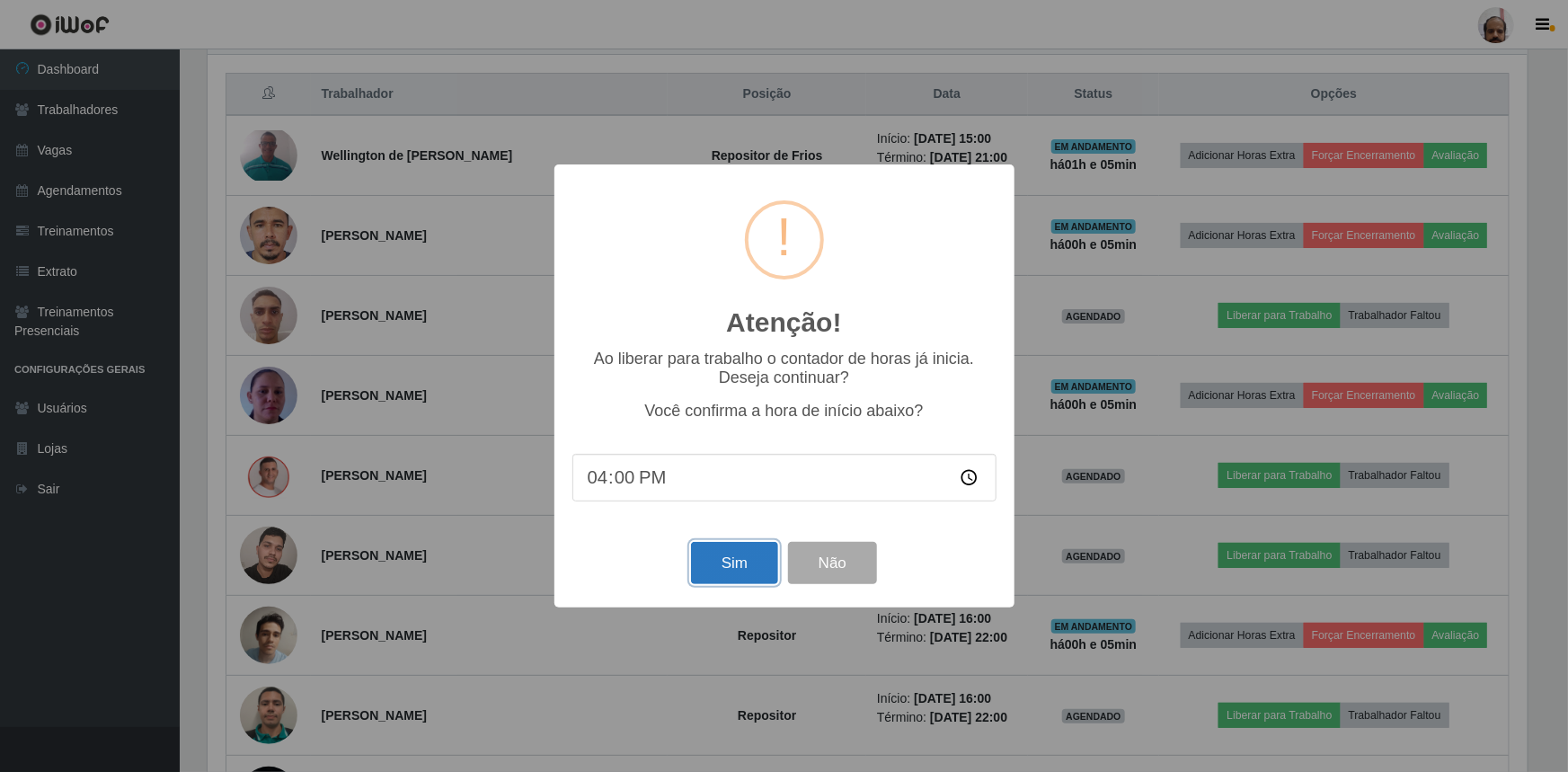
click at [740, 563] on button "Sim" at bounding box center [735, 563] width 87 height 43
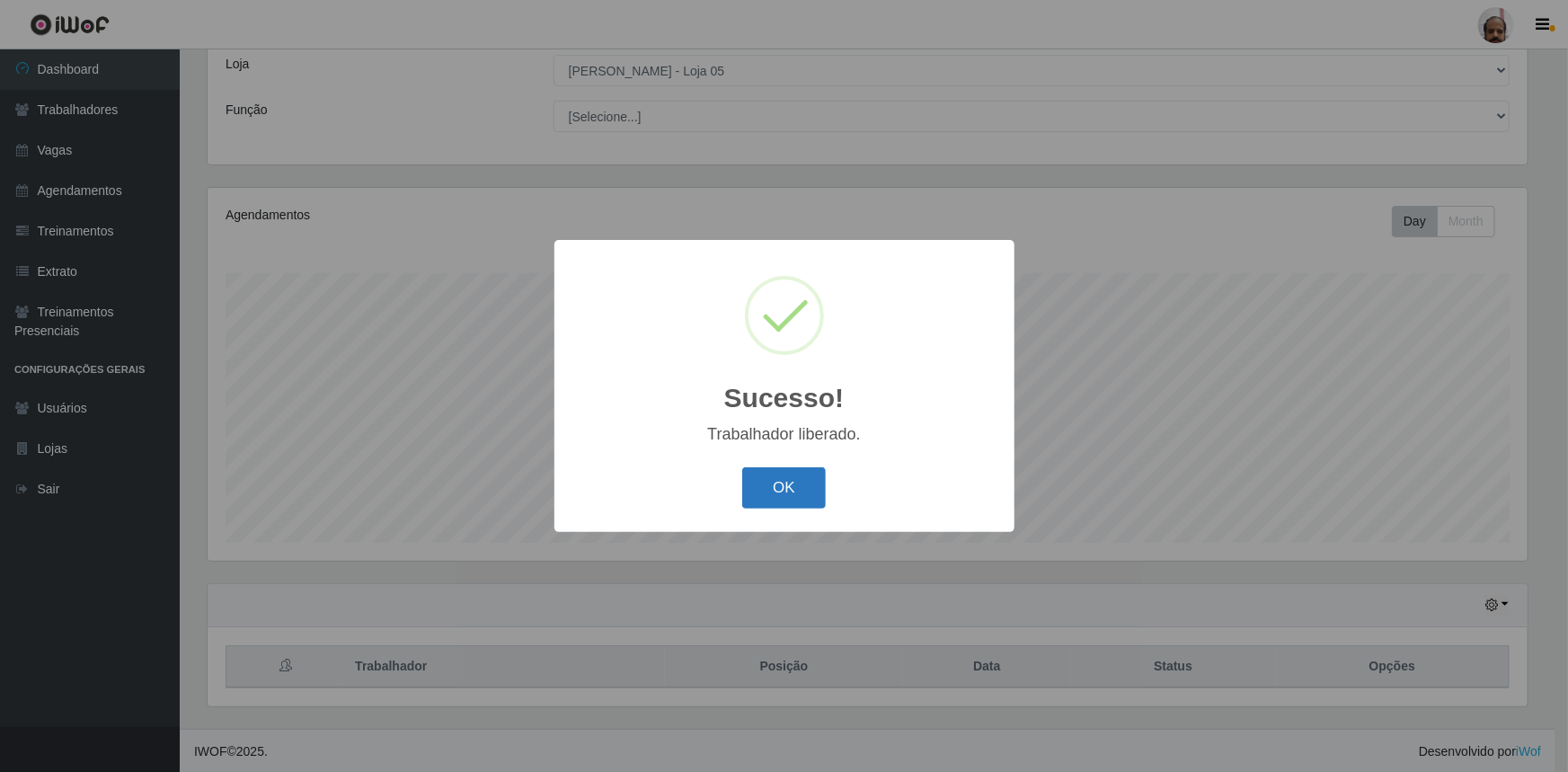
click at [765, 485] on button "OK" at bounding box center [784, 488] width 83 height 43
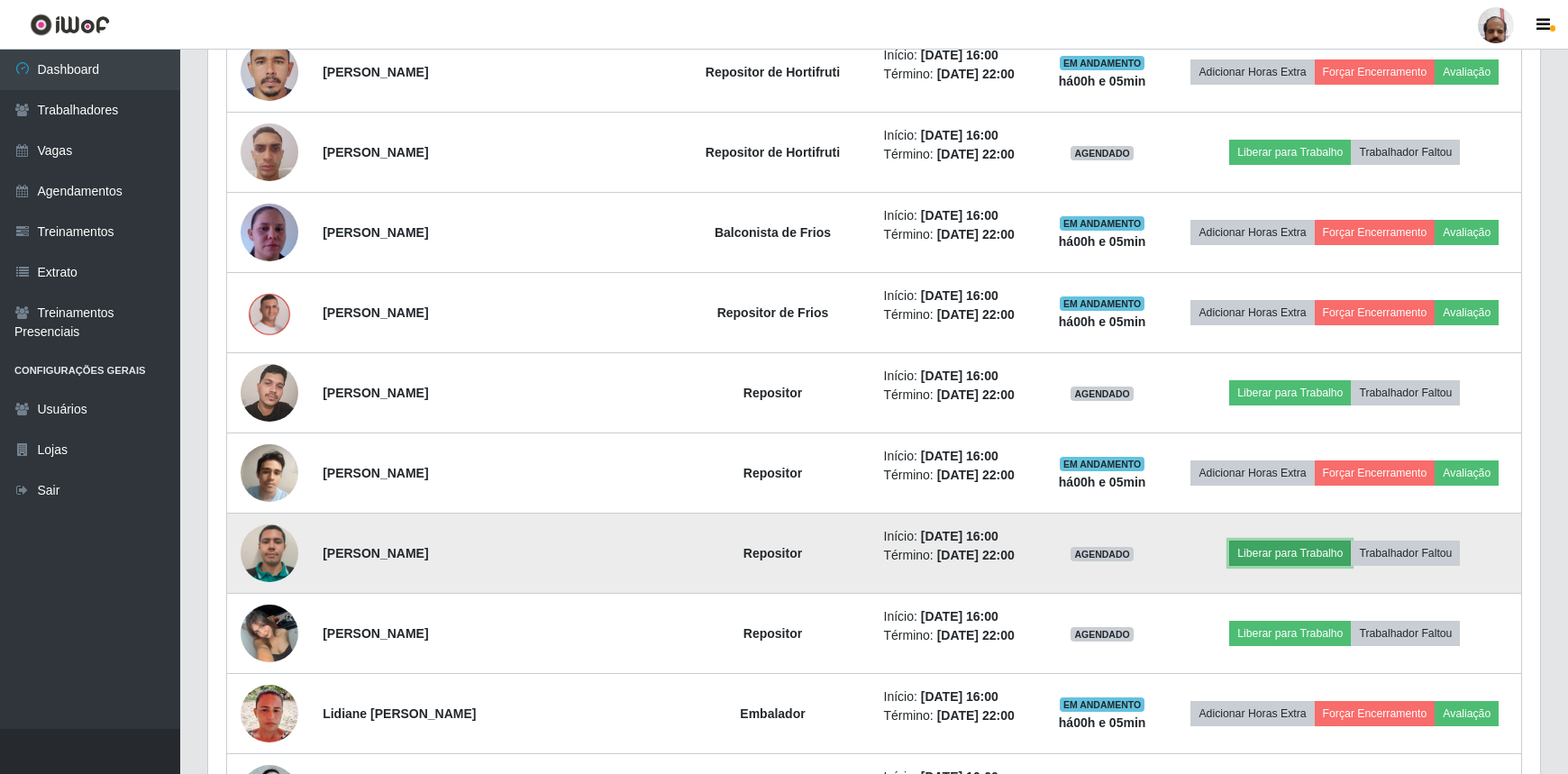
click at [1268, 549] on button "Liberar para Trabalho" at bounding box center [1290, 552] width 121 height 25
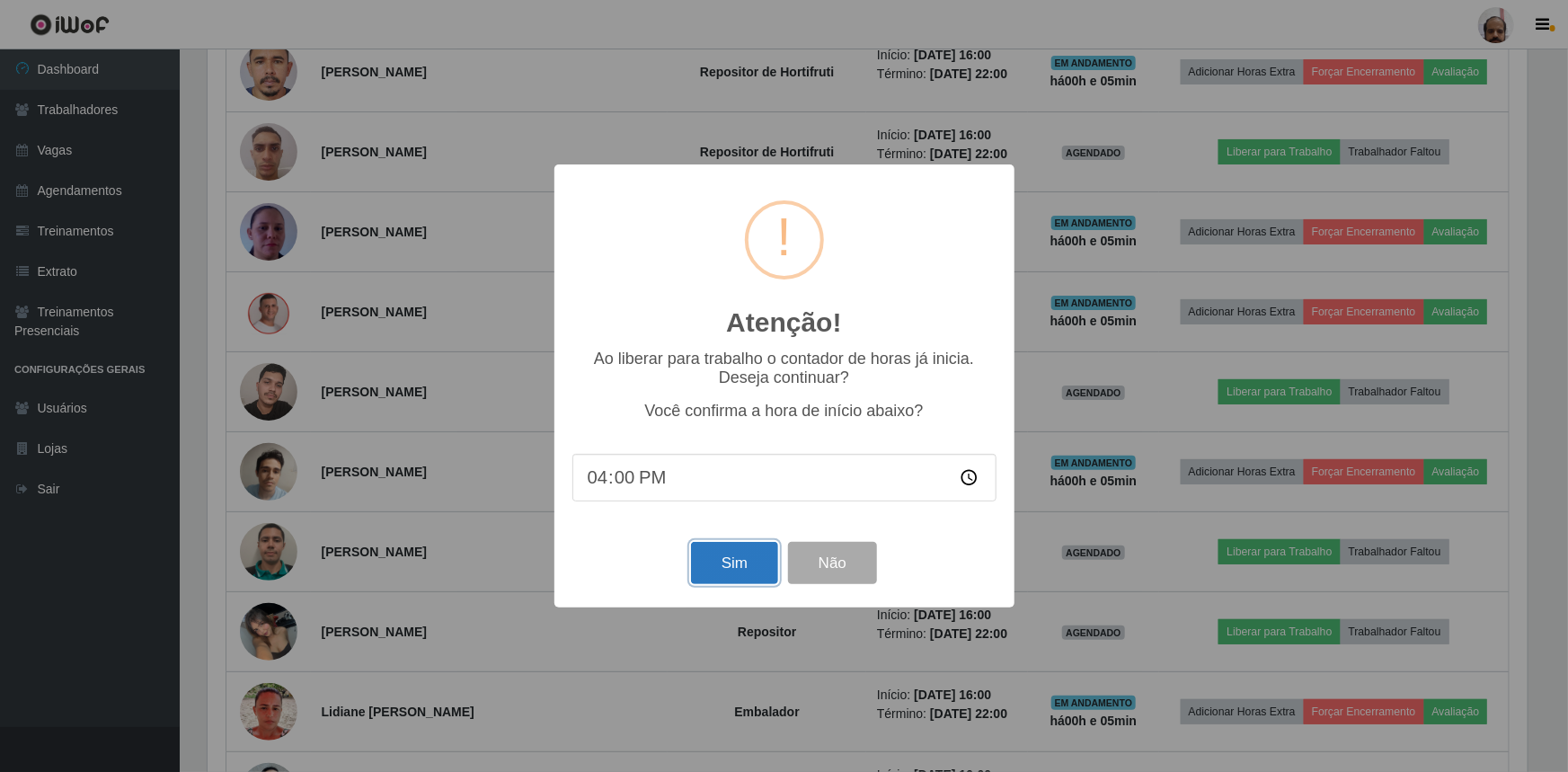
click at [706, 568] on button "Sim" at bounding box center [735, 563] width 87 height 43
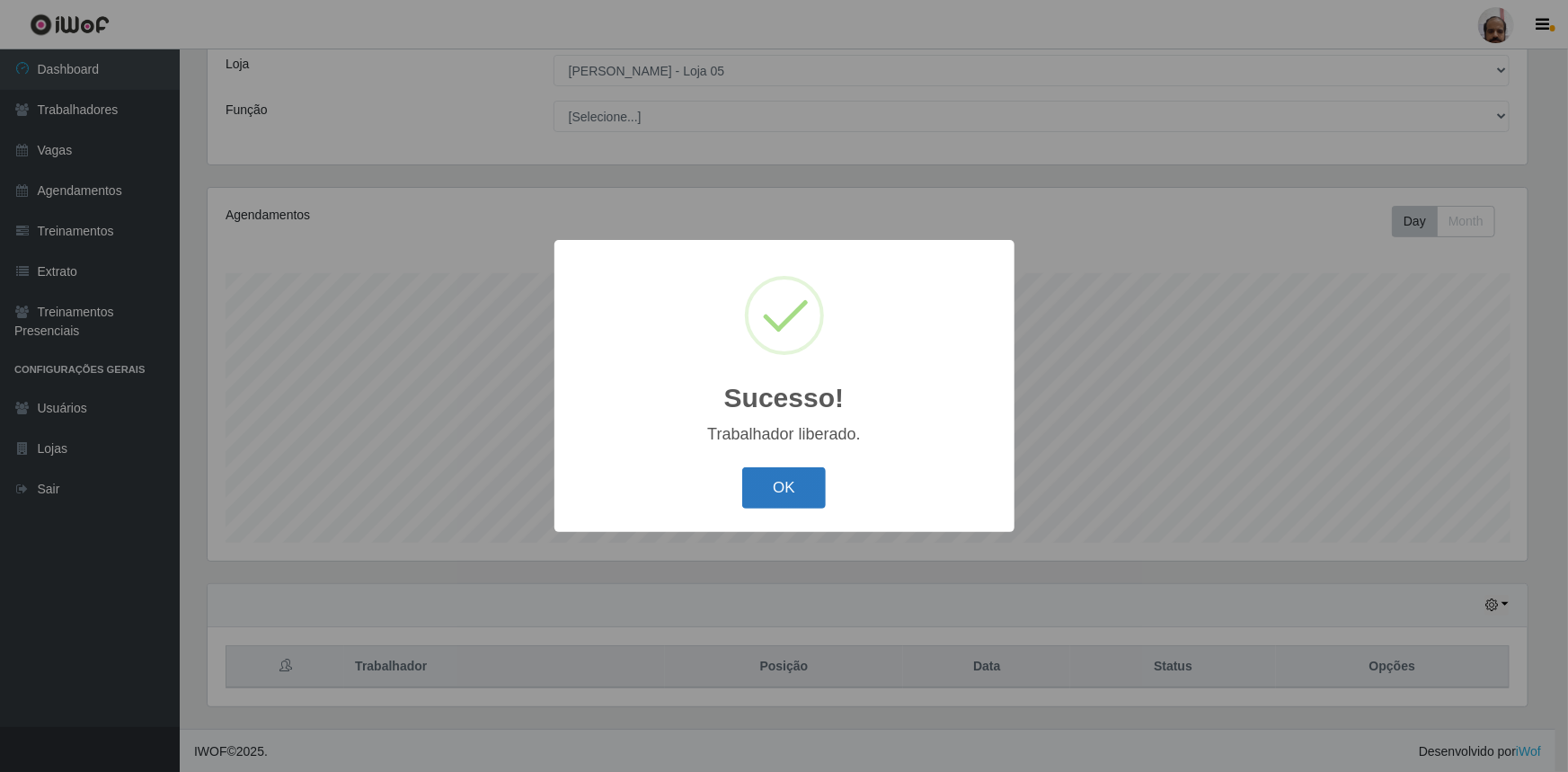
click at [778, 491] on button "OK" at bounding box center [784, 488] width 83 height 43
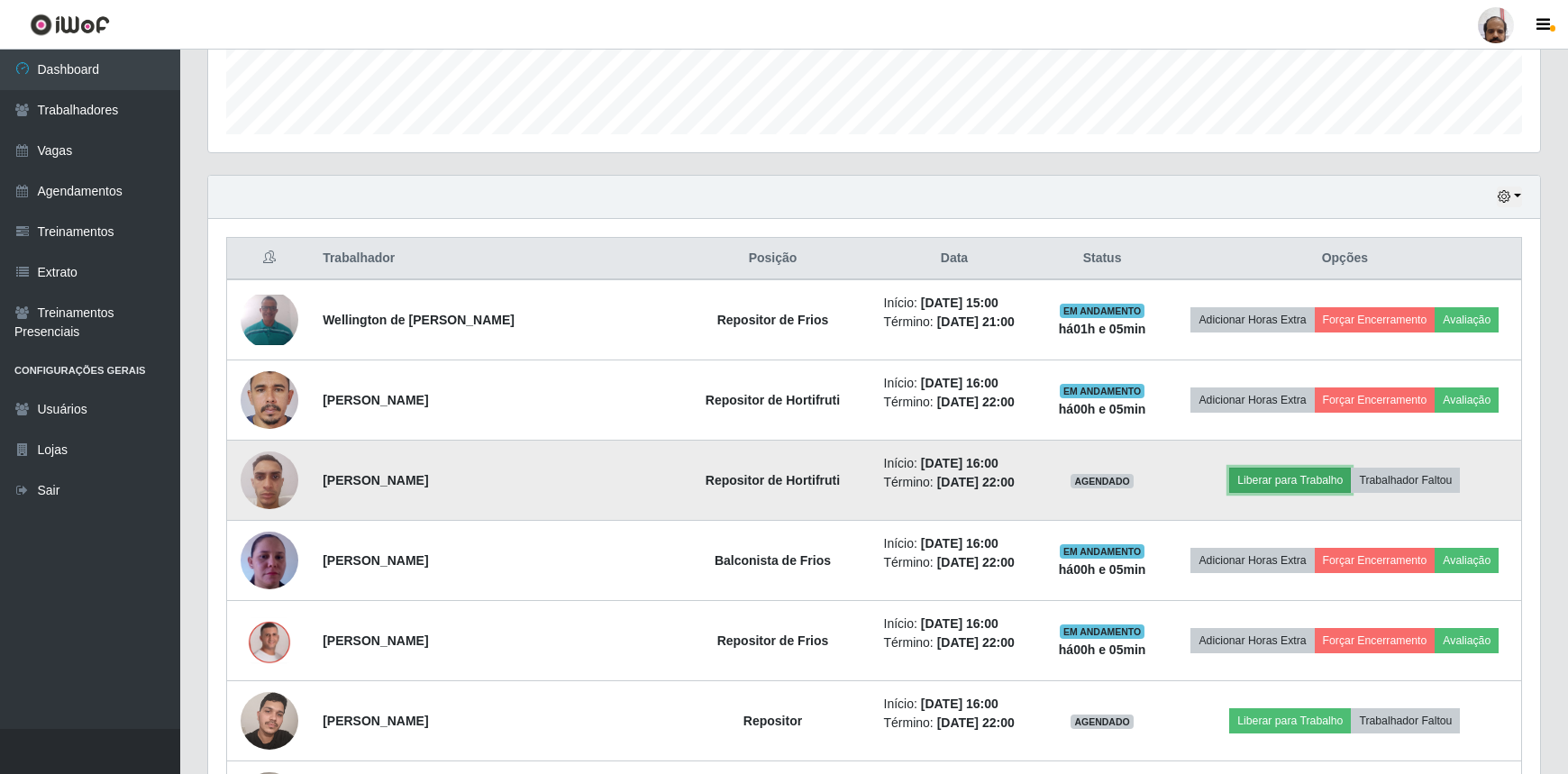
click at [1259, 472] on button "Liberar para Trabalho" at bounding box center [1290, 480] width 121 height 25
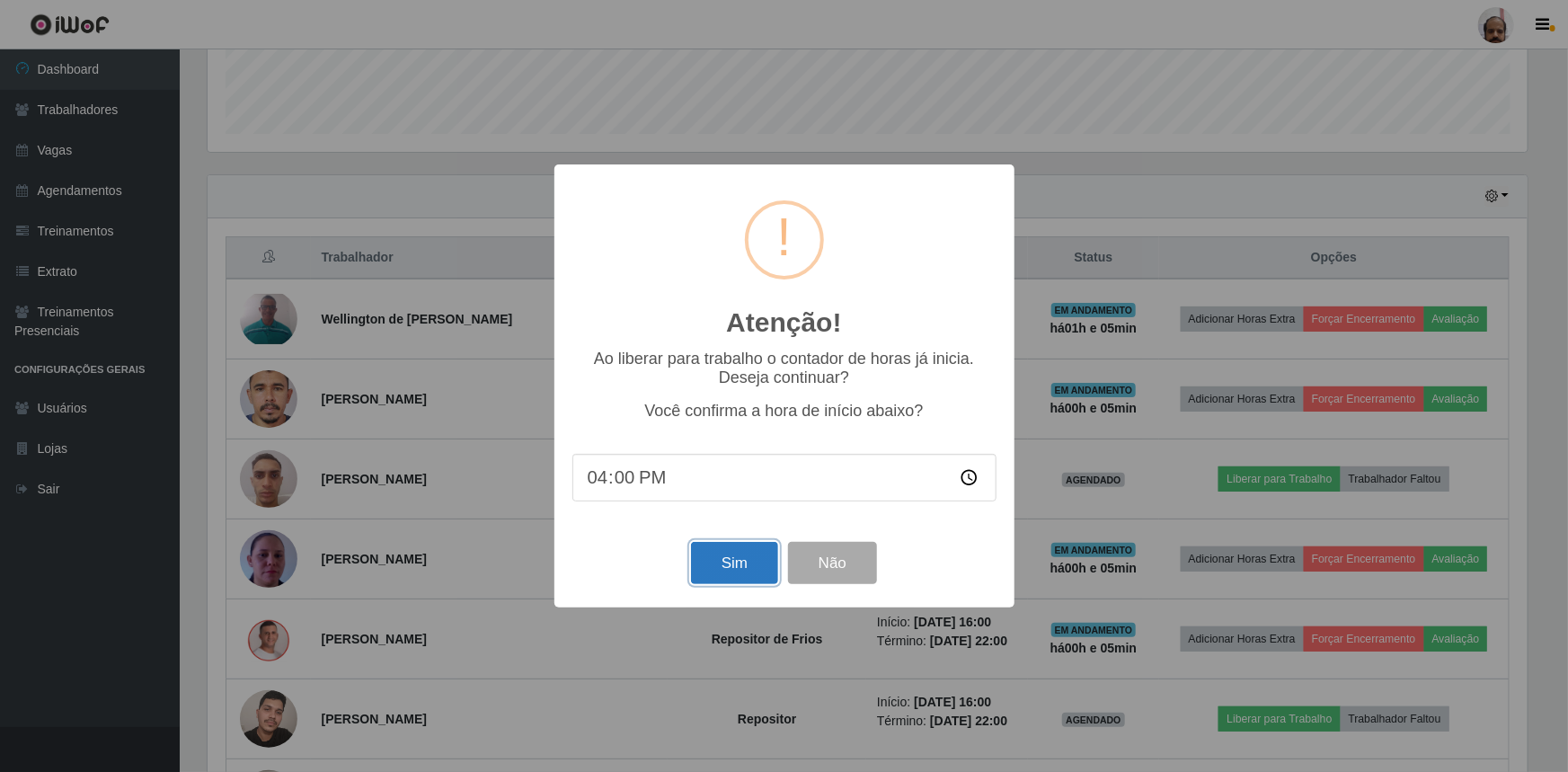
click at [739, 562] on button "Sim" at bounding box center [735, 563] width 87 height 43
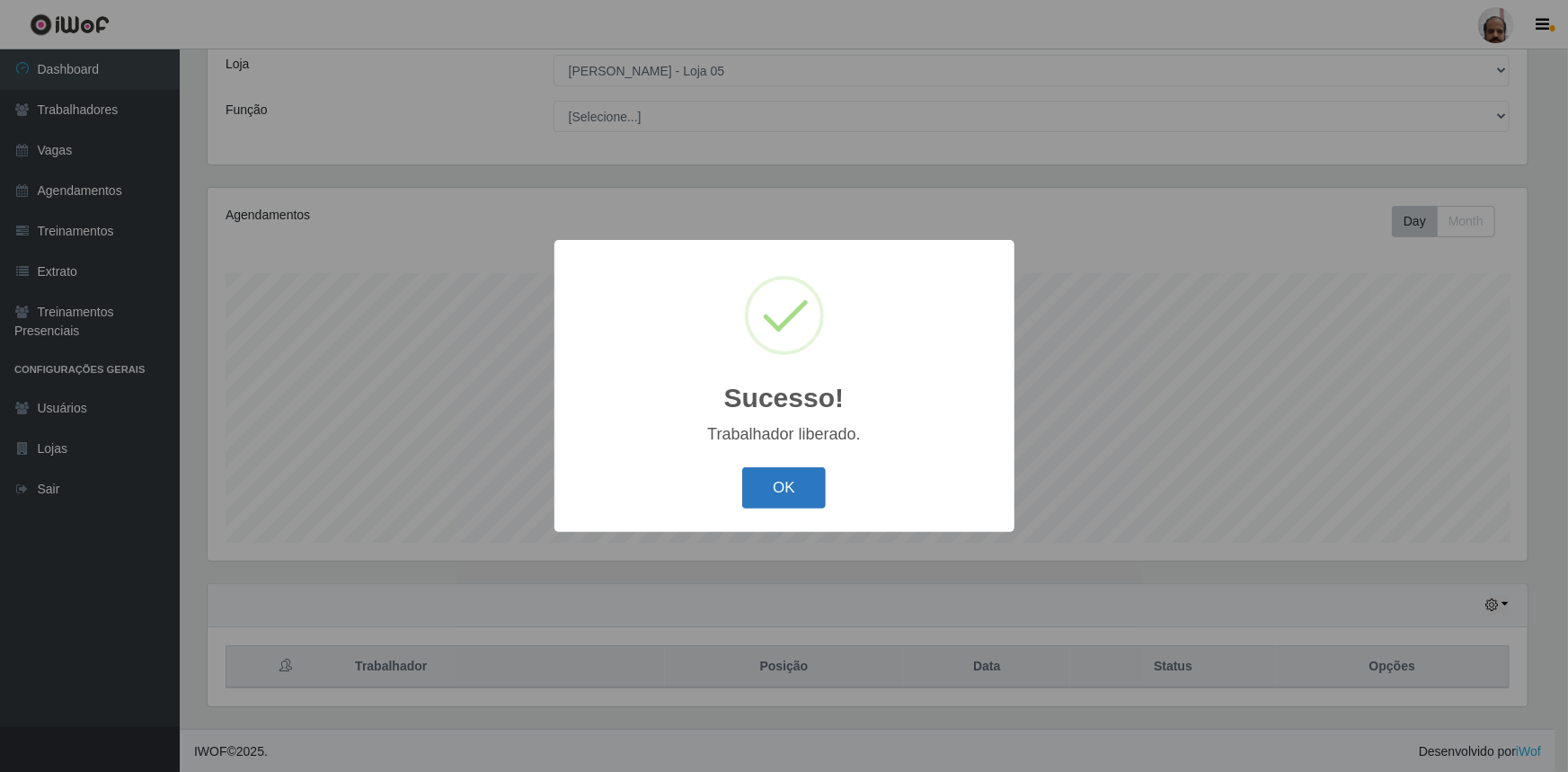
click at [749, 485] on button "OK" at bounding box center [784, 488] width 83 height 43
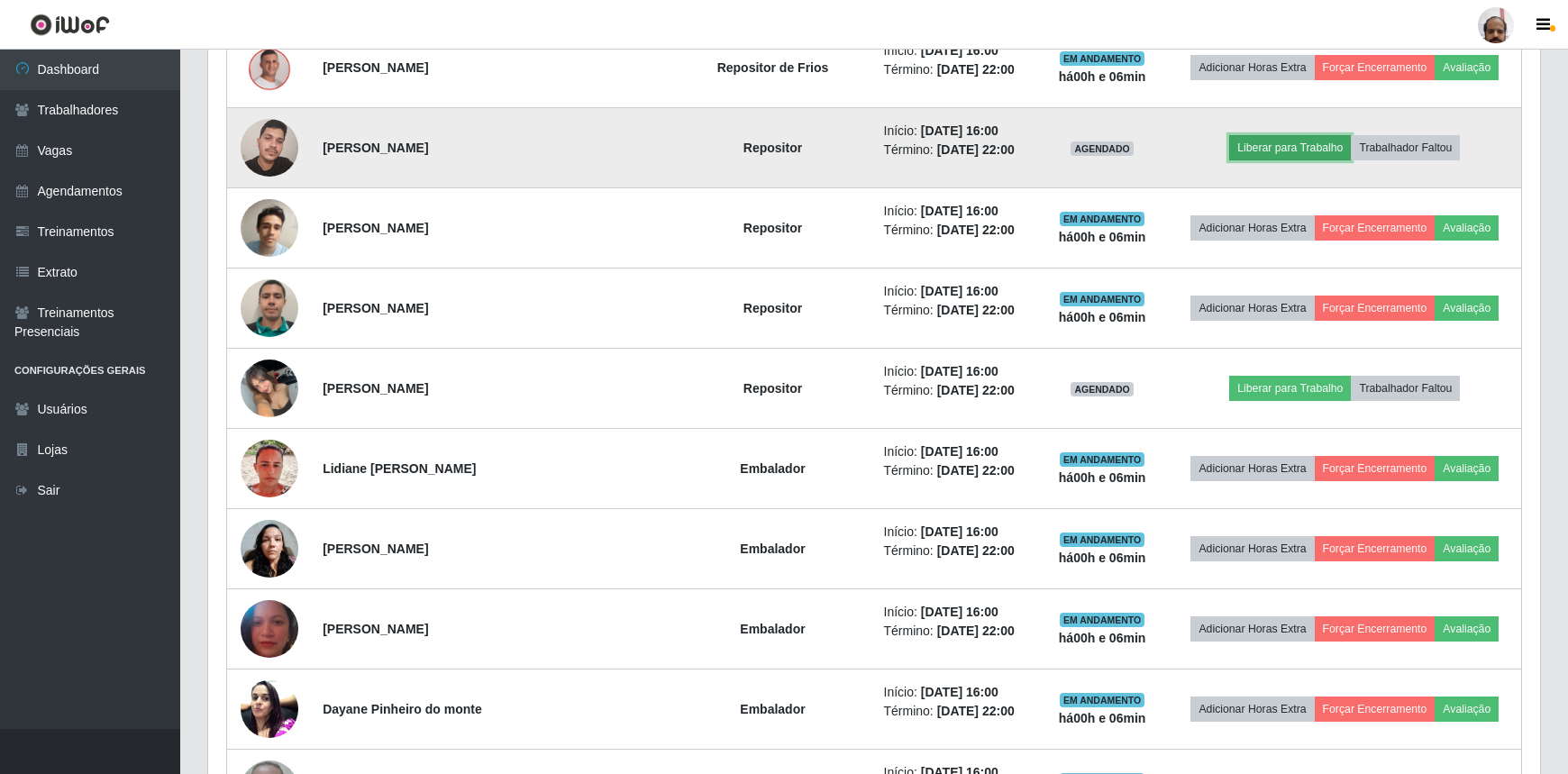
click at [1263, 139] on button "Liberar para Trabalho" at bounding box center [1290, 147] width 121 height 25
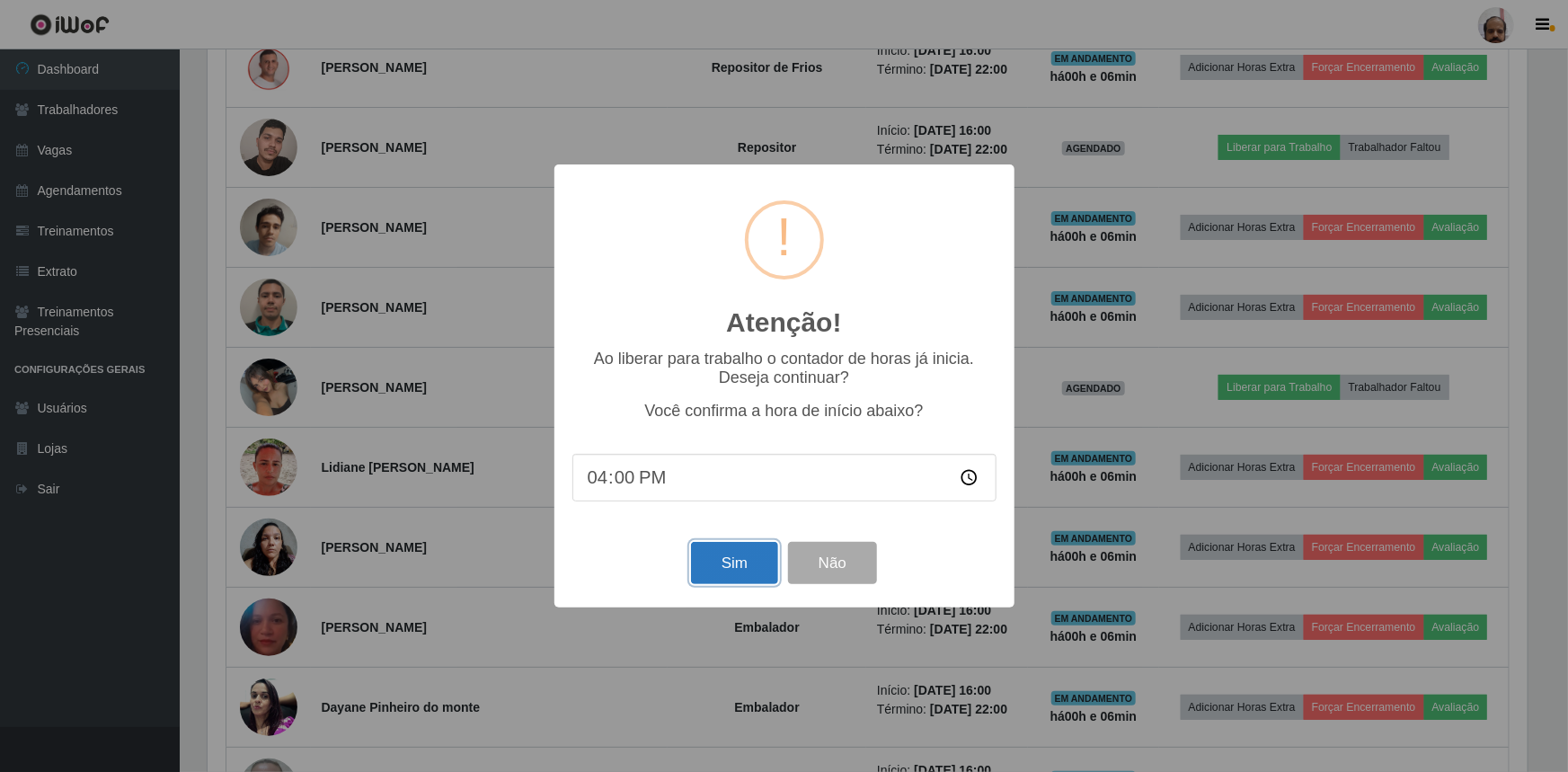
click at [731, 562] on button "Sim" at bounding box center [735, 563] width 87 height 43
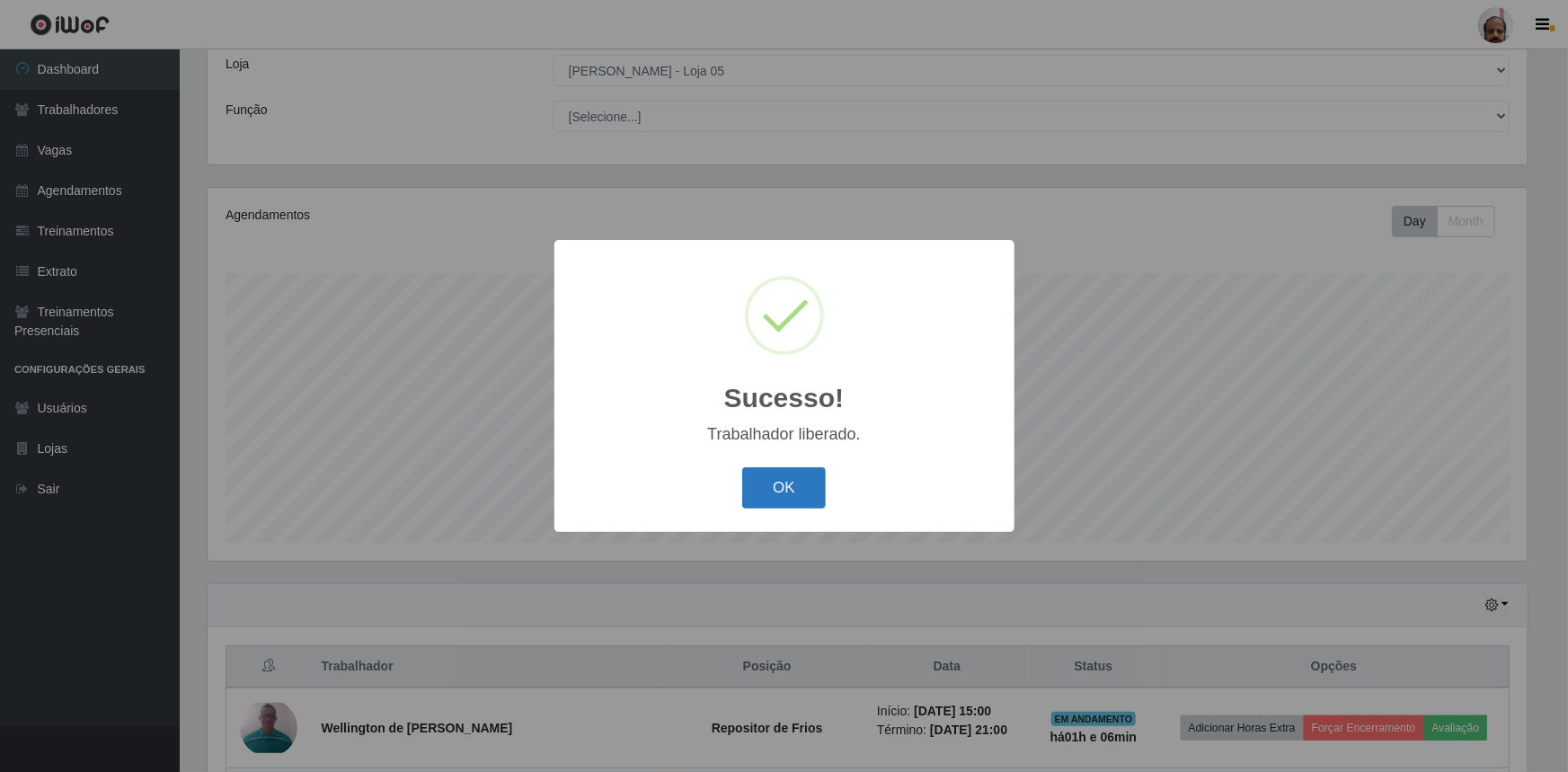
click at [776, 487] on button "OK" at bounding box center [784, 488] width 83 height 43
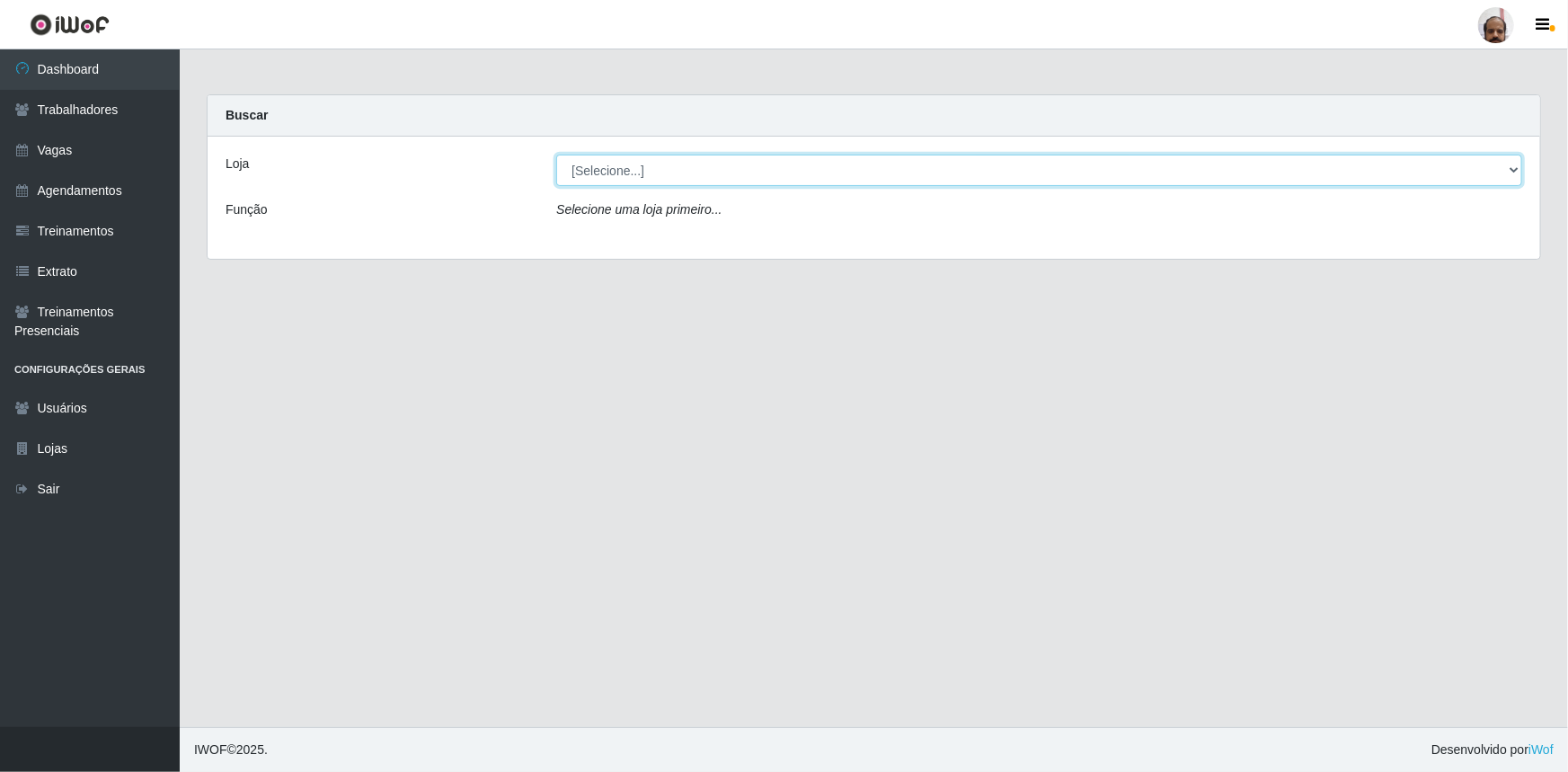
click at [593, 178] on select "[Selecione...] Mar Vermelho - Loja 05" at bounding box center [1039, 171] width 966 height 32
select select "252"
click at [556, 155] on select "[Selecione...] Mar Vermelho - Loja 05" at bounding box center [1039, 171] width 966 height 32
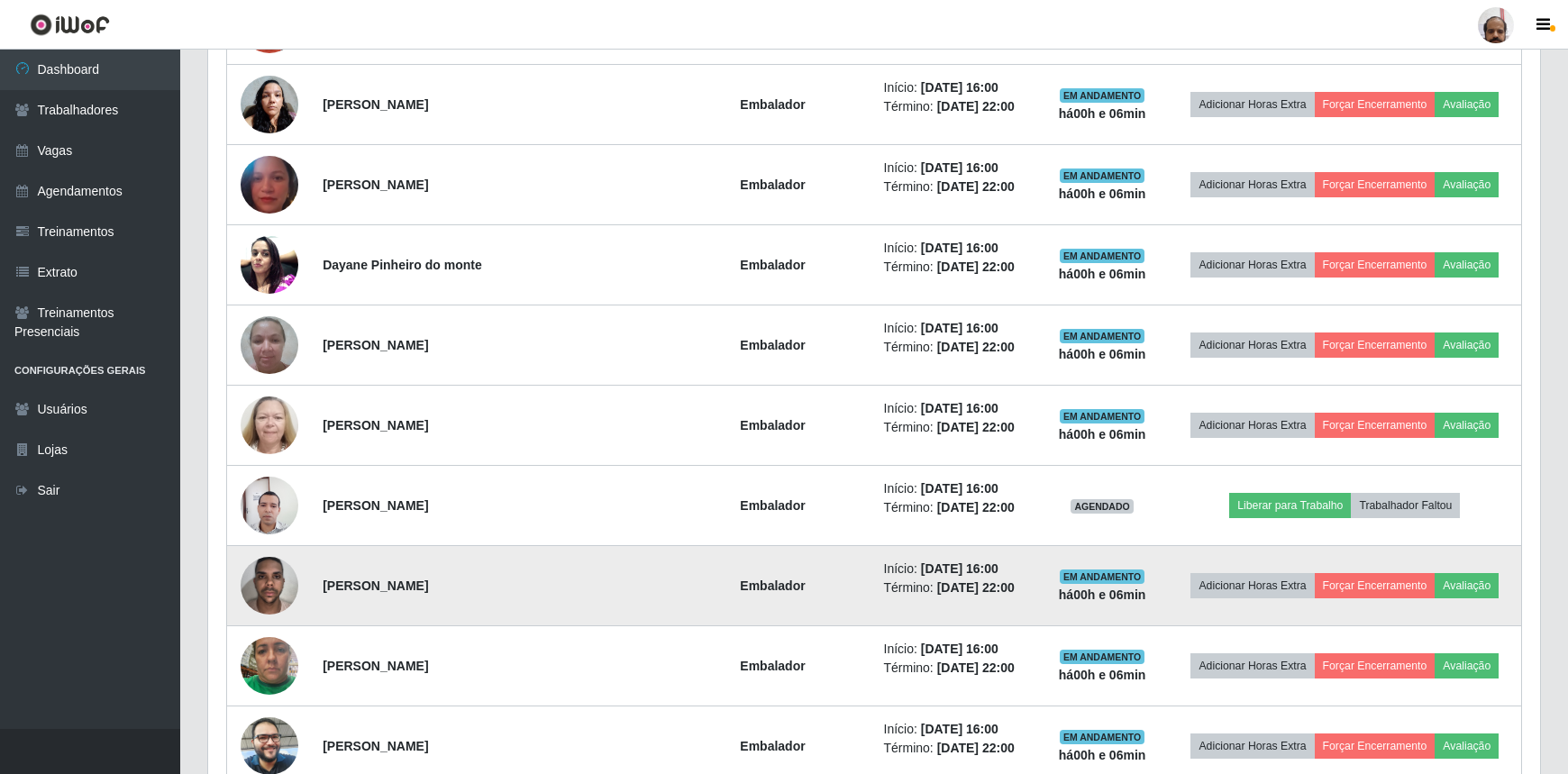
scroll to position [1556, 0]
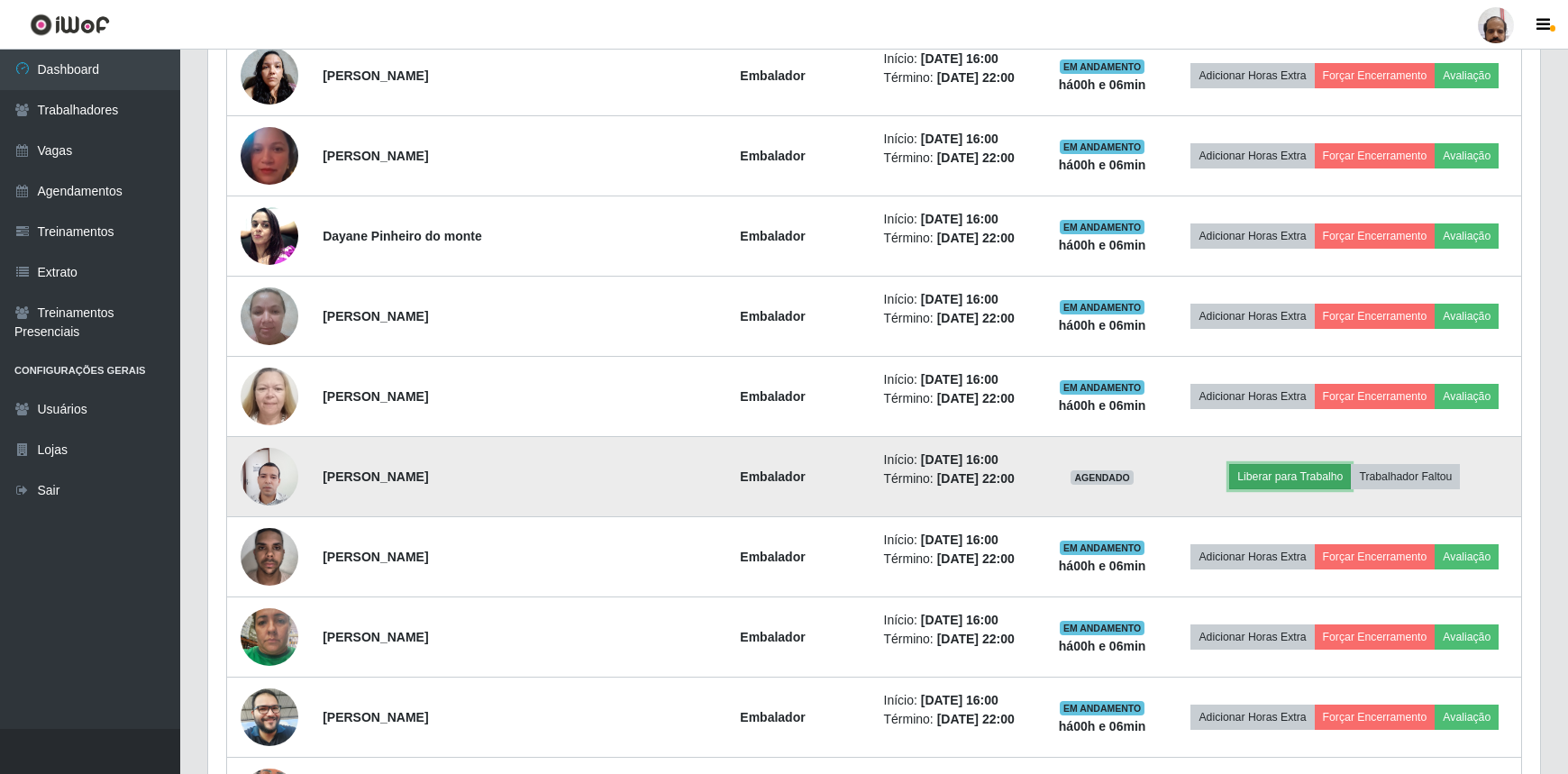
click at [1255, 474] on button "Liberar para Trabalho" at bounding box center [1290, 476] width 121 height 25
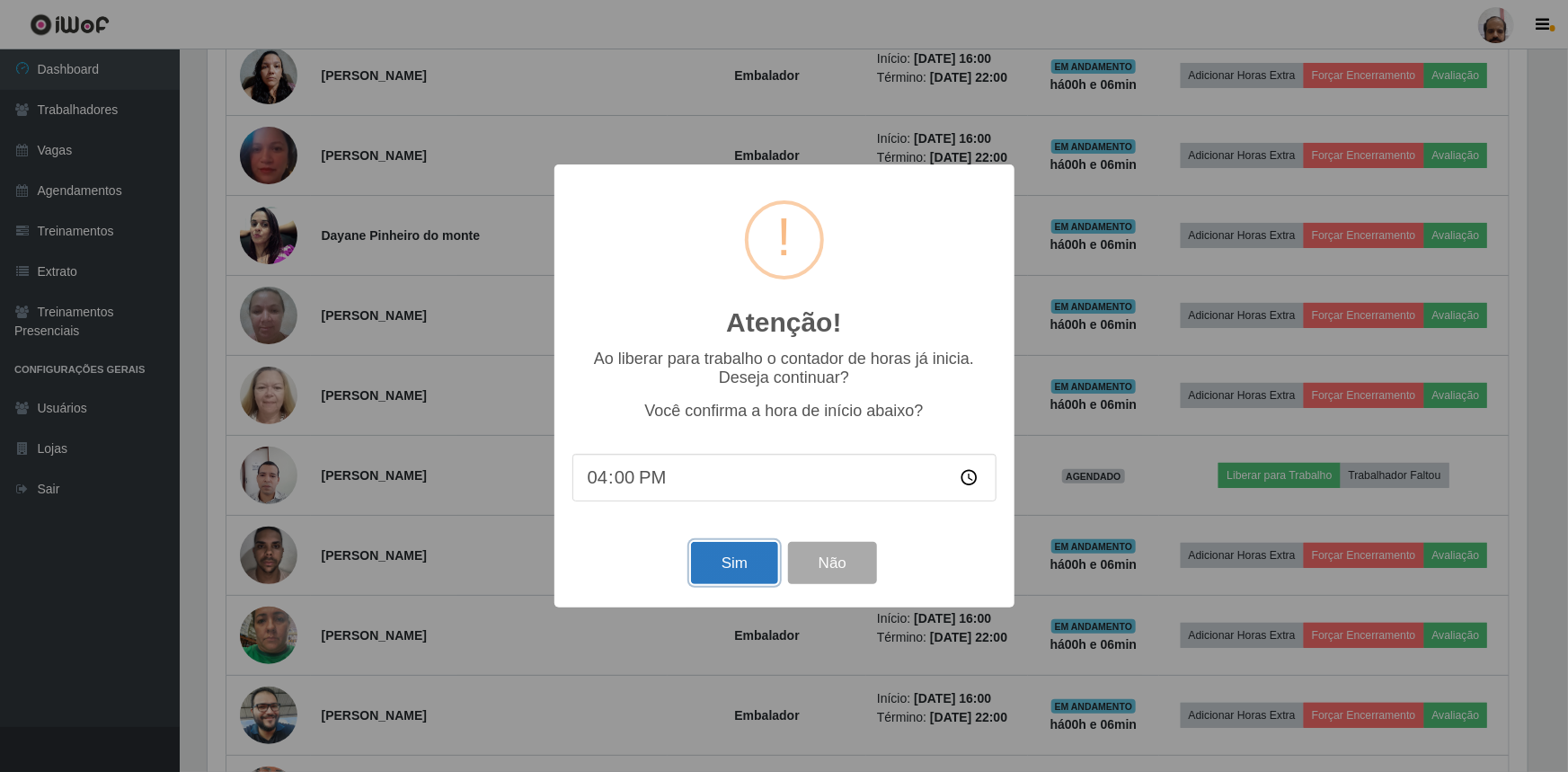
click at [742, 571] on button "Sim" at bounding box center [735, 563] width 87 height 43
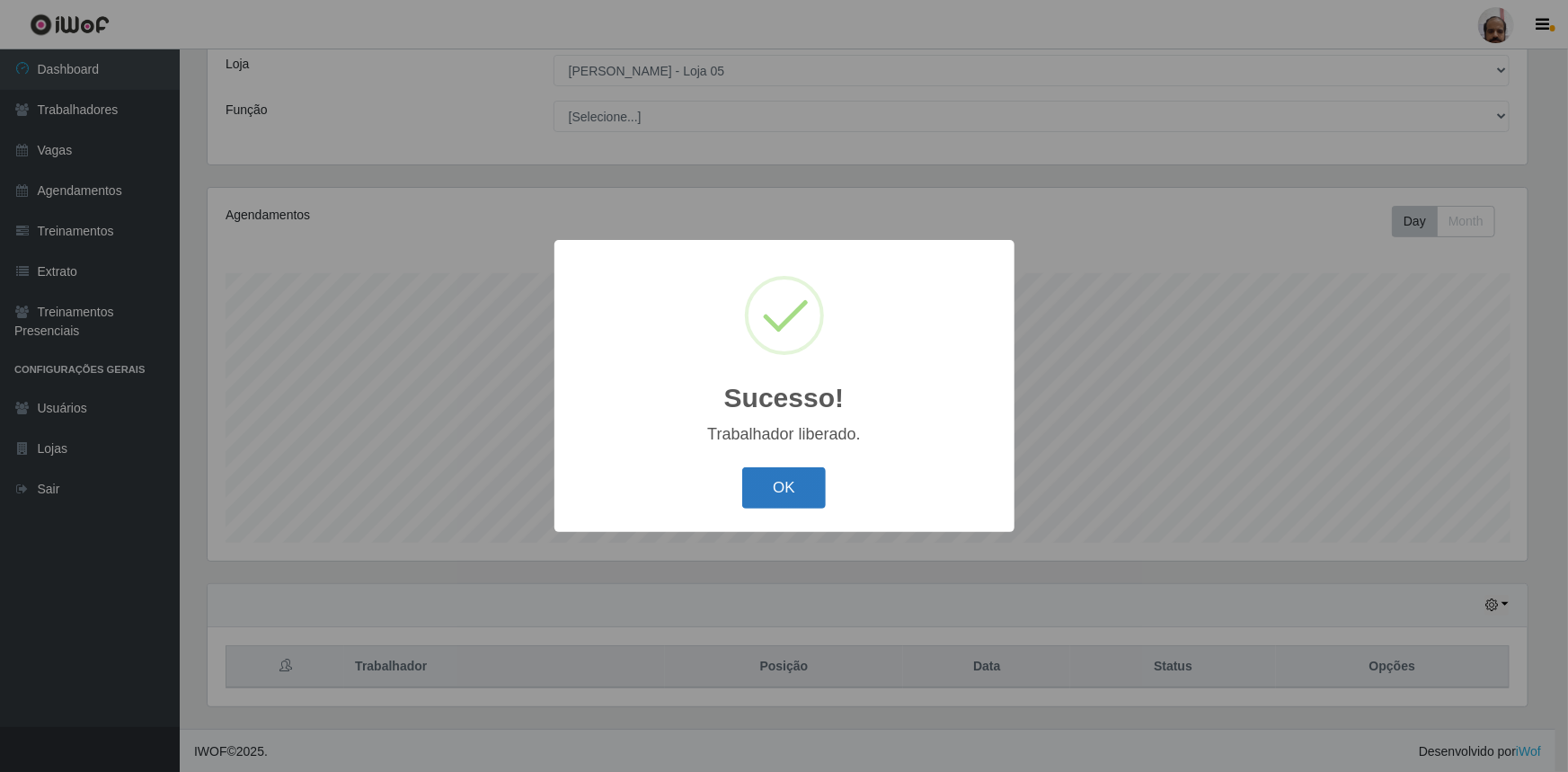
click at [785, 491] on button "OK" at bounding box center [784, 488] width 83 height 43
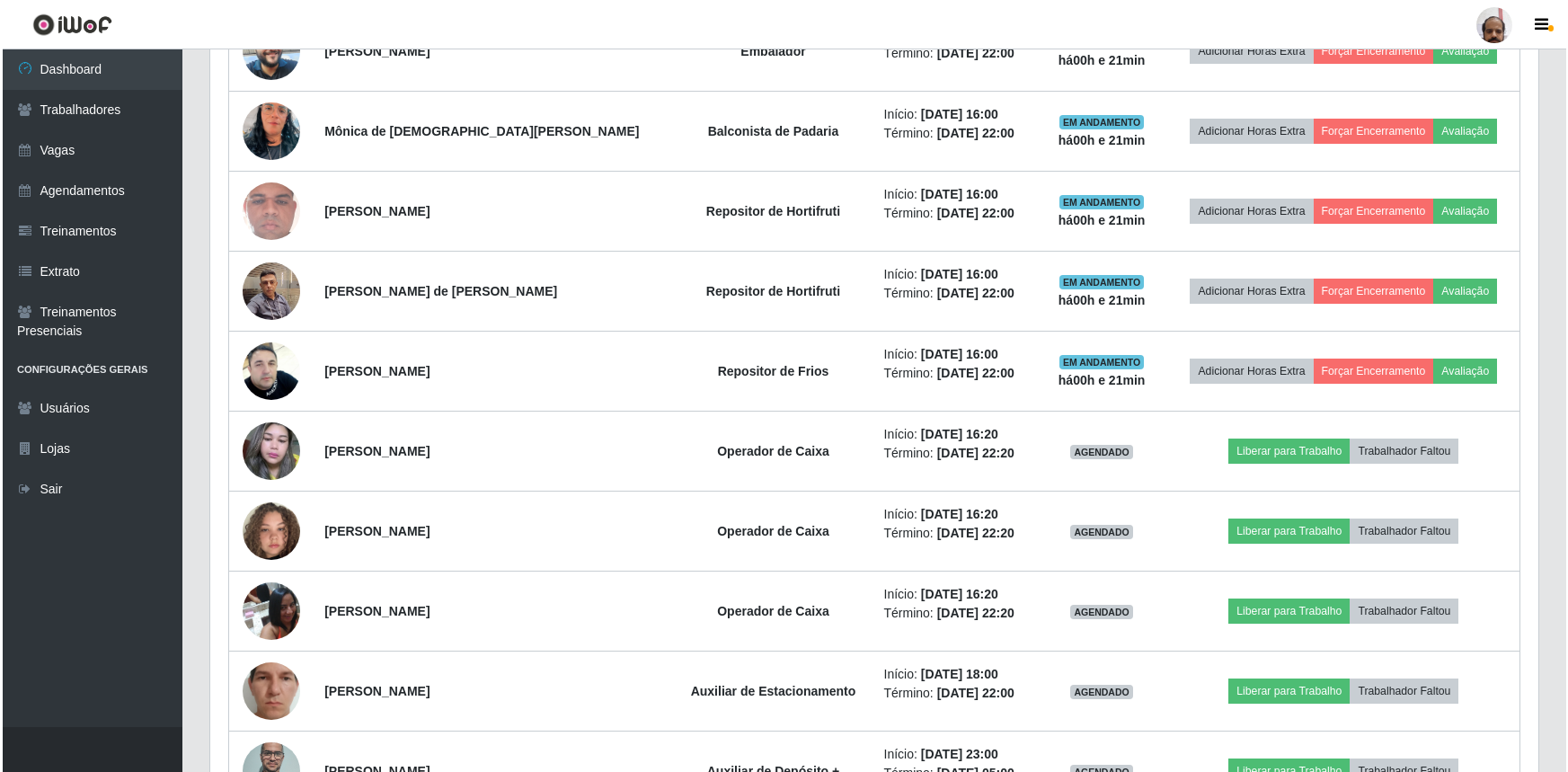
scroll to position [2238, 0]
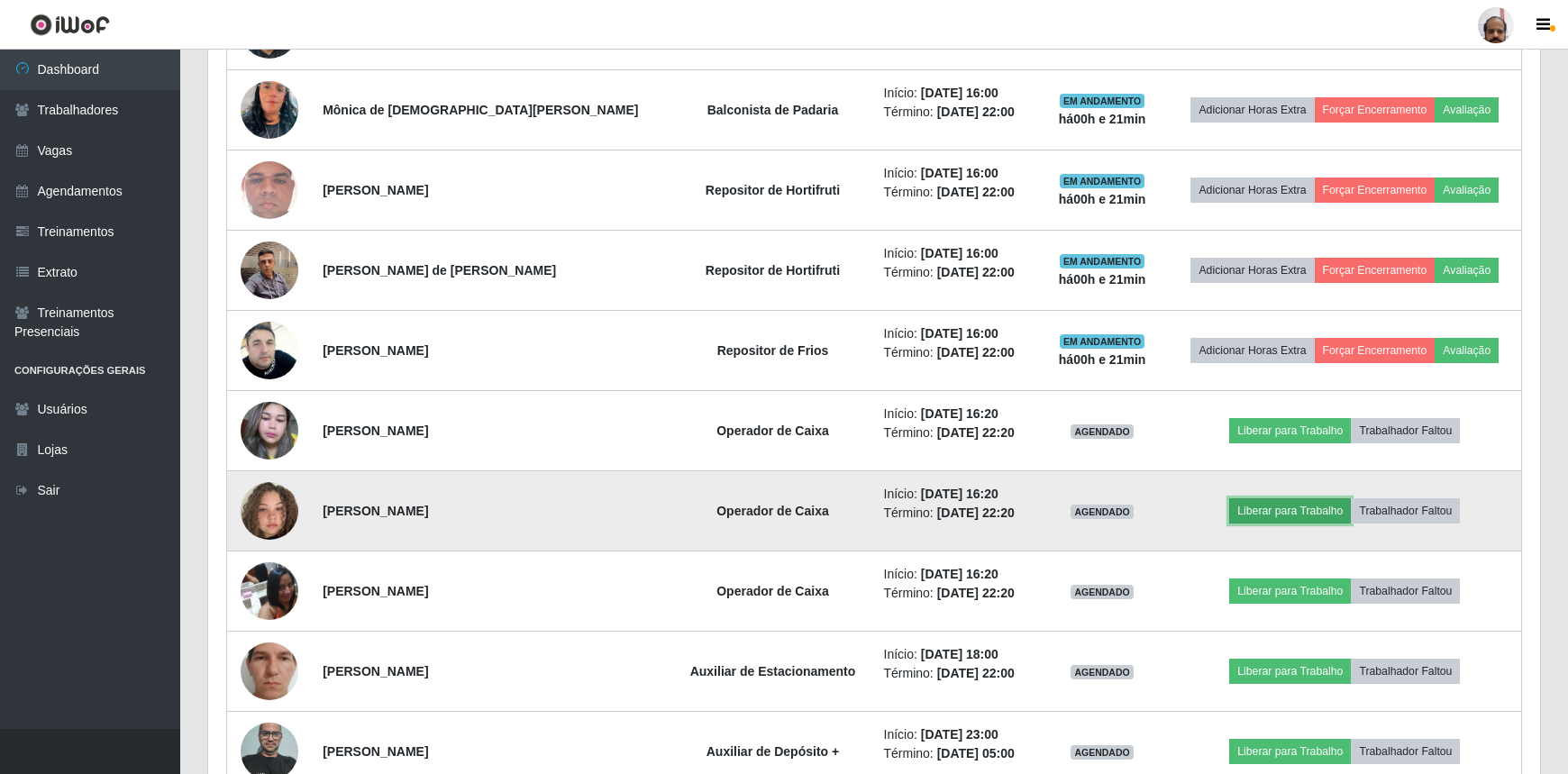
click at [1291, 509] on button "Liberar para Trabalho" at bounding box center [1290, 510] width 121 height 25
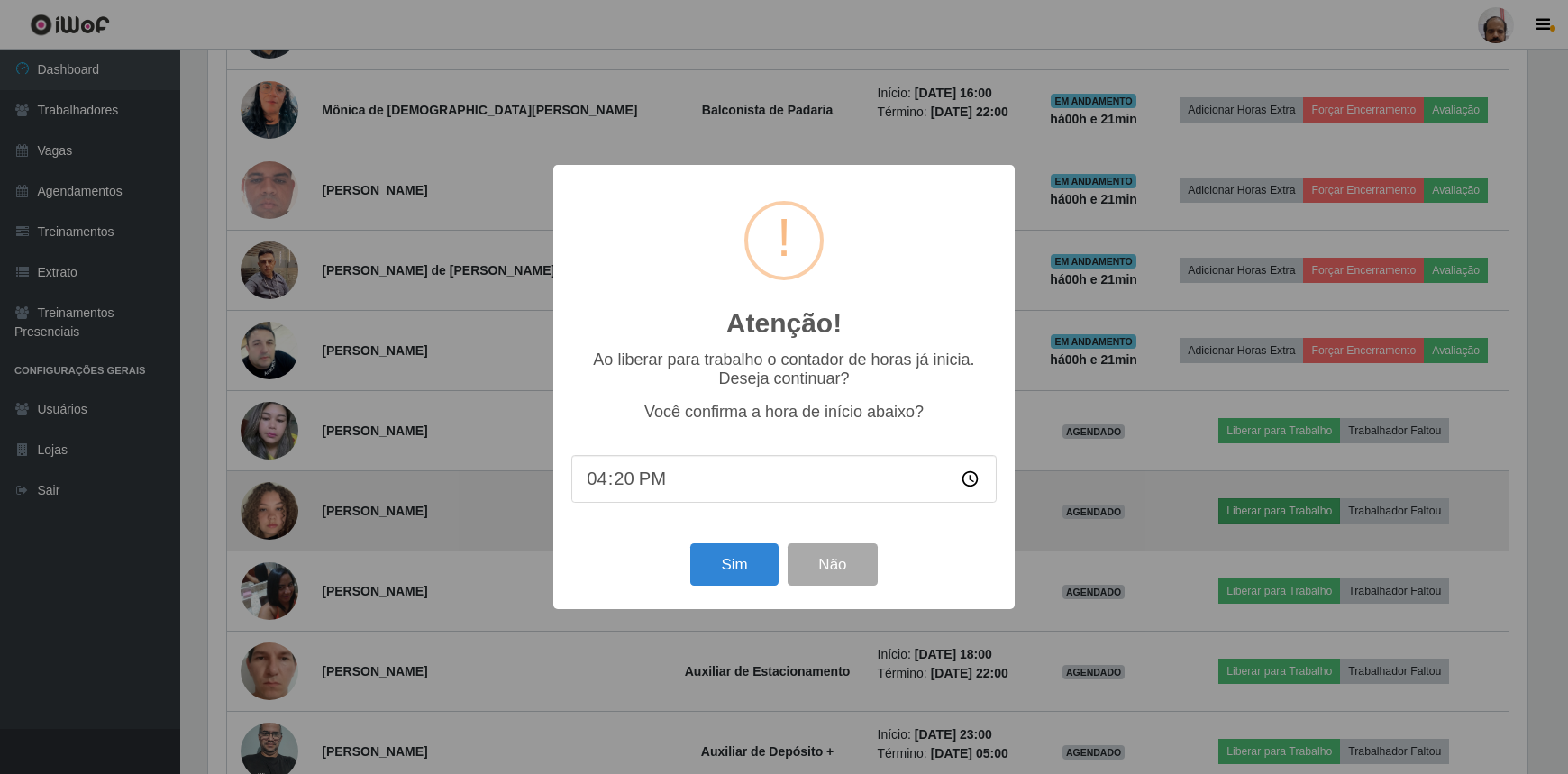
scroll to position [374, 1324]
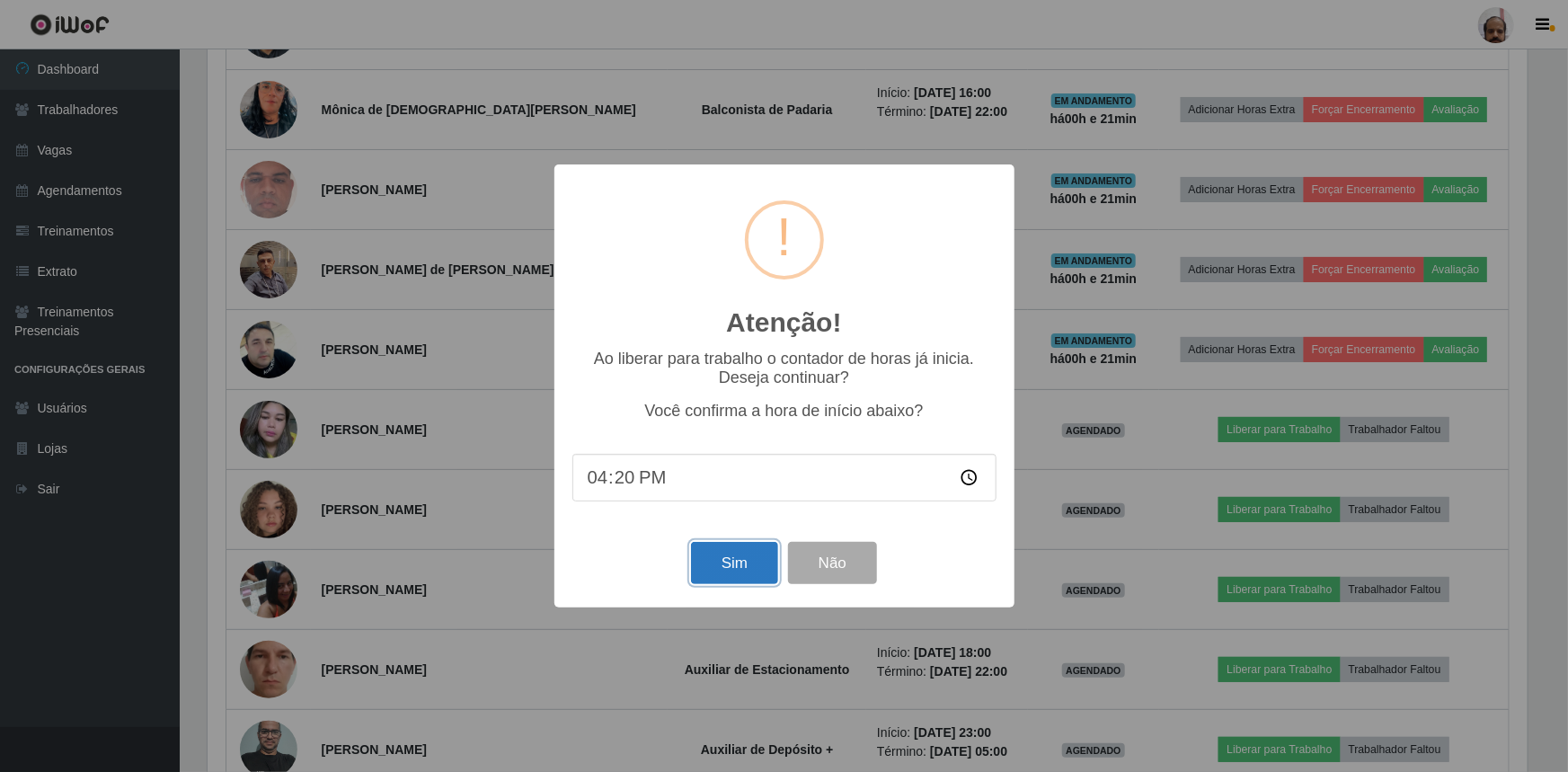
click at [744, 571] on button "Sim" at bounding box center [735, 563] width 87 height 43
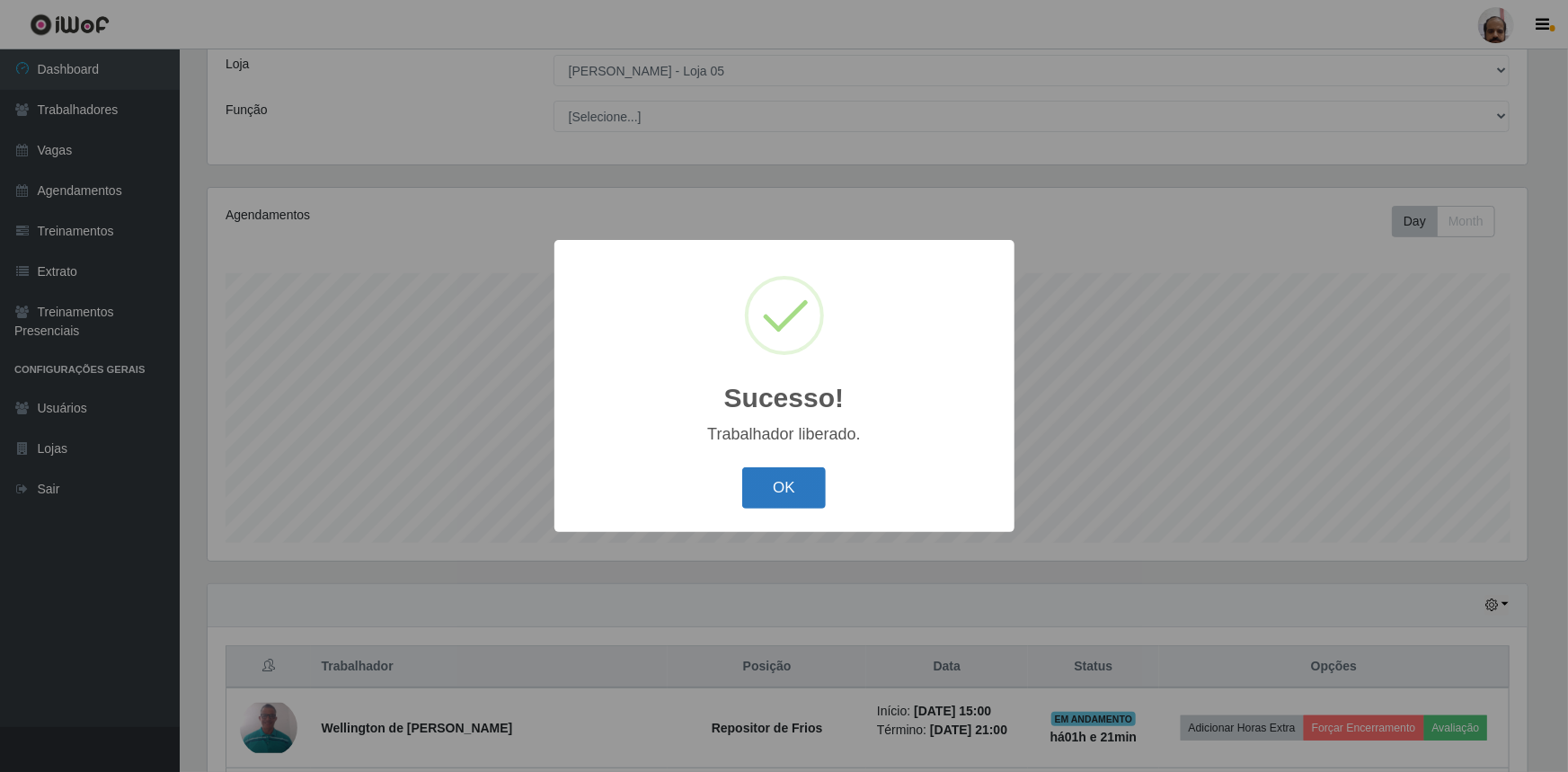
click at [784, 491] on button "OK" at bounding box center [784, 488] width 83 height 43
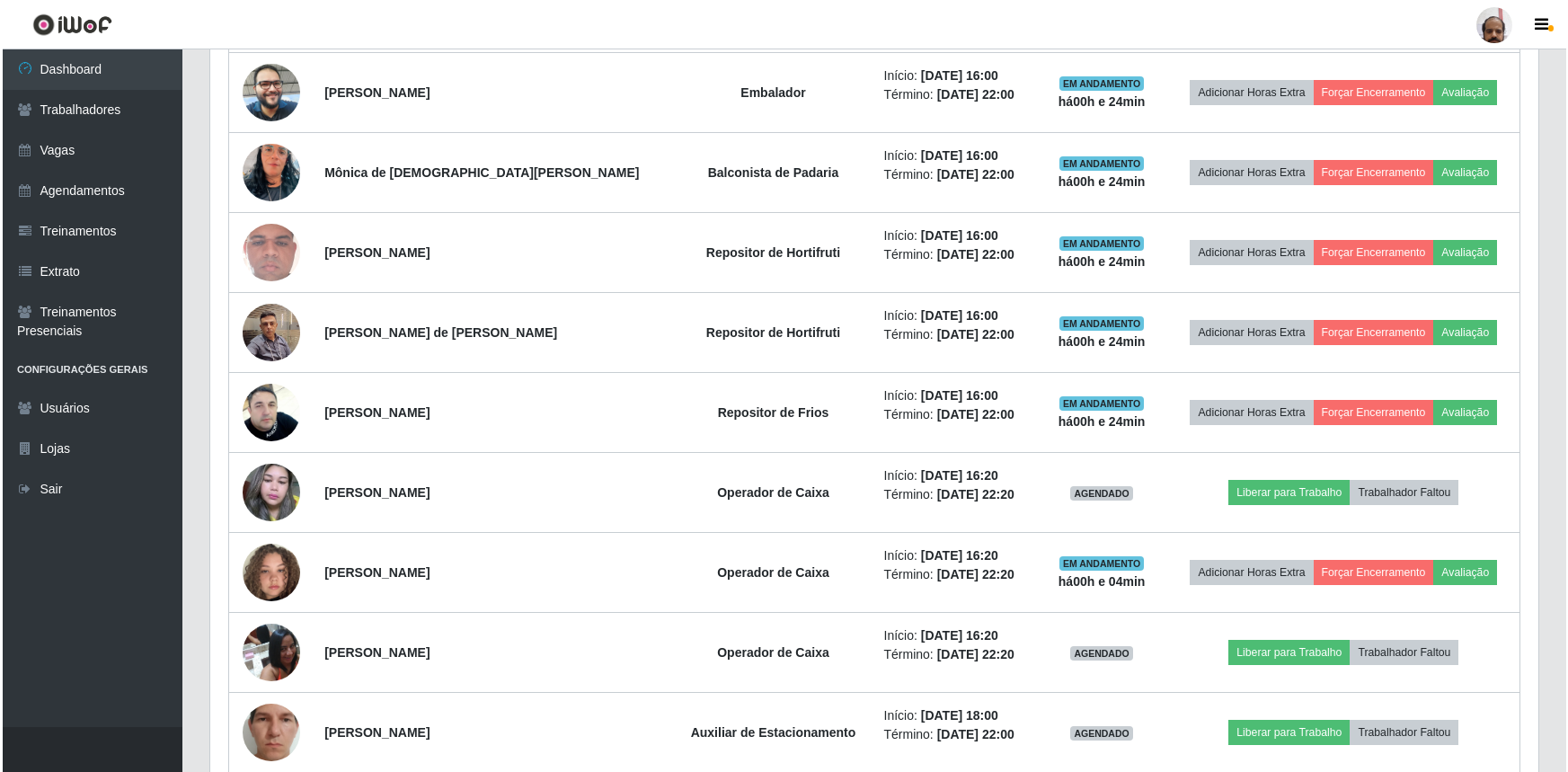
scroll to position [2225, 0]
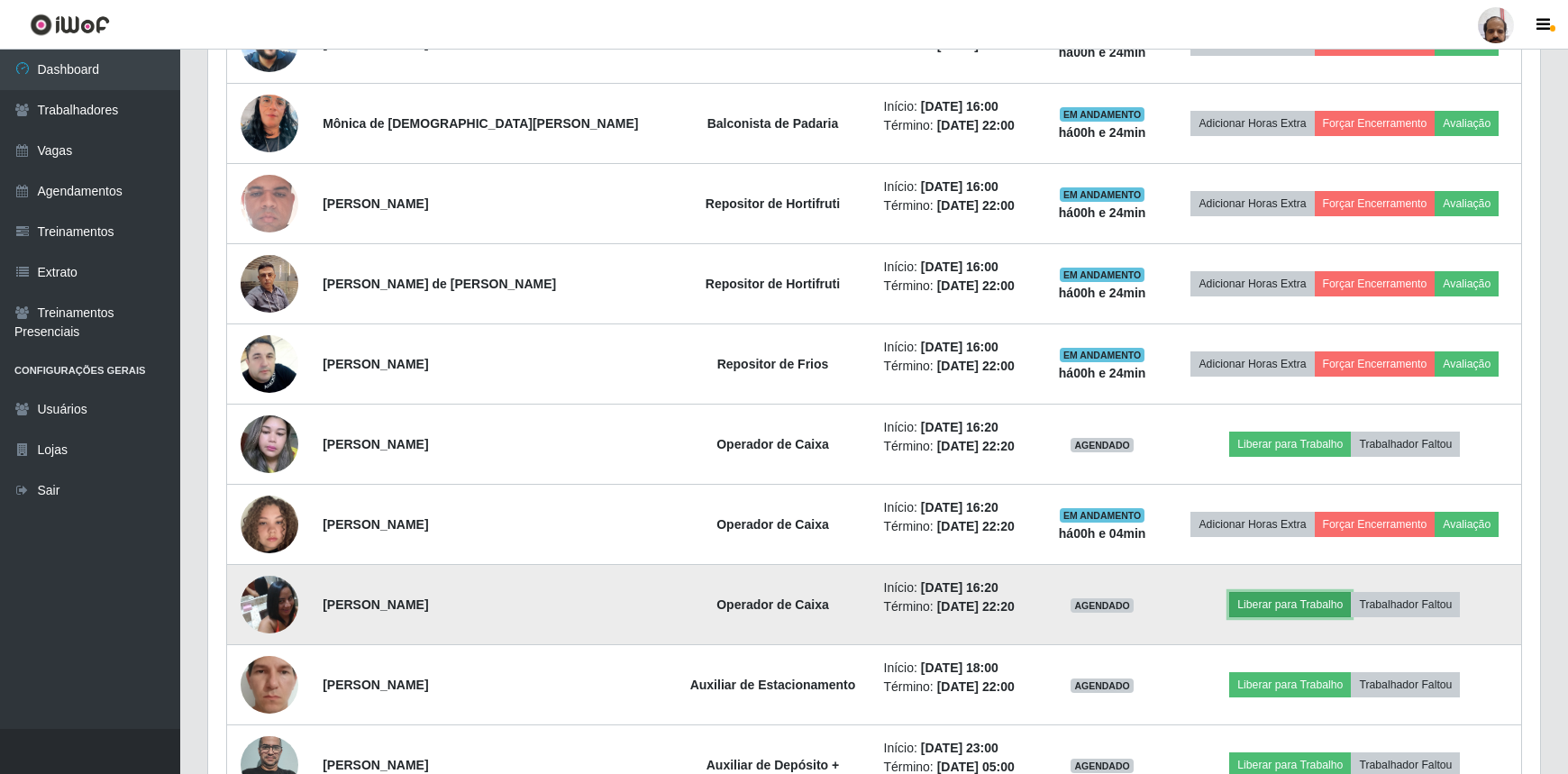
click at [1270, 598] on button "Liberar para Trabalho" at bounding box center [1290, 604] width 121 height 25
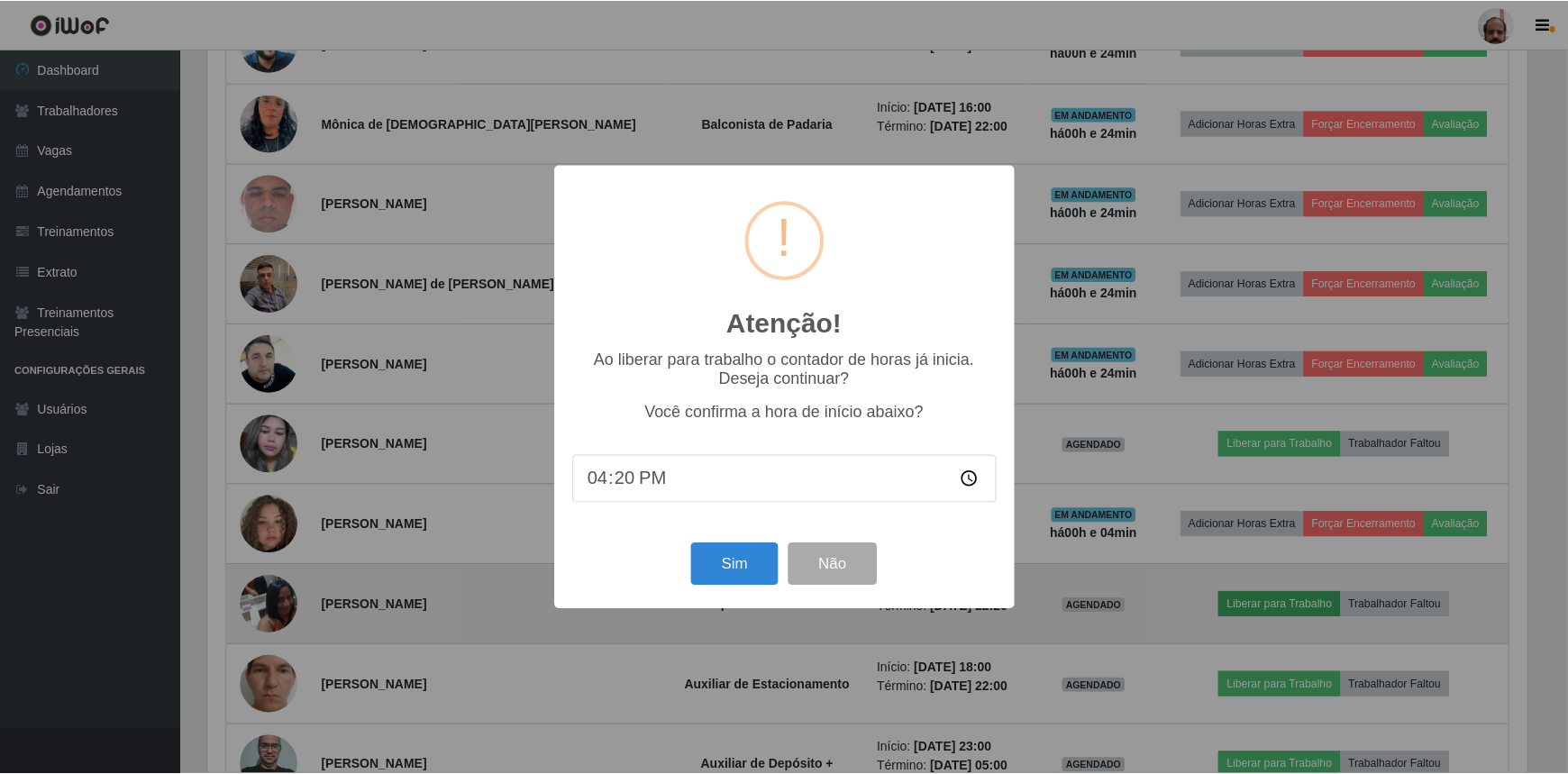
scroll to position [374, 1324]
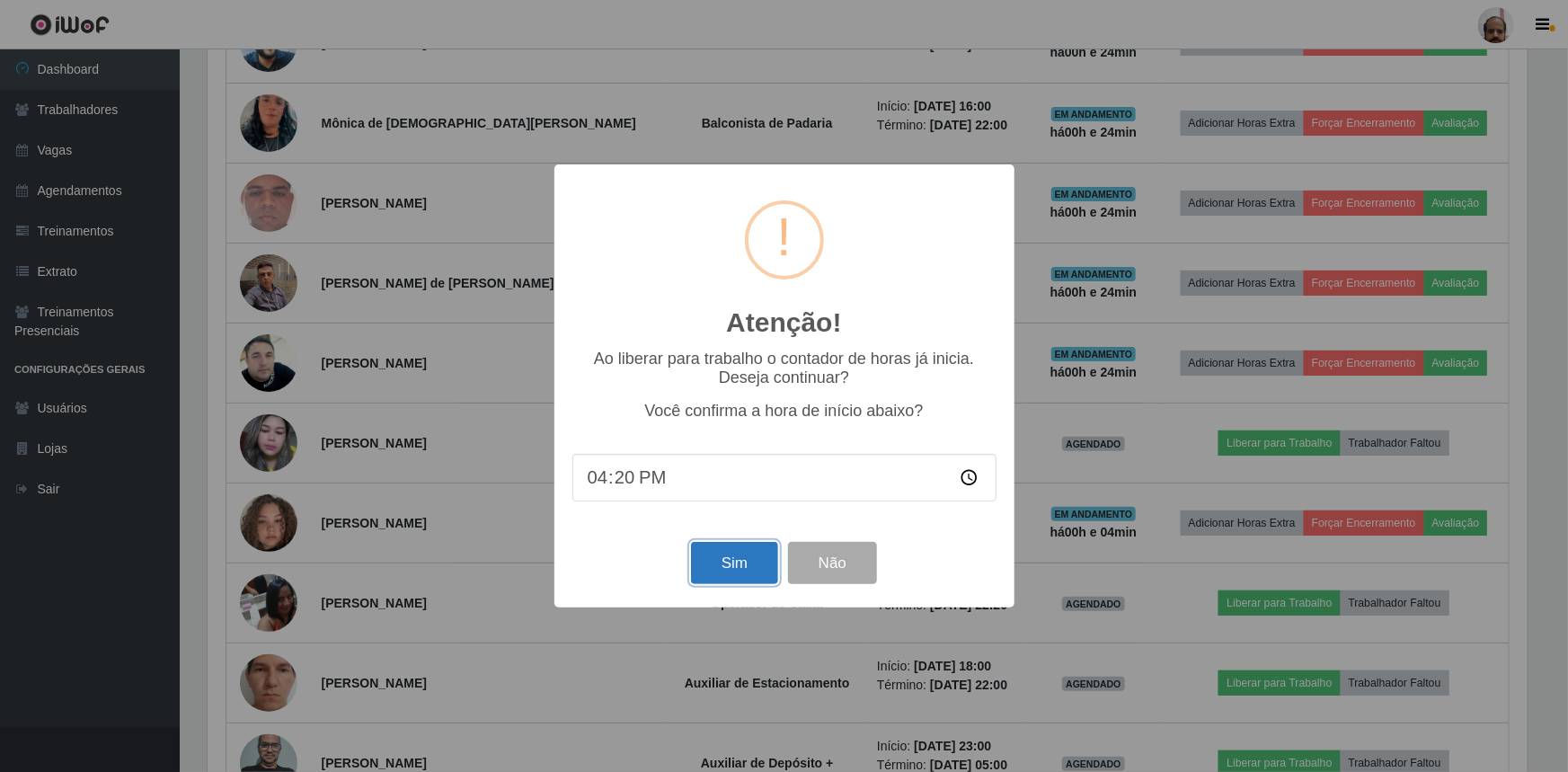
click at [739, 567] on button "Sim" at bounding box center [735, 563] width 87 height 43
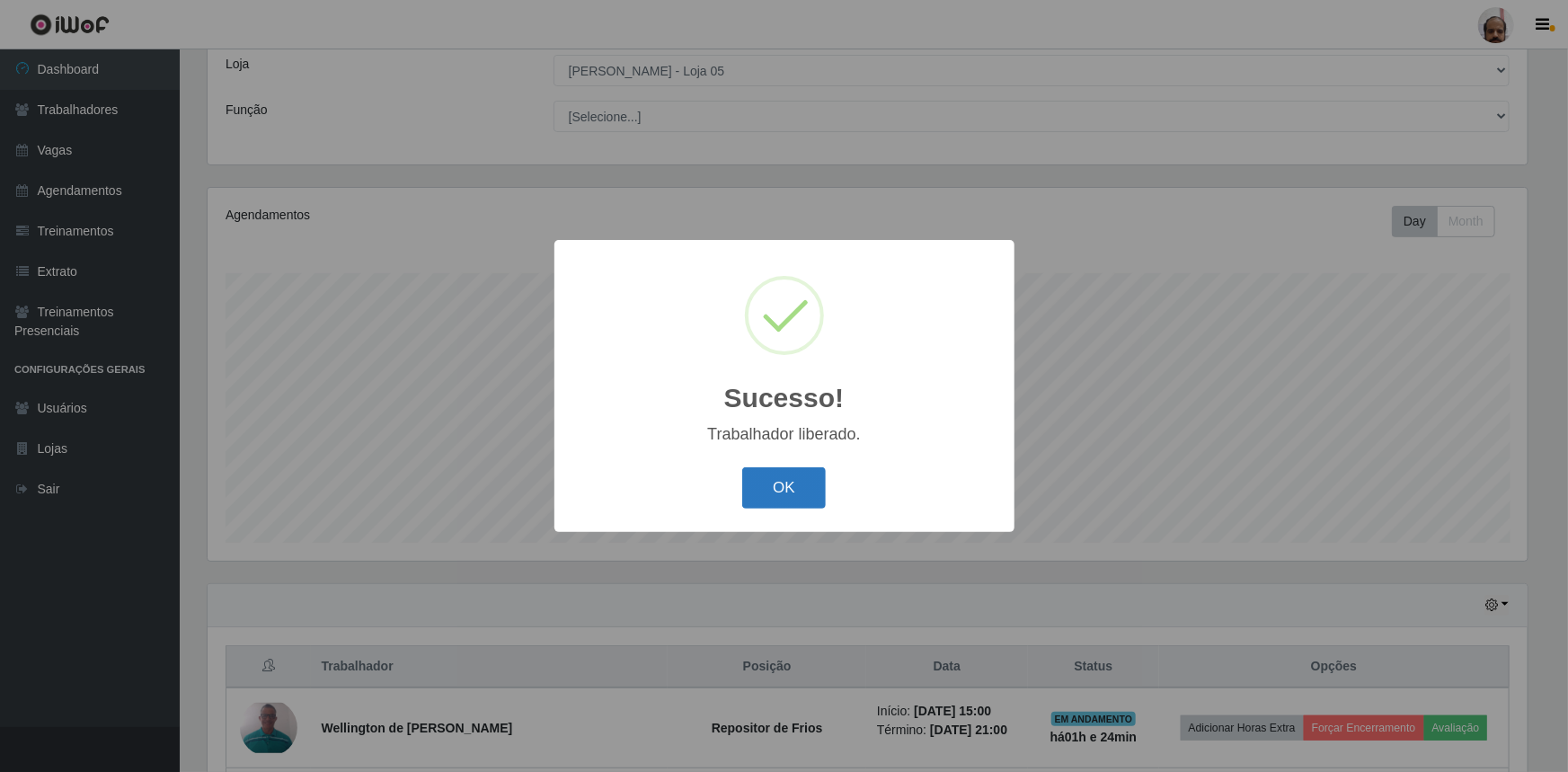
click at [777, 481] on button "OK" at bounding box center [784, 488] width 83 height 43
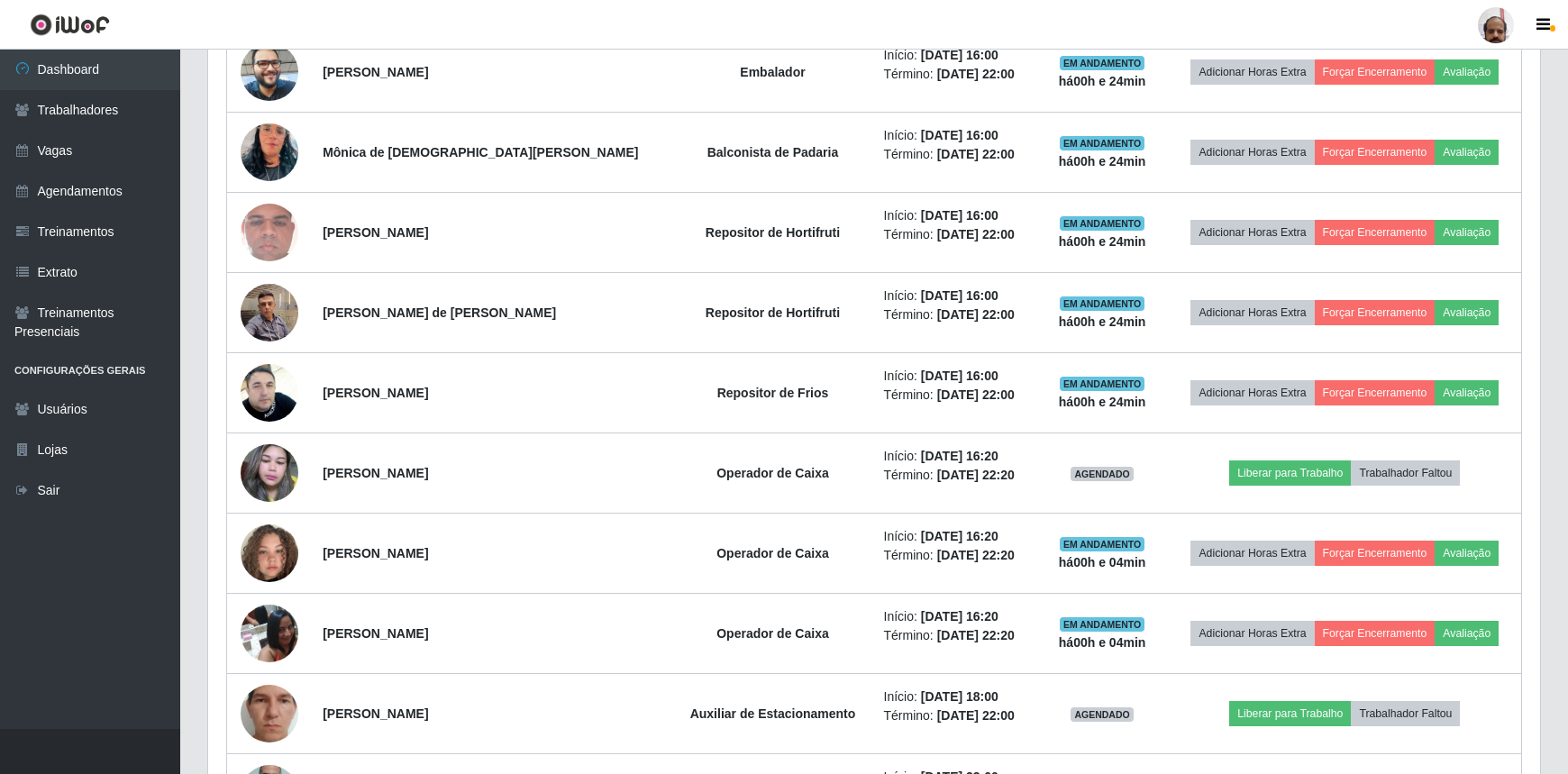
scroll to position [2230, 0]
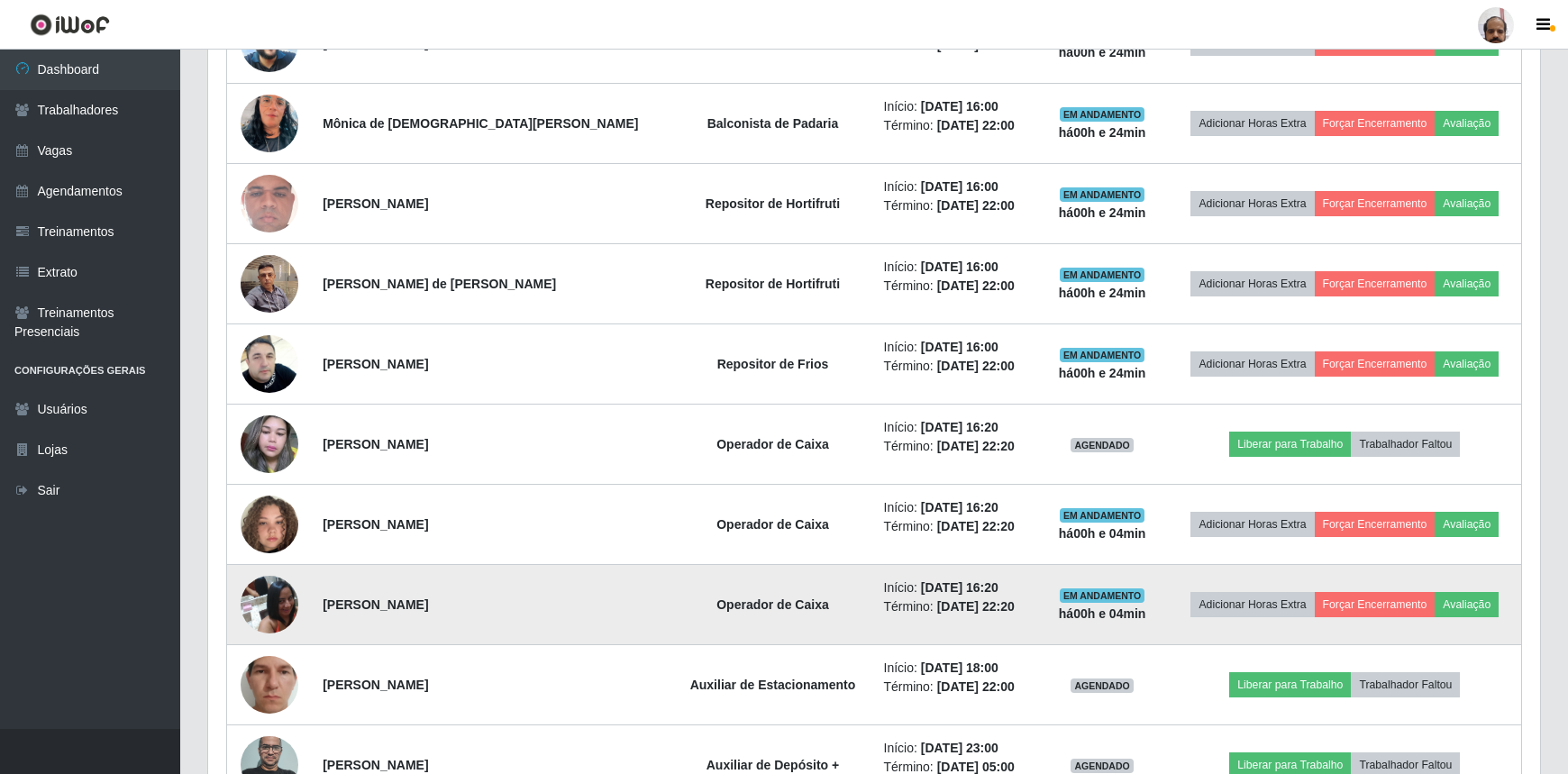
click at [294, 606] on img at bounding box center [270, 604] width 58 height 77
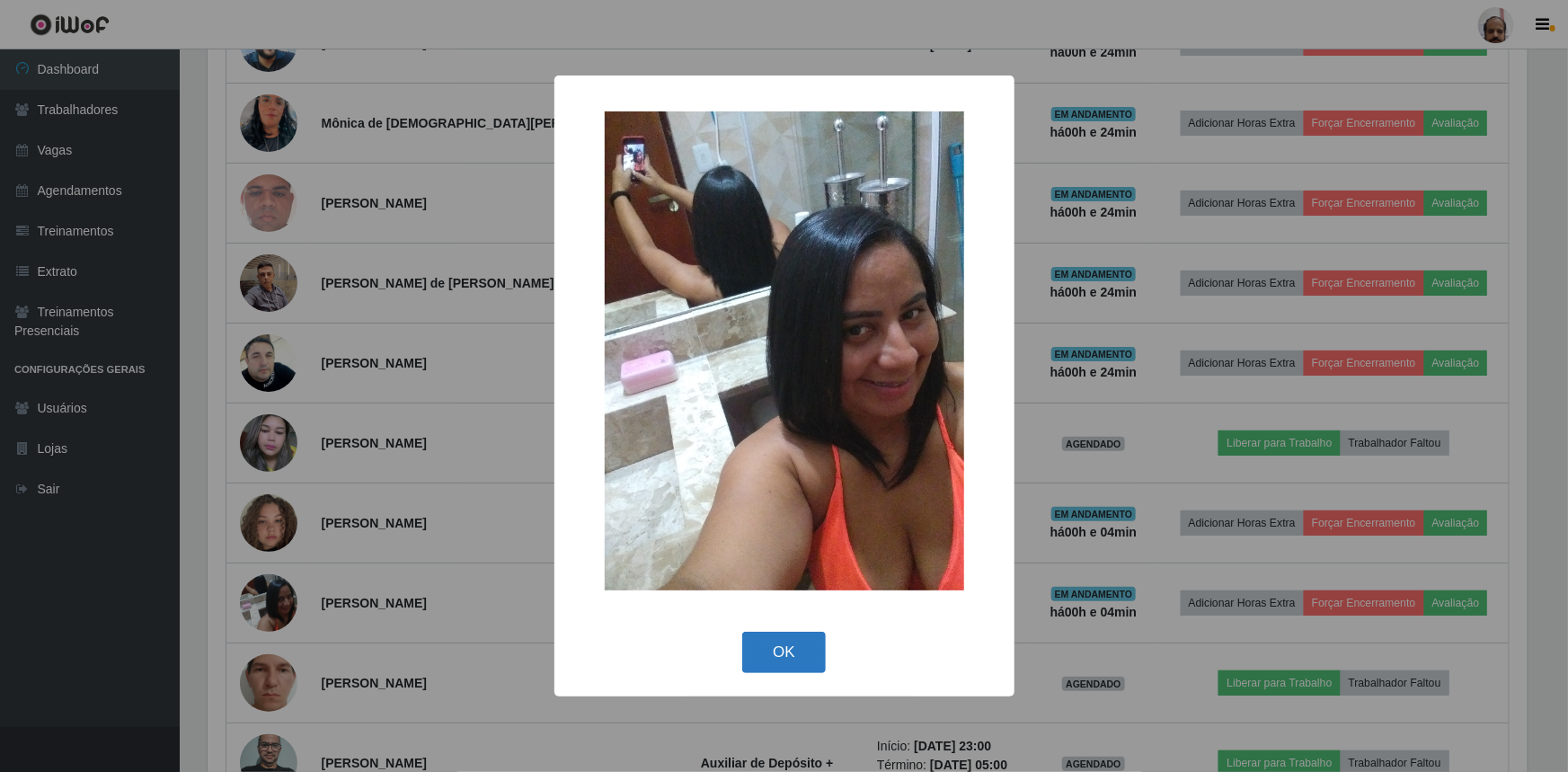
click at [786, 656] on button "OK" at bounding box center [784, 653] width 83 height 43
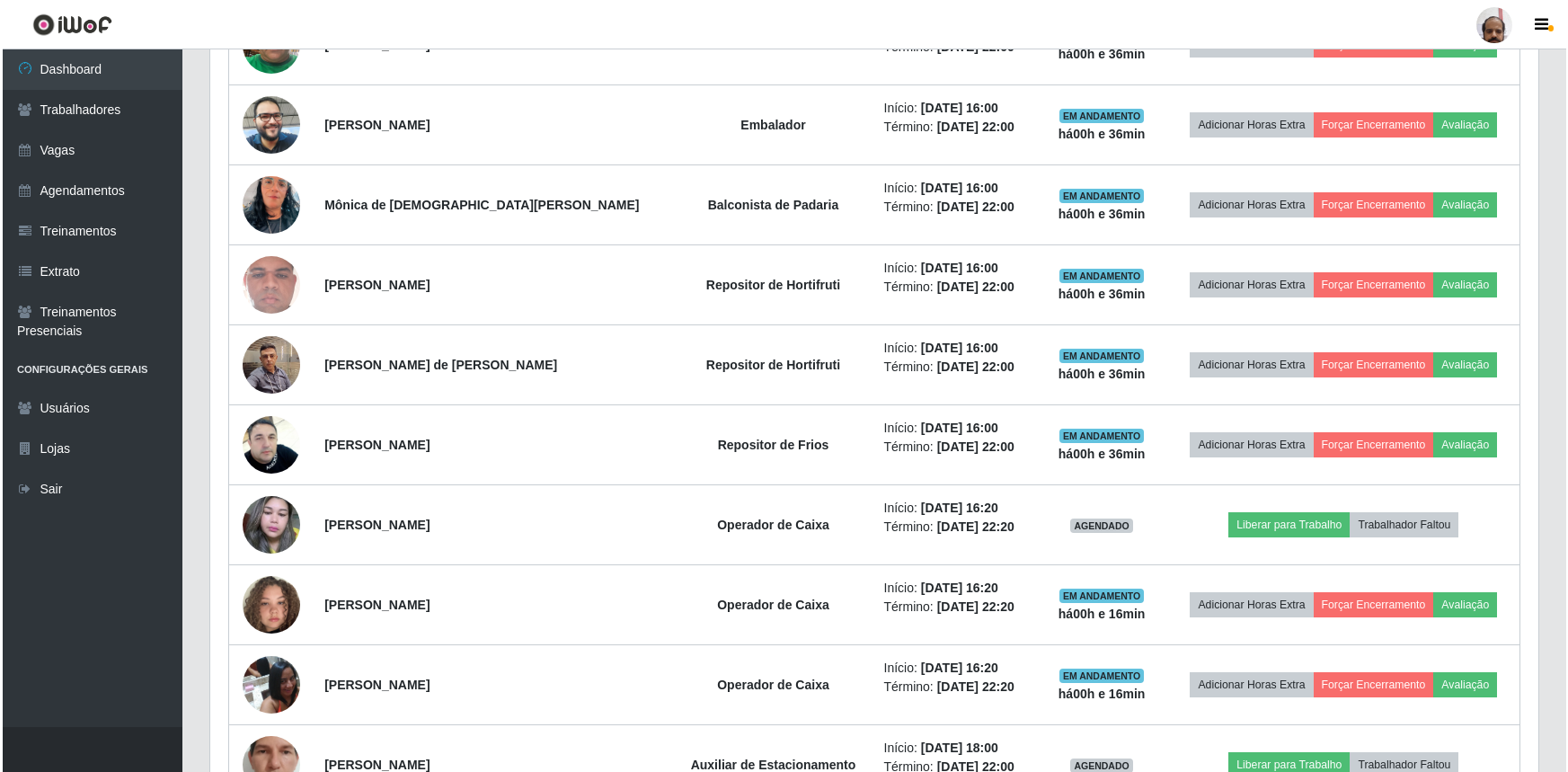
scroll to position [2225, 0]
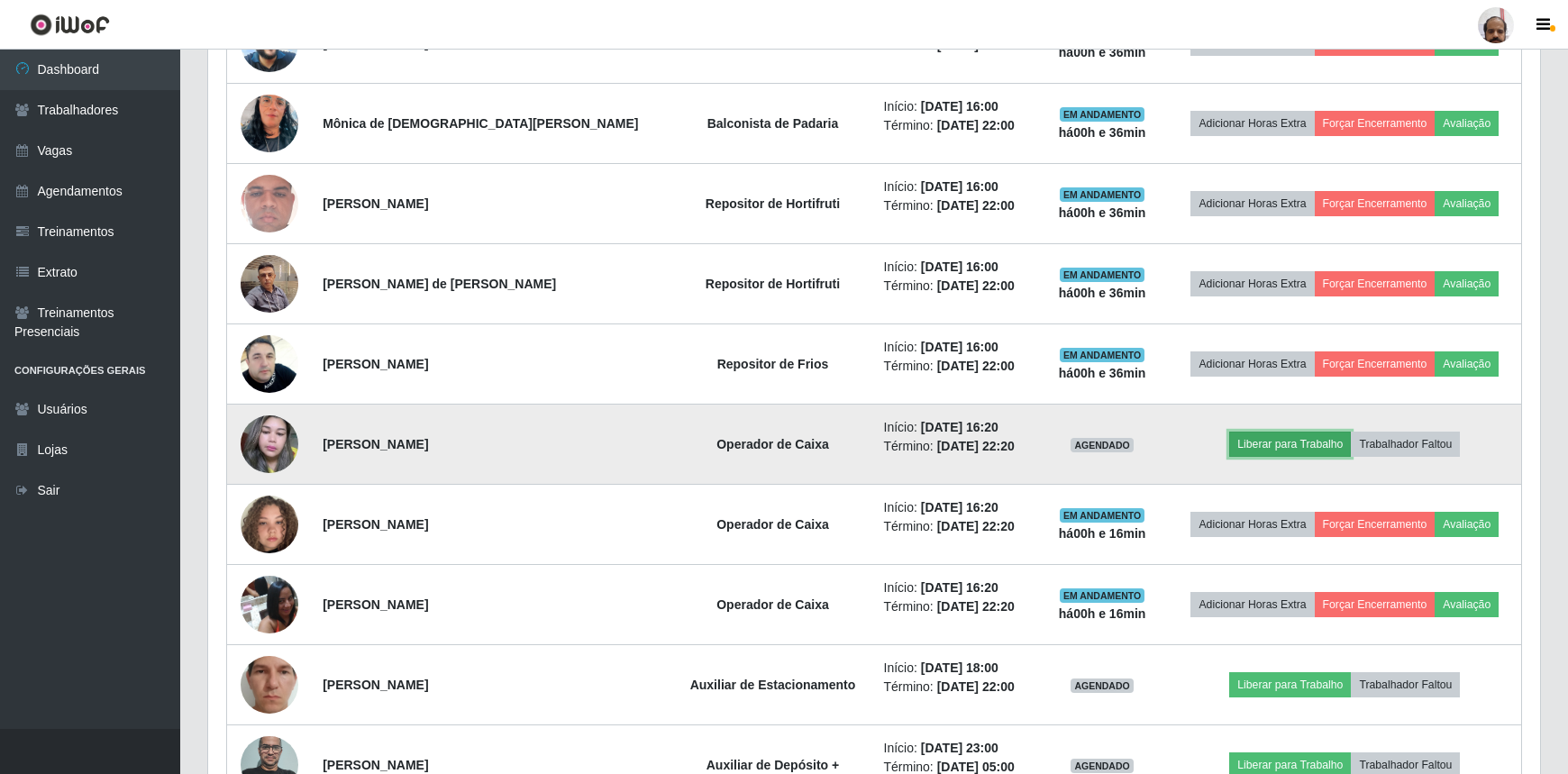
click at [1305, 440] on button "Liberar para Trabalho" at bounding box center [1290, 444] width 121 height 25
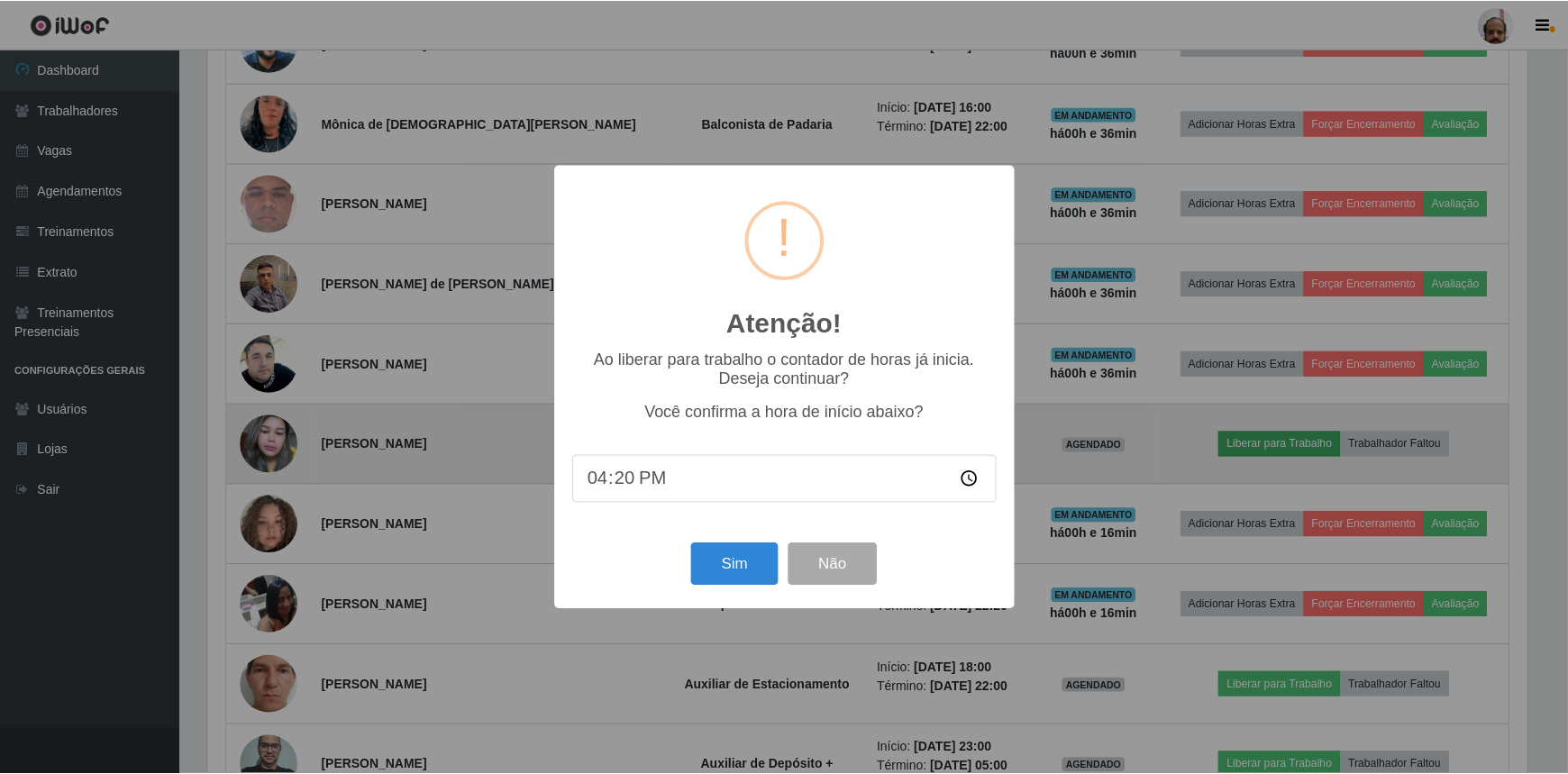
scroll to position [374, 1324]
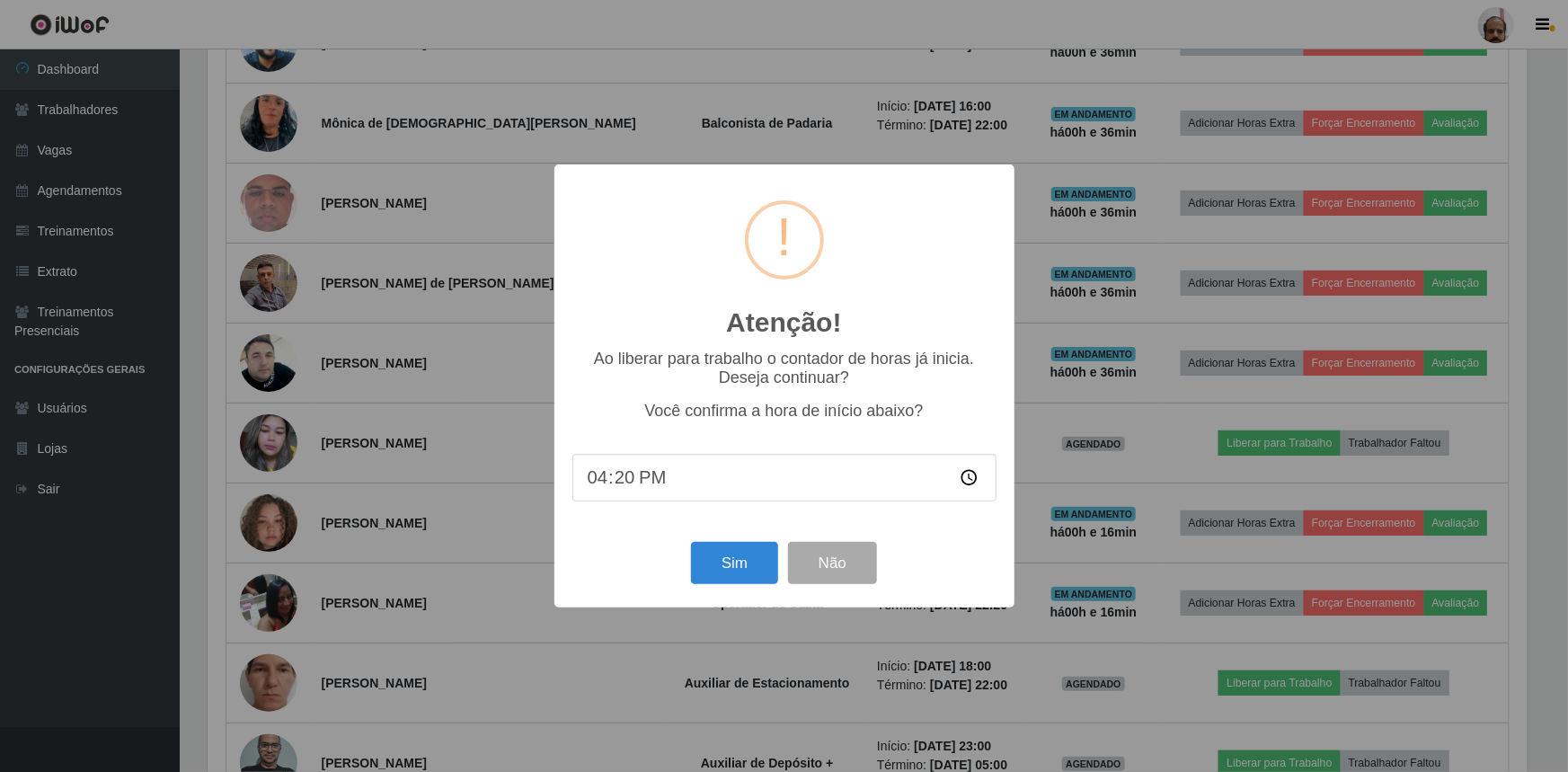
click at [623, 488] on input "16:20" at bounding box center [784, 477] width 424 height 48
type input "16:36"
click at [737, 566] on button "Sim" at bounding box center [735, 563] width 87 height 43
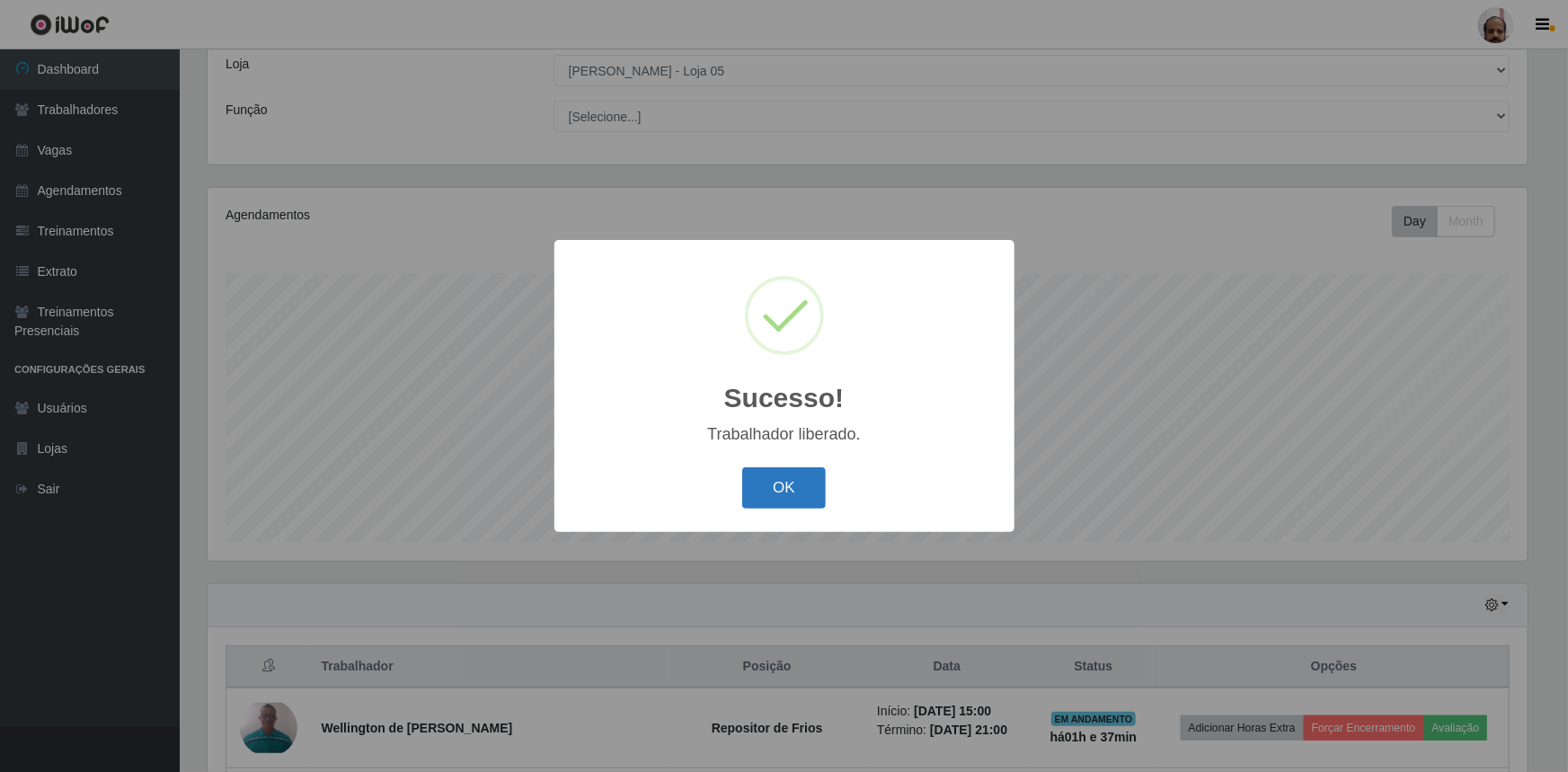
click at [774, 499] on button "OK" at bounding box center [784, 488] width 83 height 43
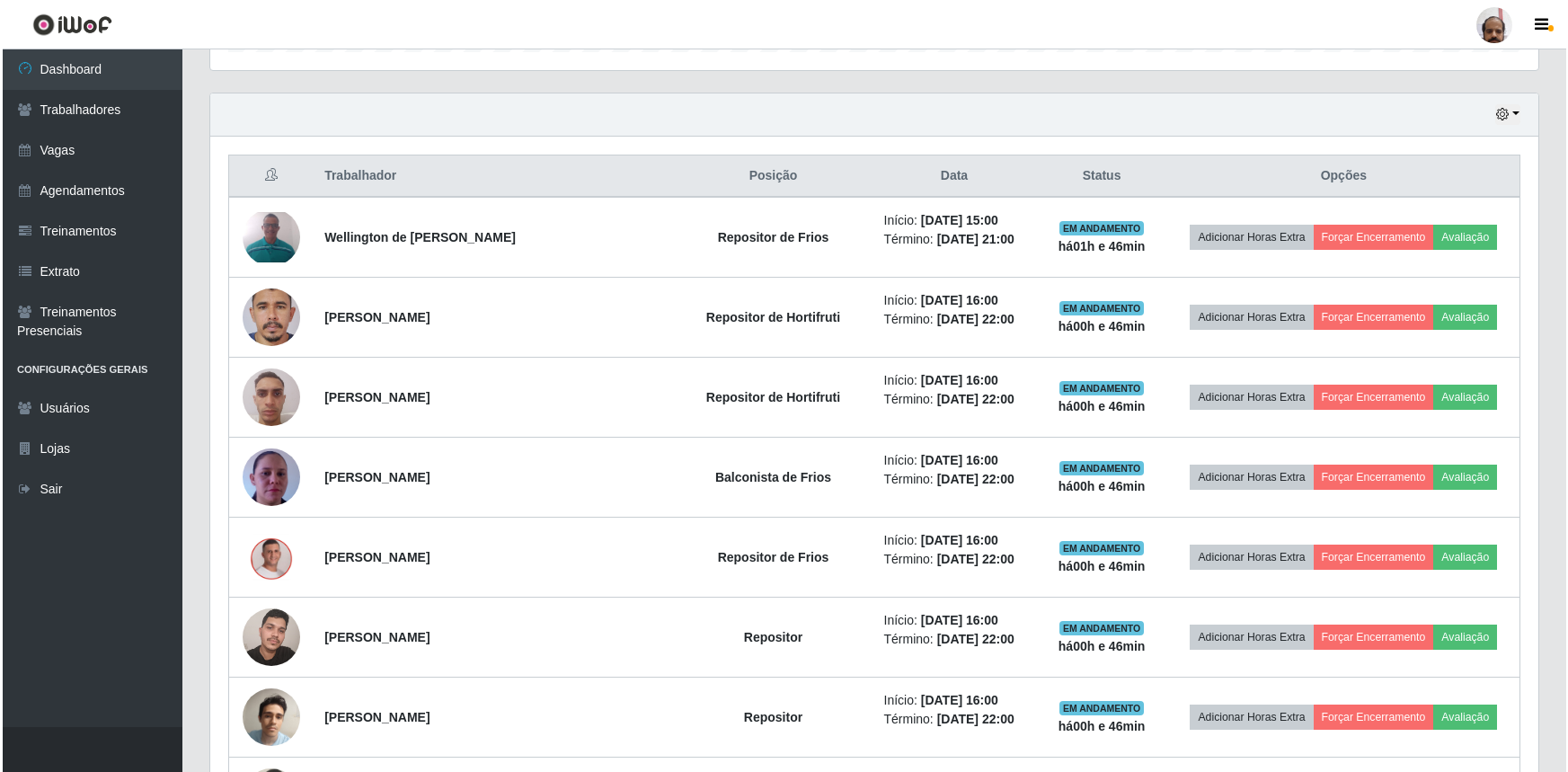
scroll to position [998, 0]
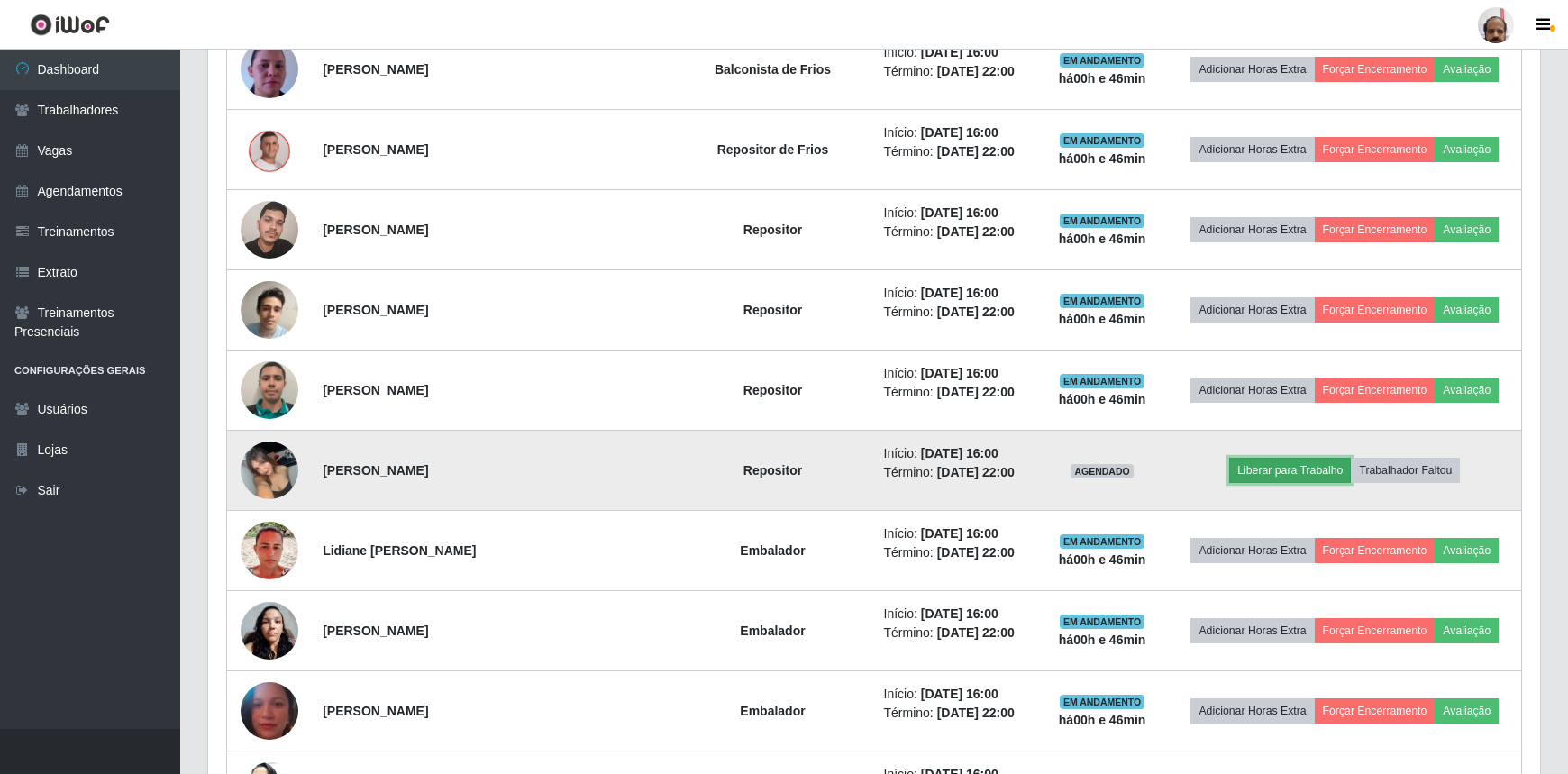
click at [1280, 467] on button "Liberar para Trabalho" at bounding box center [1290, 470] width 121 height 25
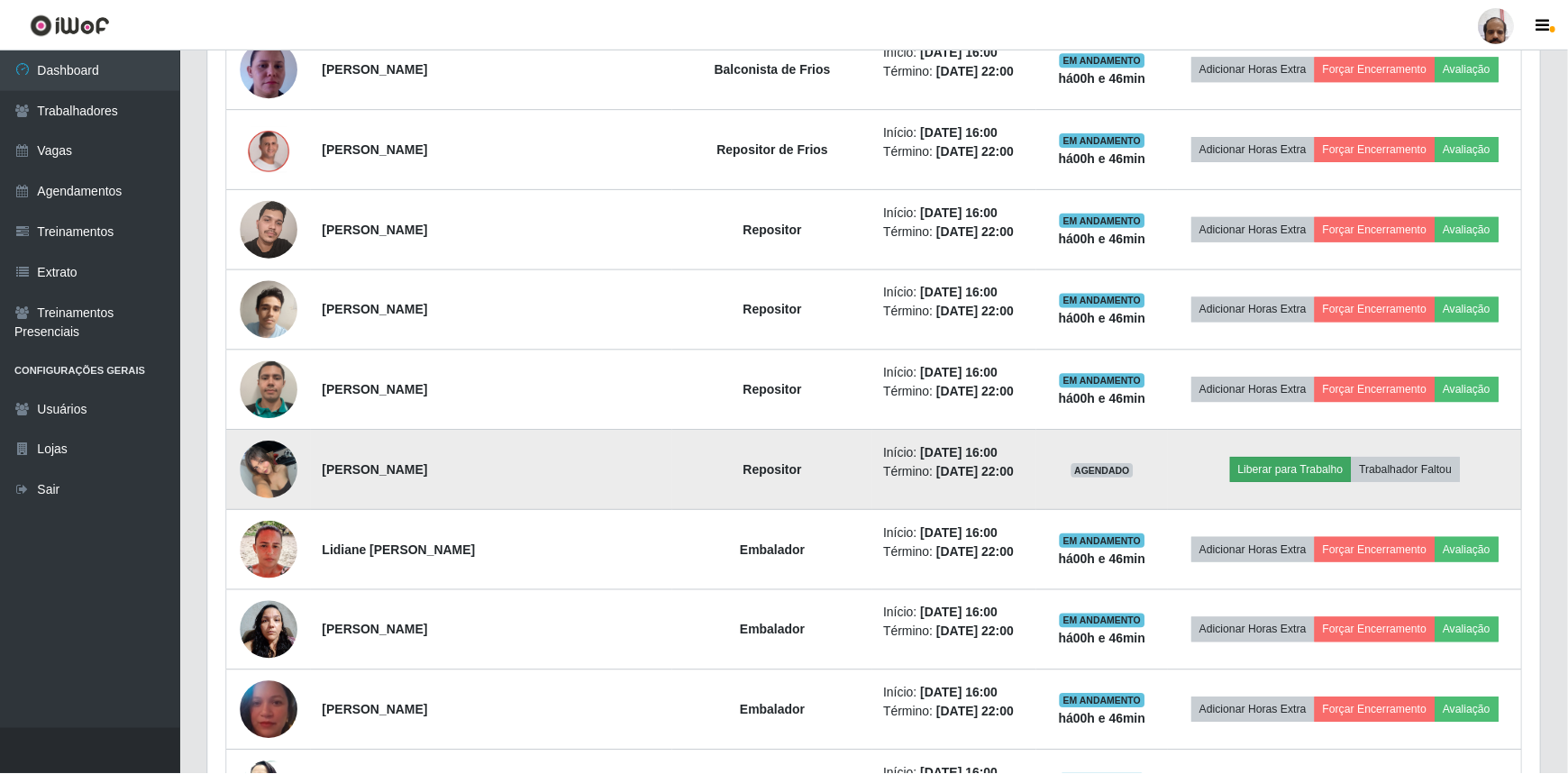
scroll to position [374, 1324]
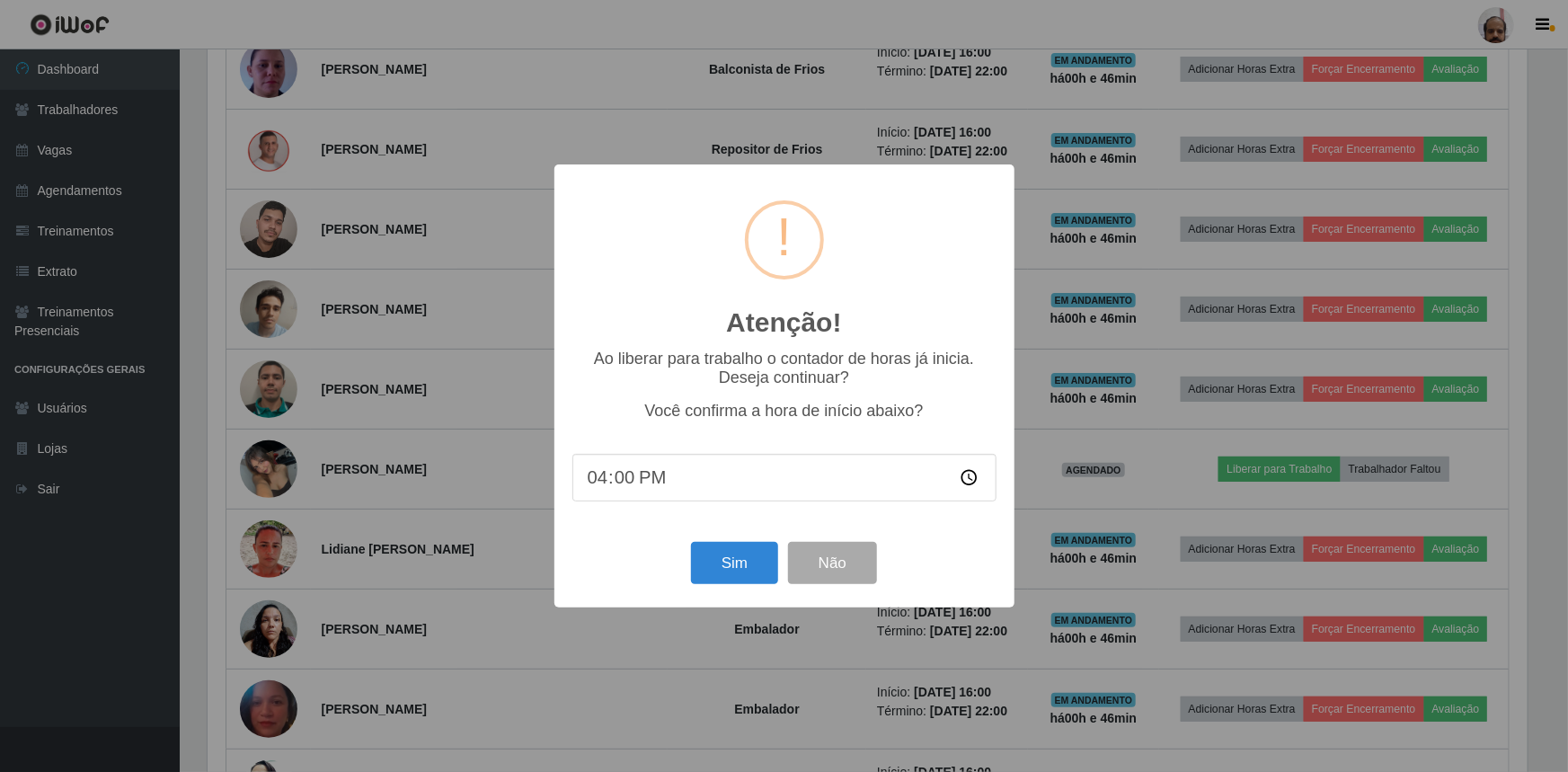
click at [622, 482] on input "16:00" at bounding box center [784, 477] width 424 height 48
type input "16:46"
click at [752, 573] on button "Sim" at bounding box center [735, 563] width 87 height 43
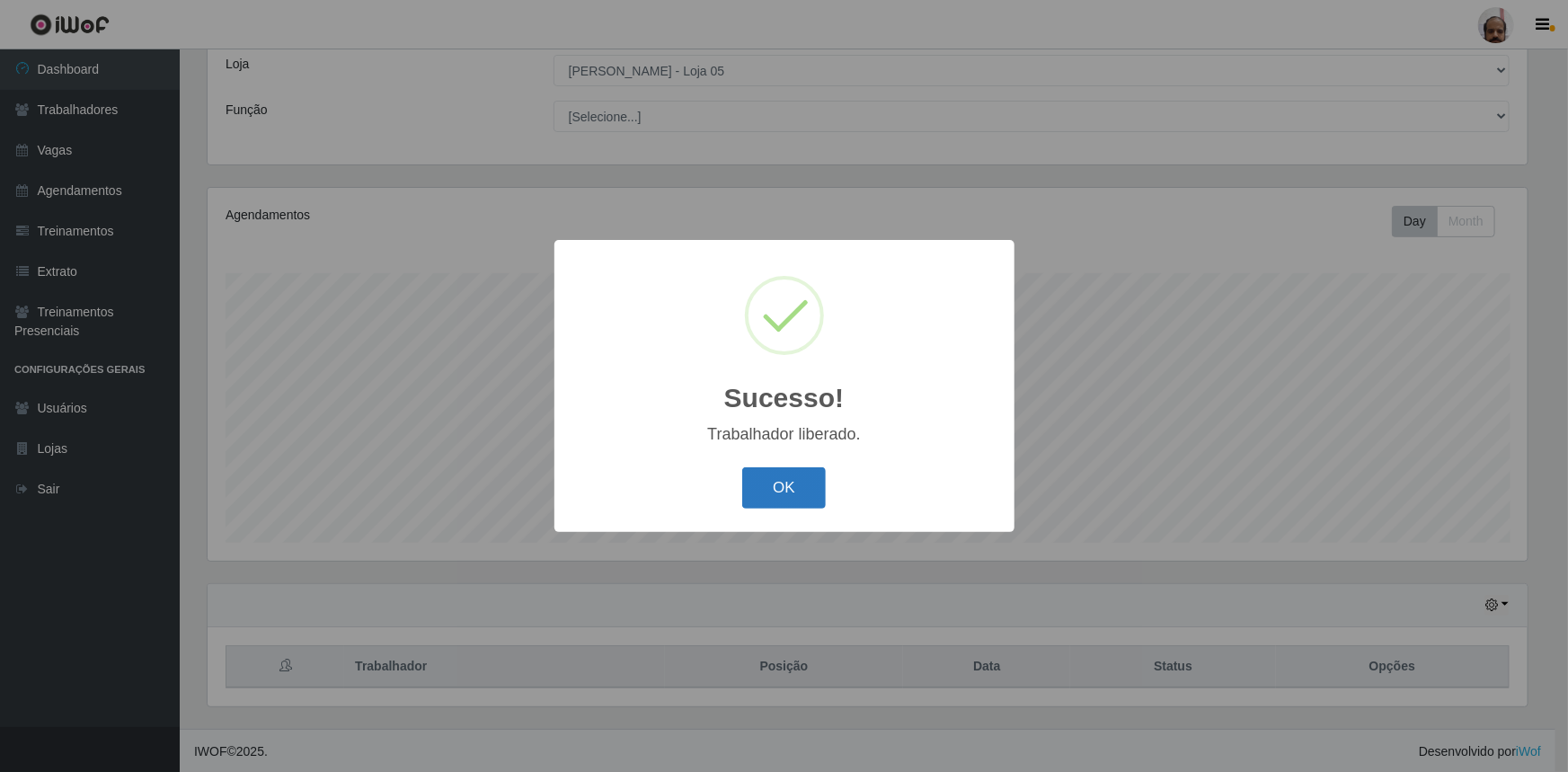
click at [782, 496] on button "OK" at bounding box center [784, 488] width 83 height 43
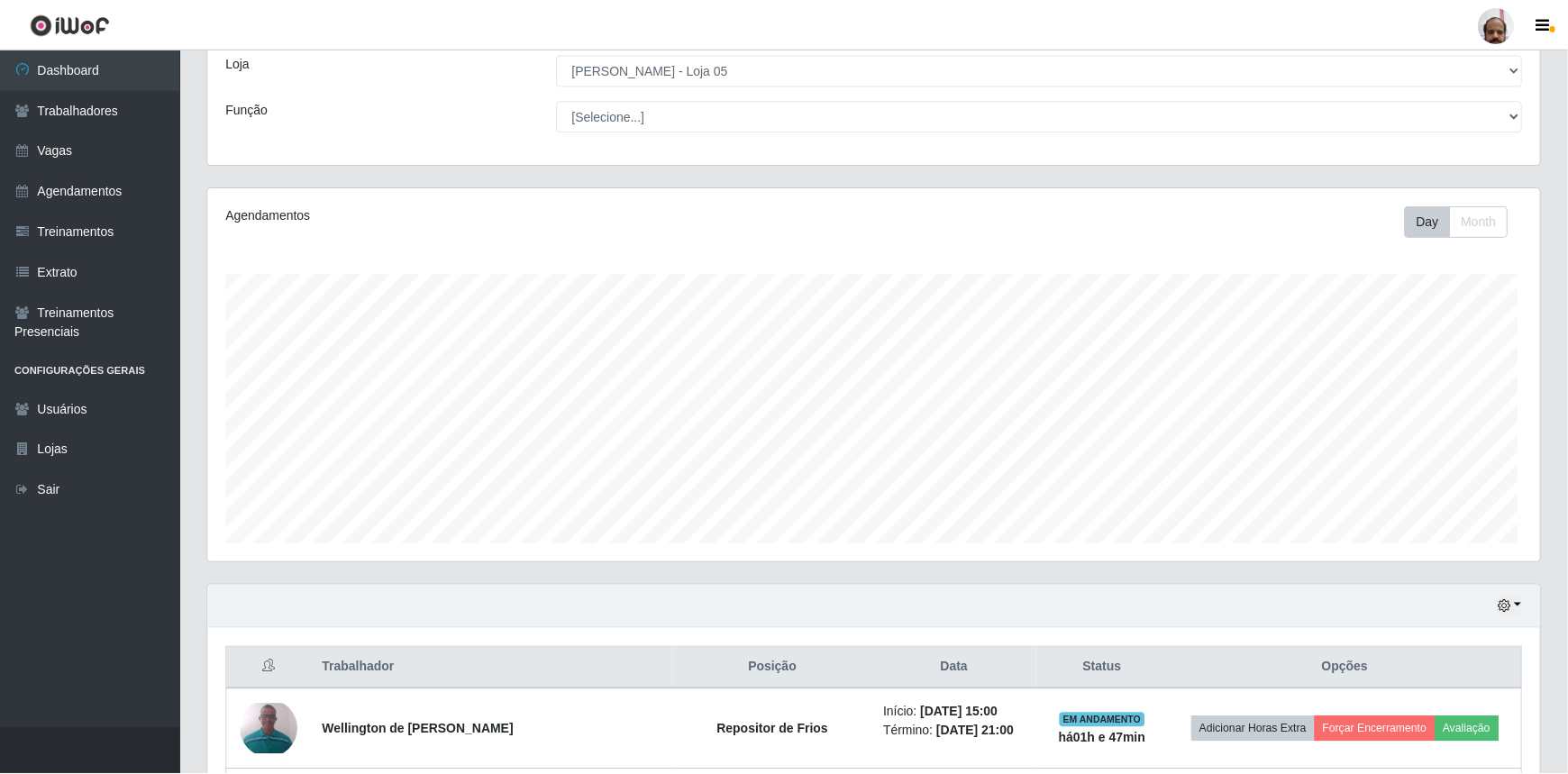
scroll to position [374, 1332]
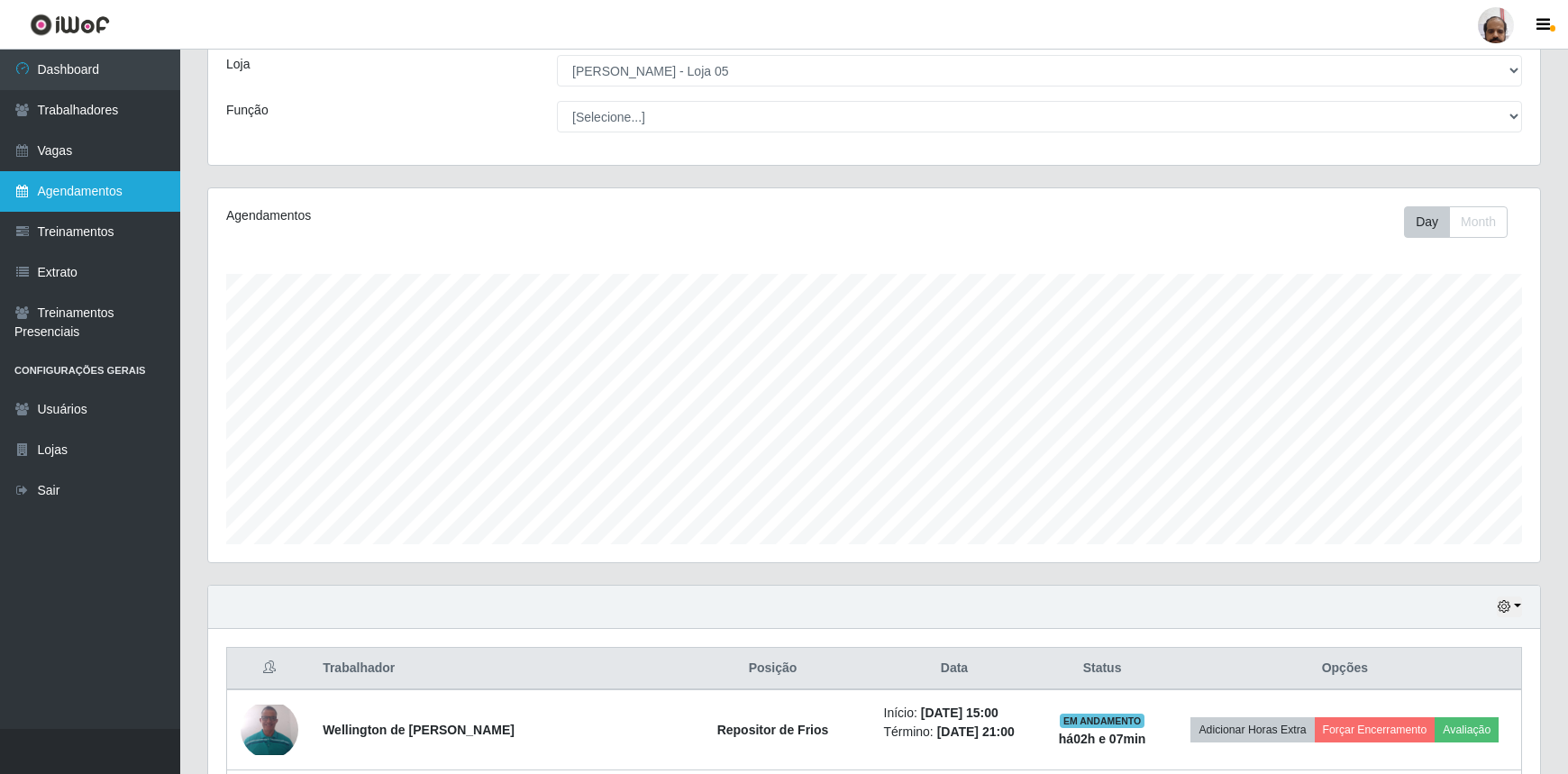
click at [100, 195] on link "Agendamentos" at bounding box center [90, 191] width 180 height 41
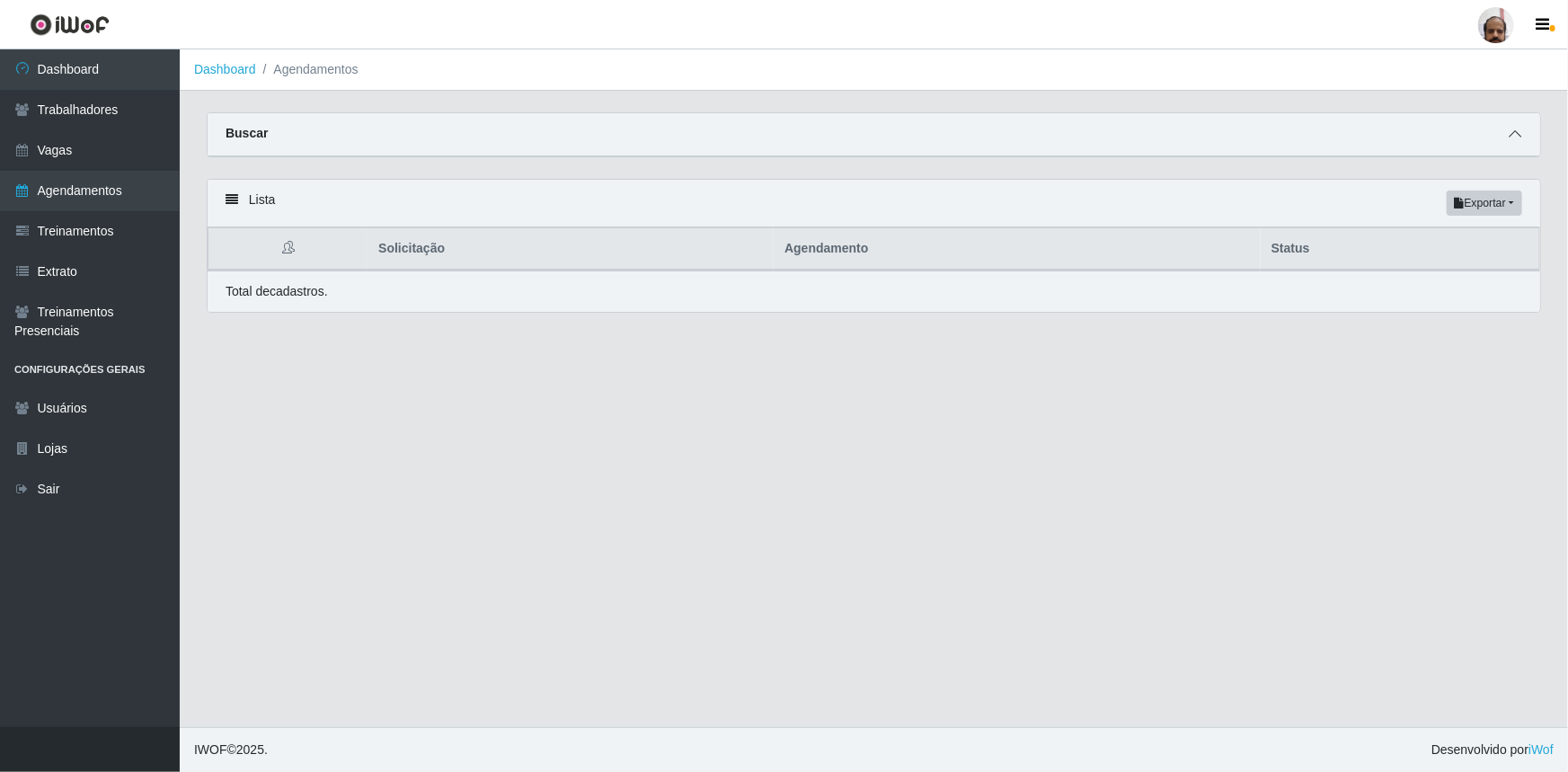
click at [1514, 137] on icon at bounding box center [1514, 134] width 13 height 13
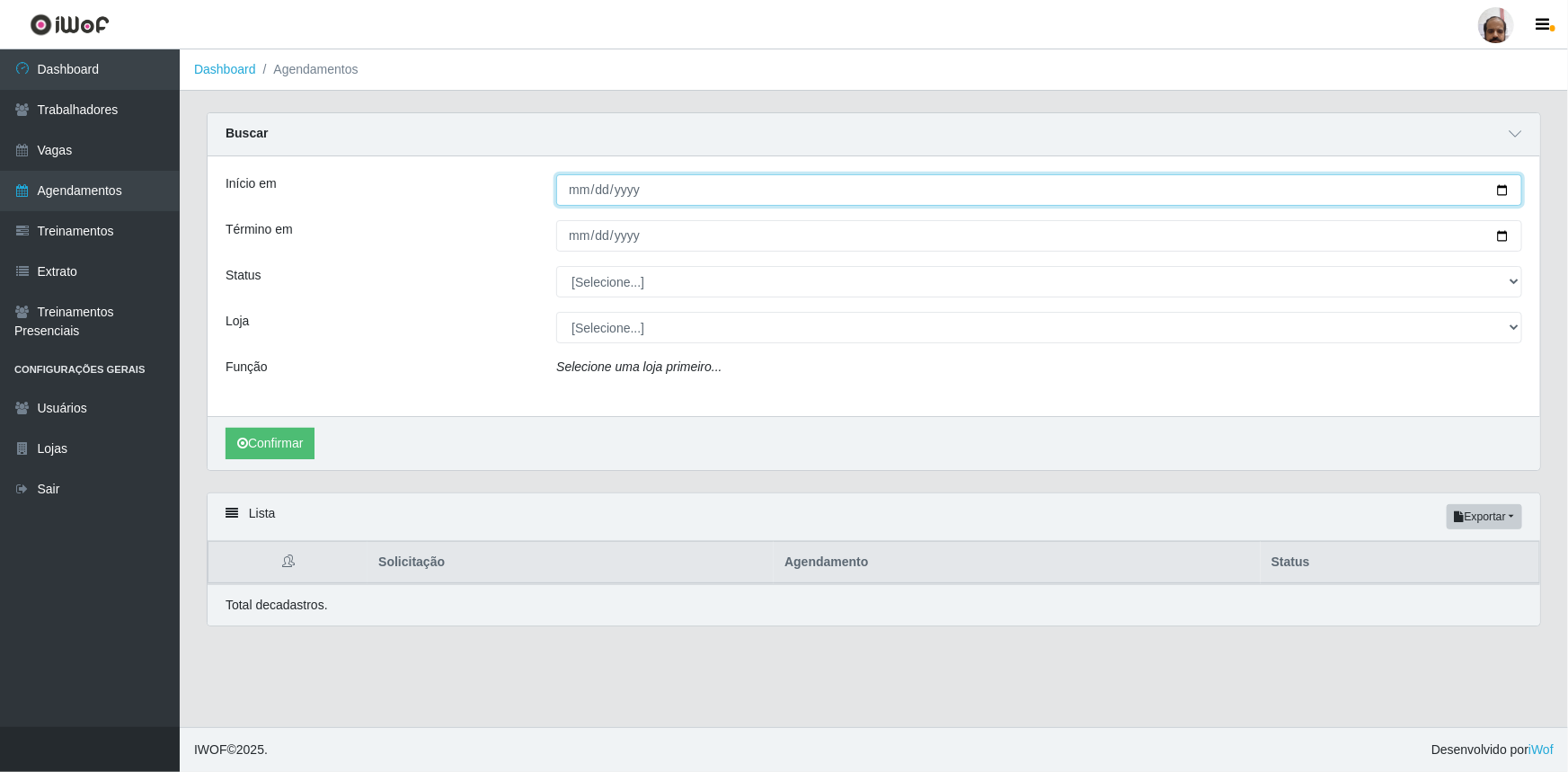
click at [1507, 188] on input "Início em" at bounding box center [1039, 191] width 966 height 32
type input "[DATE]"
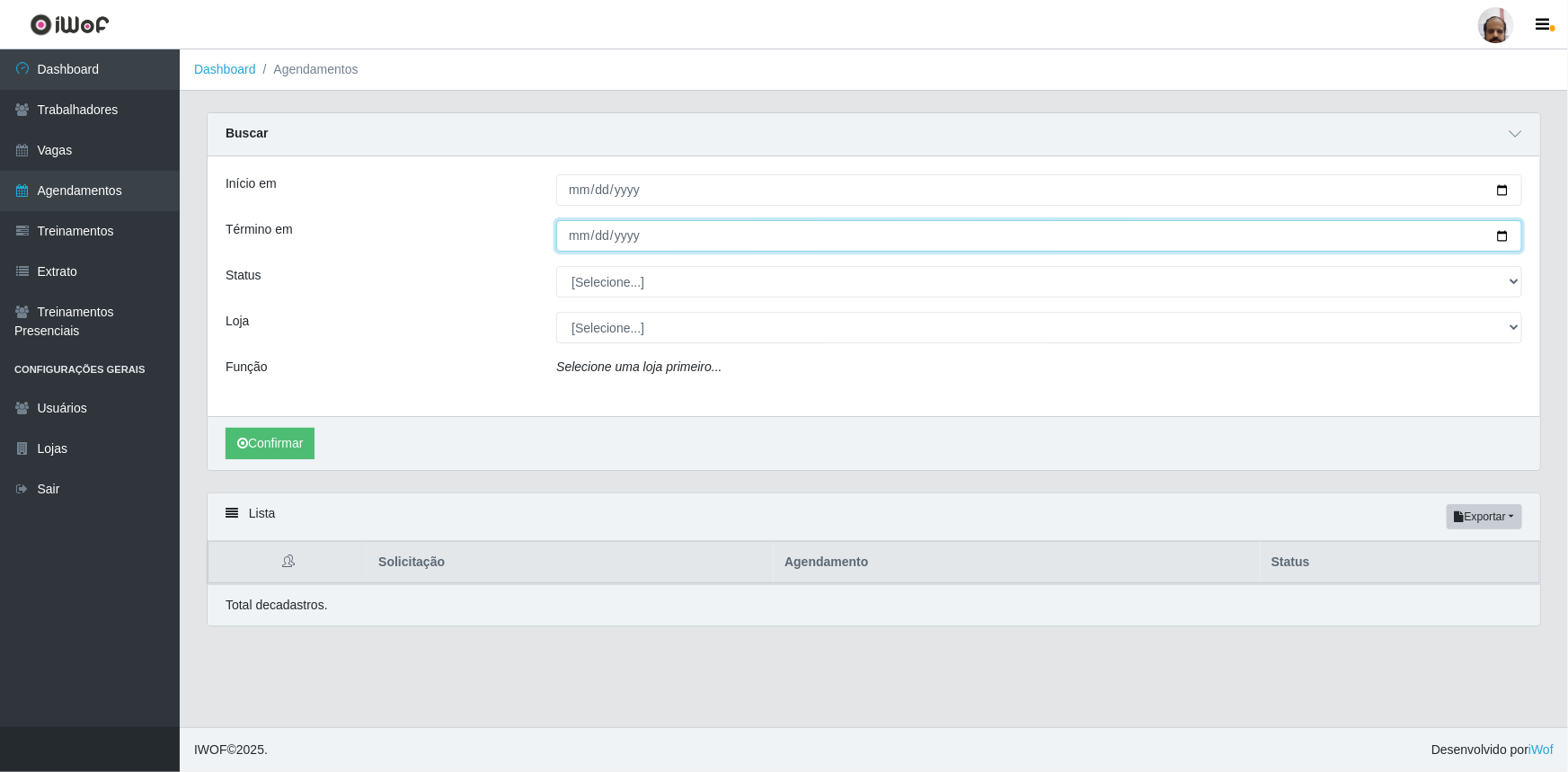
click at [1505, 233] on input "Término em" at bounding box center [1039, 236] width 966 height 32
type input "[DATE]"
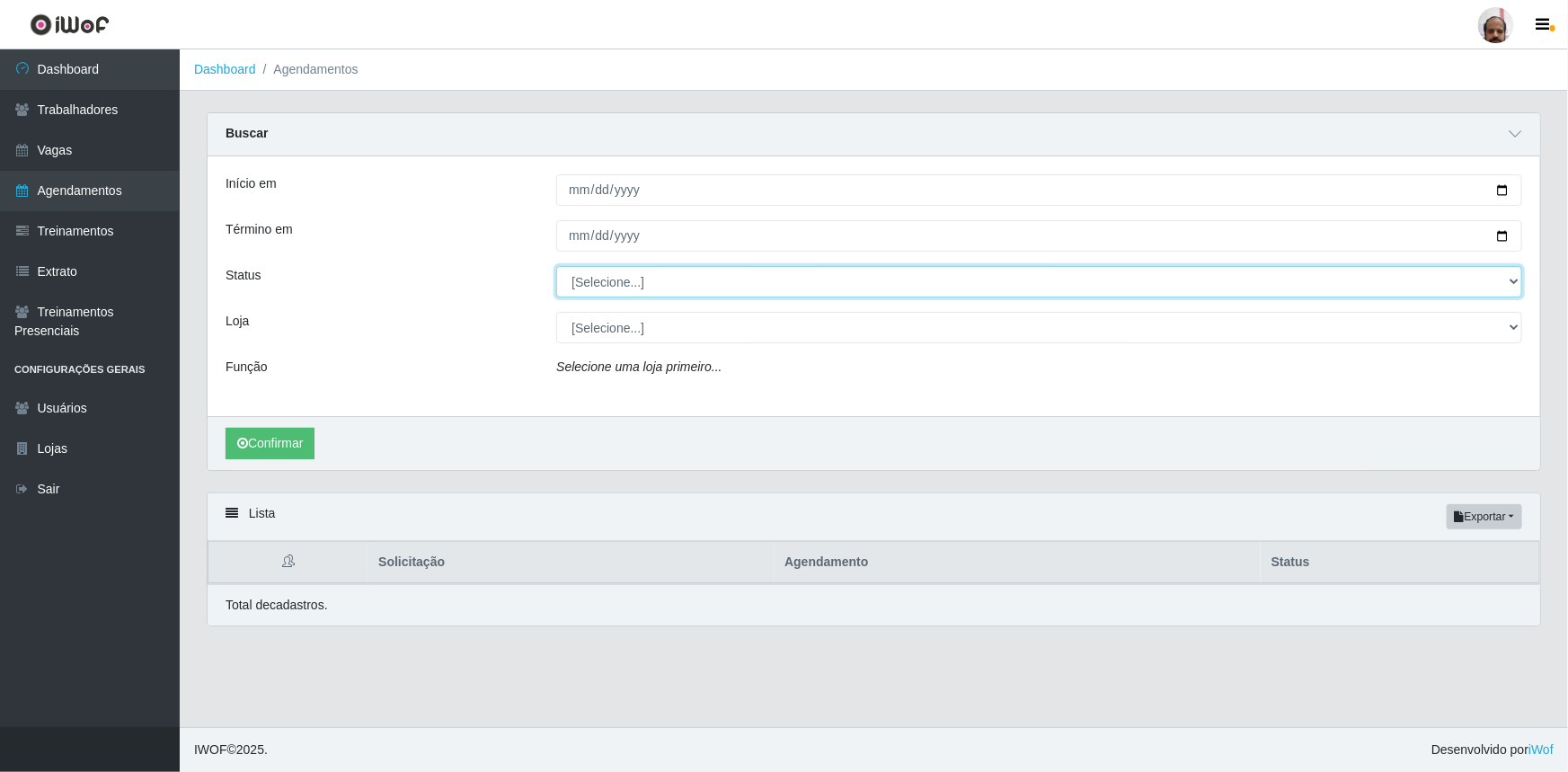
click at [593, 284] on select "[Selecione...] AGENDADO AGUARDANDO LIBERAR EM ANDAMENTO EM REVISÃO FINALIZADO C…" at bounding box center [1039, 282] width 966 height 32
select select "FINALIZADO"
click at [556, 266] on select "[Selecione...] AGENDADO AGUARDANDO LIBERAR EM ANDAMENTO EM REVISÃO FINALIZADO C…" at bounding box center [1039, 282] width 966 height 32
click at [654, 332] on select "[Selecione...] Mar Vermelho - Loja 05" at bounding box center [1039, 327] width 966 height 32
select select "252"
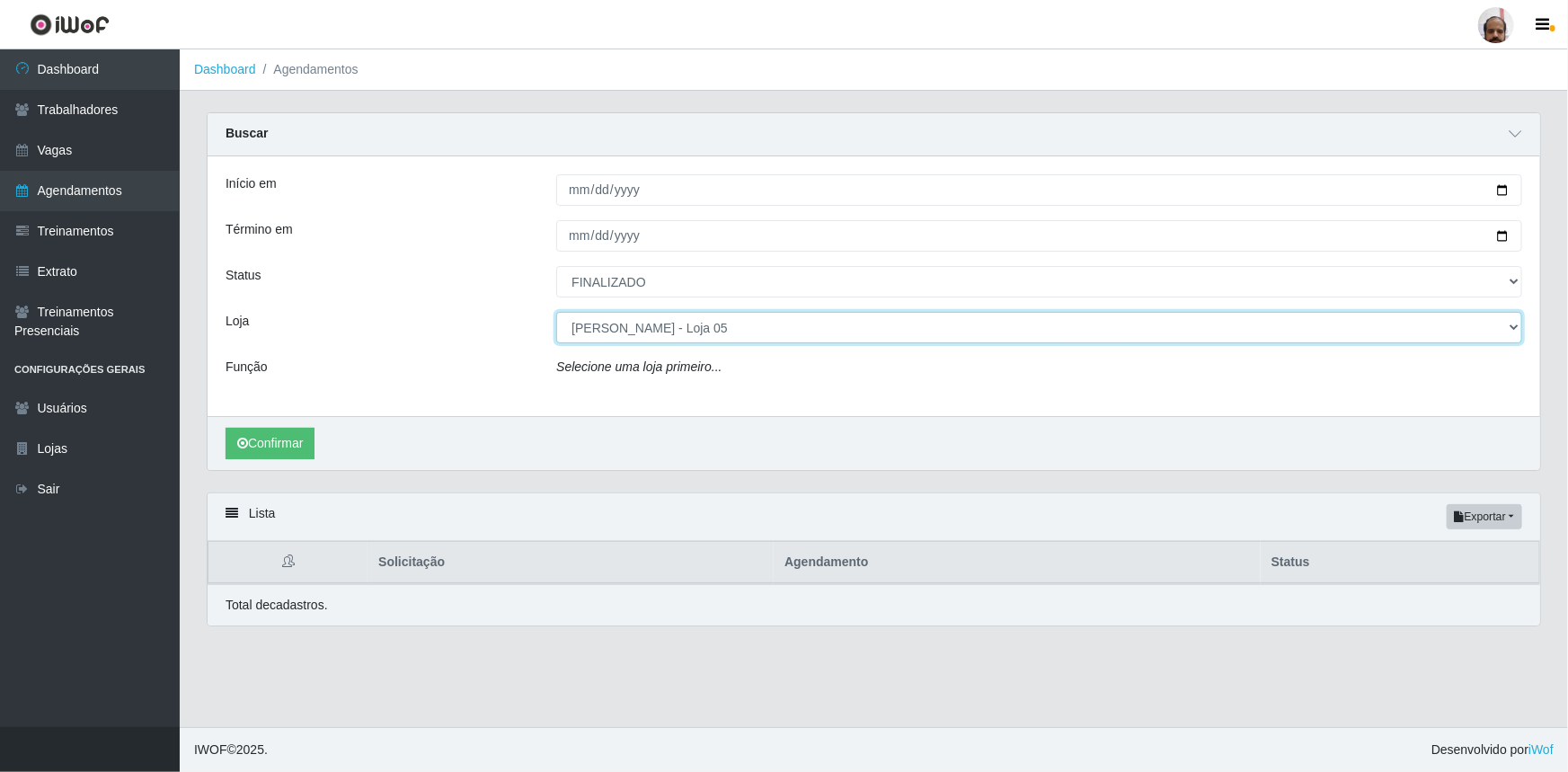
click at [556, 312] on select "[Selecione...] Mar Vermelho - Loja 05" at bounding box center [1039, 327] width 966 height 32
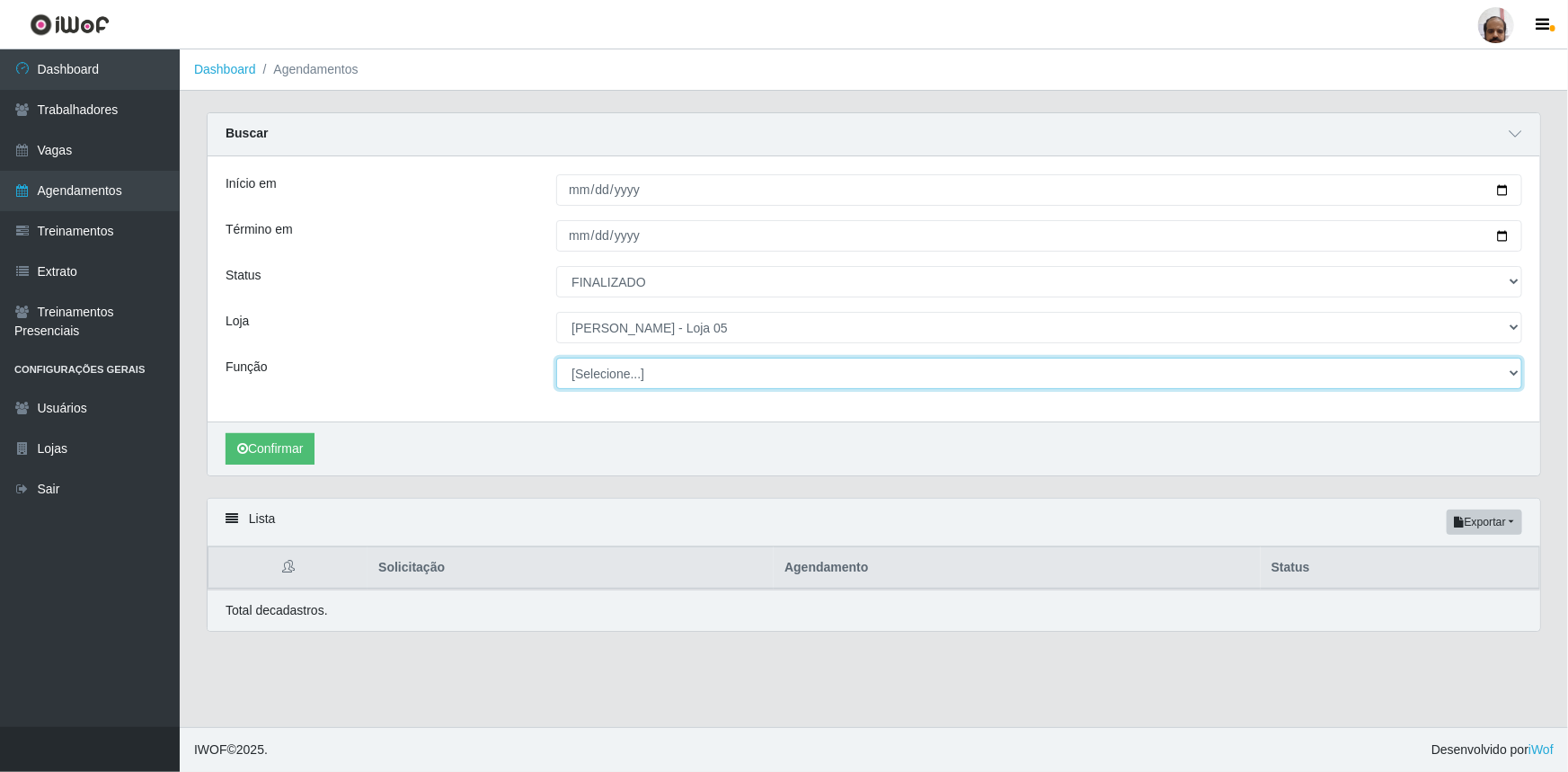
click at [661, 377] on select "[Selecione...] ASG ASG + ASG ++ Auxiliar de Depósito Auxiliar de Depósito + Aux…" at bounding box center [1039, 374] width 966 height 32
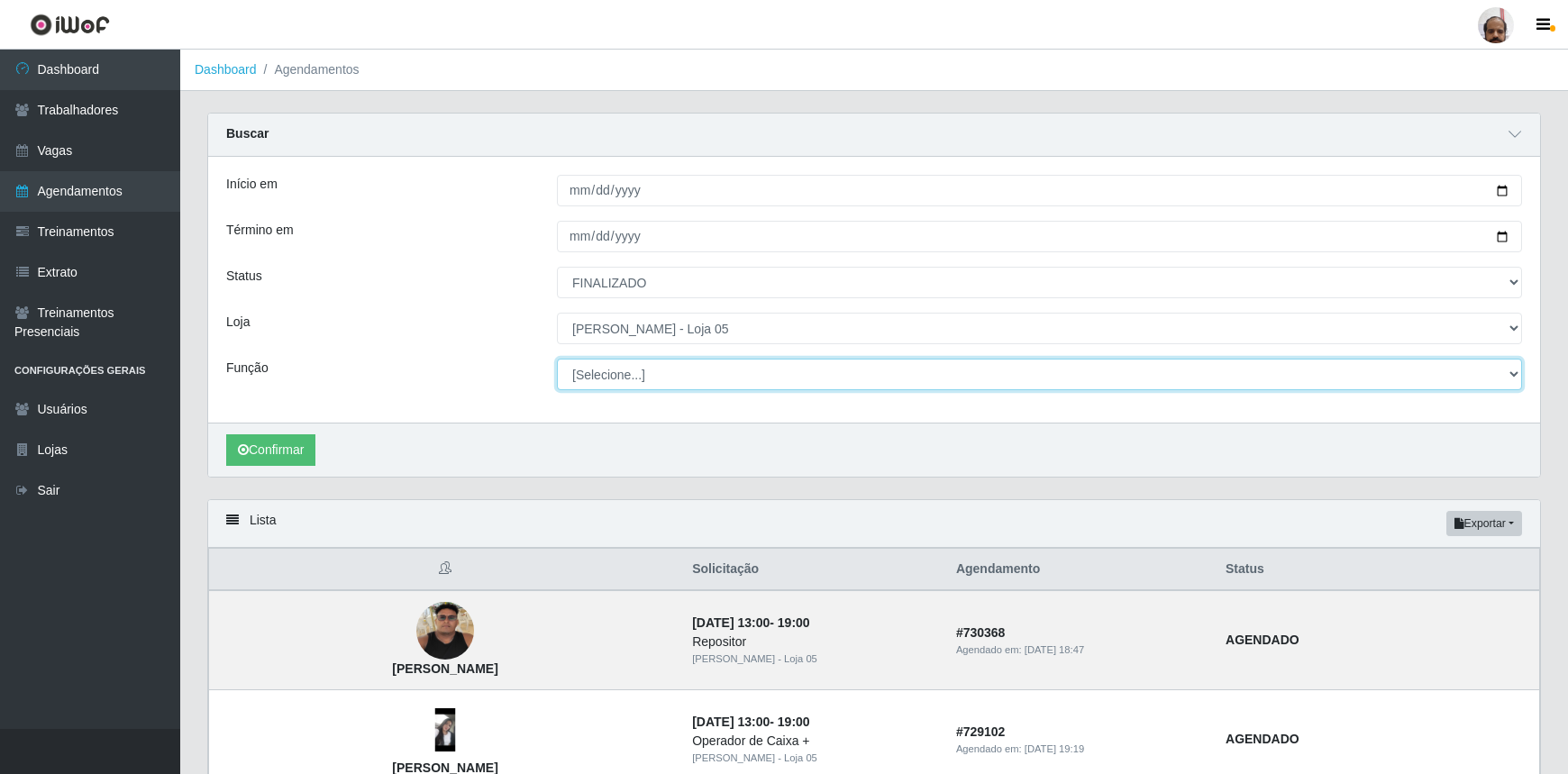
select select "82"
click at [557, 359] on select "[Selecione...] ASG ASG + ASG ++ Auxiliar de Depósito Auxiliar de Depósito + Aux…" at bounding box center [1040, 375] width 965 height 32
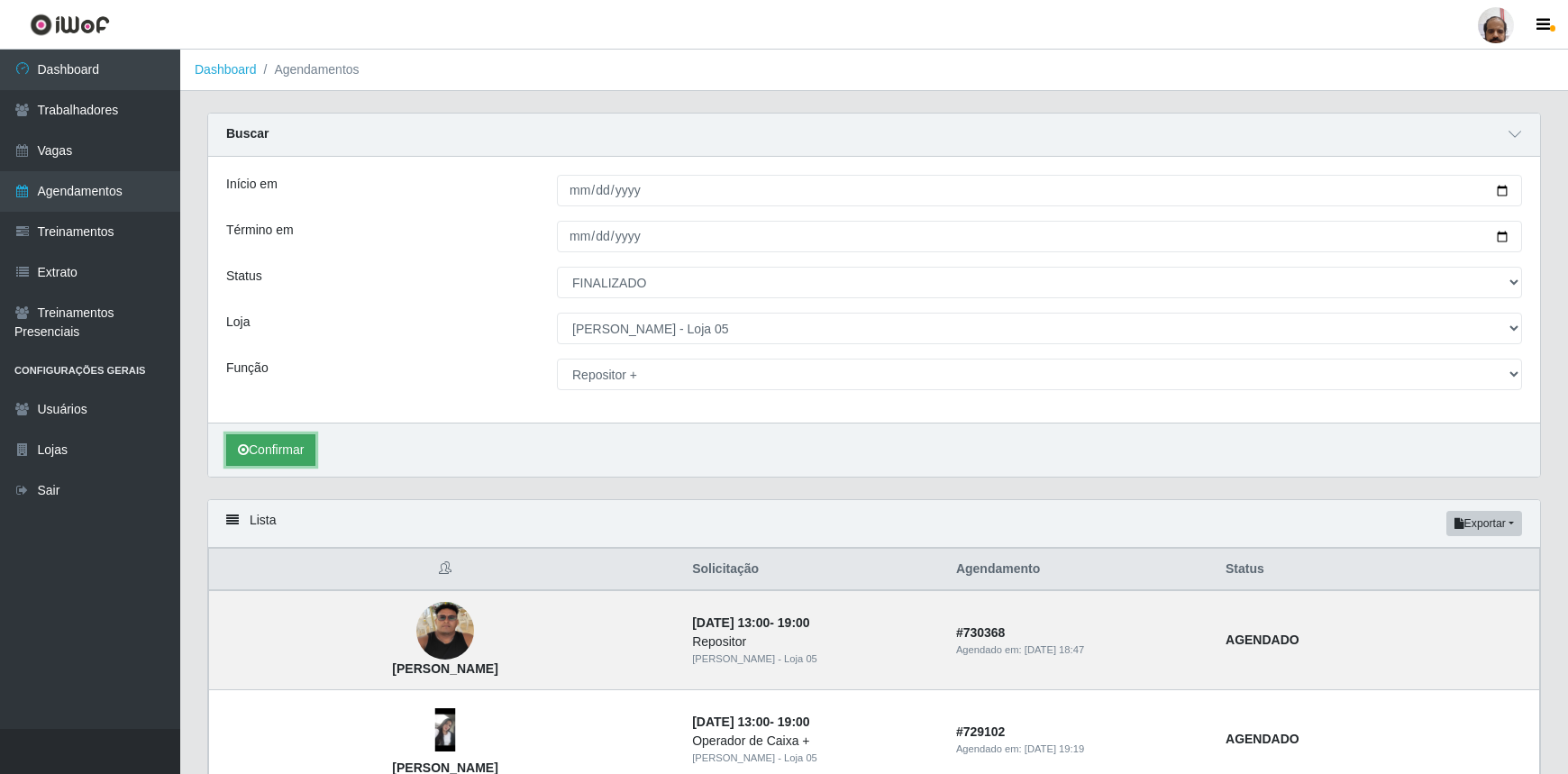
click at [274, 452] on button "Confirmar" at bounding box center [271, 451] width 90 height 32
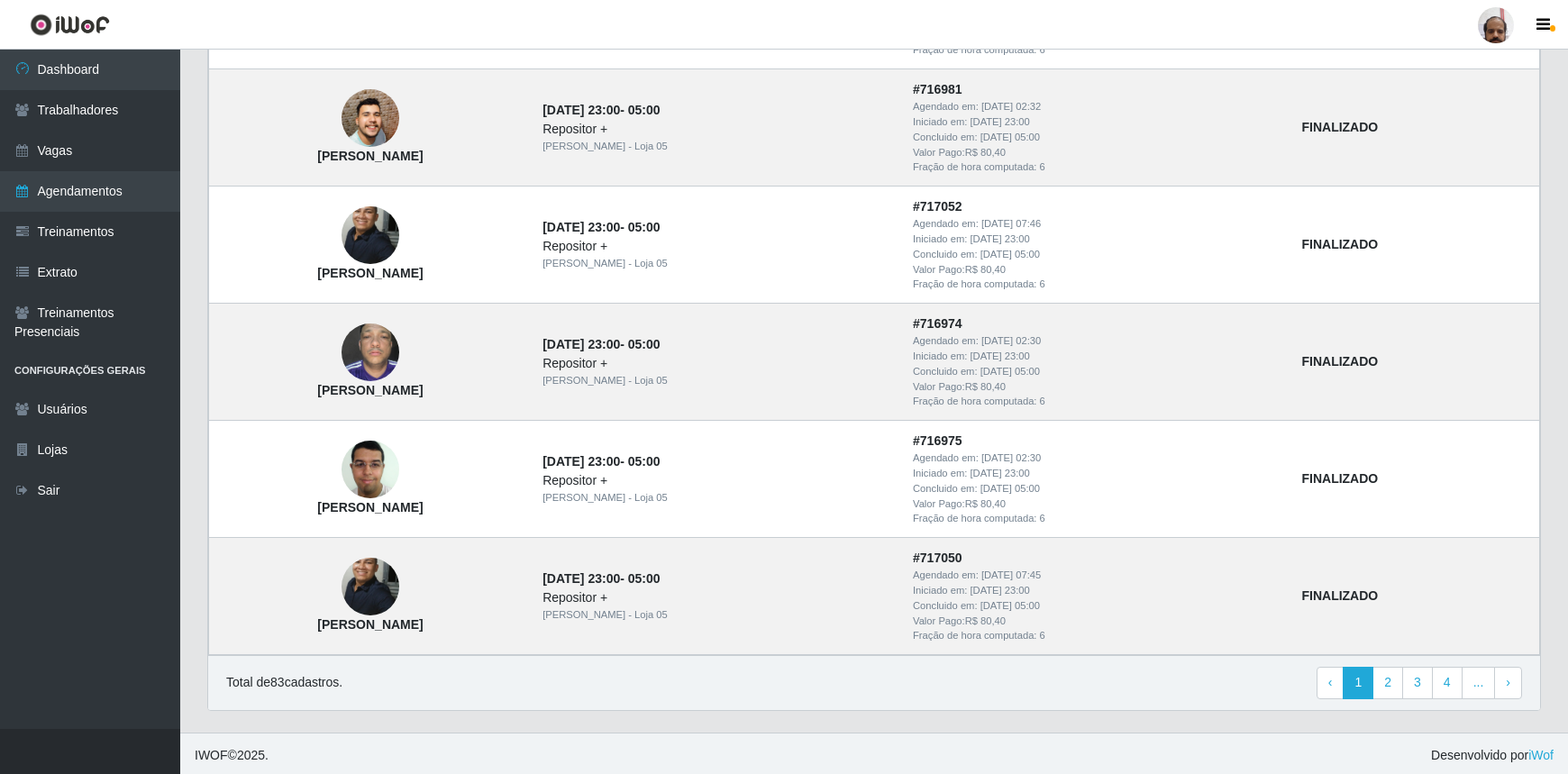
scroll to position [1694, 0]
click at [1390, 681] on link "2" at bounding box center [1388, 681] width 31 height 33
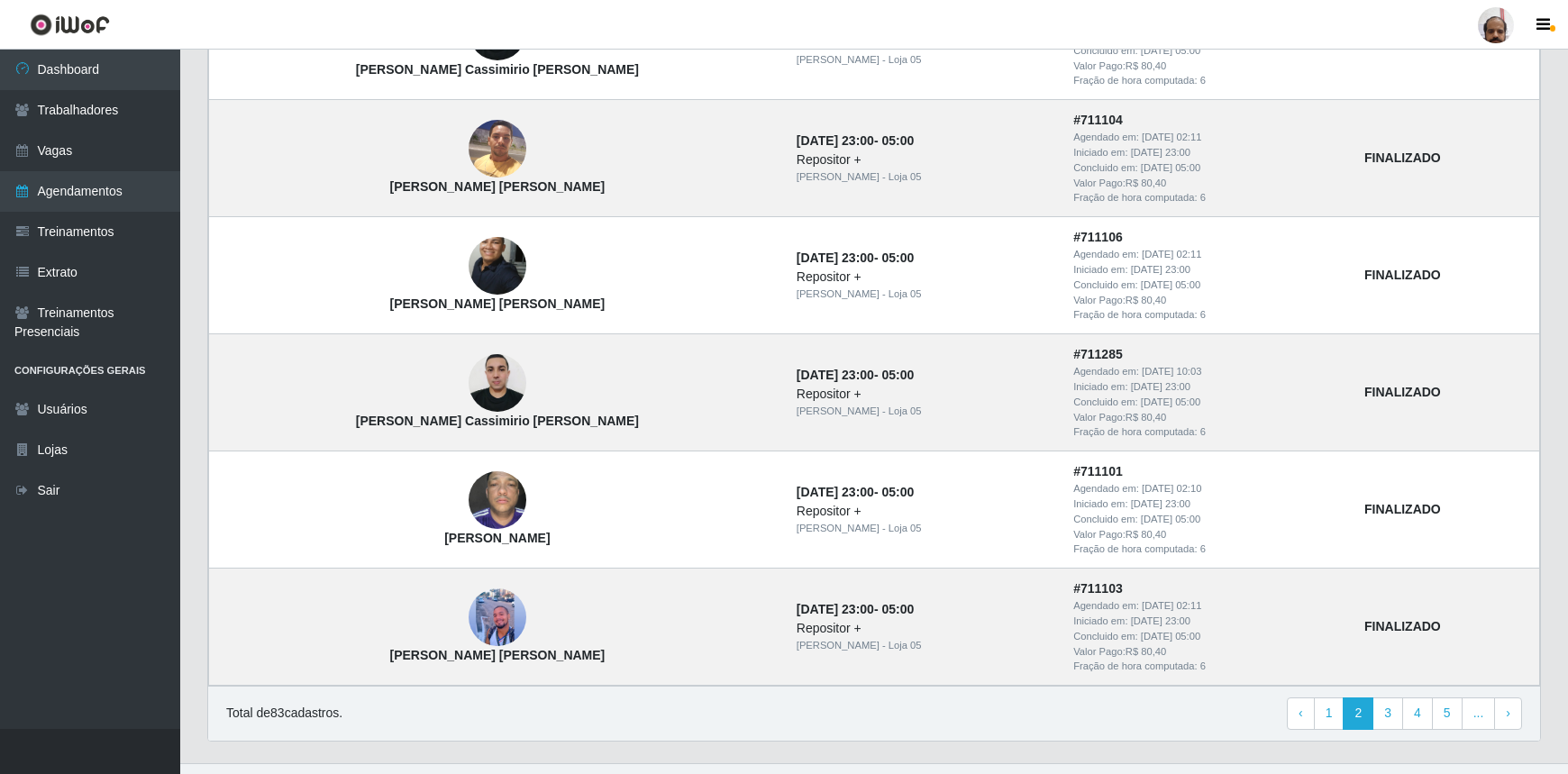
scroll to position [1374, 0]
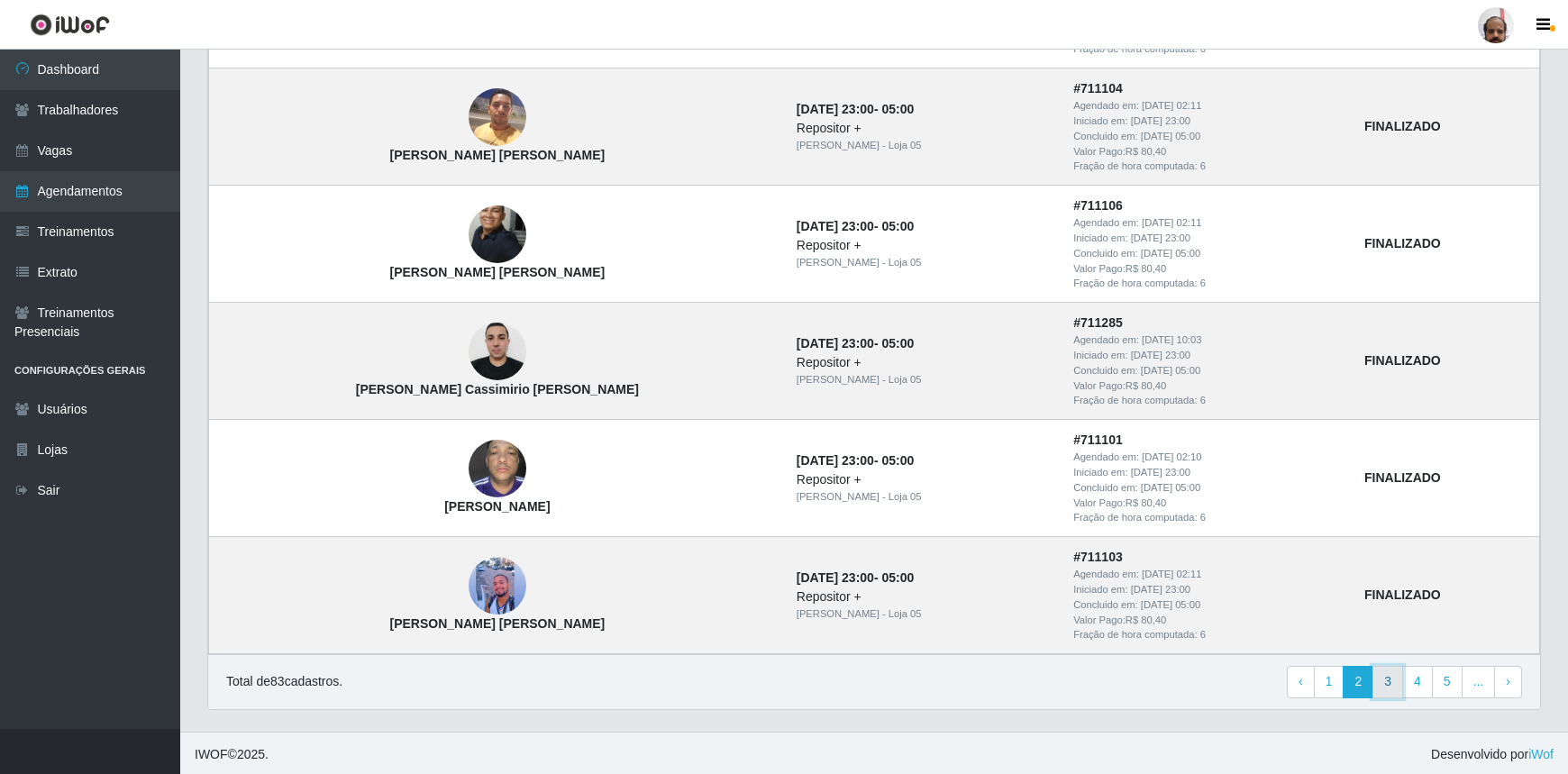
click at [1391, 676] on link "3" at bounding box center [1388, 681] width 31 height 33
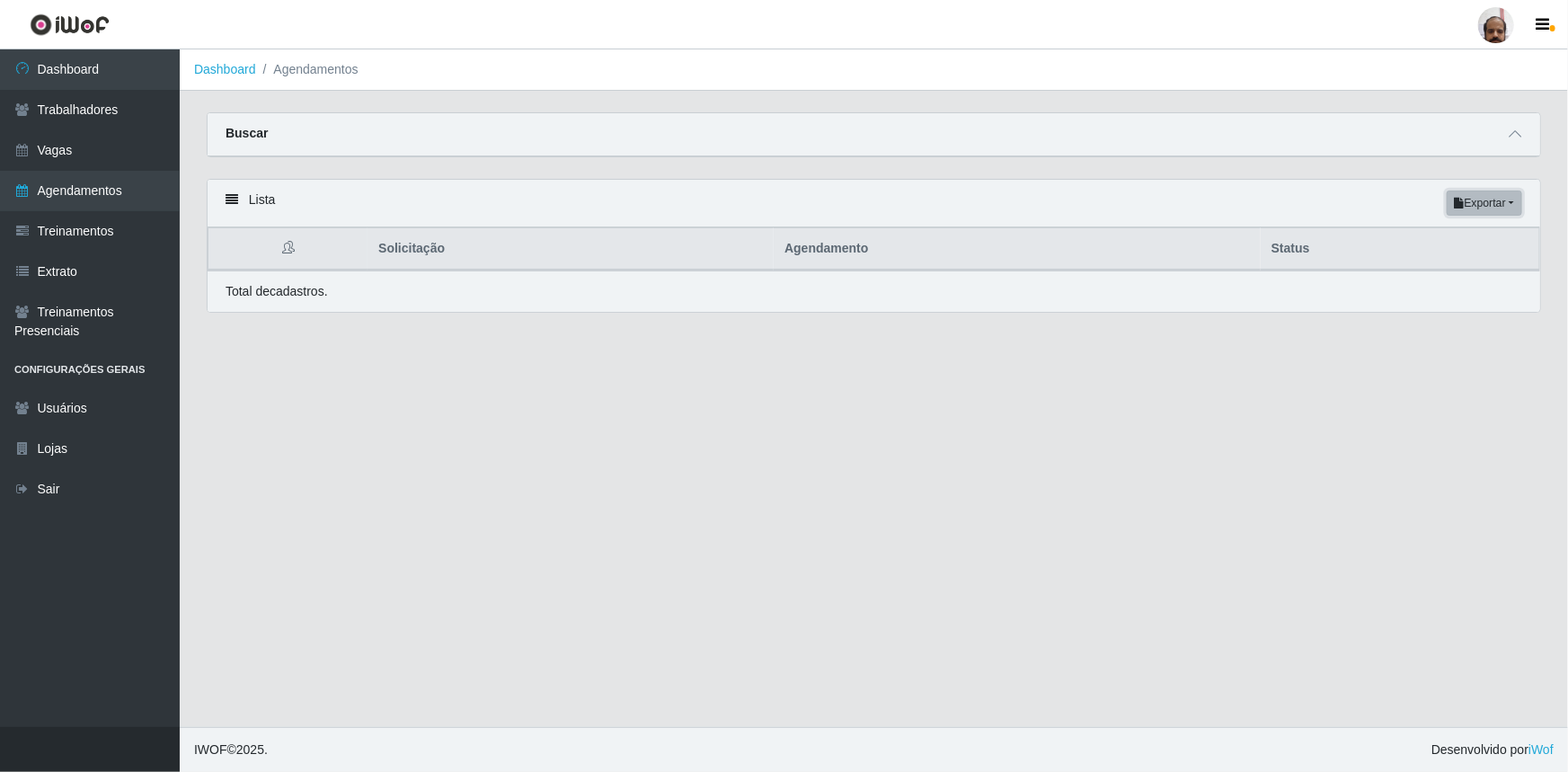
click at [1508, 205] on button "Exportar" at bounding box center [1484, 202] width 75 height 25
click at [1407, 235] on button "PDF" at bounding box center [1452, 237] width 142 height 38
click at [1511, 205] on button "Exportar" at bounding box center [1484, 202] width 75 height 25
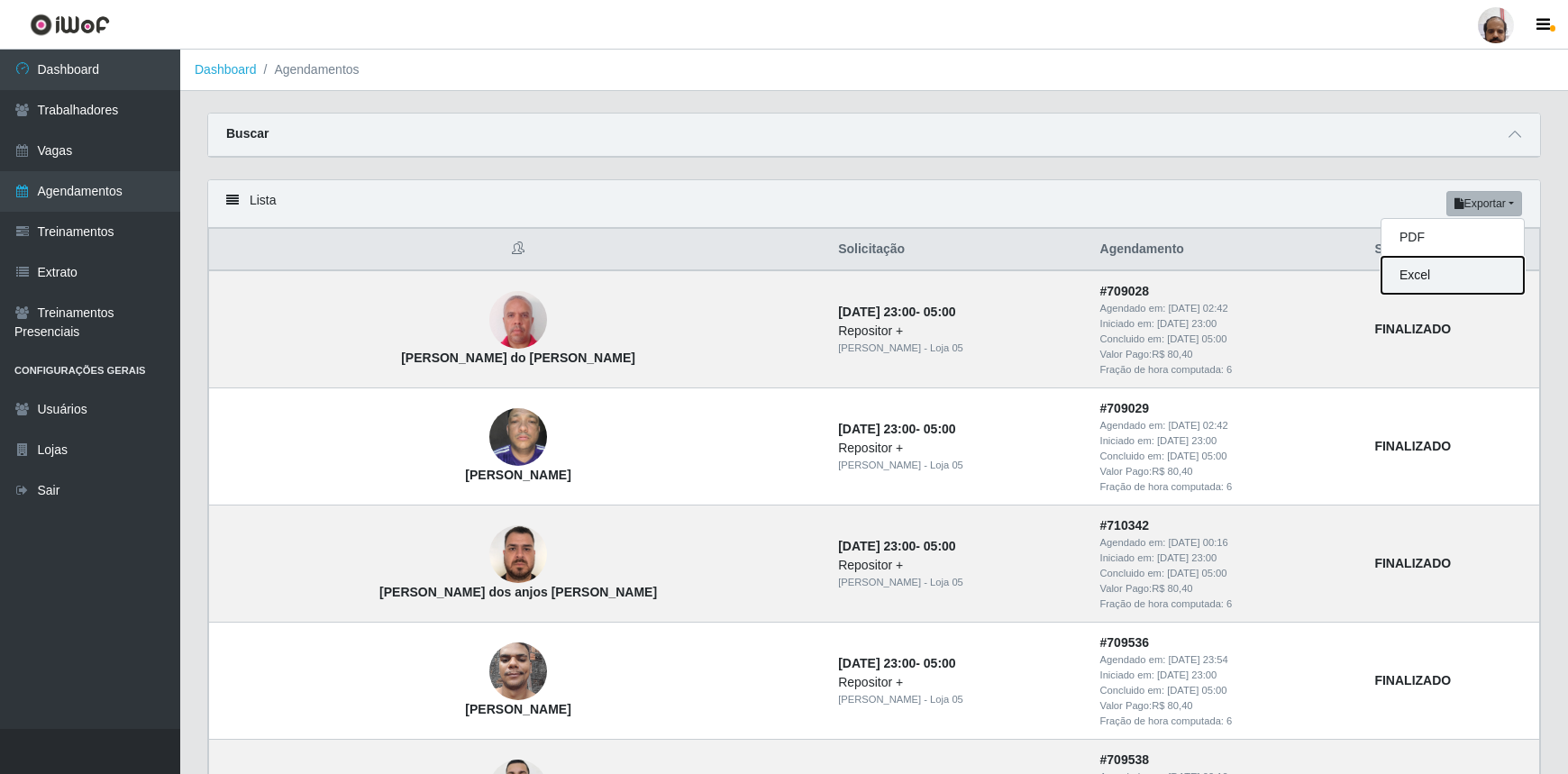
click at [1421, 280] on button "Excel" at bounding box center [1453, 275] width 142 height 37
click at [234, 203] on icon at bounding box center [232, 200] width 13 height 13
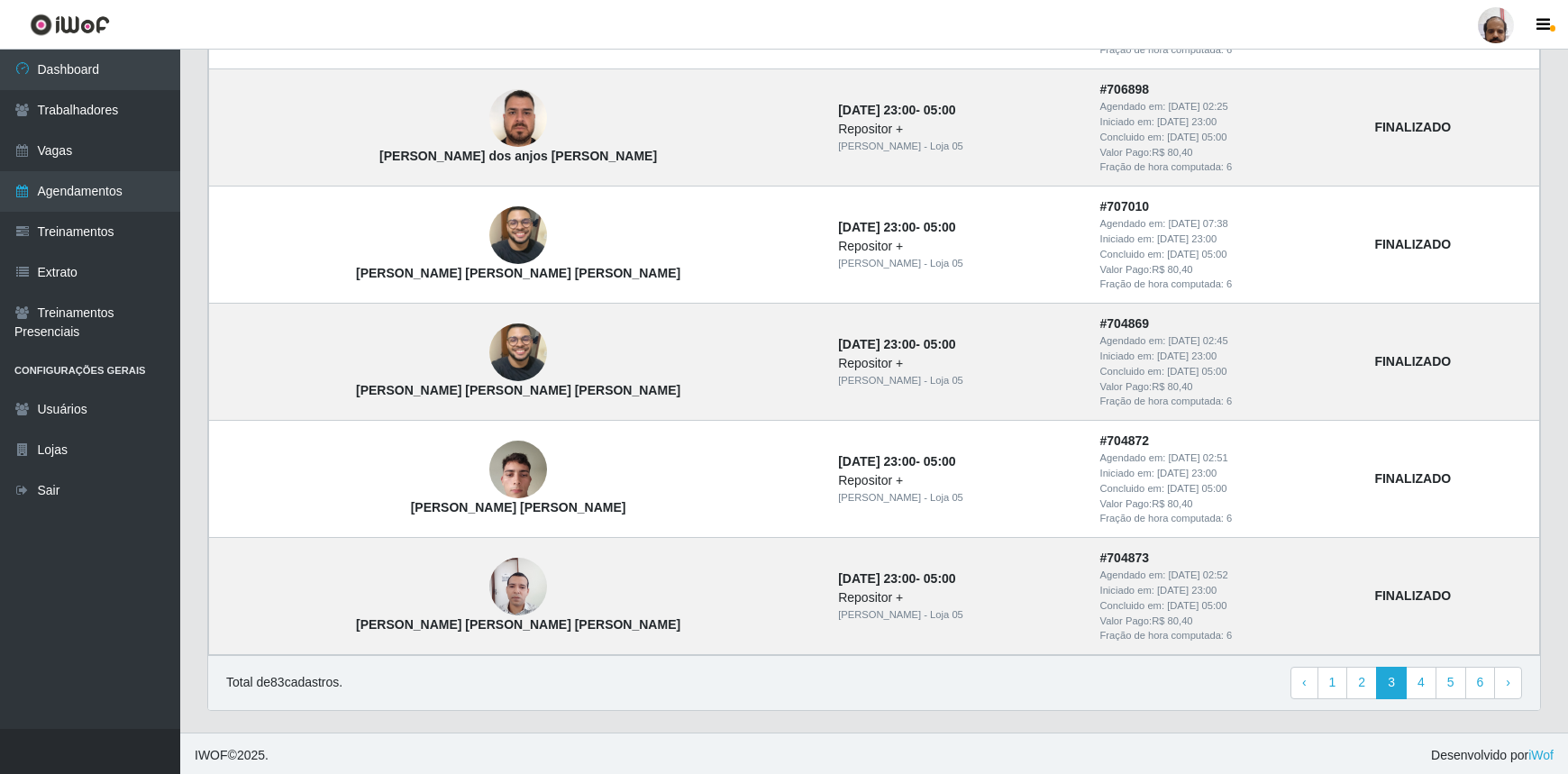
scroll to position [1374, 0]
click at [1424, 678] on link "4" at bounding box center [1421, 681] width 31 height 33
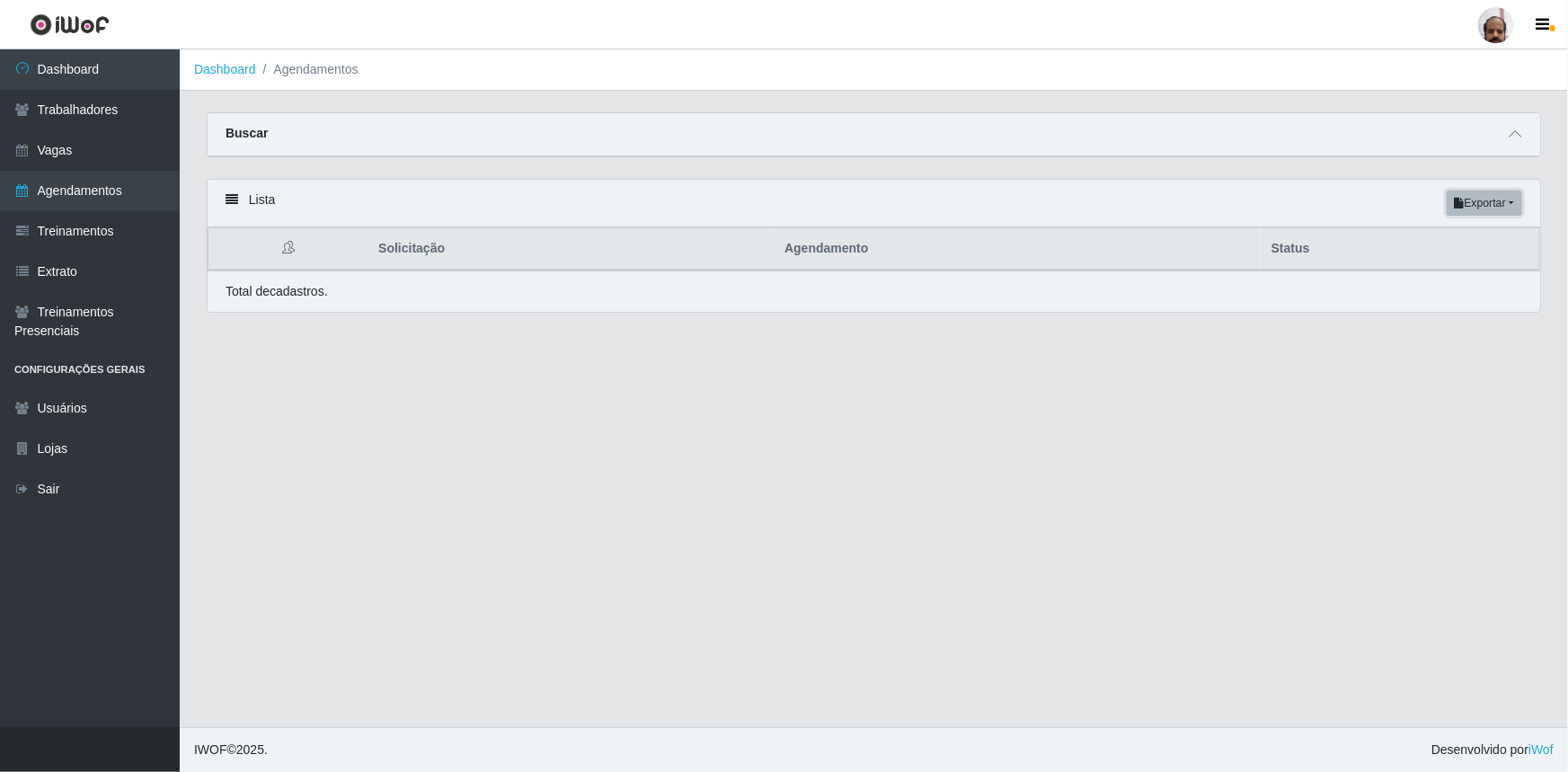
click at [1502, 202] on button "Exportar" at bounding box center [1484, 202] width 75 height 25
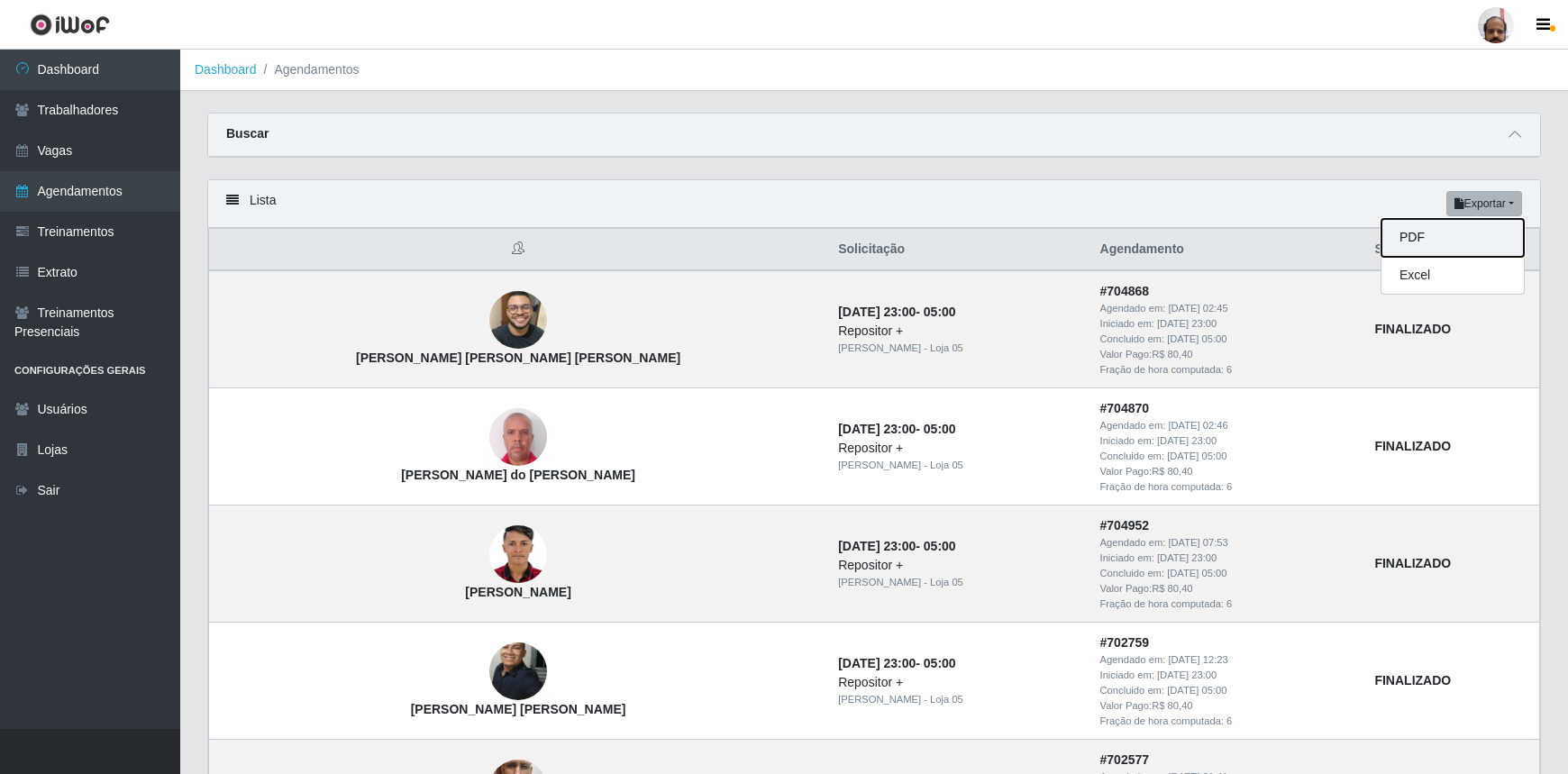
click at [1411, 242] on button "PDF" at bounding box center [1453, 238] width 142 height 38
click at [1485, 207] on button "Exportar" at bounding box center [1484, 203] width 76 height 25
click at [1406, 240] on button "PDF" at bounding box center [1453, 238] width 142 height 38
click at [1510, 207] on button "Exportar" at bounding box center [1484, 203] width 76 height 25
click at [1402, 239] on button "PDF" at bounding box center [1453, 238] width 142 height 38
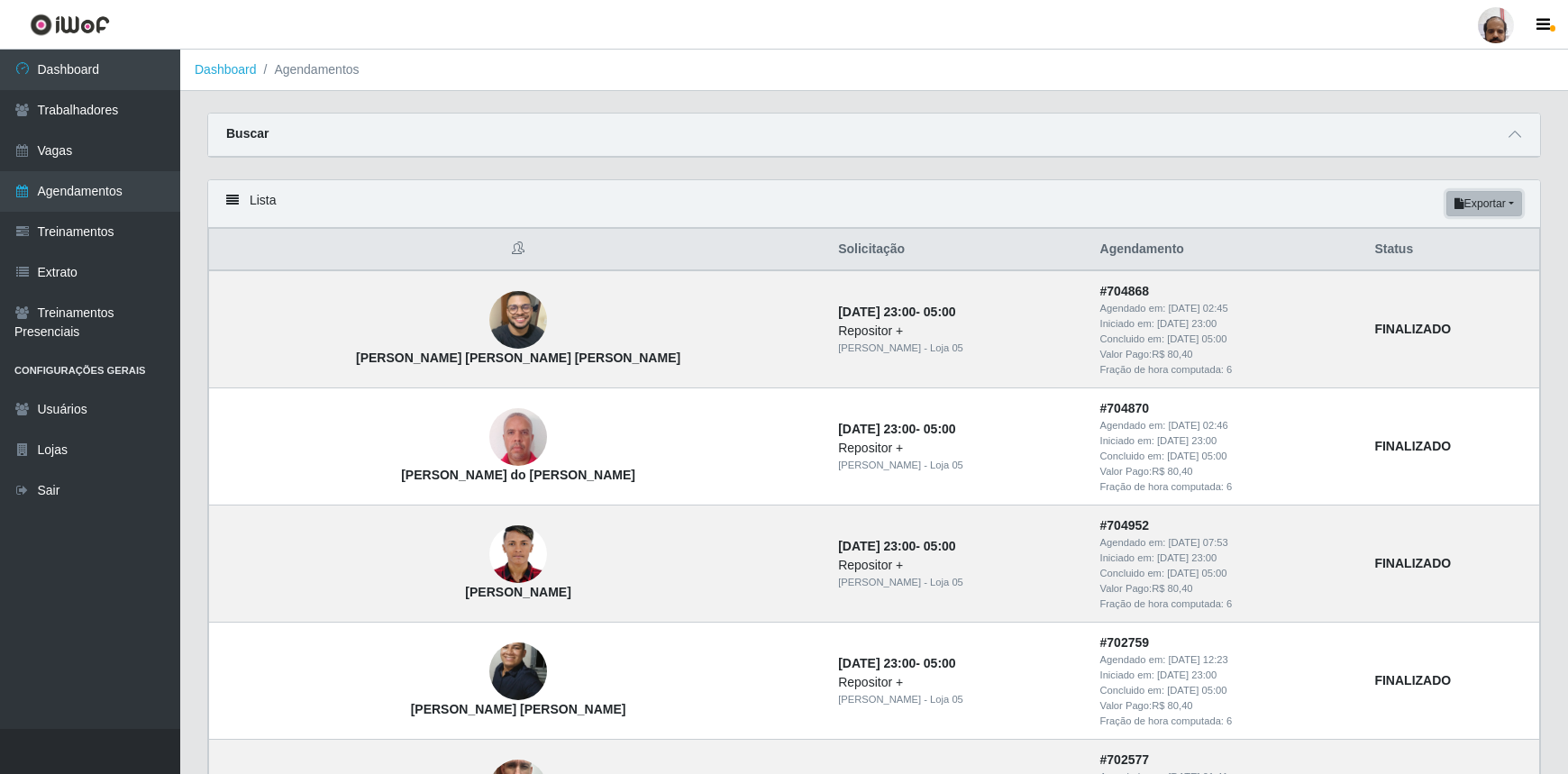
click at [1487, 200] on button "Exportar" at bounding box center [1484, 203] width 76 height 25
click at [1404, 241] on button "PDF" at bounding box center [1453, 238] width 142 height 38
click at [1514, 134] on icon at bounding box center [1514, 134] width 13 height 13
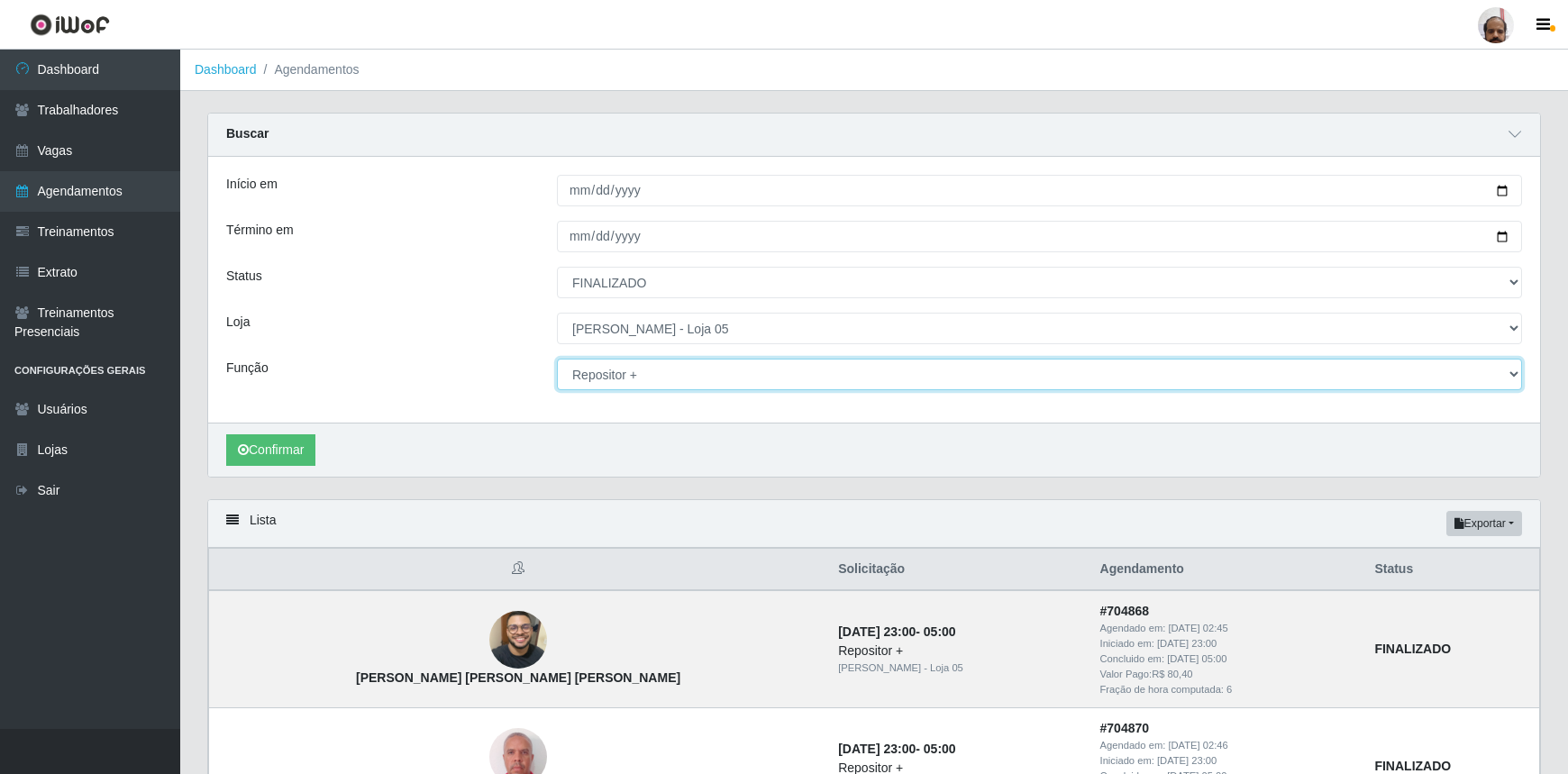
click at [649, 373] on select "[Selecione...] ASG ASG + ASG ++ Auxiliar de Depósito Auxiliar de Depósito + Aux…" at bounding box center [1040, 375] width 965 height 32
select select "24"
click at [557, 359] on select "[Selecione...] ASG ASG + ASG ++ Auxiliar de Depósito Auxiliar de Depósito + Aux…" at bounding box center [1040, 375] width 965 height 32
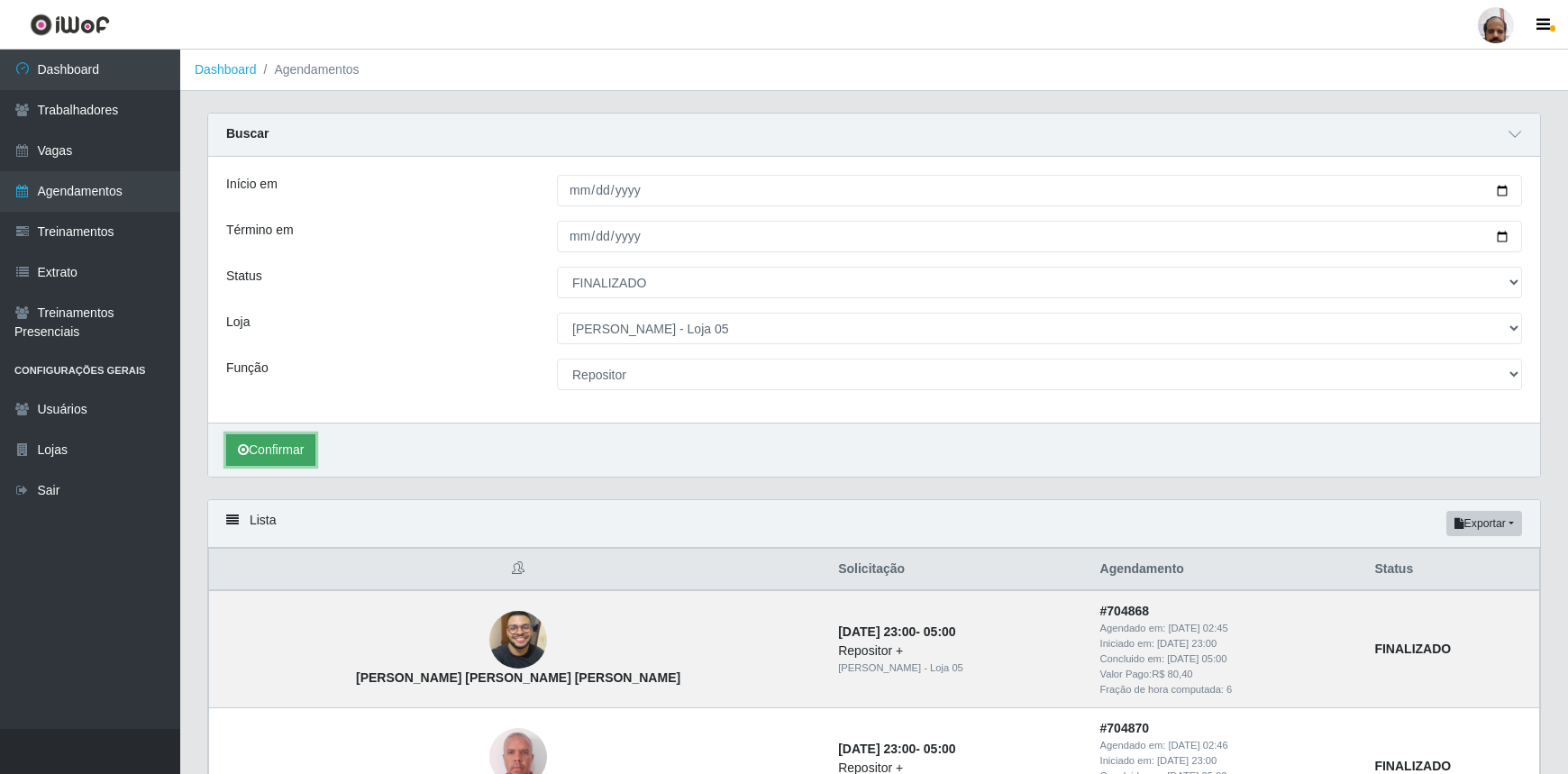
click at [278, 453] on button "Confirmar" at bounding box center [271, 451] width 90 height 32
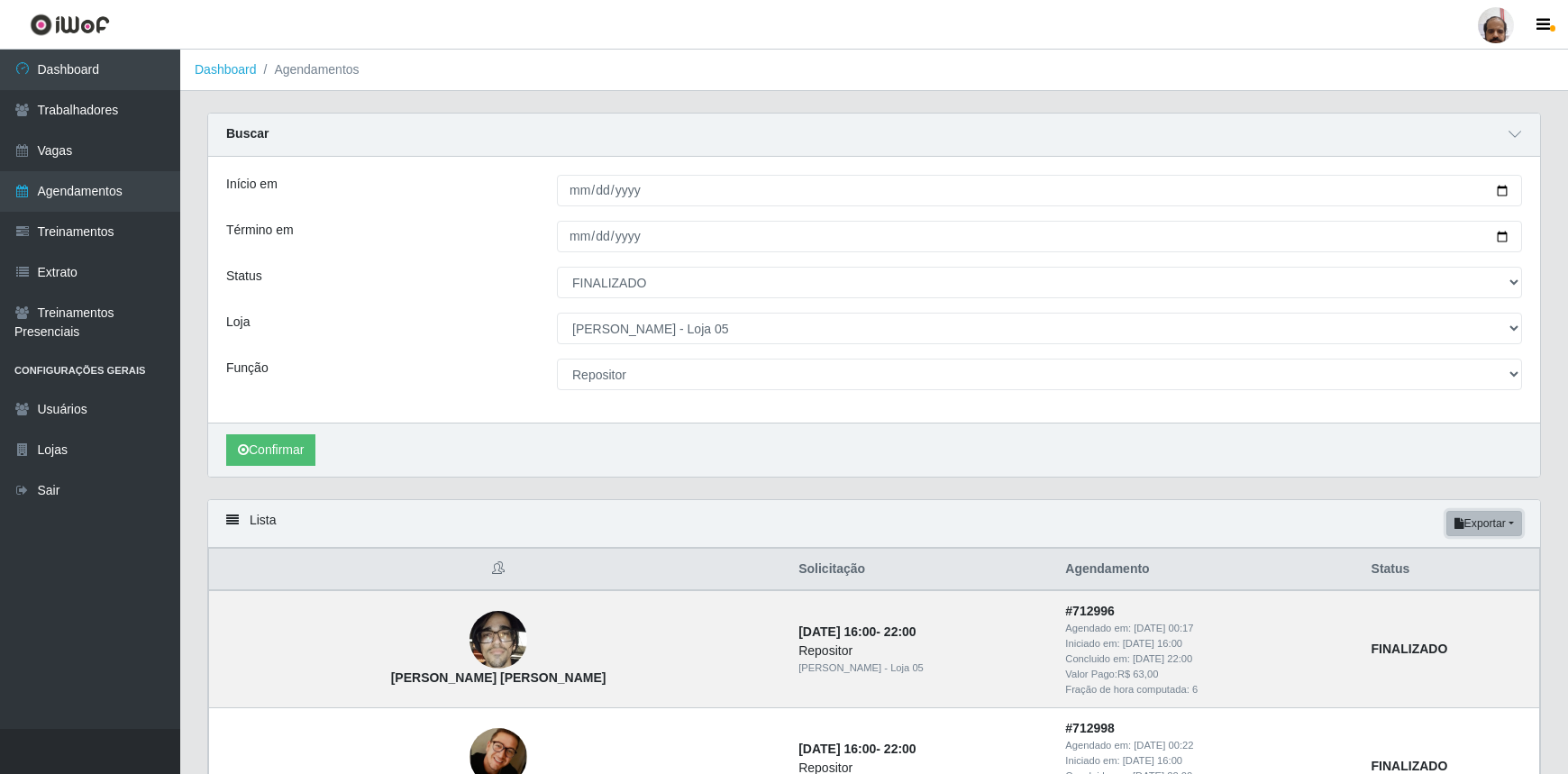
click at [1489, 522] on button "Exportar" at bounding box center [1484, 523] width 76 height 25
click at [1403, 558] on button "PDF" at bounding box center [1453, 558] width 142 height 38
click at [1405, 72] on ol "Dashboard Agendamentos" at bounding box center [874, 71] width 1388 height 42
click at [1429, 71] on ol "Dashboard Agendamentos" at bounding box center [874, 71] width 1388 height 42
